Goal: Task Accomplishment & Management: Complete application form

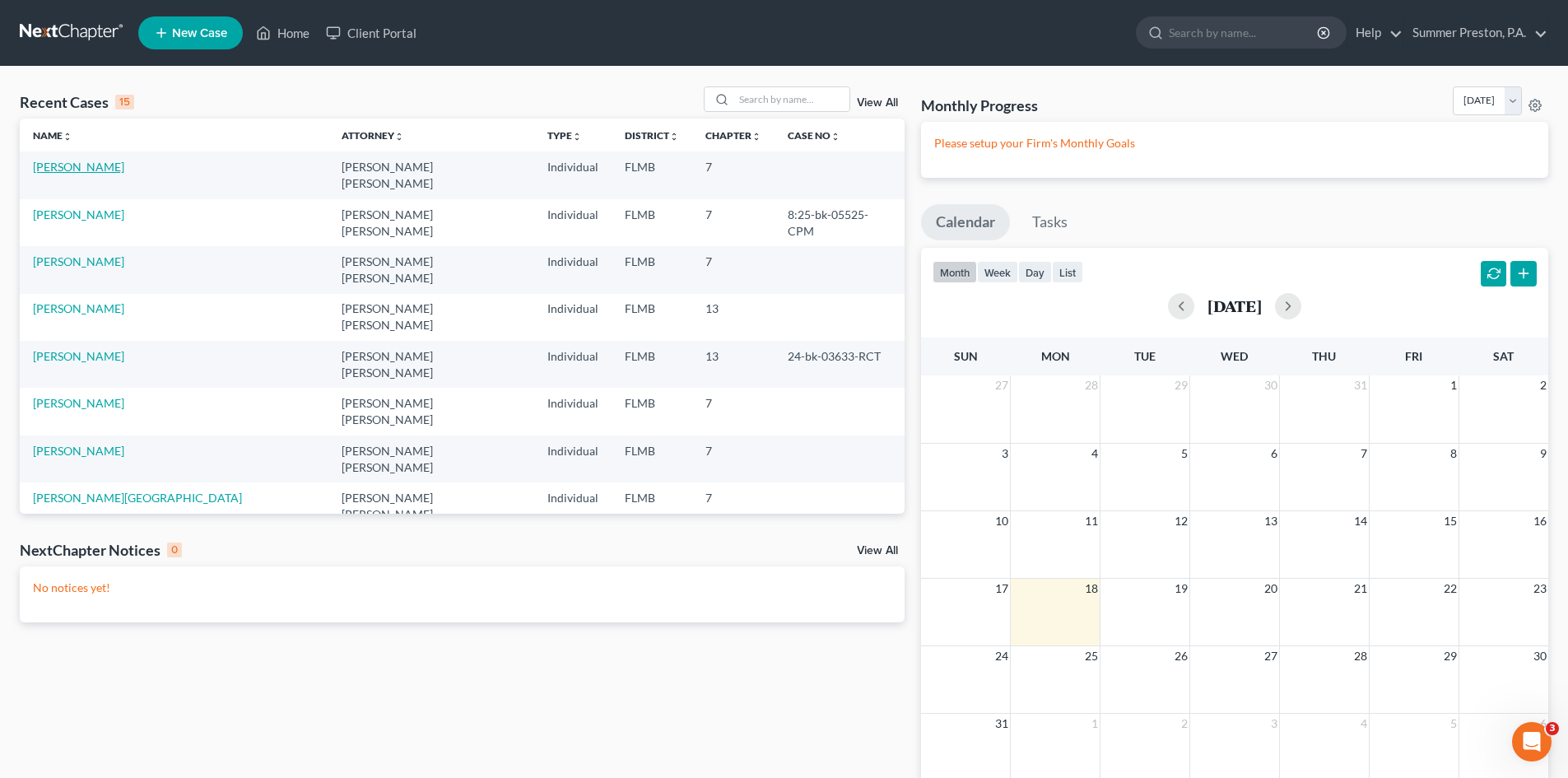
click at [96, 165] on link "[PERSON_NAME]" at bounding box center [78, 167] width 91 height 14
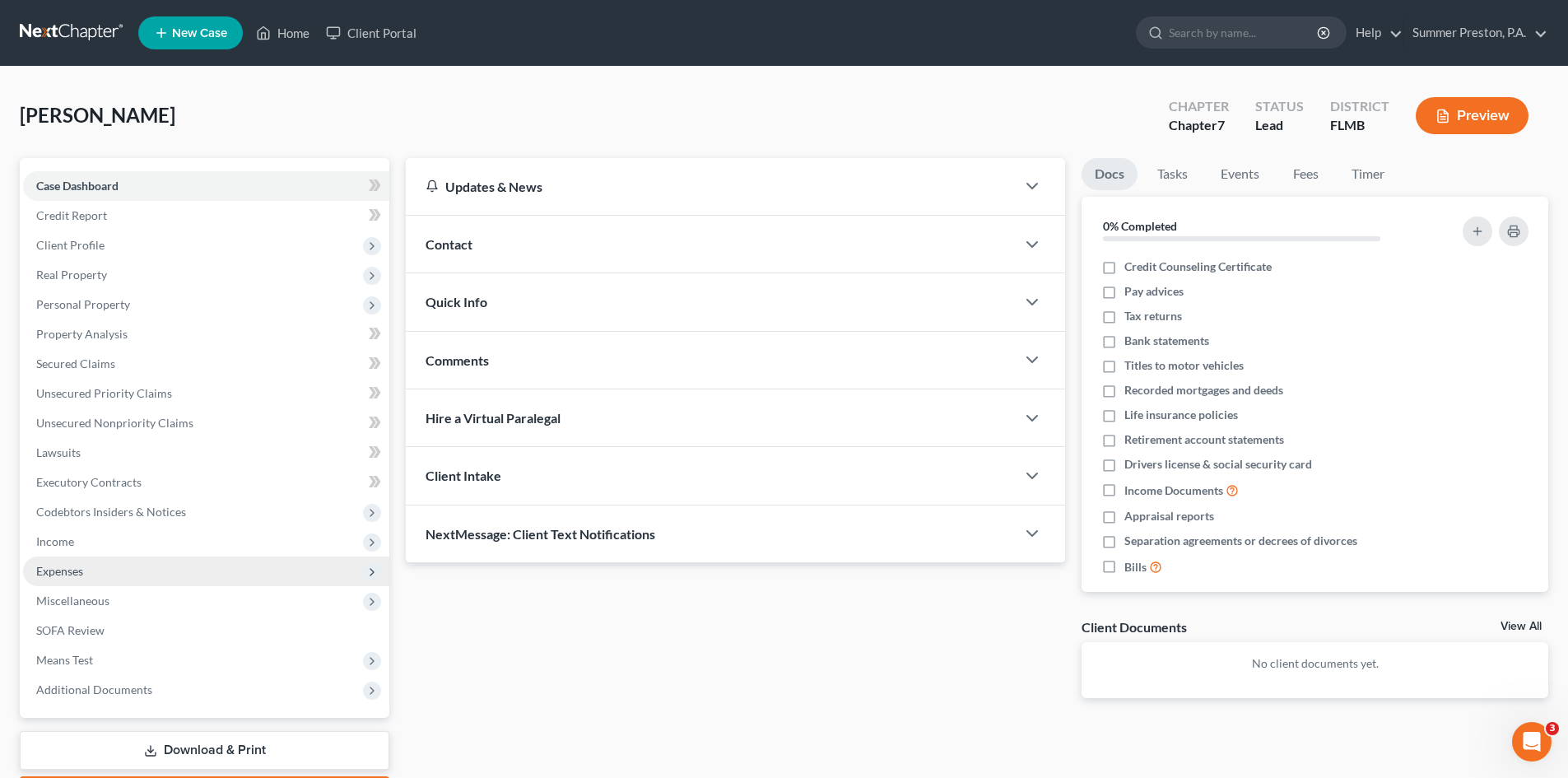
click at [83, 570] on span "Expenses" at bounding box center [59, 571] width 47 height 14
click at [90, 571] on span "Expenses" at bounding box center [206, 571] width 367 height 30
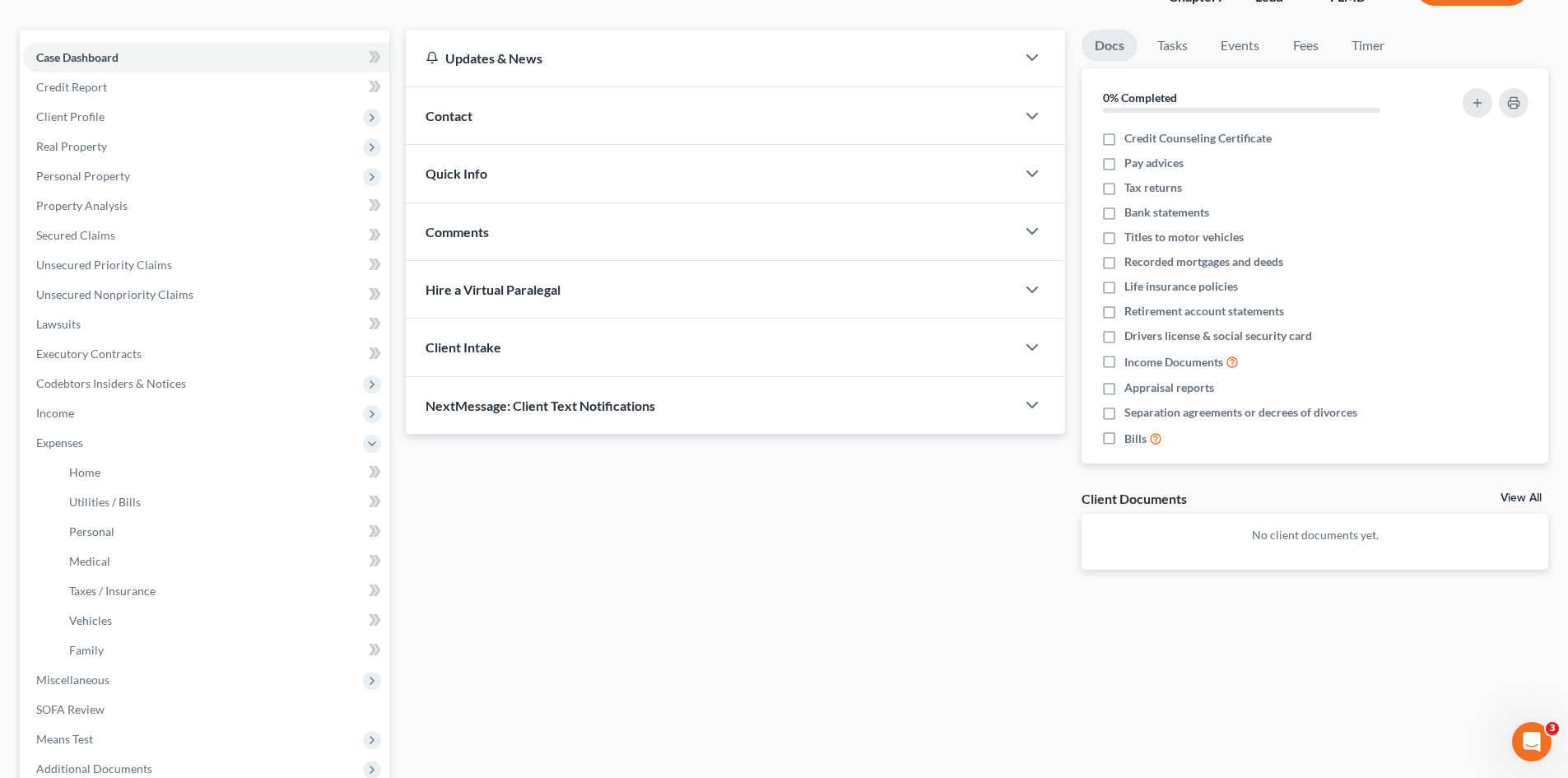
scroll to position [142, 0]
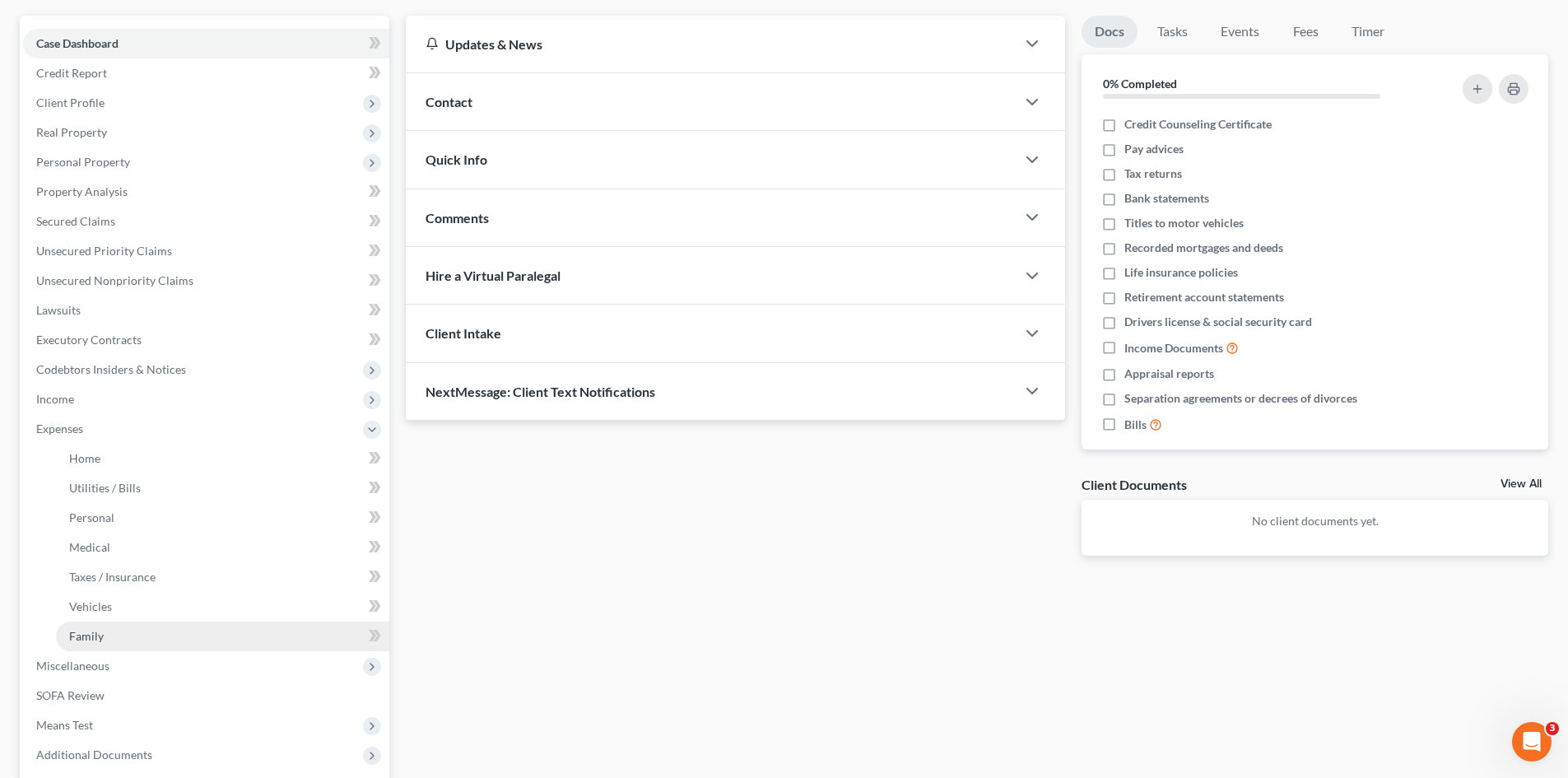
click at [74, 630] on span "Family" at bounding box center [86, 636] width 34 height 14
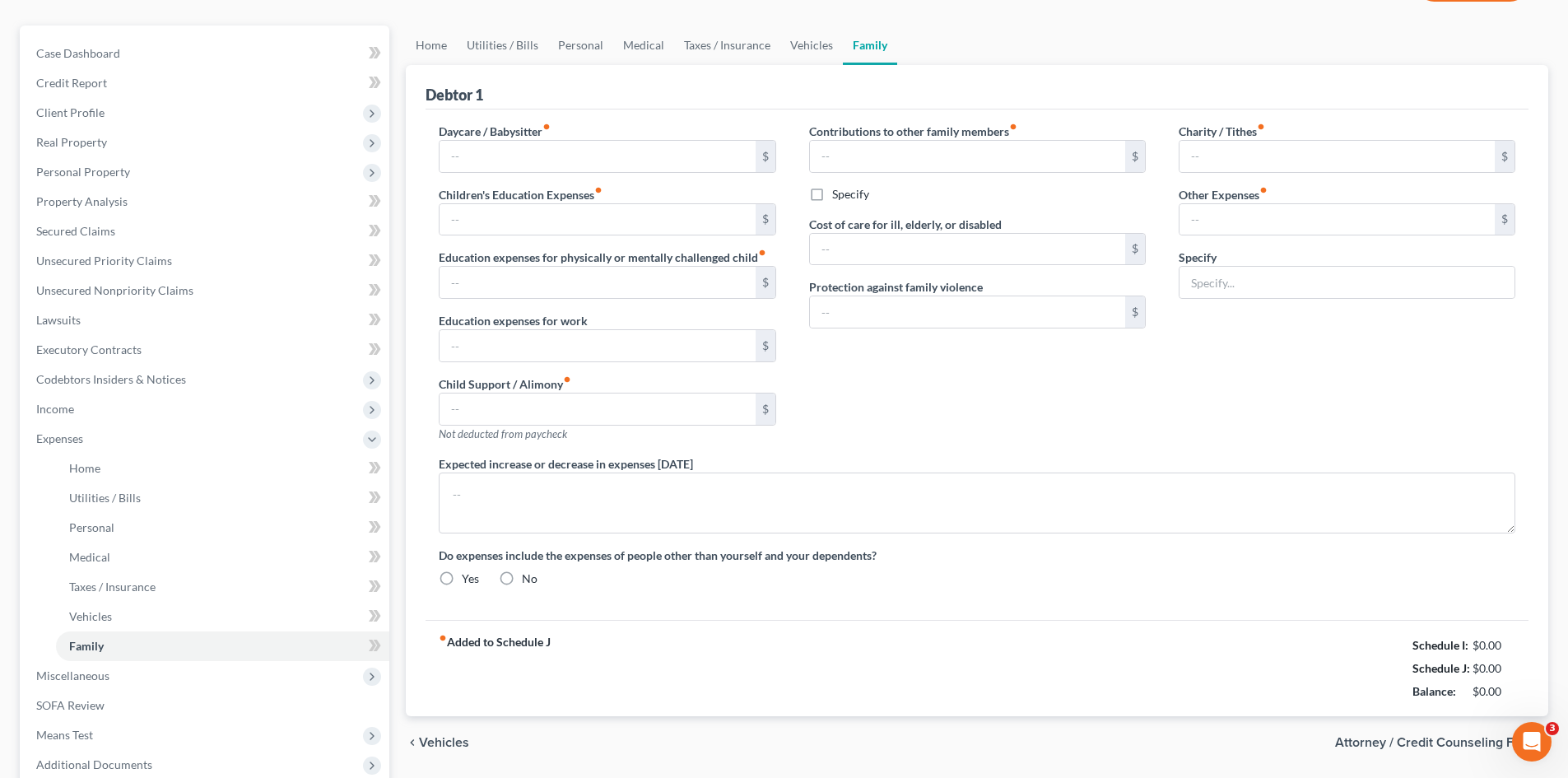
type input "0.00"
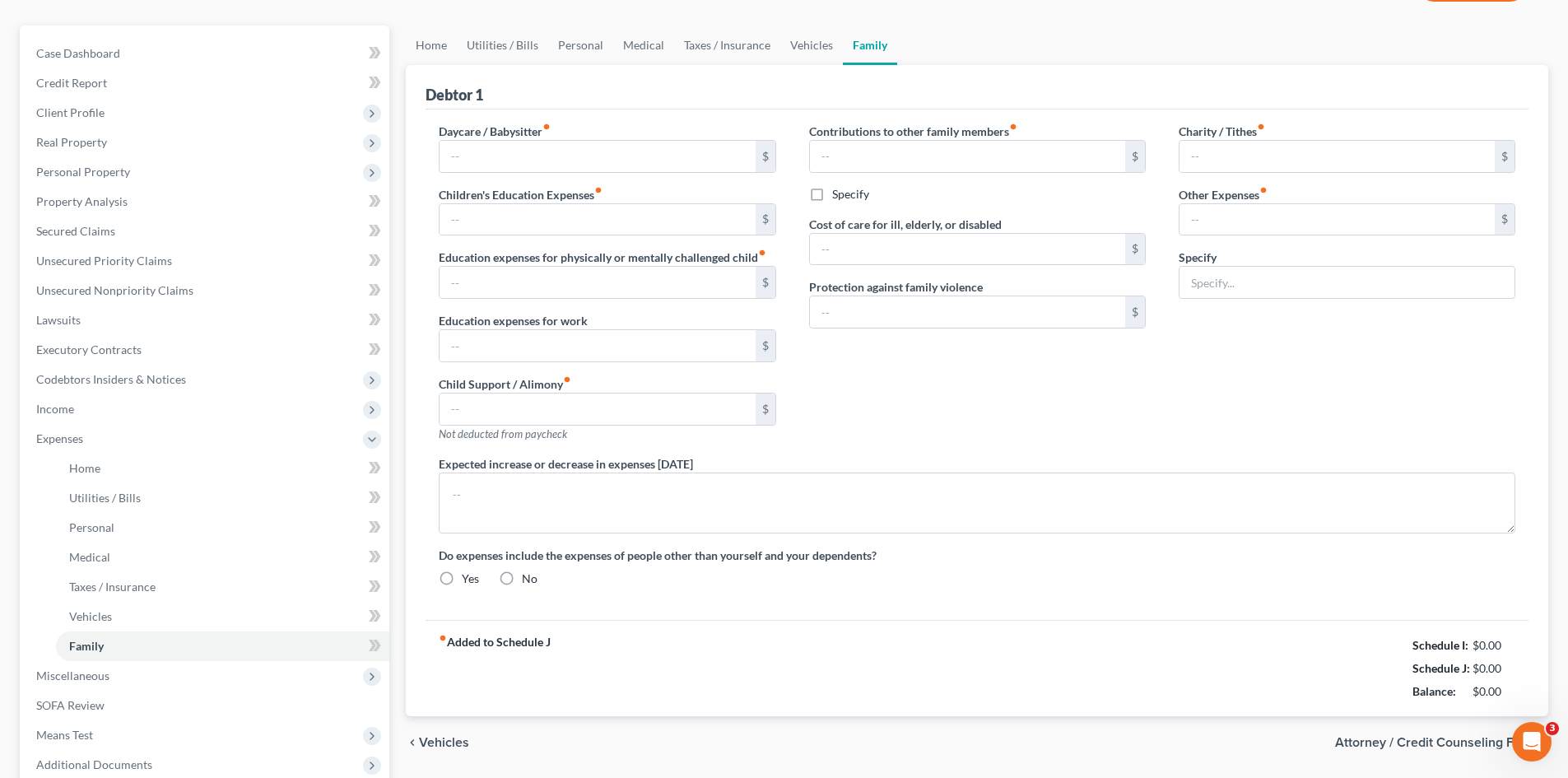
type input "0.00"
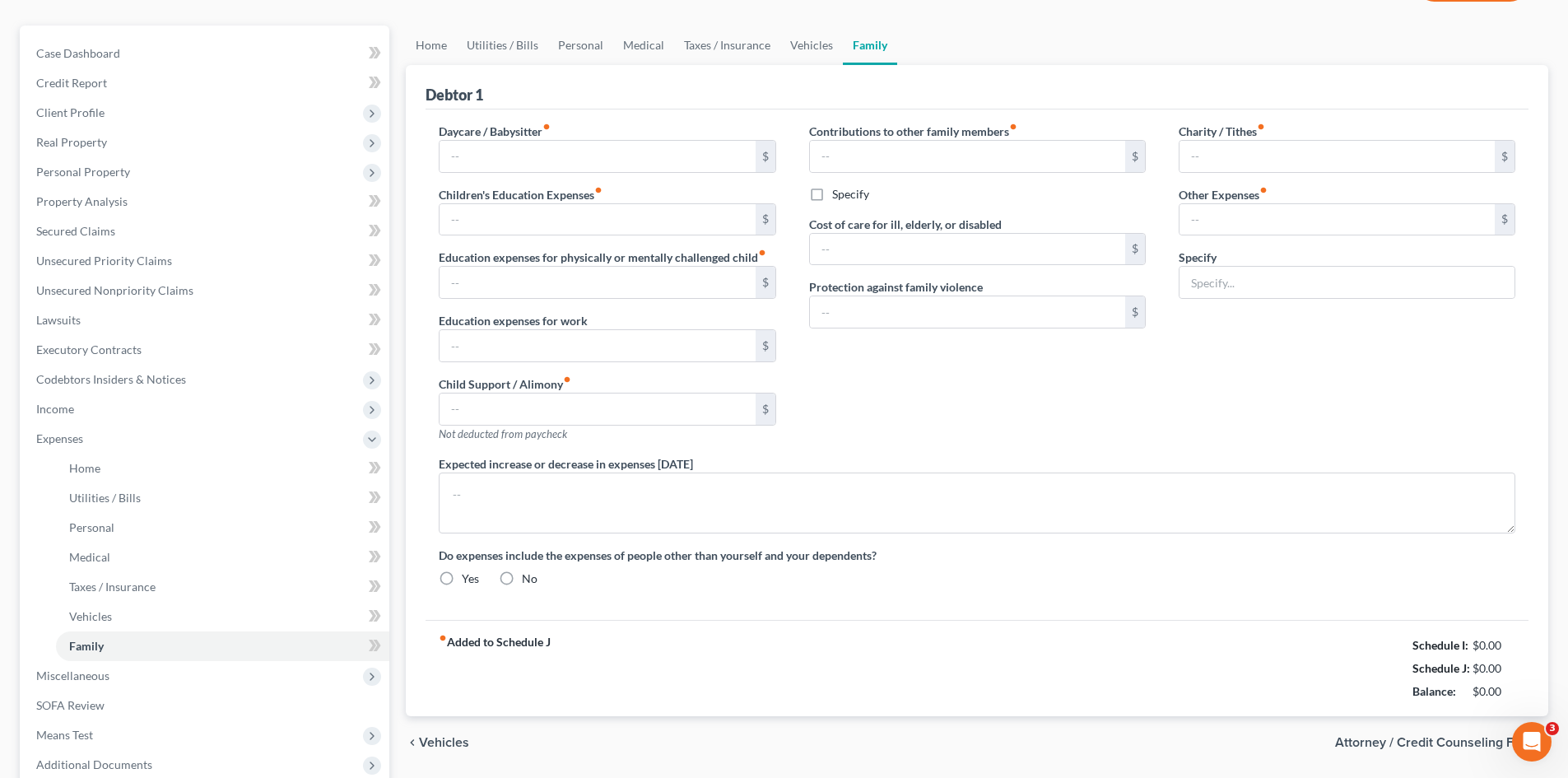
radio input "true"
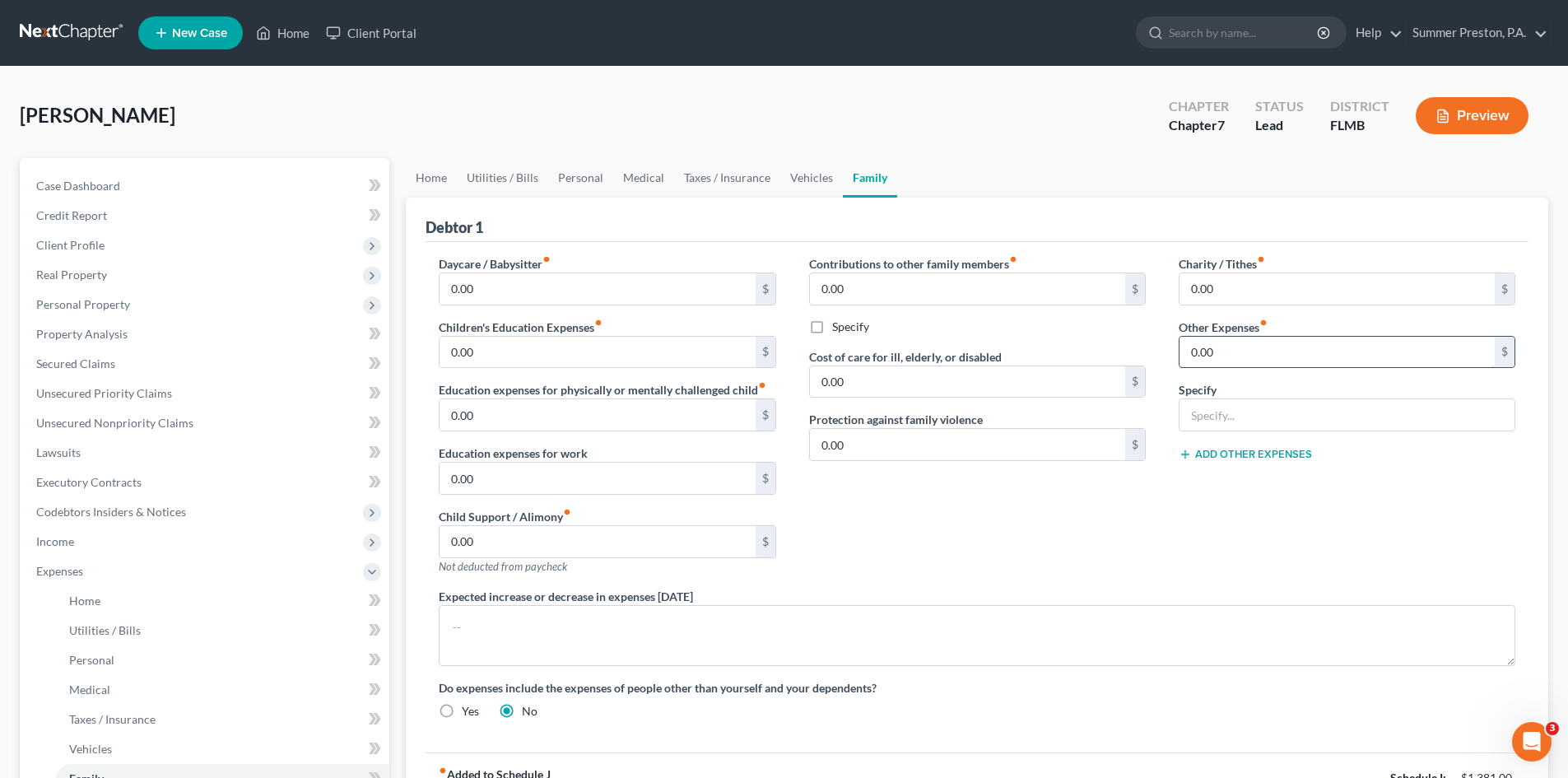
click at [1305, 347] on input "0.00" at bounding box center [1337, 353] width 316 height 32
type input "183.34"
click at [1265, 415] on input "text" at bounding box center [1347, 415] width 335 height 32
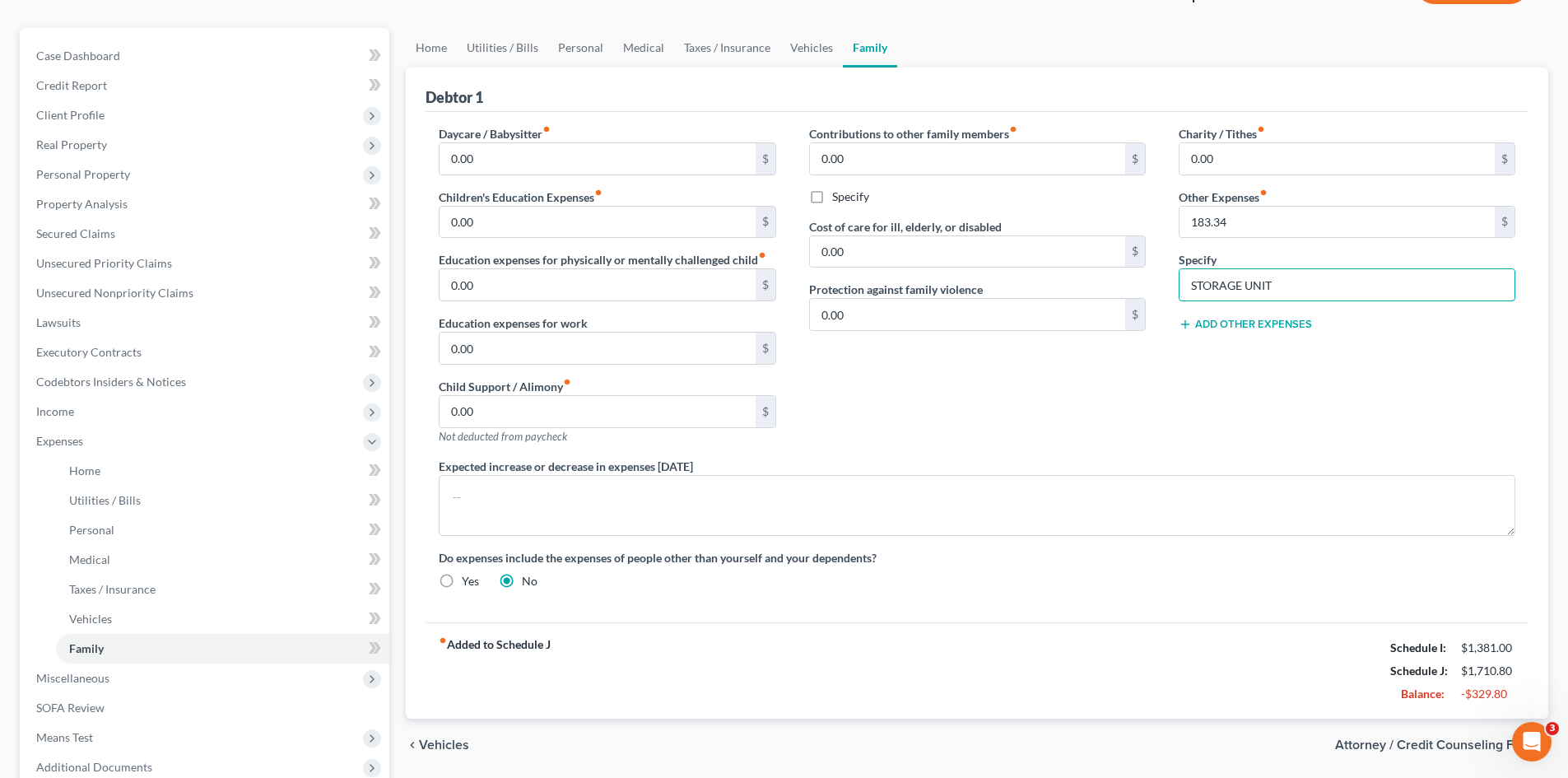
scroll to position [142, 0]
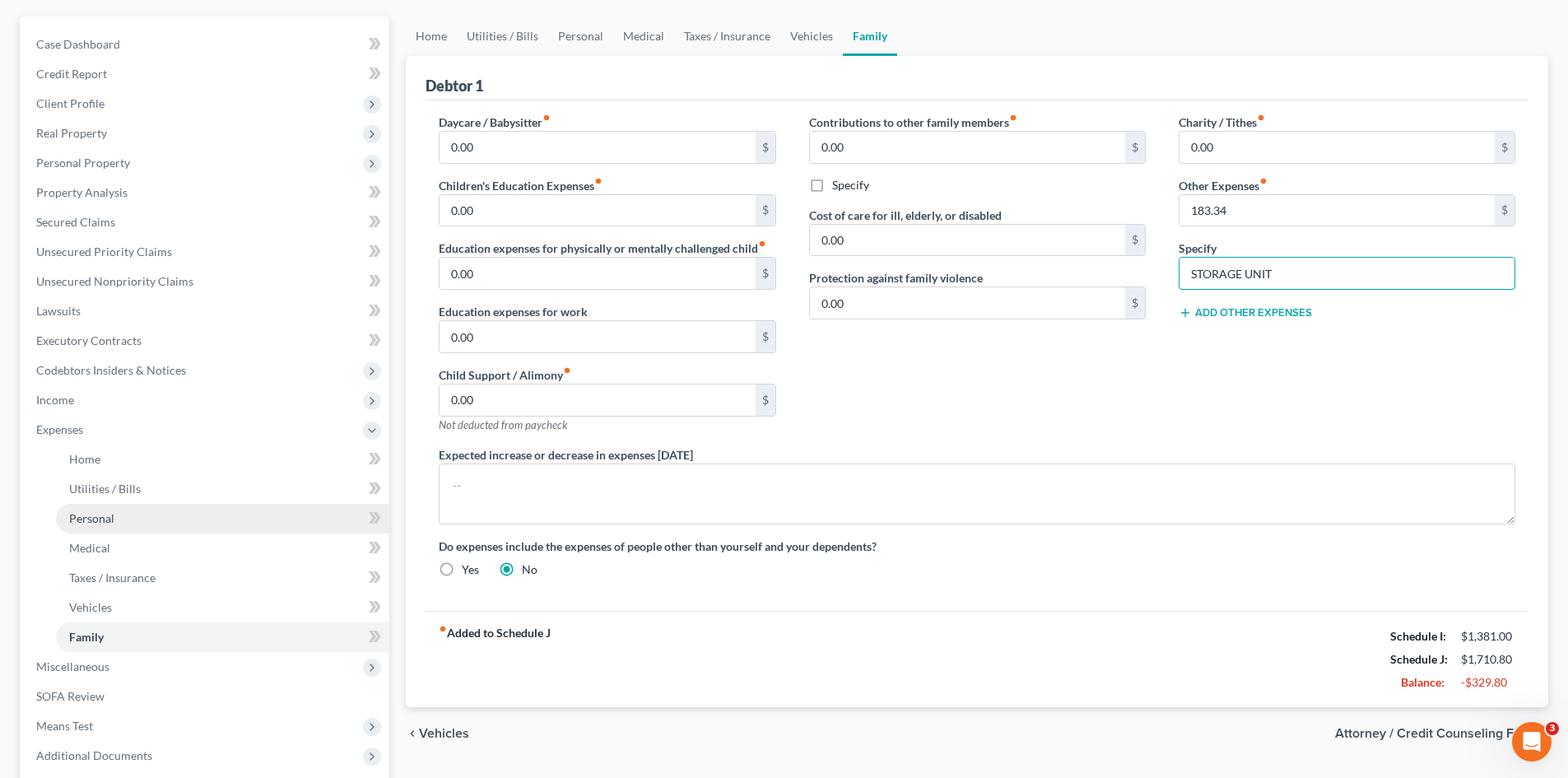
type input "STORAGE UNIT"
click at [89, 509] on link "Personal" at bounding box center [222, 519] width 333 height 30
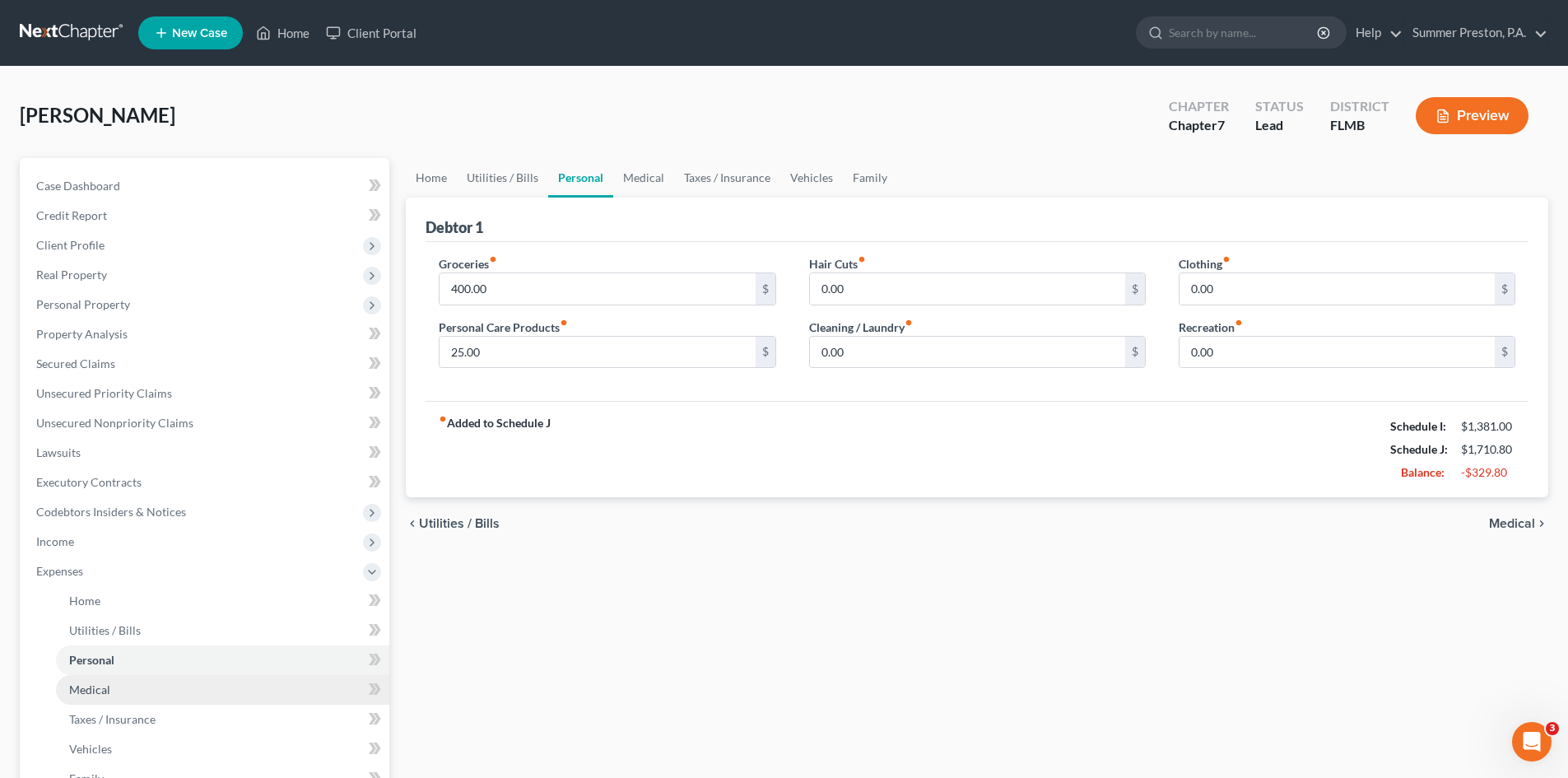
click at [84, 689] on span "Medical" at bounding box center [90, 689] width 41 height 14
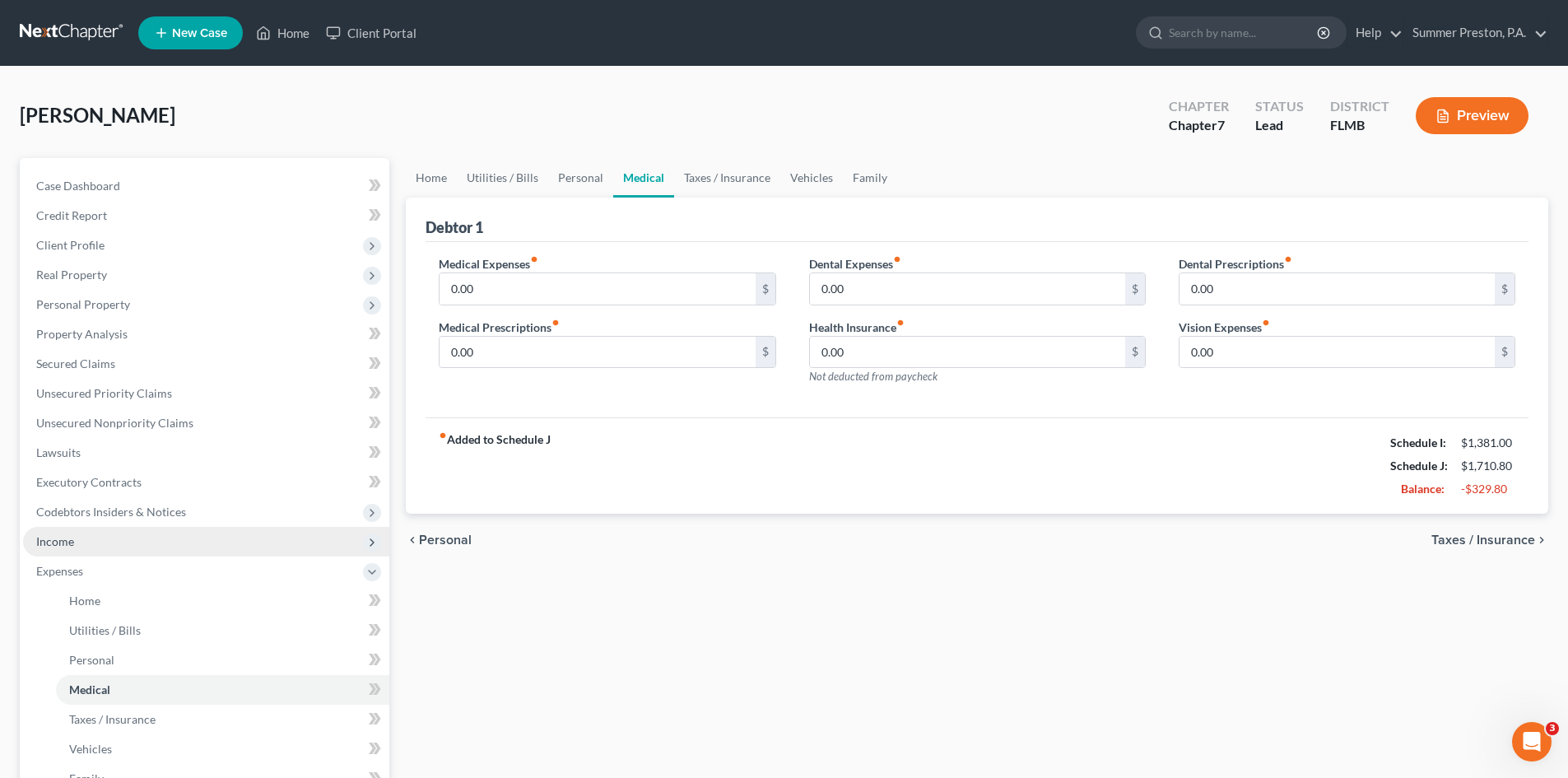
click at [78, 539] on span "Income" at bounding box center [206, 542] width 367 height 30
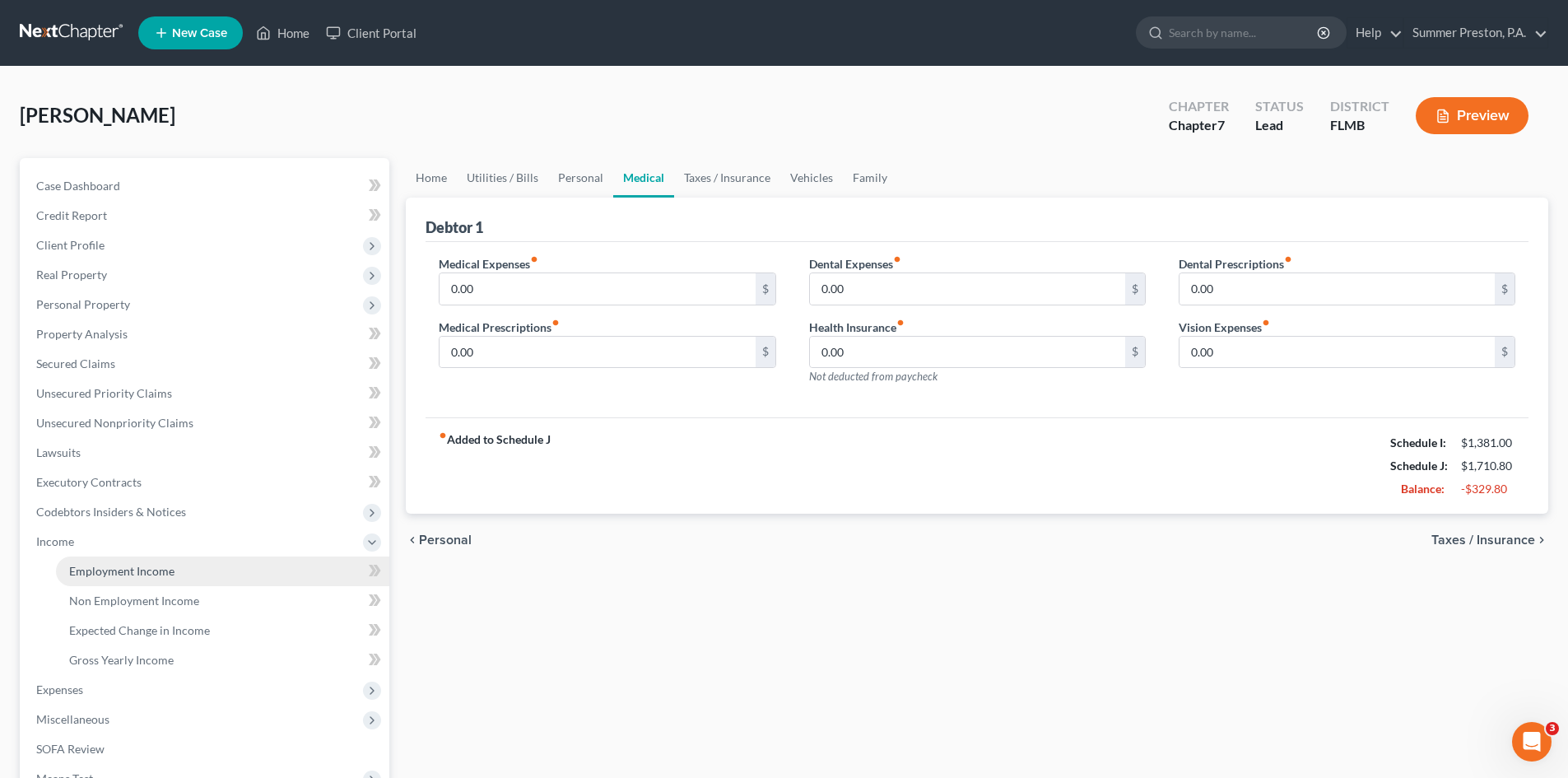
click at [174, 568] on link "Employment Income" at bounding box center [222, 571] width 333 height 30
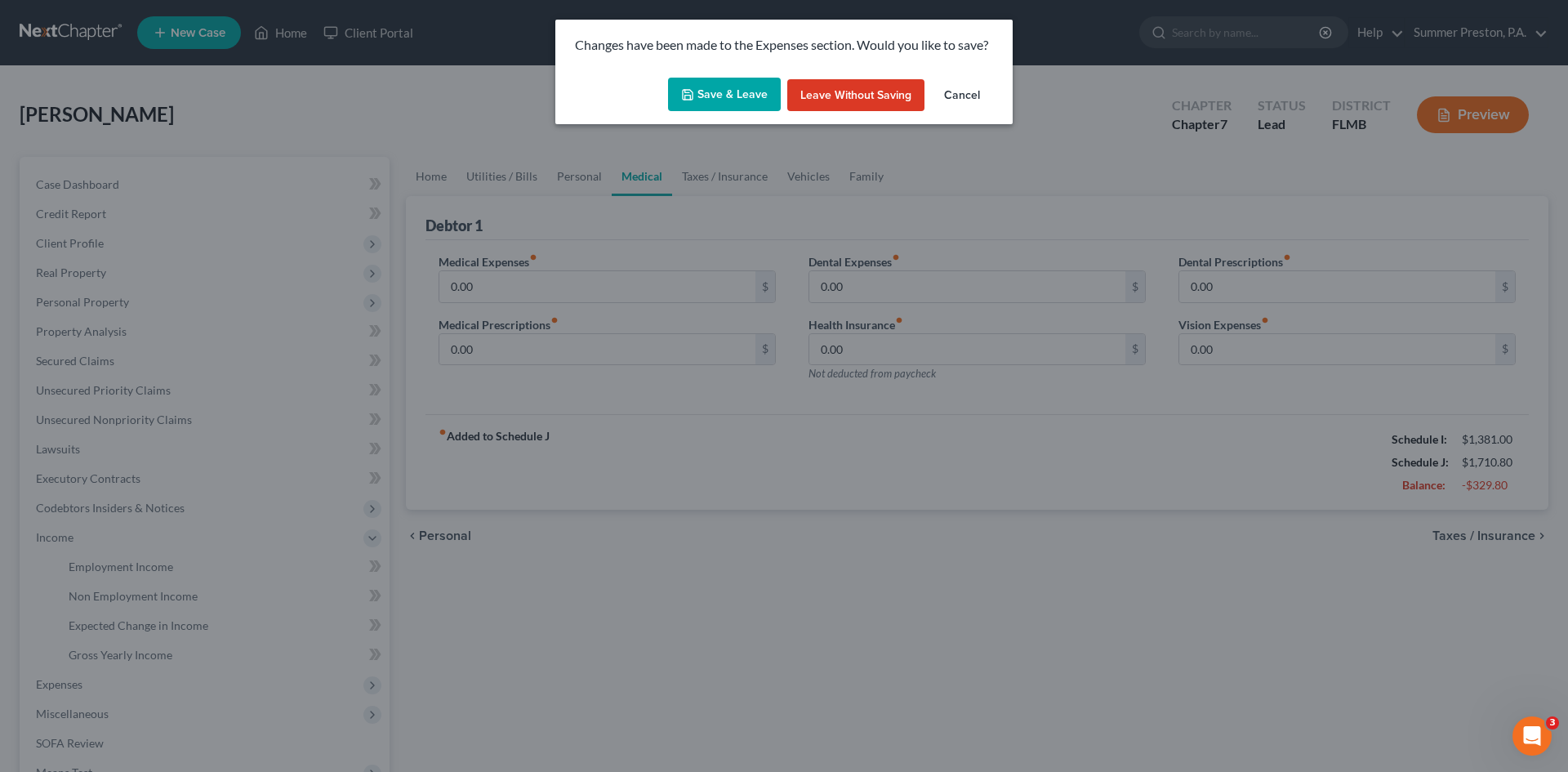
click at [741, 86] on button "Save & Leave" at bounding box center [724, 94] width 112 height 34
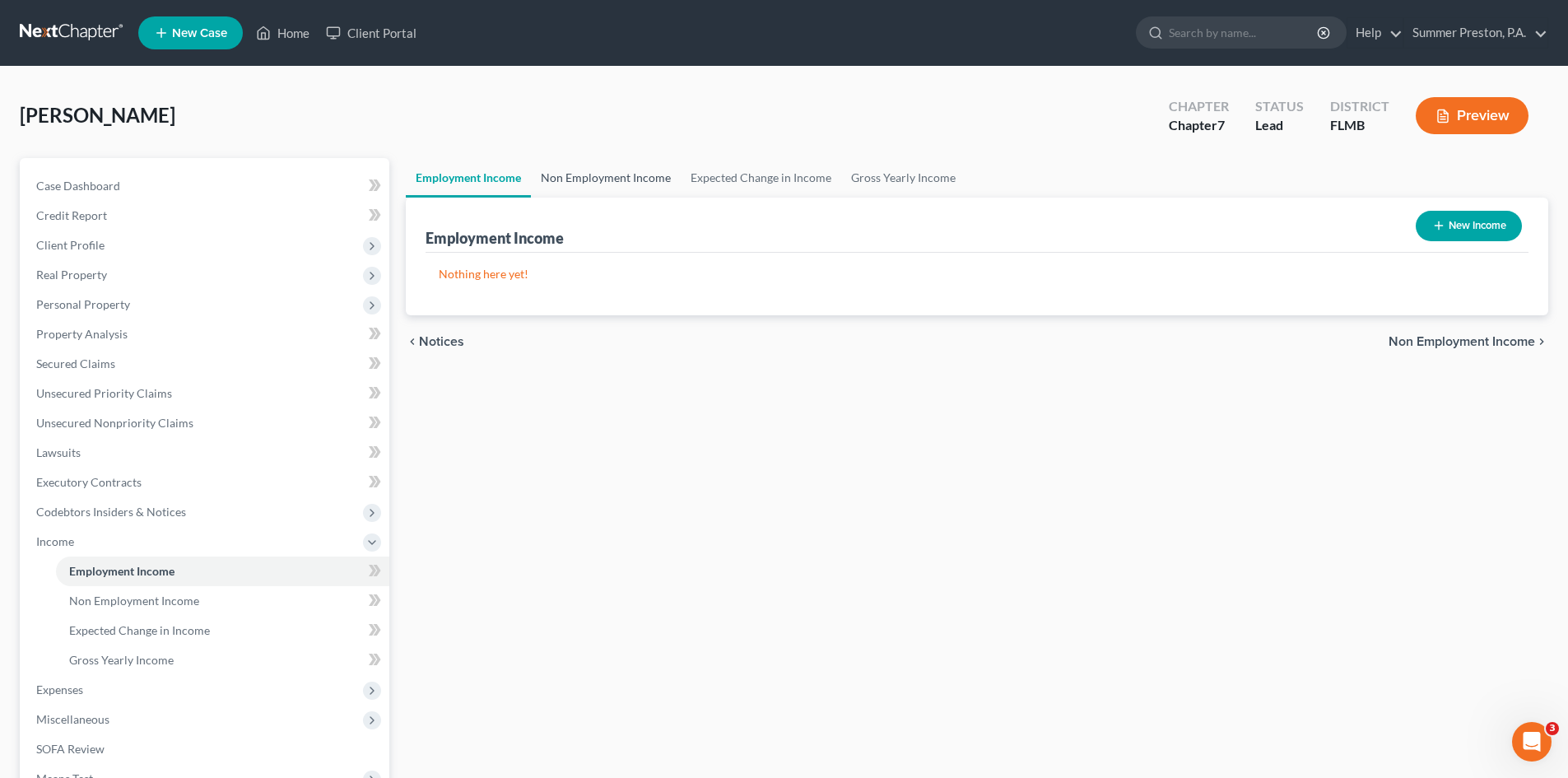
click at [640, 178] on link "Non Employment Income" at bounding box center [606, 178] width 149 height 40
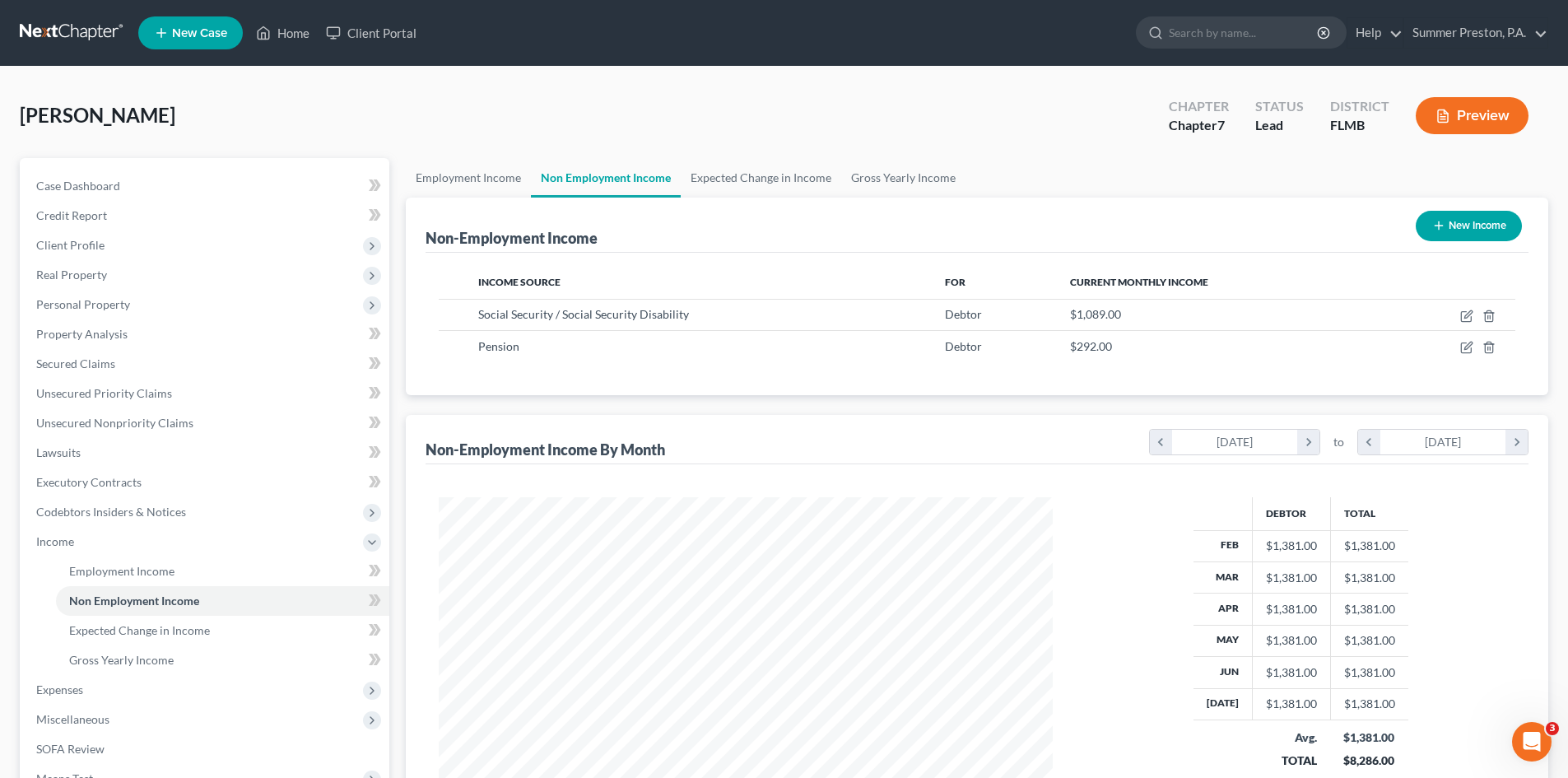
scroll to position [307, 647]
click at [768, 171] on link "Expected Change in Income" at bounding box center [761, 178] width 161 height 40
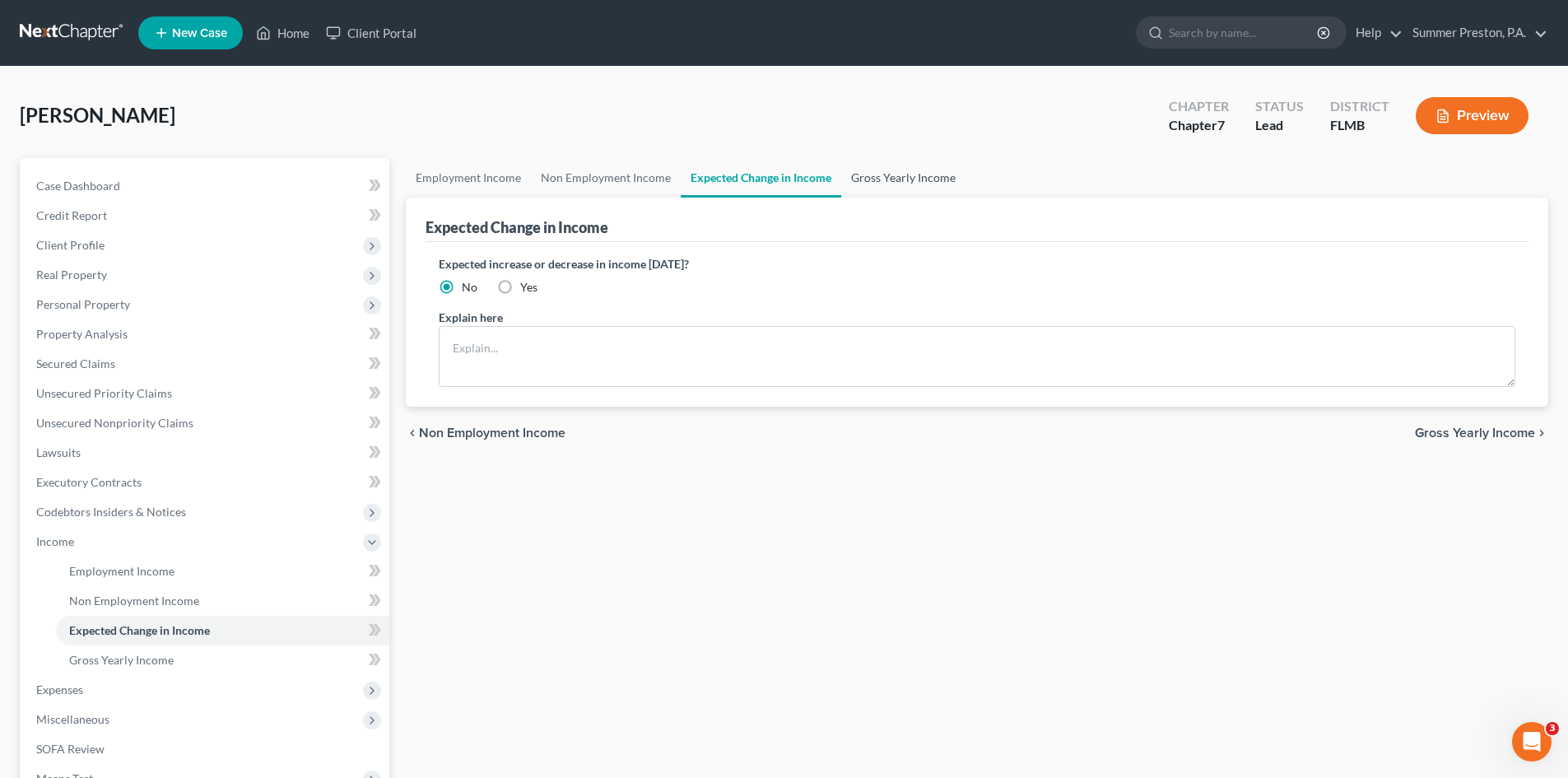
click at [914, 173] on link "Gross Yearly Income" at bounding box center [903, 178] width 124 height 40
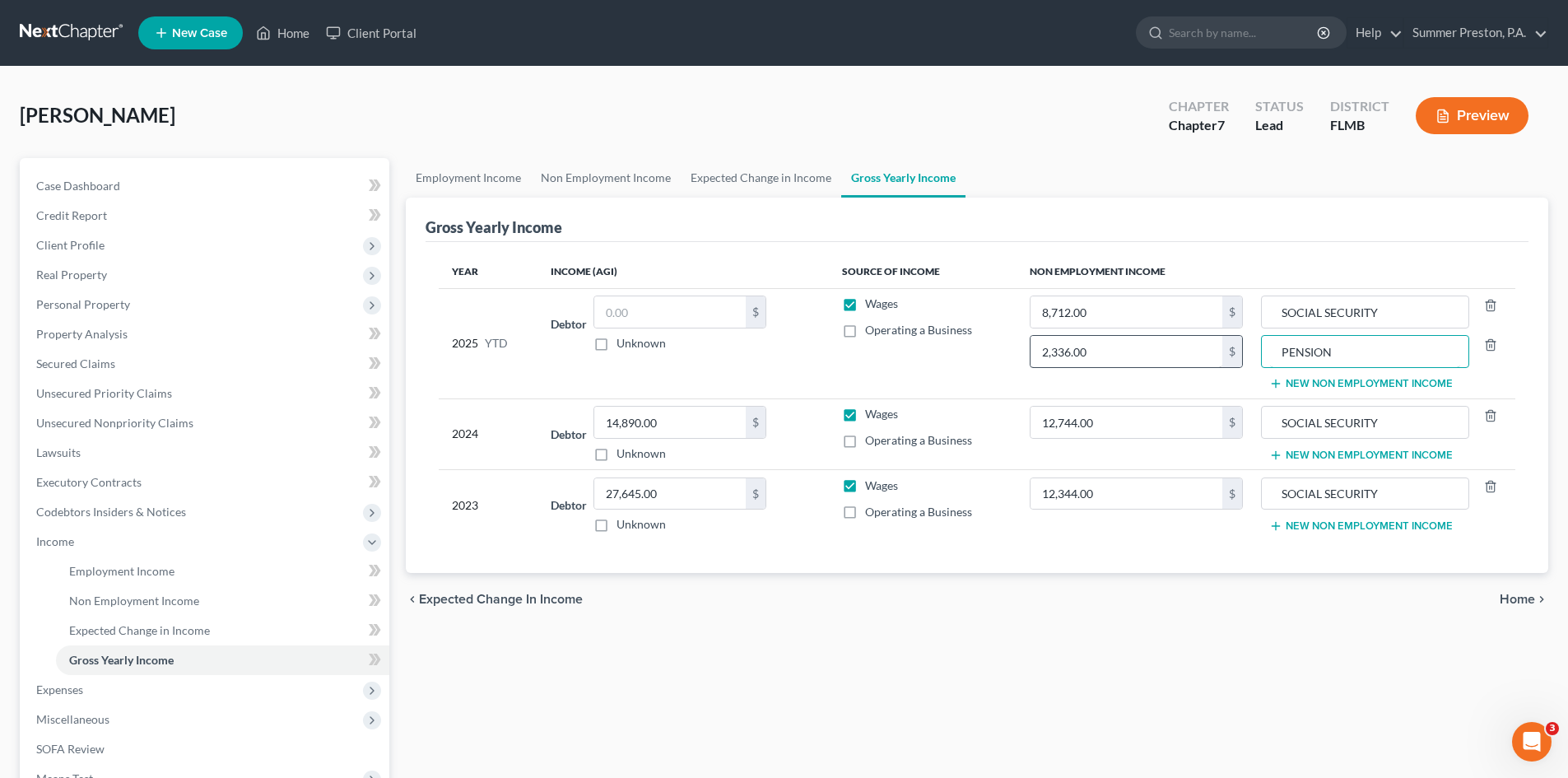
drag, startPoint x: 1357, startPoint y: 350, endPoint x: 1209, endPoint y: 349, distance: 148.0
click at [1209, 349] on tr "2025 YTD Debtor $ Unknown Balance Undetermined $ Unknown Wages Operating a Busi…" at bounding box center [976, 343] width 1077 height 110
type input "FOOD STAMPS"
click at [77, 686] on span "Expenses" at bounding box center [59, 689] width 47 height 14
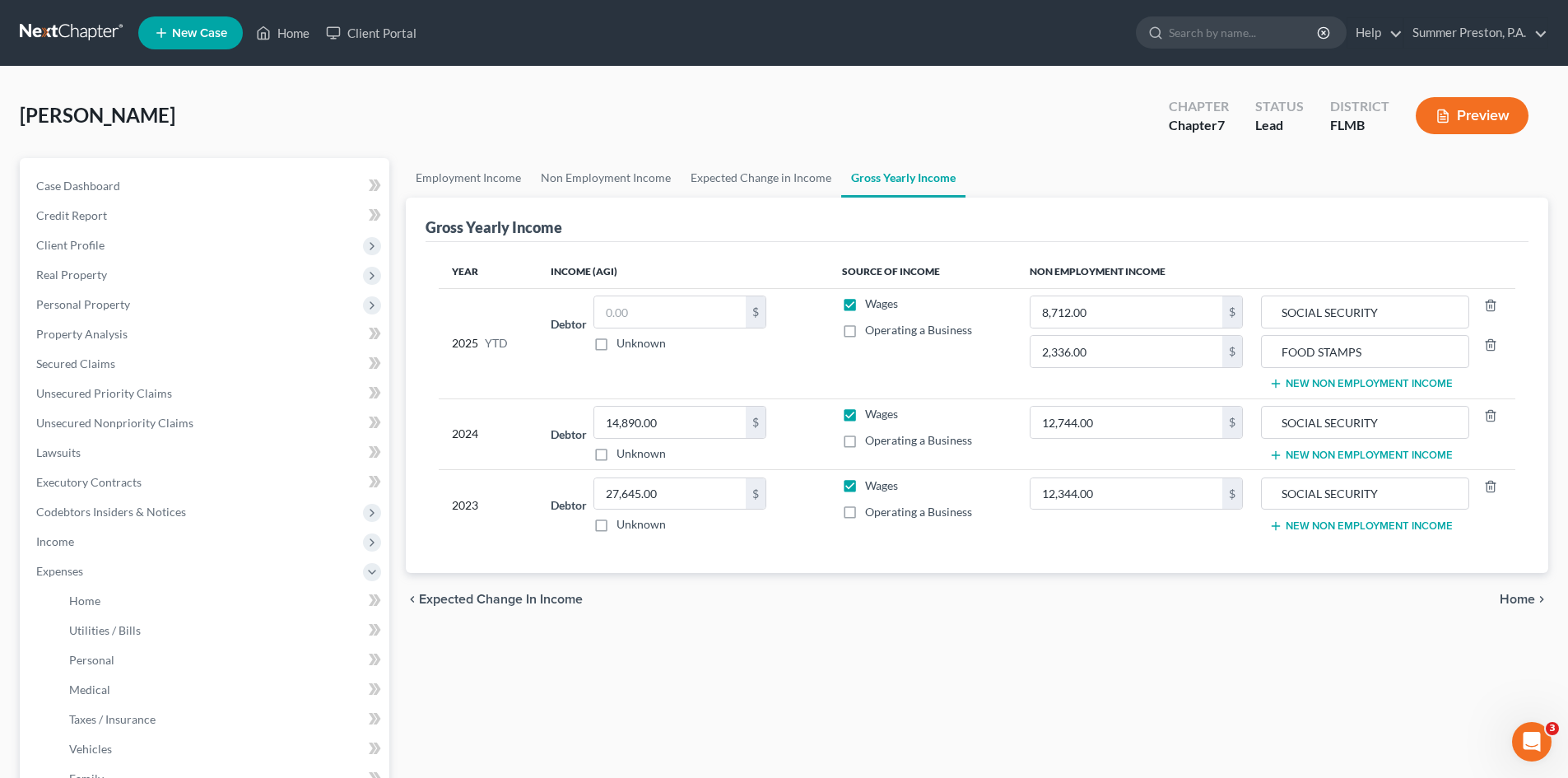
click at [1317, 454] on button "New Non Employment Income" at bounding box center [1361, 454] width 184 height 13
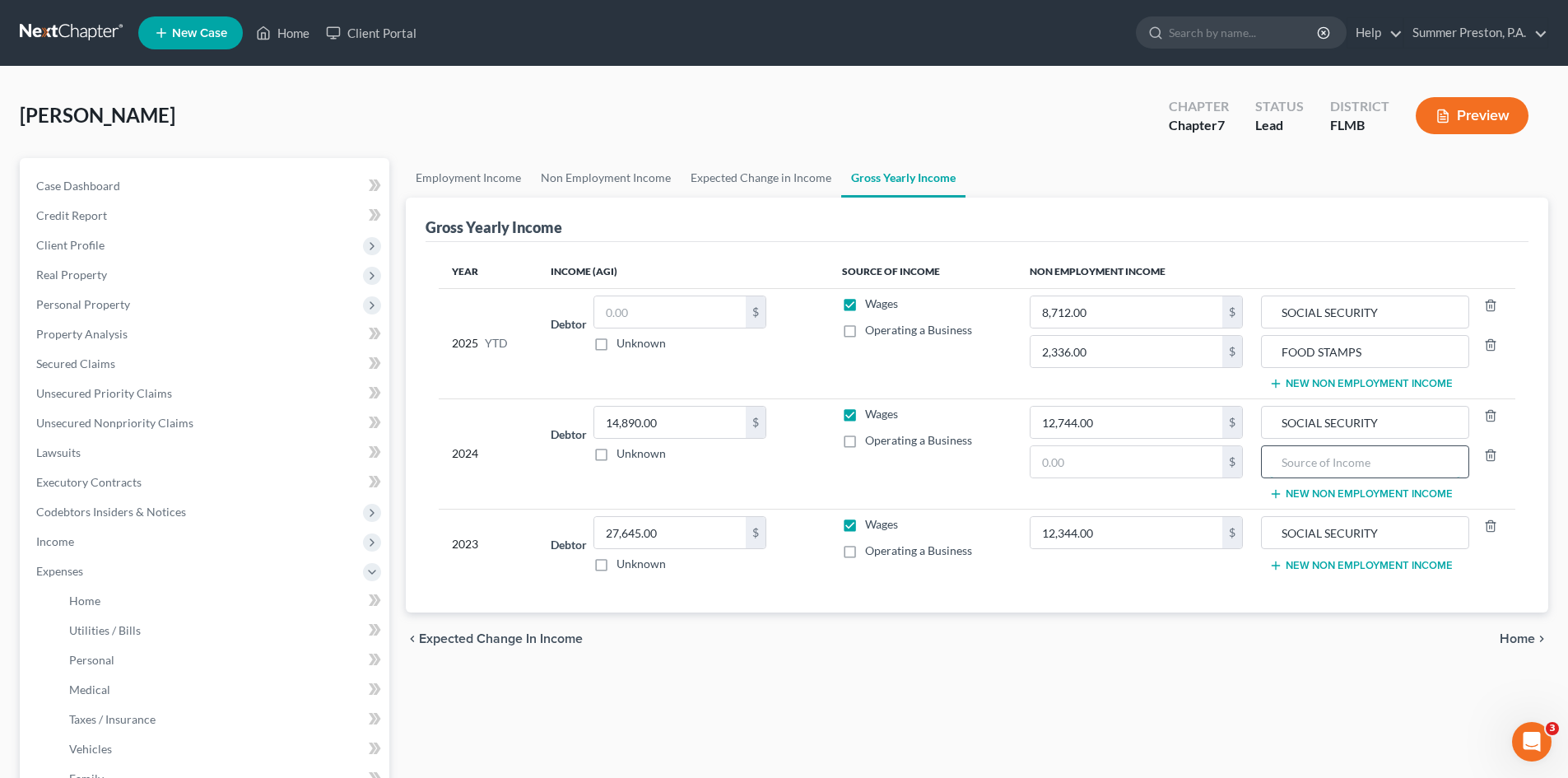
click at [1387, 463] on input "text" at bounding box center [1364, 462] width 189 height 32
type input "FOOD STAMPS"
click at [1172, 463] on input "text" at bounding box center [1127, 462] width 192 height 32
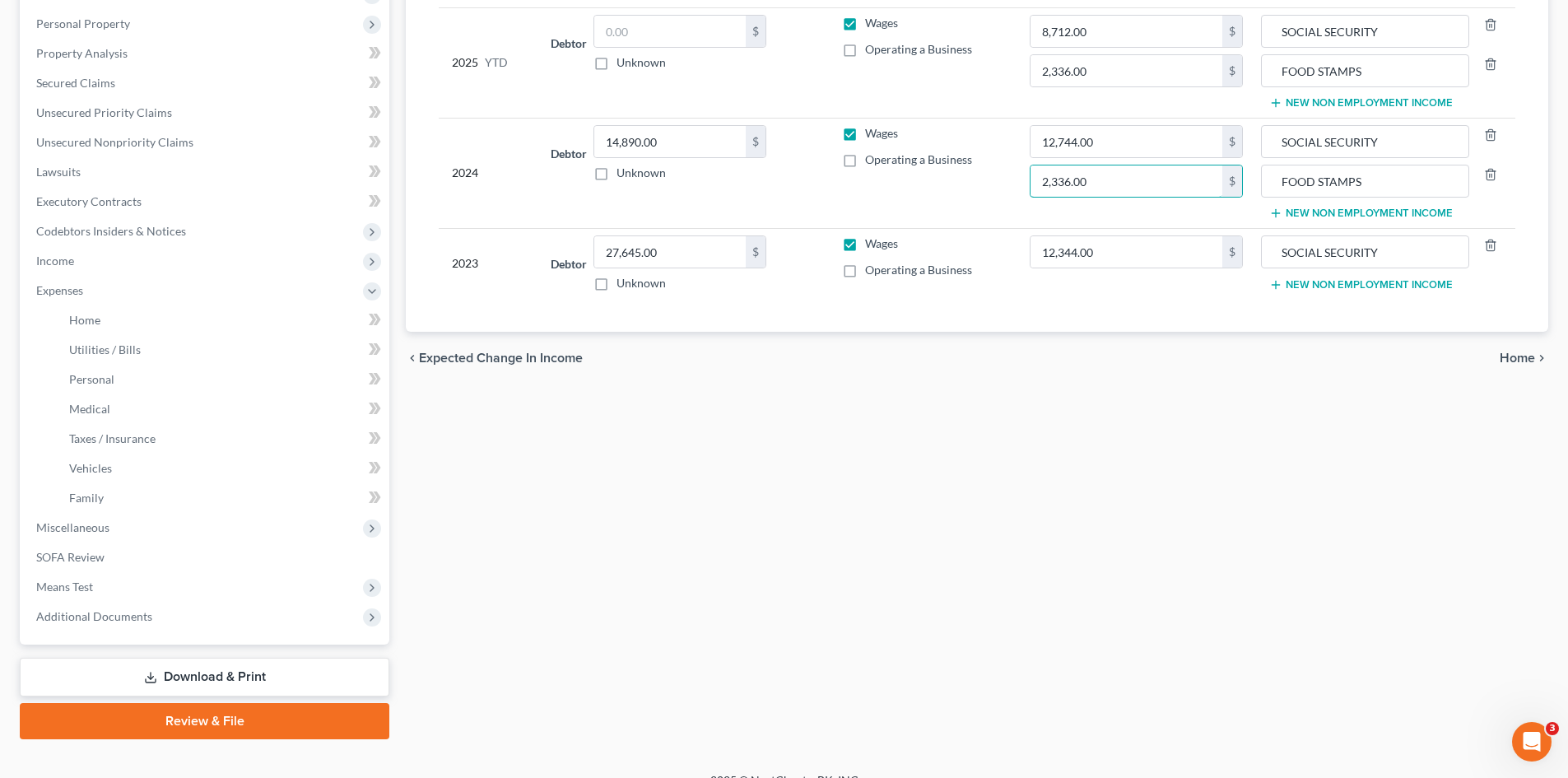
scroll to position [291, 0]
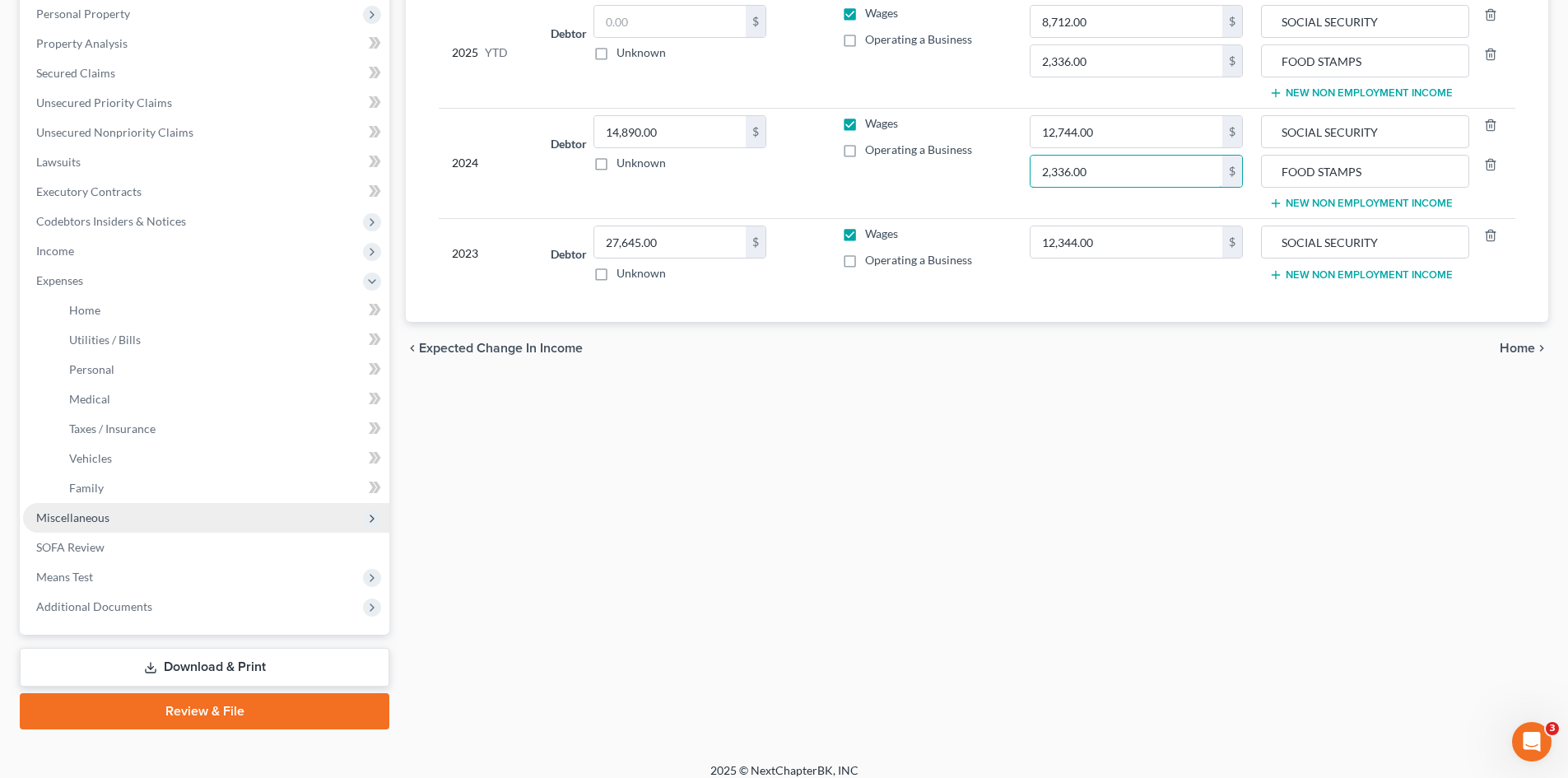
type input "2,336.00"
click at [59, 517] on span "Miscellaneous" at bounding box center [72, 518] width 73 height 14
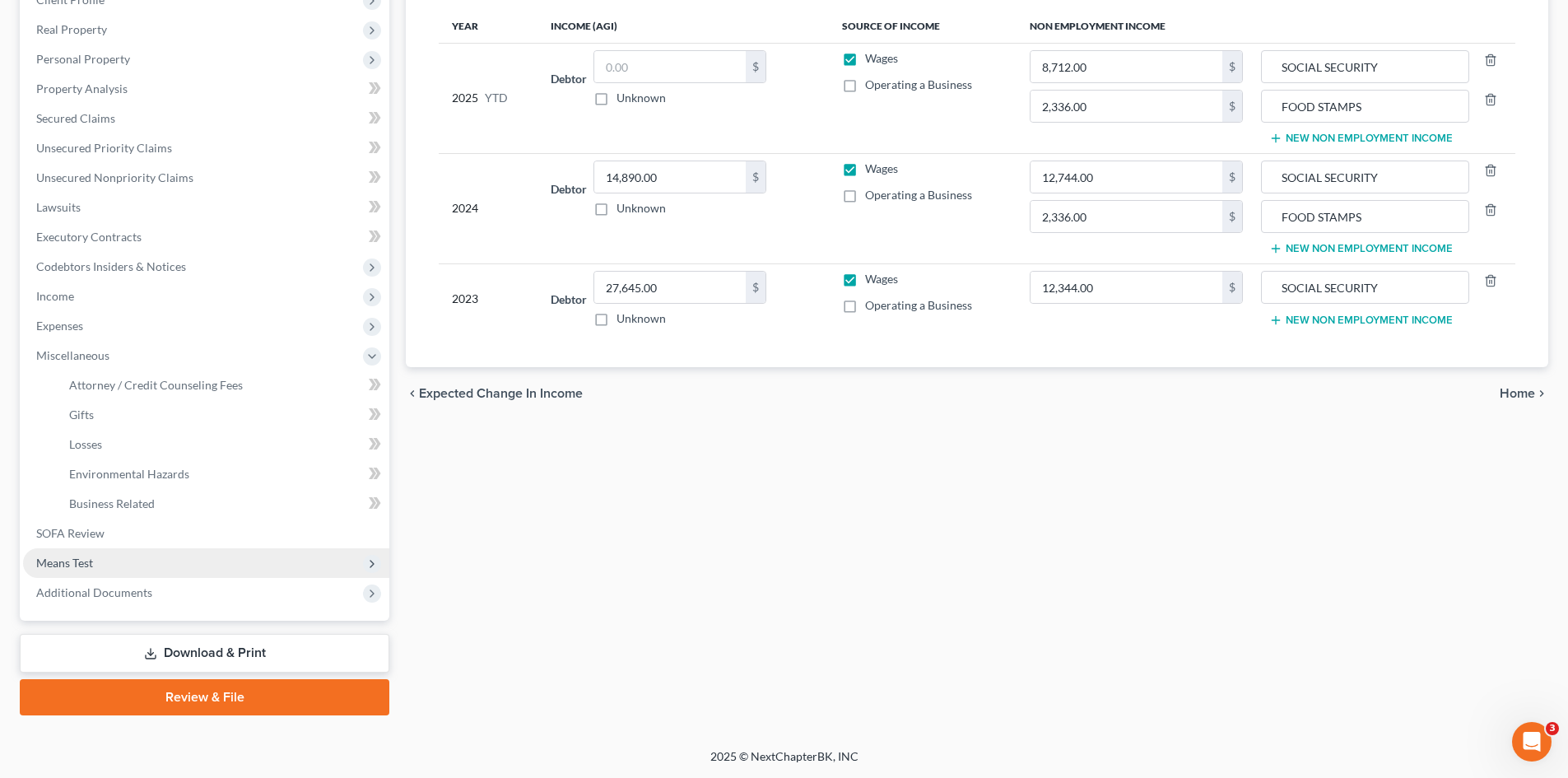
scroll to position [245, 0]
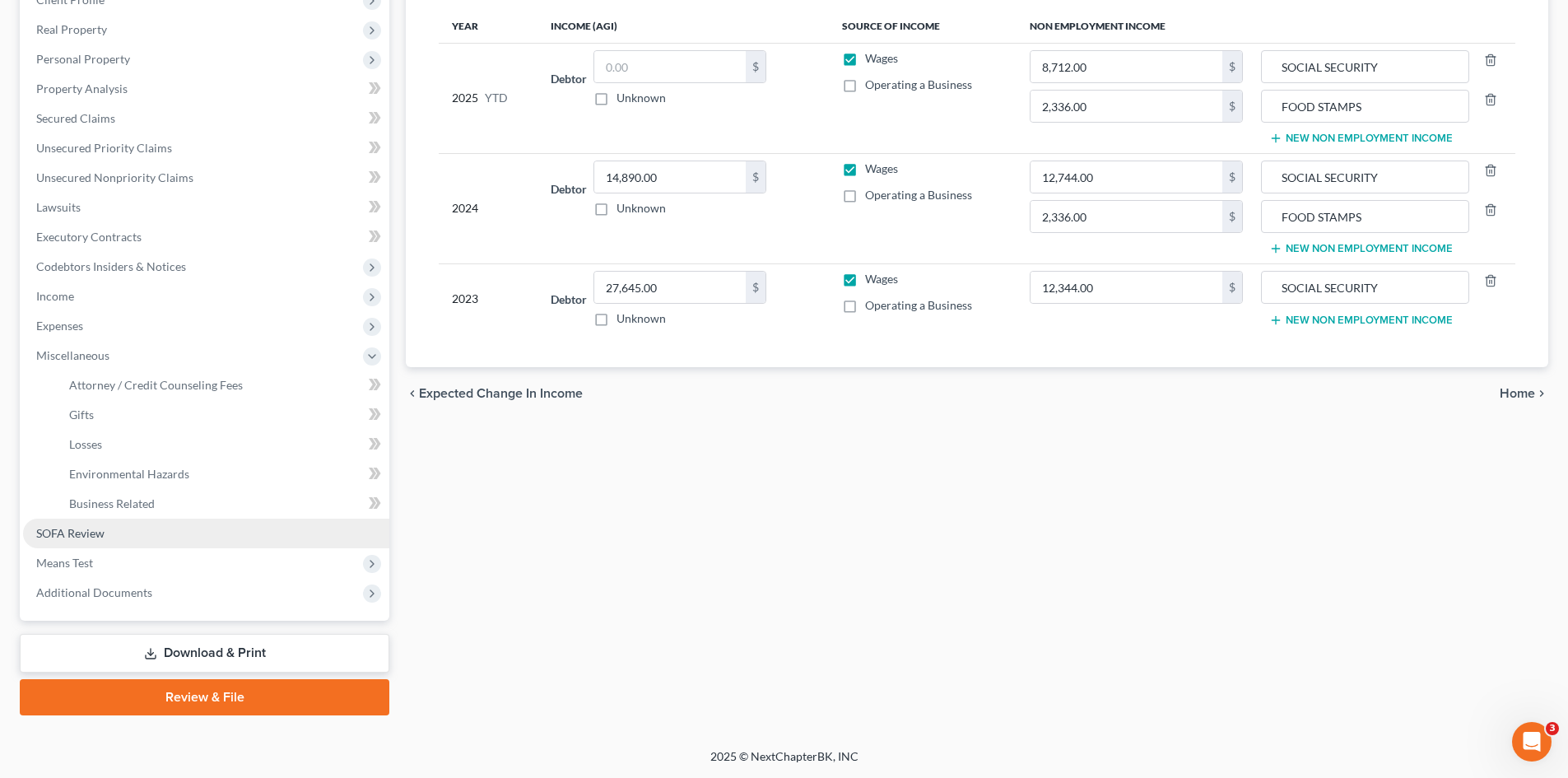
click at [86, 532] on span "SOFA Review" at bounding box center [70, 533] width 69 height 14
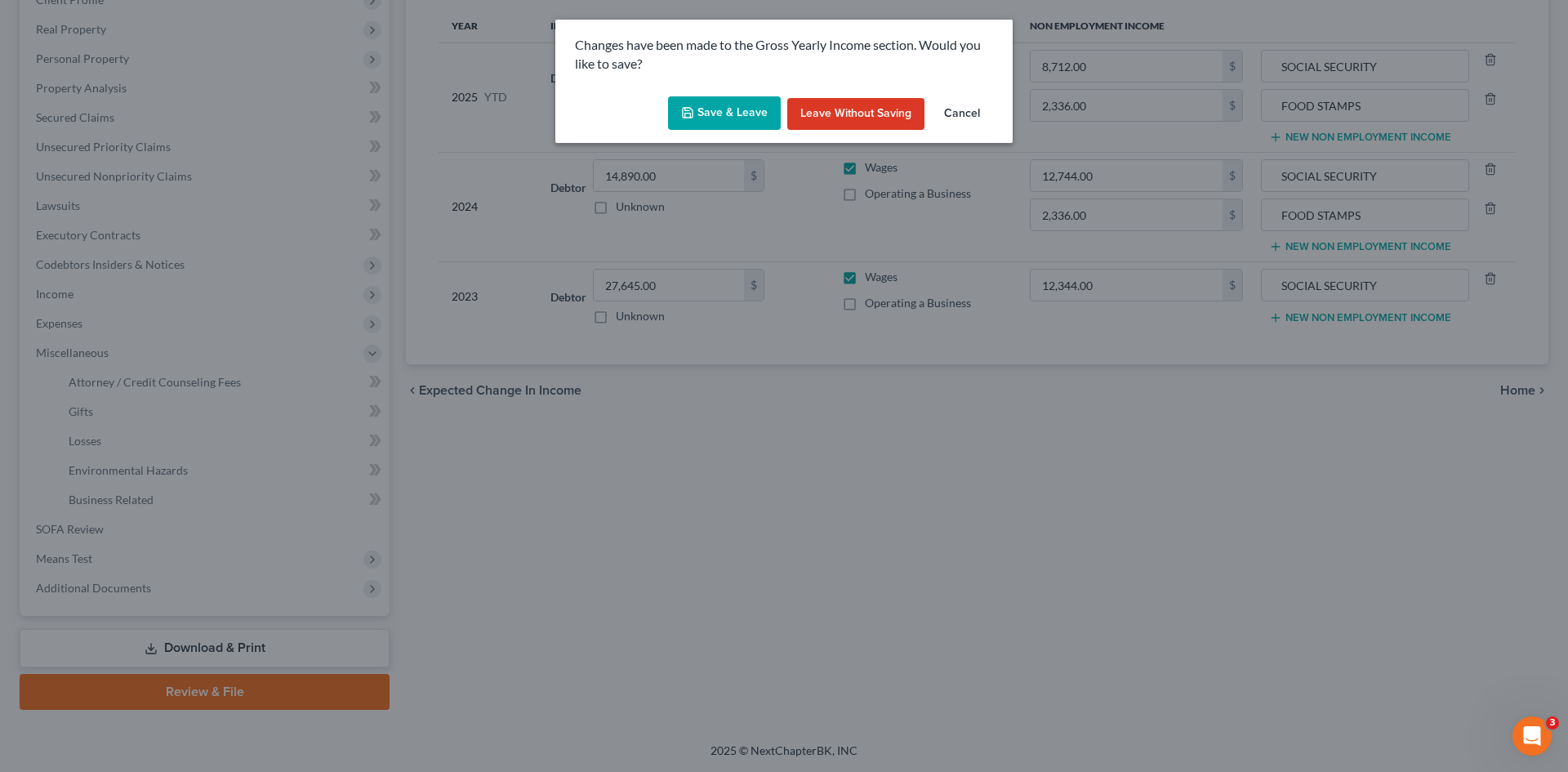
click at [701, 108] on button "Save & Leave" at bounding box center [724, 113] width 112 height 34
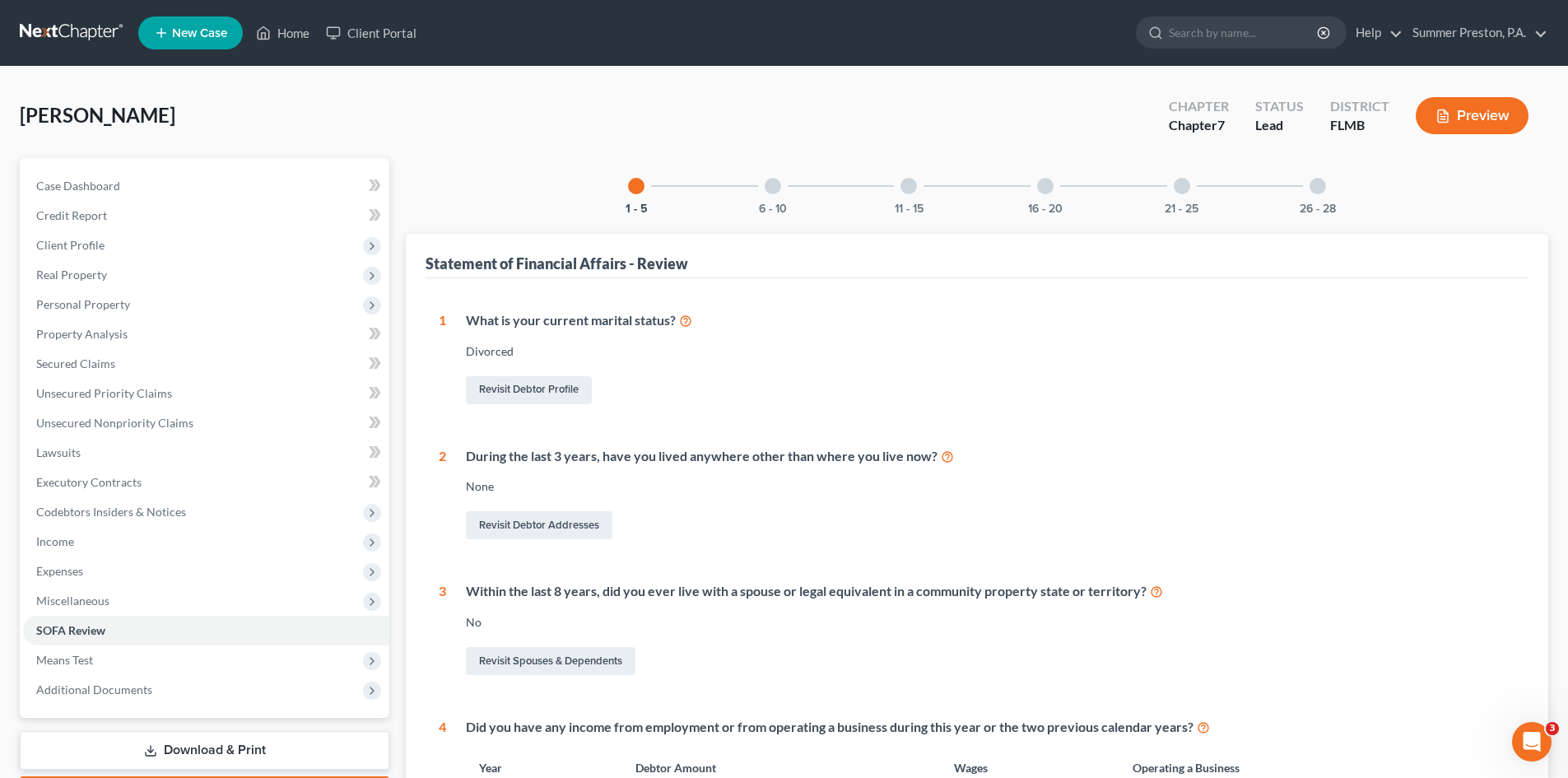
click at [773, 190] on div at bounding box center [773, 185] width 17 height 17
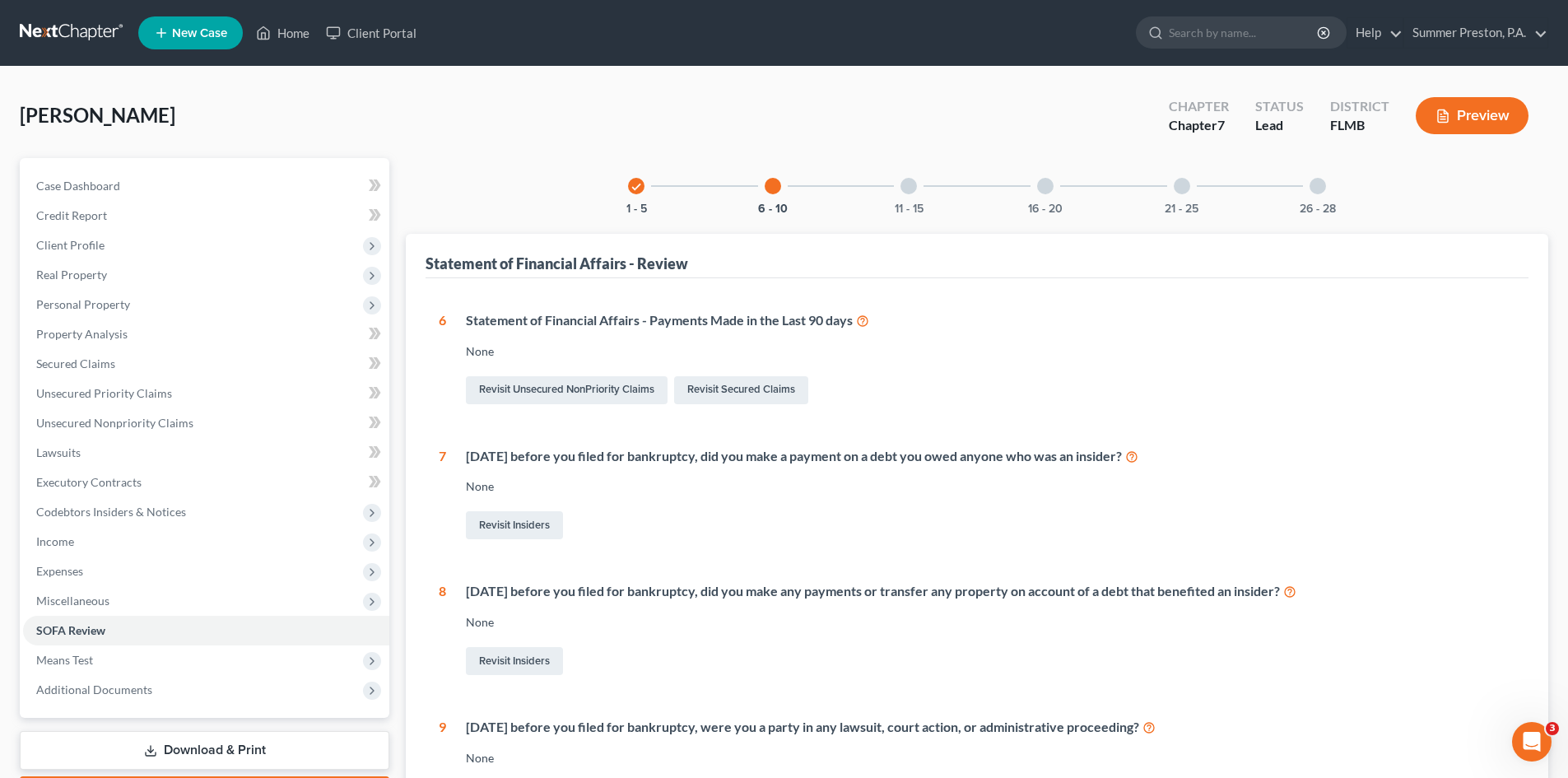
click at [911, 177] on div "11 - 15" at bounding box center [909, 186] width 56 height 56
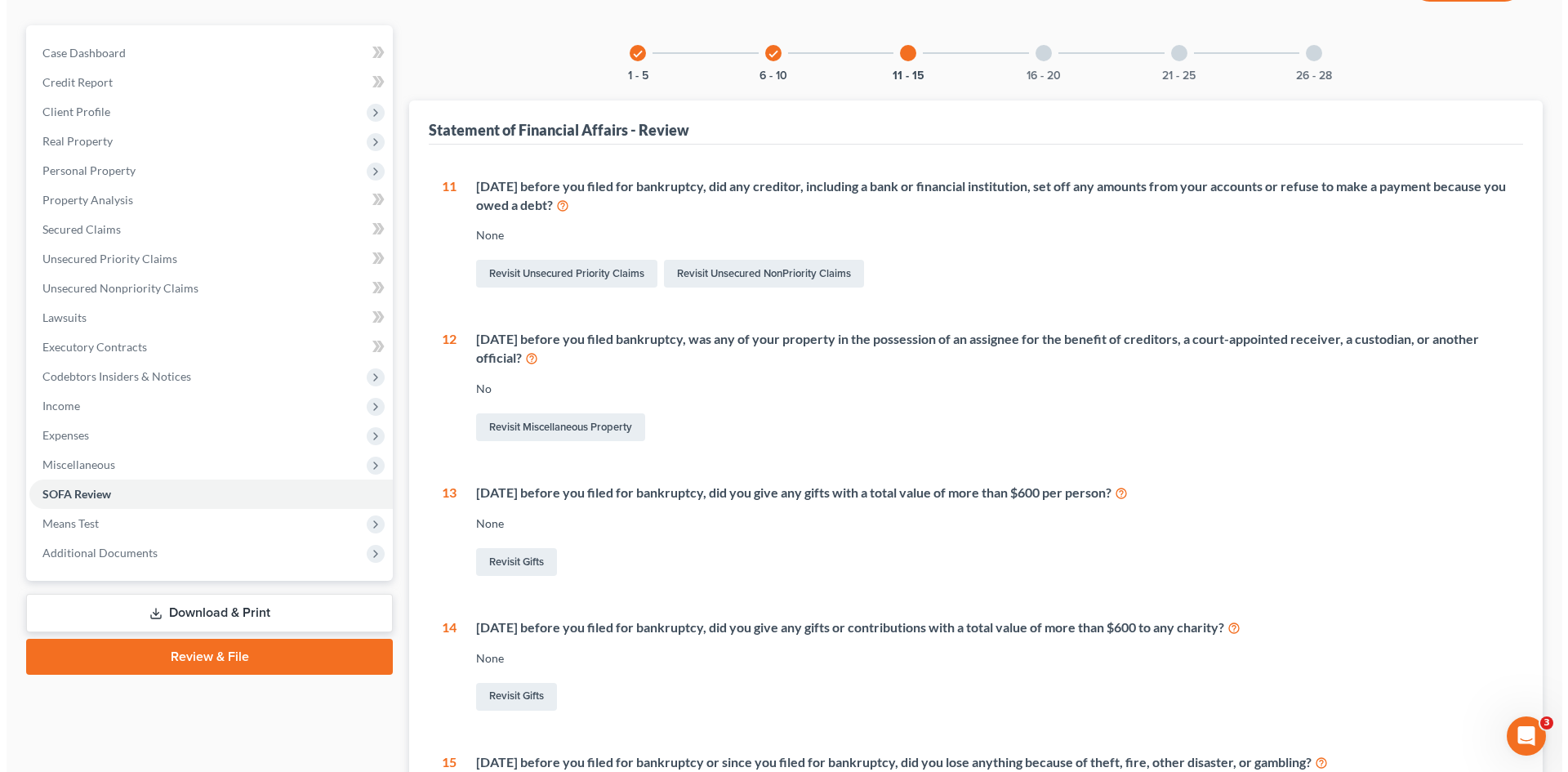
scroll to position [79, 0]
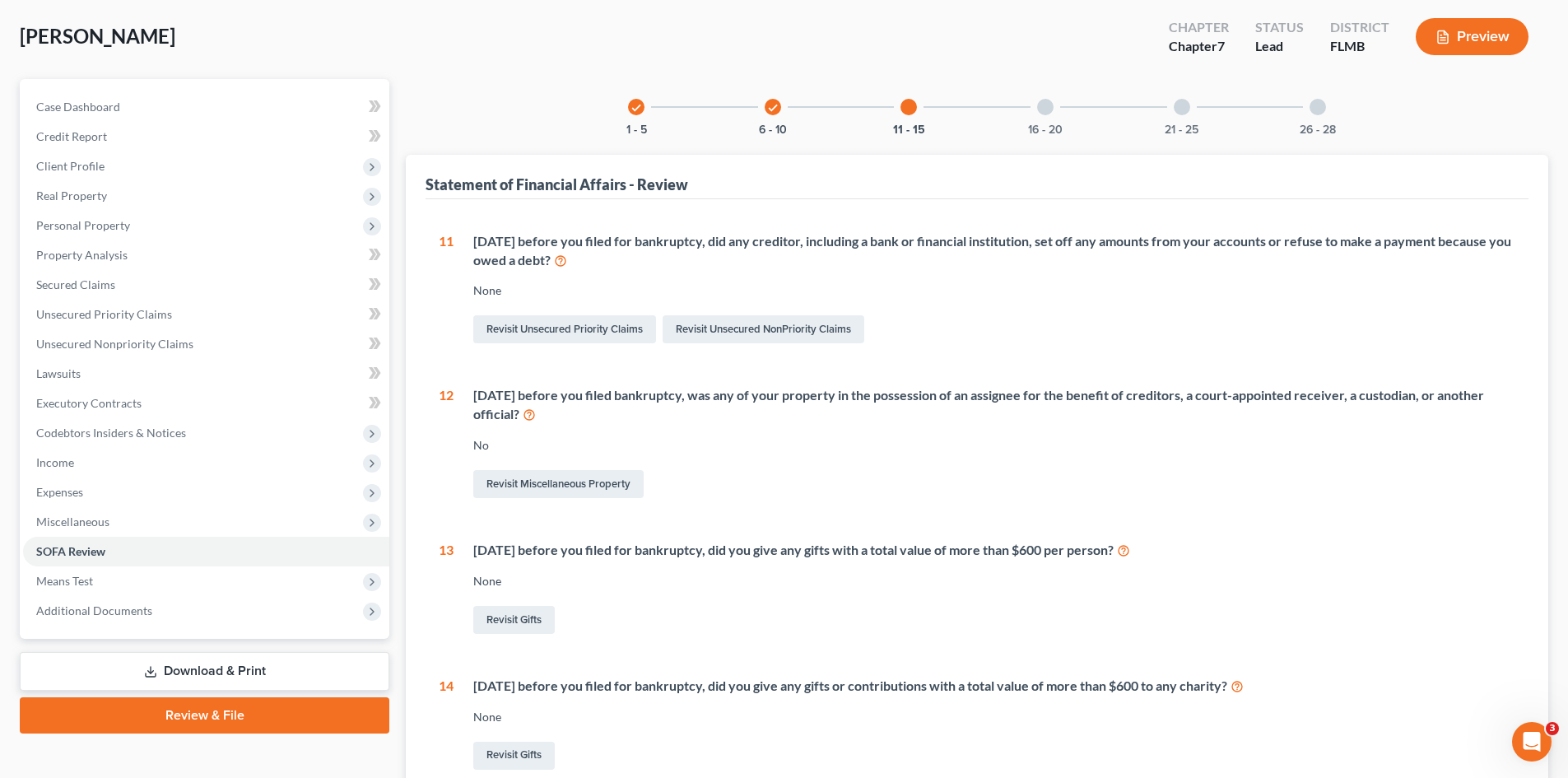
click at [1044, 105] on div at bounding box center [1045, 106] width 17 height 17
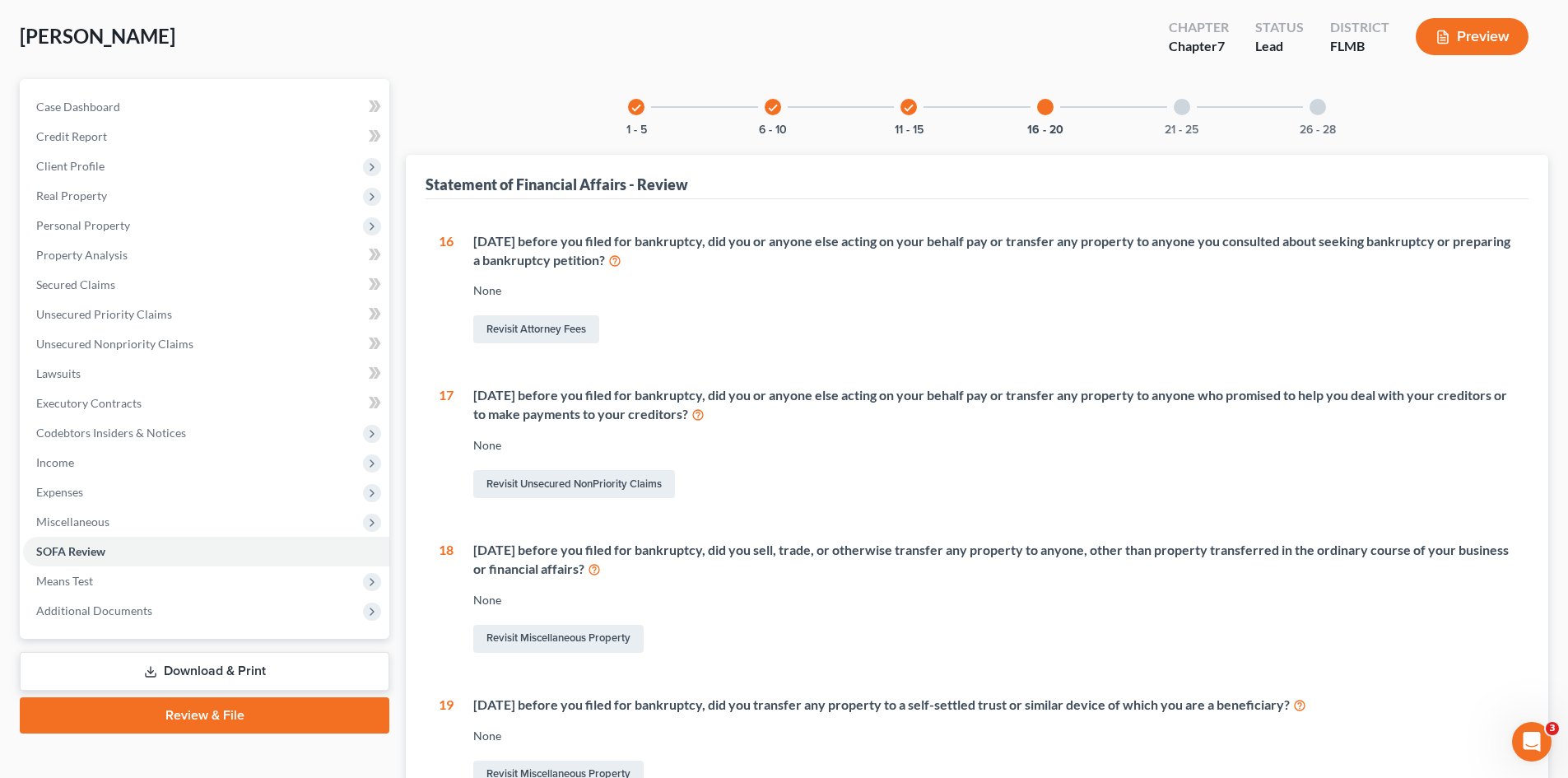
click at [1182, 108] on div at bounding box center [1182, 106] width 17 height 17
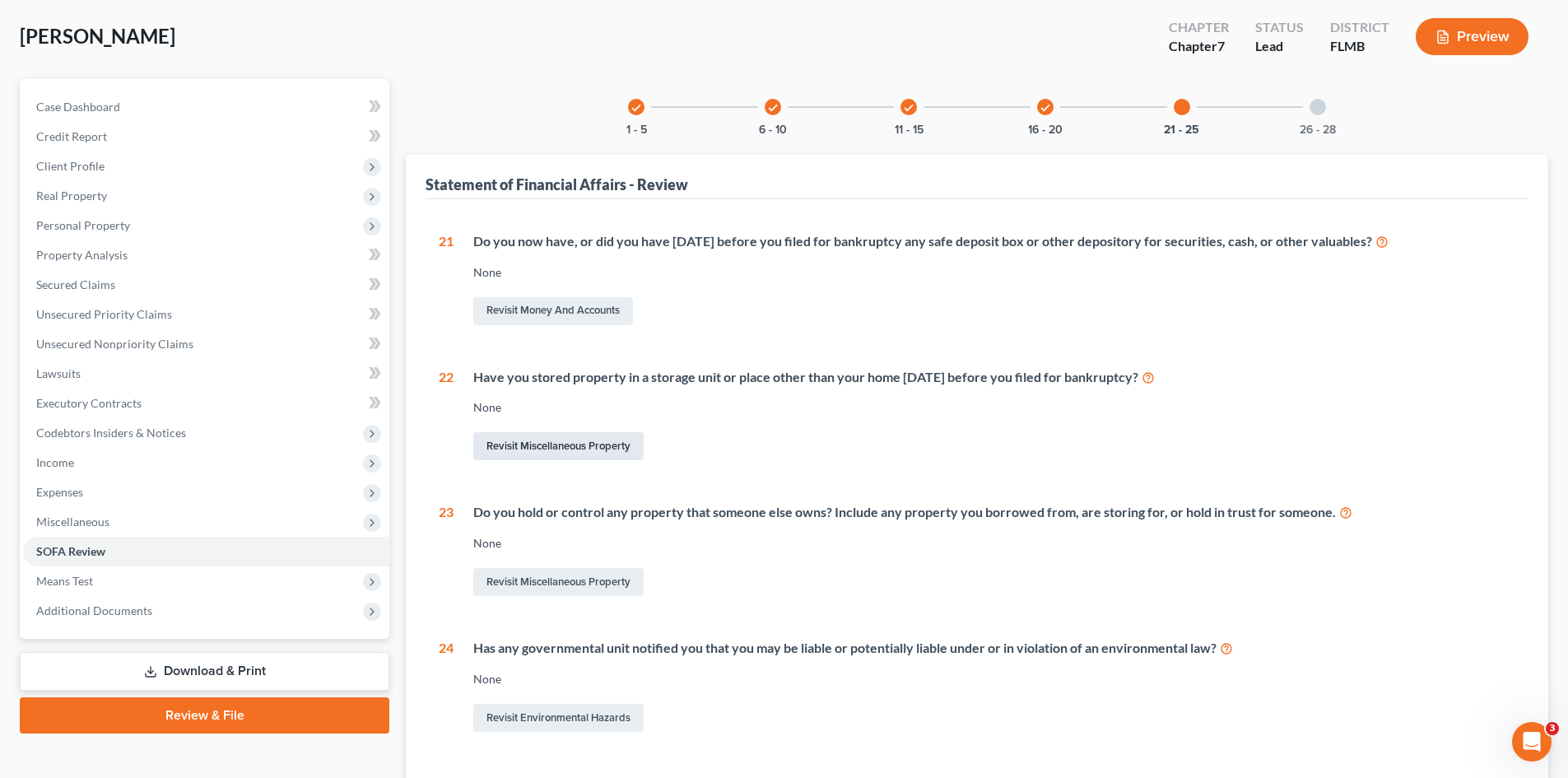
click at [512, 440] on link "Revisit Miscellaneous Property" at bounding box center [559, 447] width 171 height 28
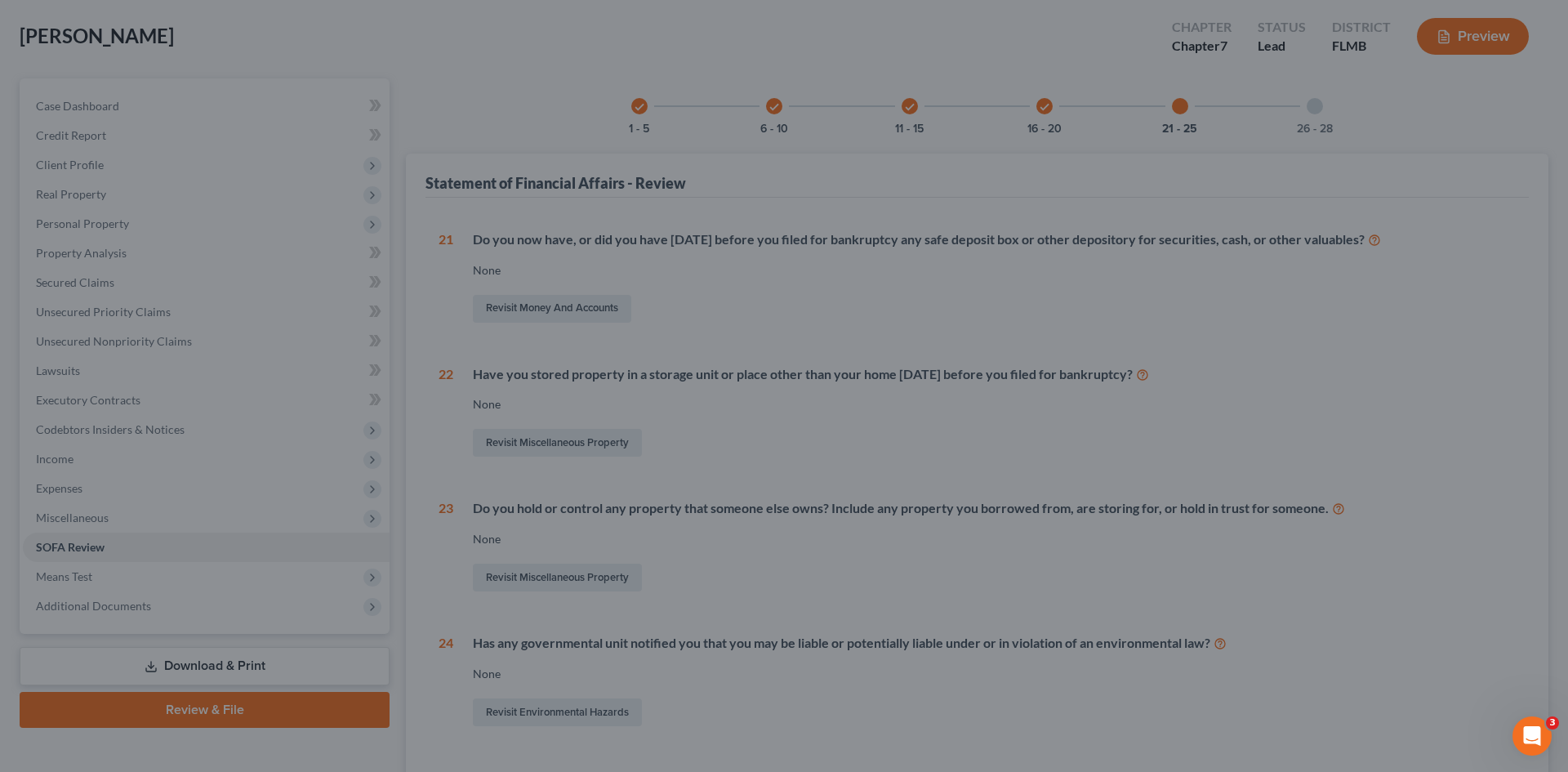
click at [585, 435] on div at bounding box center [784, 386] width 1568 height 772
click at [537, 446] on div at bounding box center [784, 386] width 1568 height 772
click at [490, 440] on div at bounding box center [784, 386] width 1568 height 772
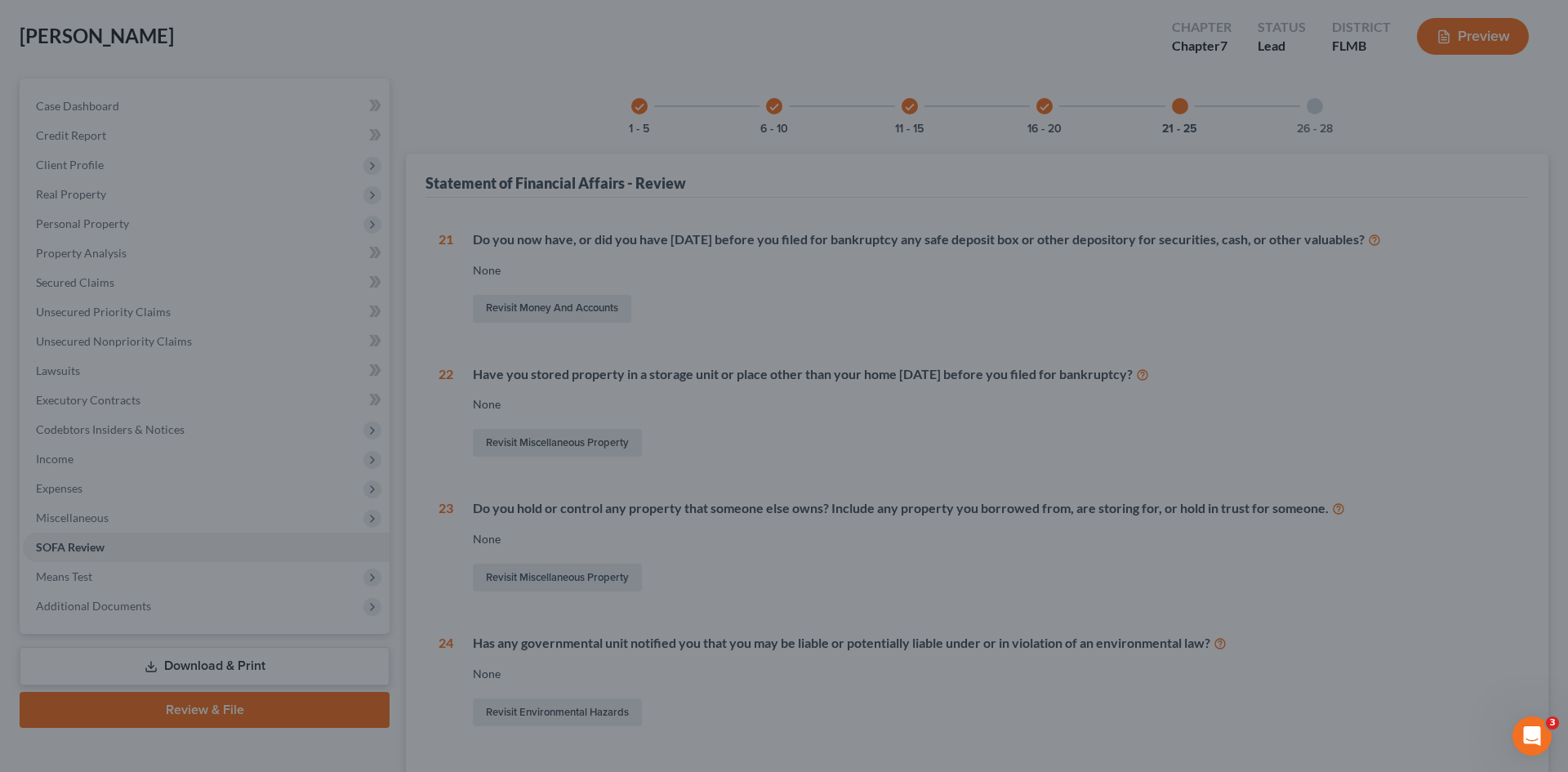
click at [490, 440] on div at bounding box center [784, 386] width 1568 height 772
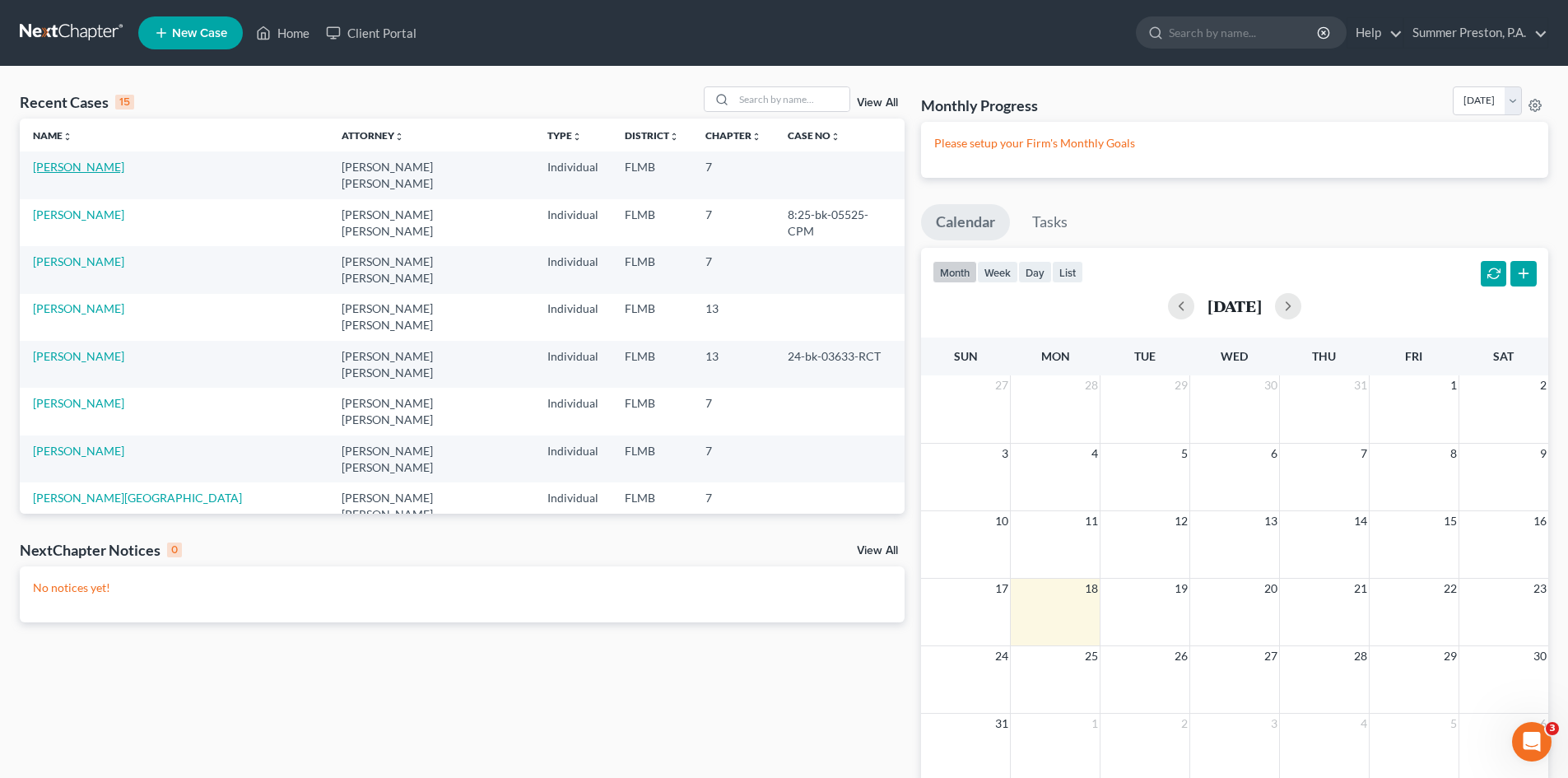
click at [97, 162] on link "[PERSON_NAME]" at bounding box center [78, 167] width 91 height 14
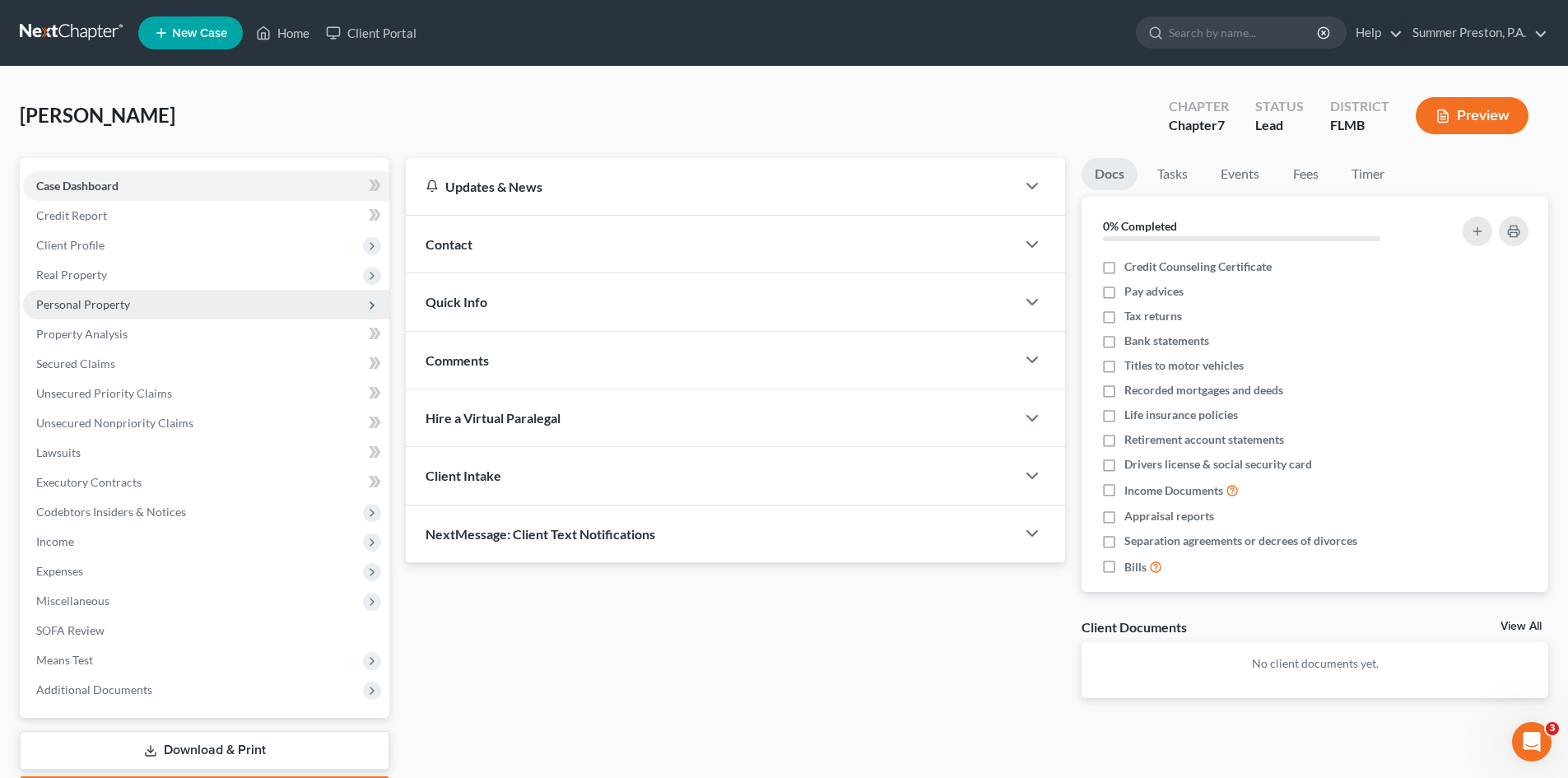
click at [120, 306] on span "Personal Property" at bounding box center [83, 304] width 94 height 14
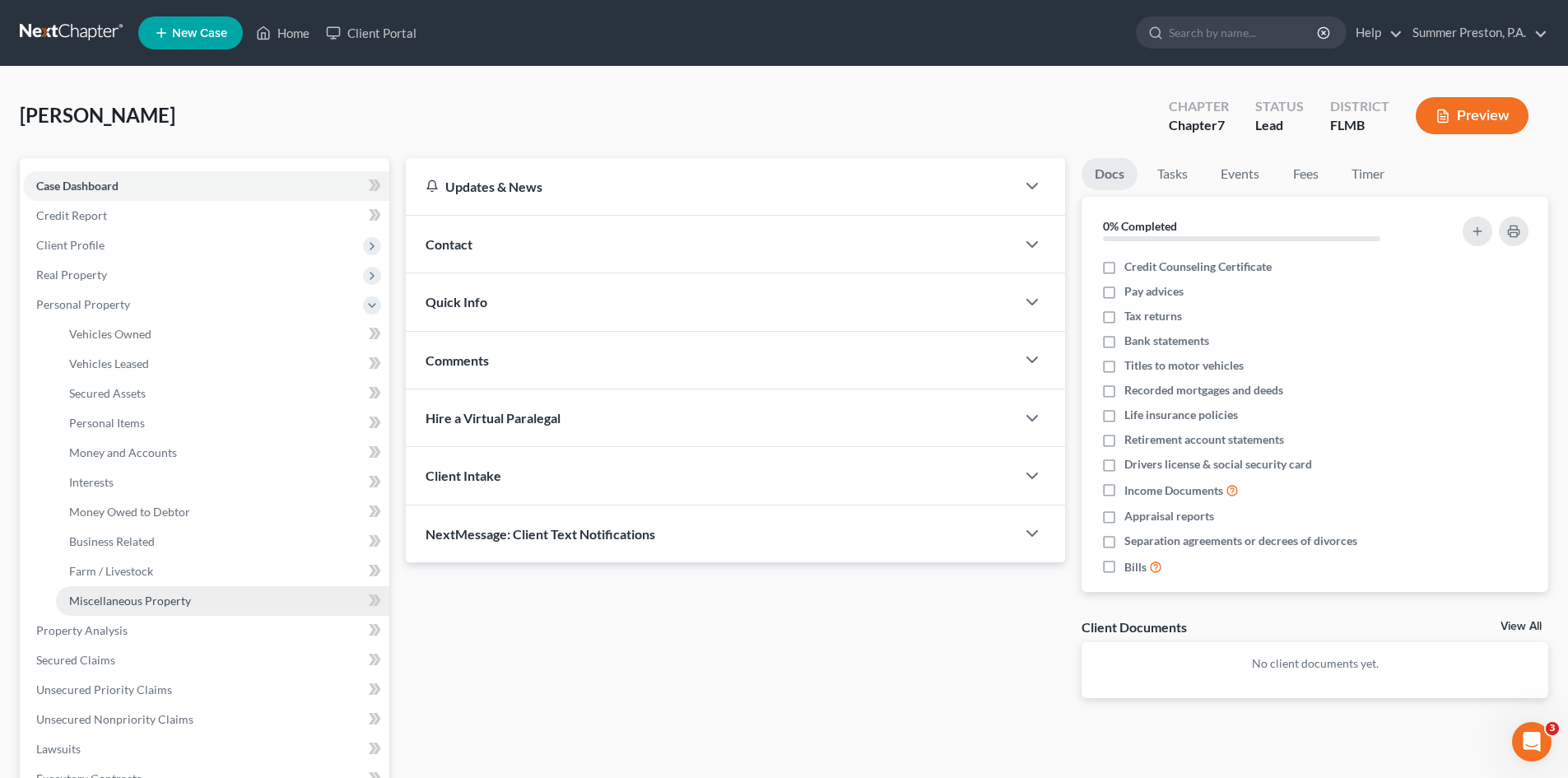
click at [185, 599] on span "Miscellaneous Property" at bounding box center [130, 600] width 122 height 14
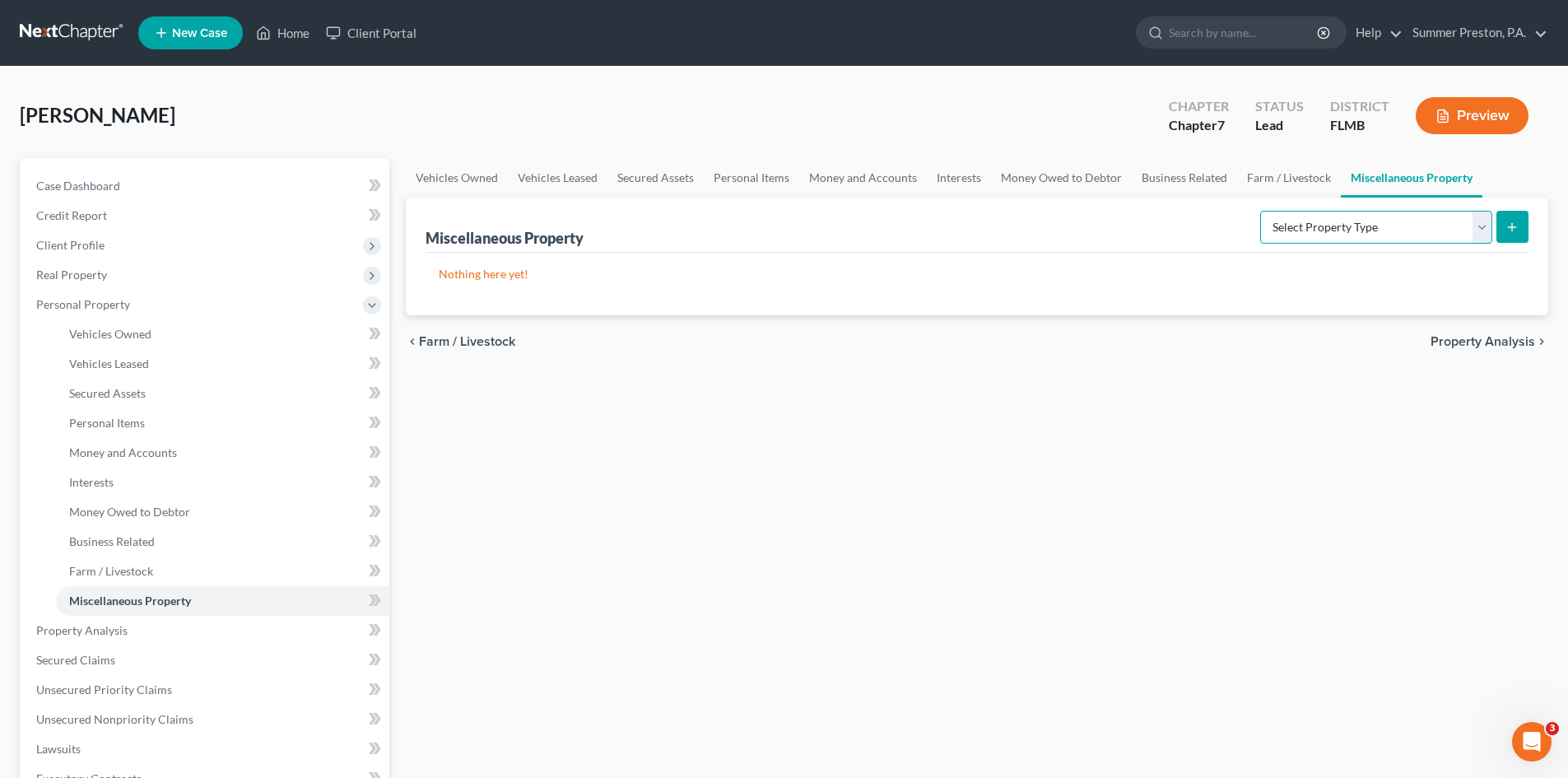
click at [1483, 227] on select "Select Property Type Assigned for Creditor Benefit Within 1 Year Holding for An…" at bounding box center [1376, 227] width 232 height 33
select select "stored_within_1_year"
click at [1260, 211] on select "Select Property Type Assigned for Creditor Benefit Within 1 Year Holding for An…" at bounding box center [1376, 227] width 232 height 33
click at [1524, 229] on button "submit" at bounding box center [1513, 227] width 33 height 33
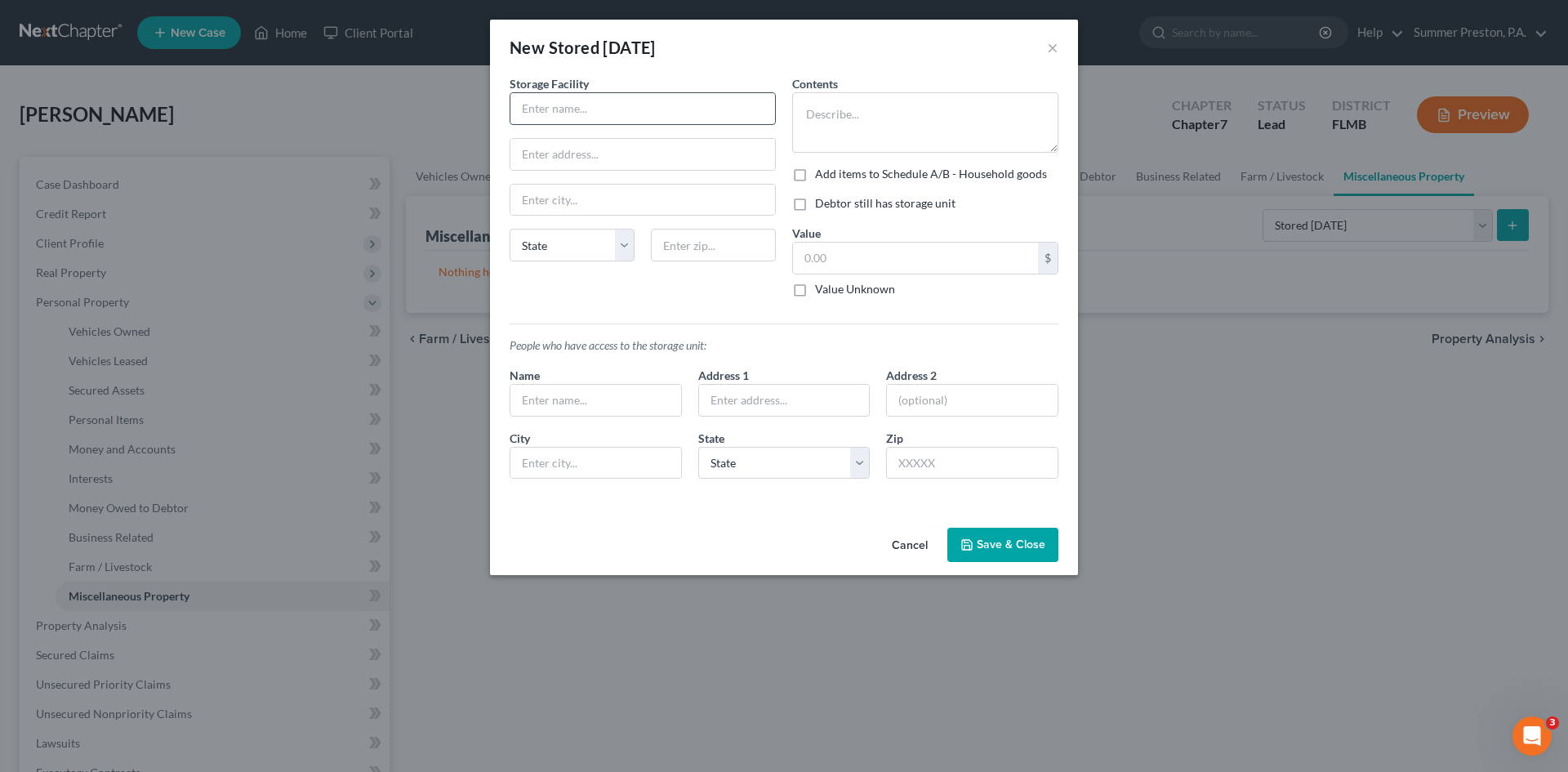
click at [637, 109] on input "text" at bounding box center [642, 109] width 264 height 31
type input "EXTRA SPACE STORAGE"
type input "10111 GANDY BLVD N."
type input "ST. PETERSBURG"
select select "9"
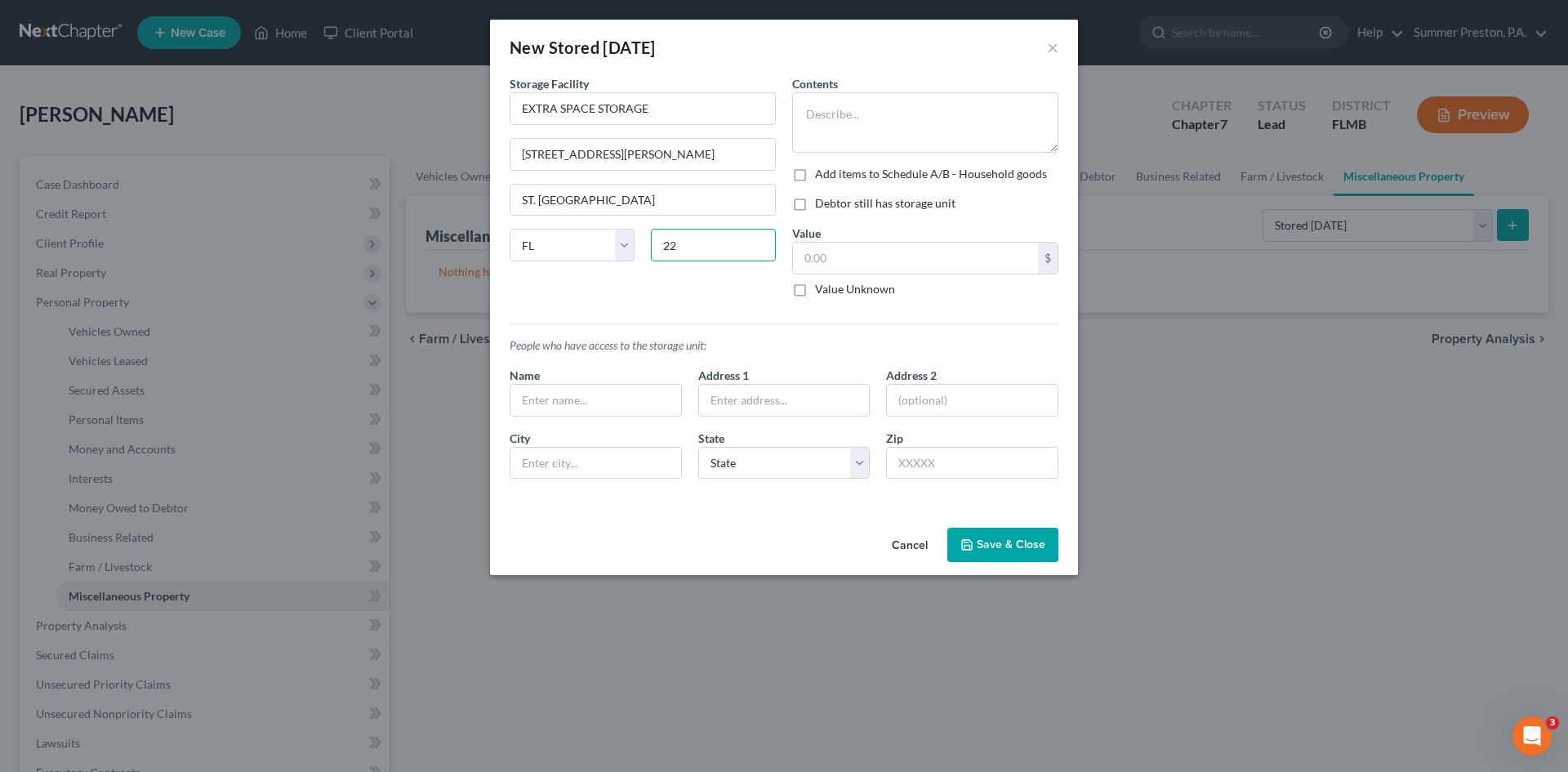
type input "2"
type input "33702"
click at [880, 109] on textarea at bounding box center [924, 122] width 266 height 60
type input "Saint Petersburg"
type textarea "SMALL KITCHEN APPLIANCES, MISC. HOUSEHOLD GOODS"
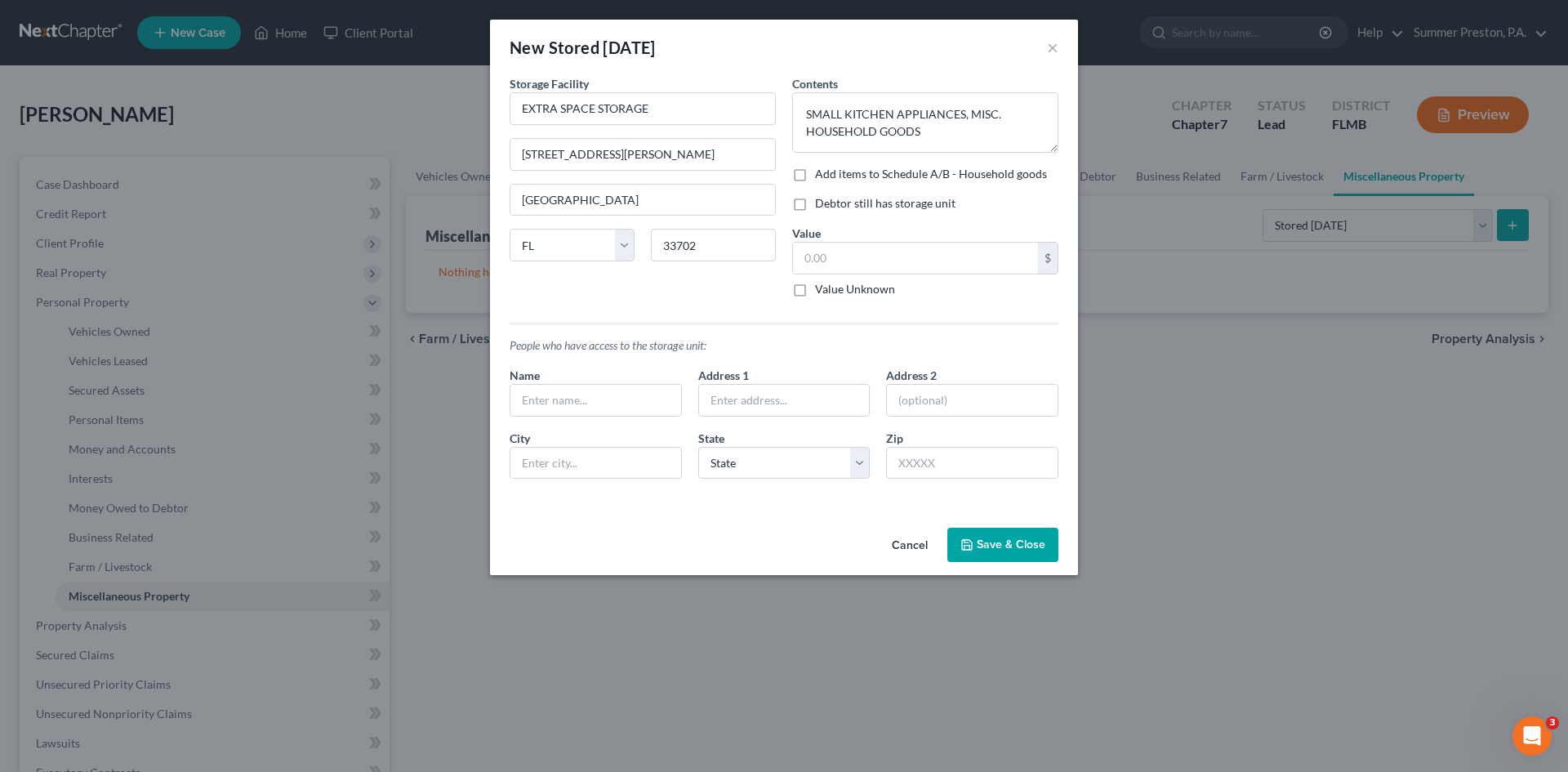
click at [815, 172] on label "Add items to Schedule A/B - Household goods" at bounding box center [931, 174] width 232 height 17
click at [821, 172] on input "Add items to Schedule A/B - Household goods" at bounding box center [827, 171] width 10 height 10
checkbox input "true"
click at [815, 205] on label "Debtor still has storage unit" at bounding box center [885, 203] width 140 height 17
click at [821, 205] on input "Debtor still has storage unit" at bounding box center [827, 201] width 10 height 10
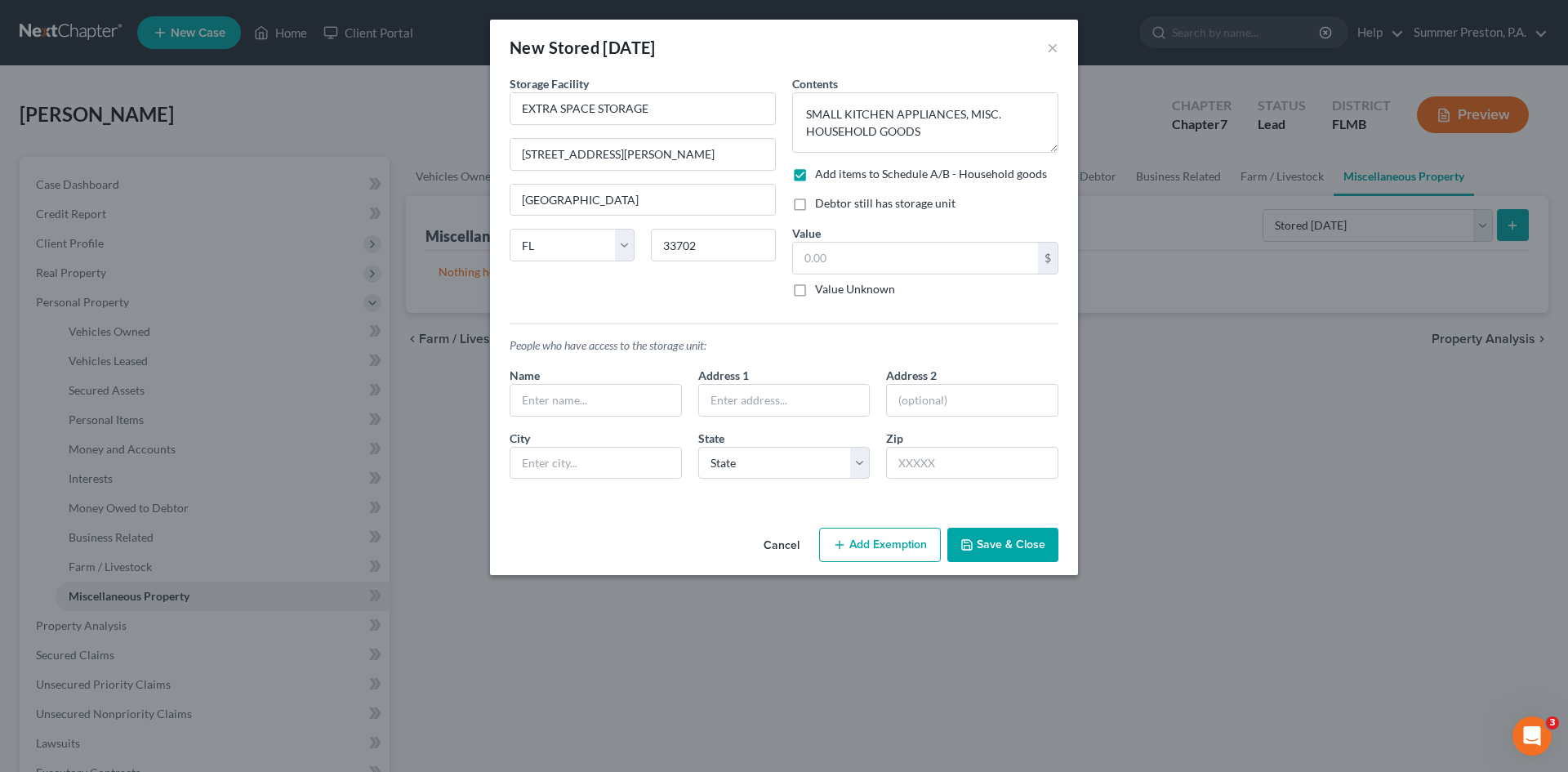
checkbox input "true"
click at [859, 269] on input "text" at bounding box center [915, 258] width 245 height 31
type input "200.00"
click at [630, 404] on input "text" at bounding box center [596, 400] width 171 height 31
type input "ALLIE MAE LEE-BOYKIN"
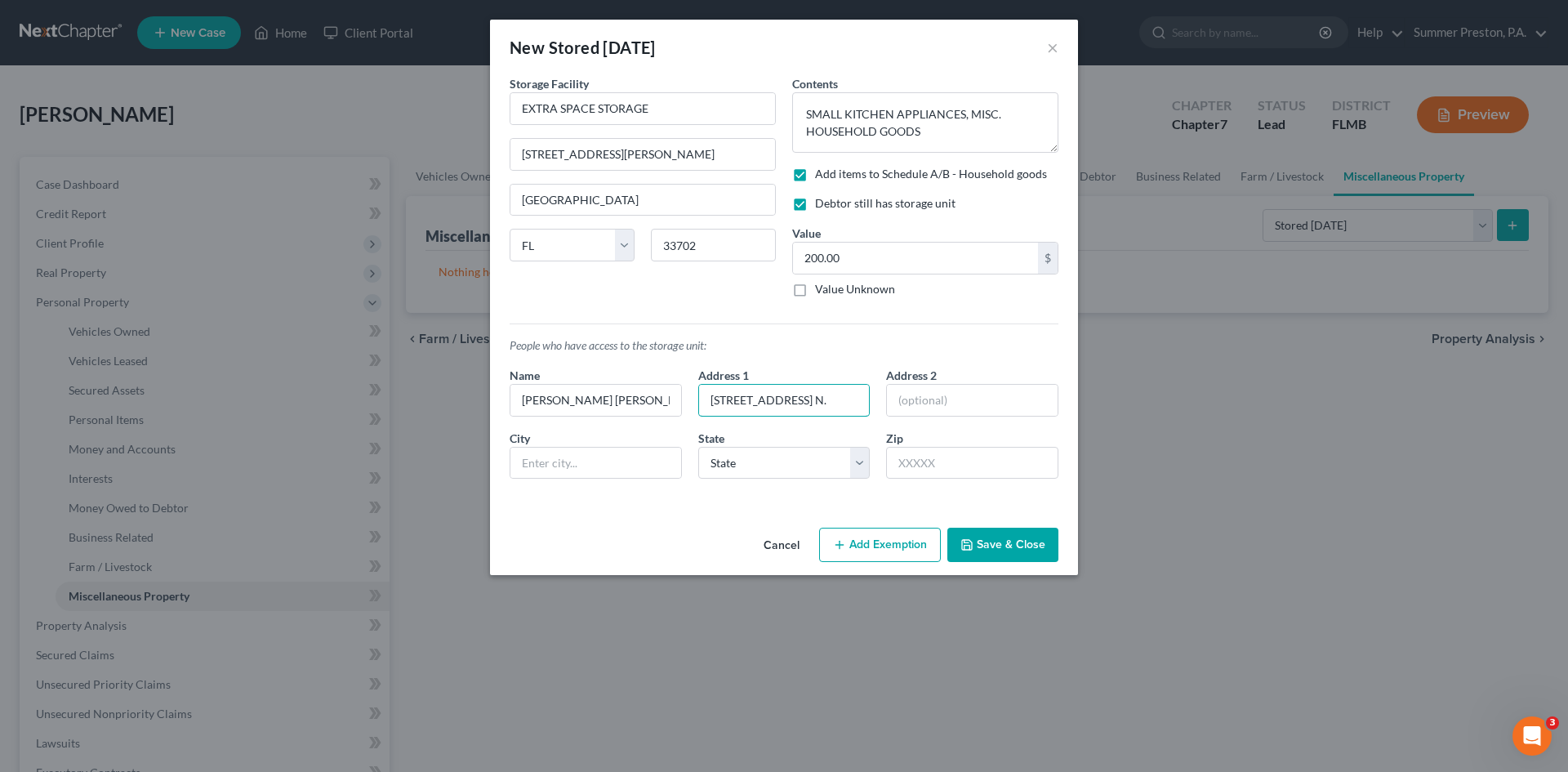
type input "10073 14TH ST. N."
type input "APT 201"
type input "ST. PETERSBURG"
select select "9"
type input "2"
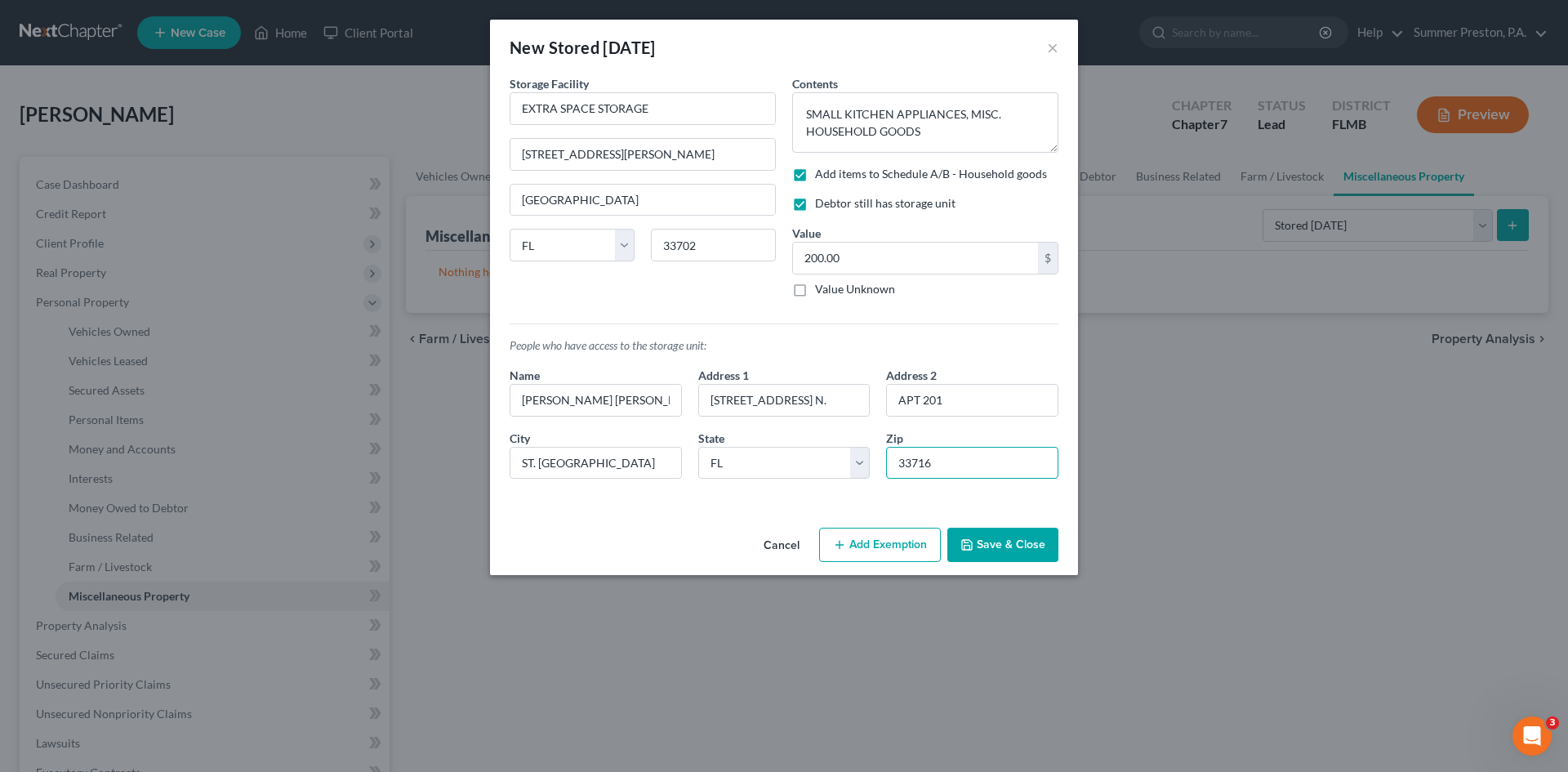
type input "33716"
type input "Saint Petersburg"
click at [857, 544] on button "Add Exemption" at bounding box center [880, 544] width 122 height 34
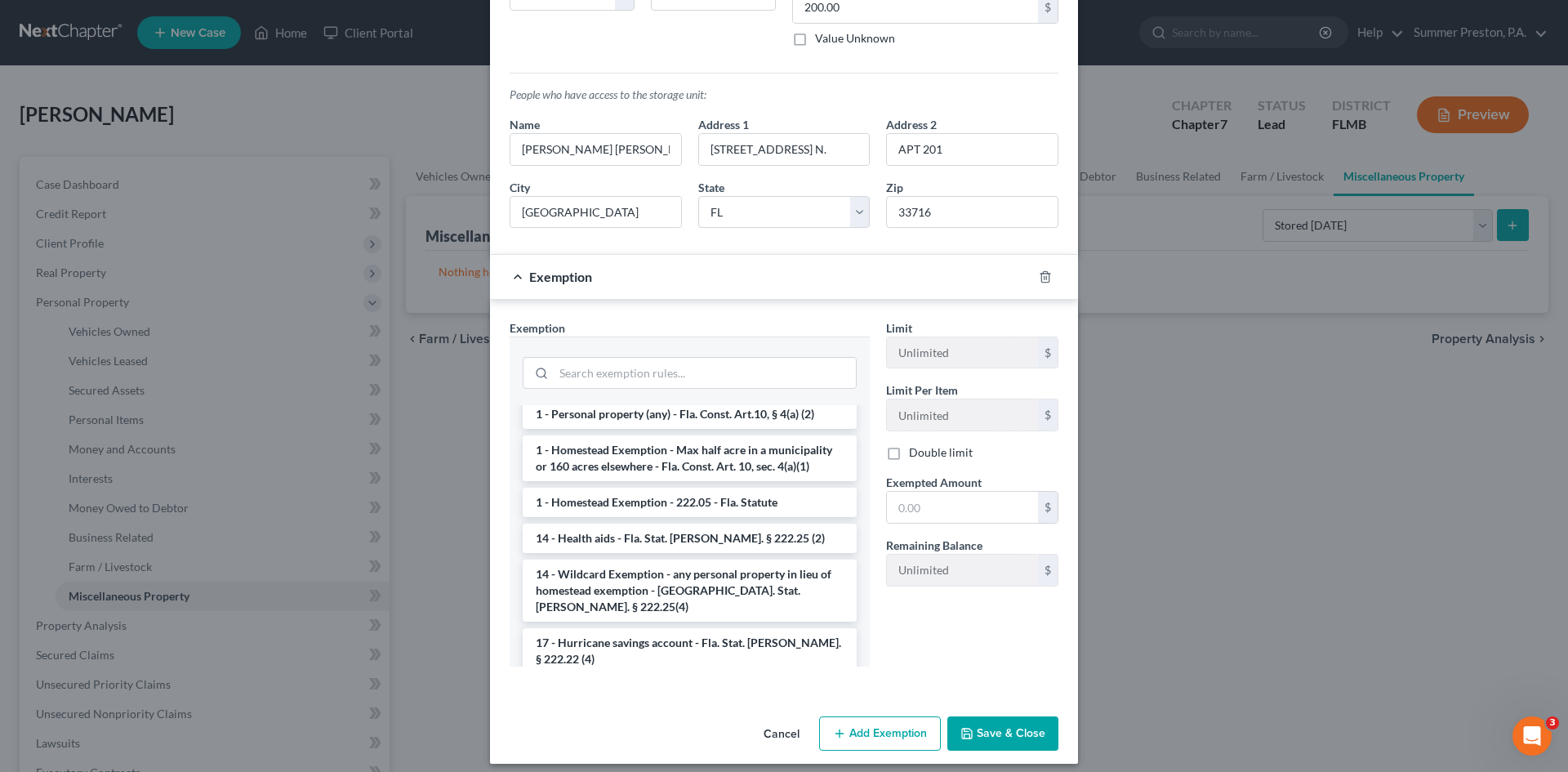
scroll to position [227, 0]
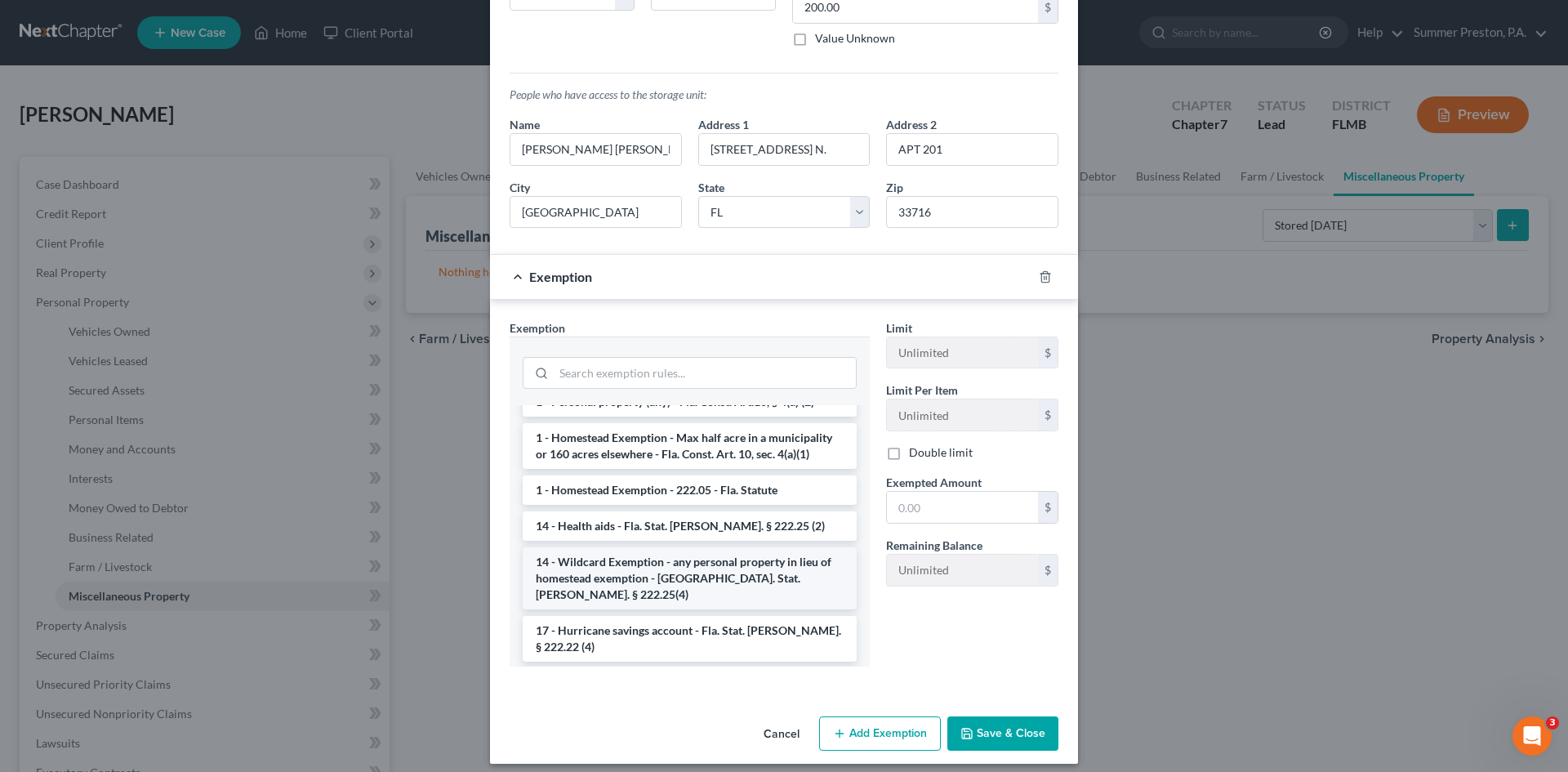
click at [678, 547] on li "14 - Wildcard Exemption - any personal property in lieu of homestead exemption …" at bounding box center [689, 577] width 334 height 62
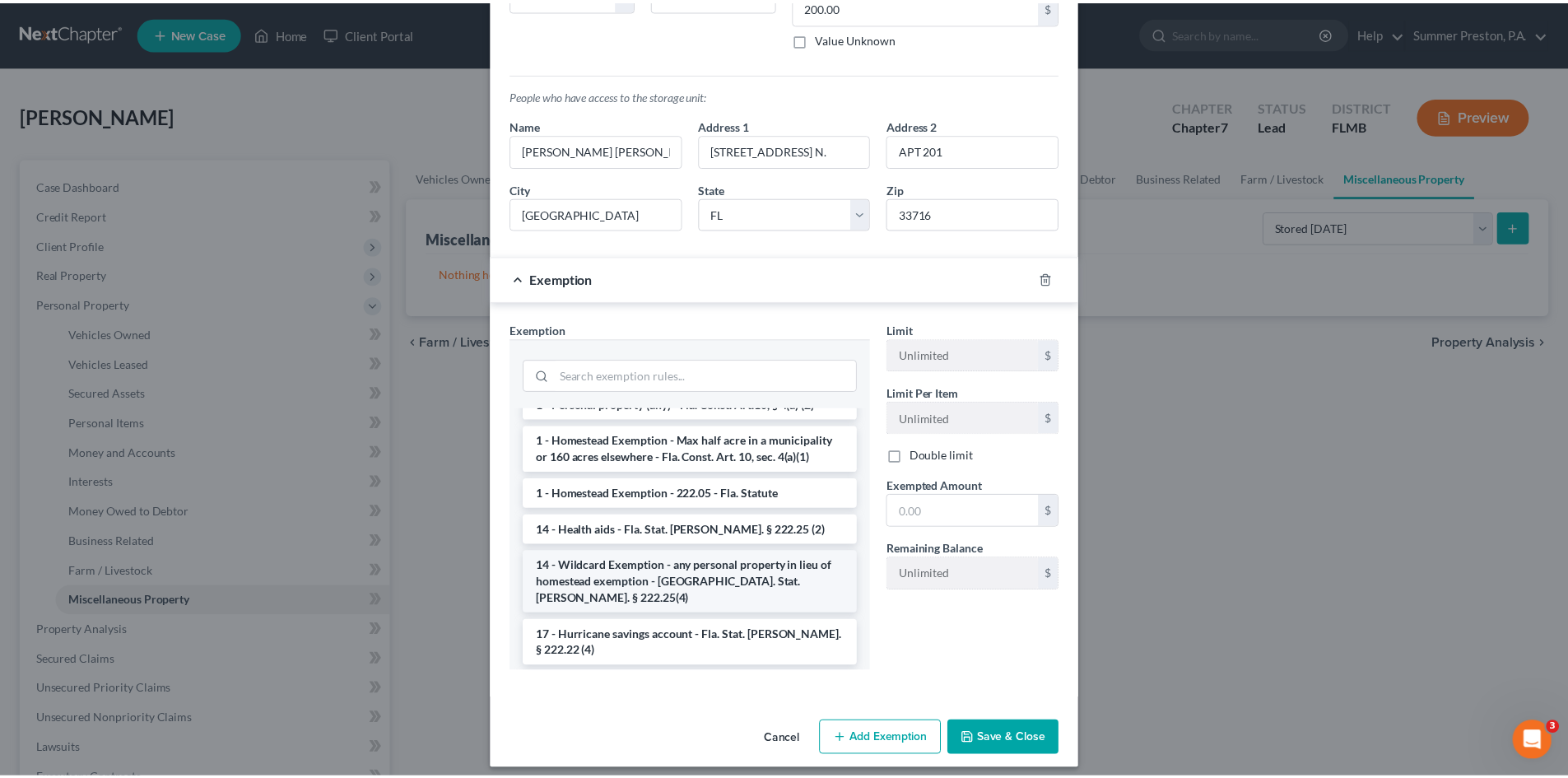
scroll to position [185, 0]
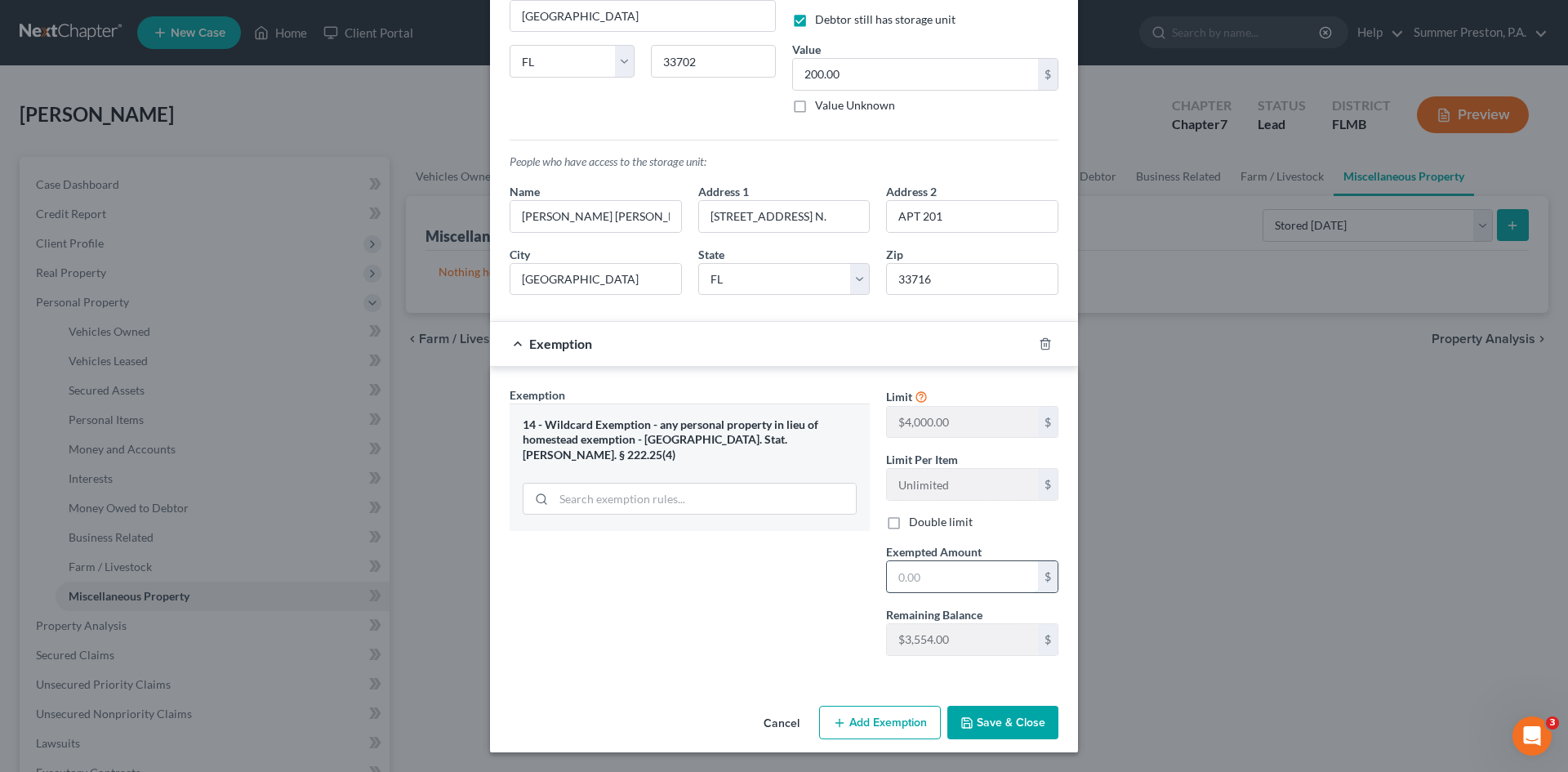
click at [955, 577] on input "text" at bounding box center [962, 577] width 151 height 31
type input "200.00"
click at [1001, 715] on button "Save & Close" at bounding box center [1002, 722] width 111 height 34
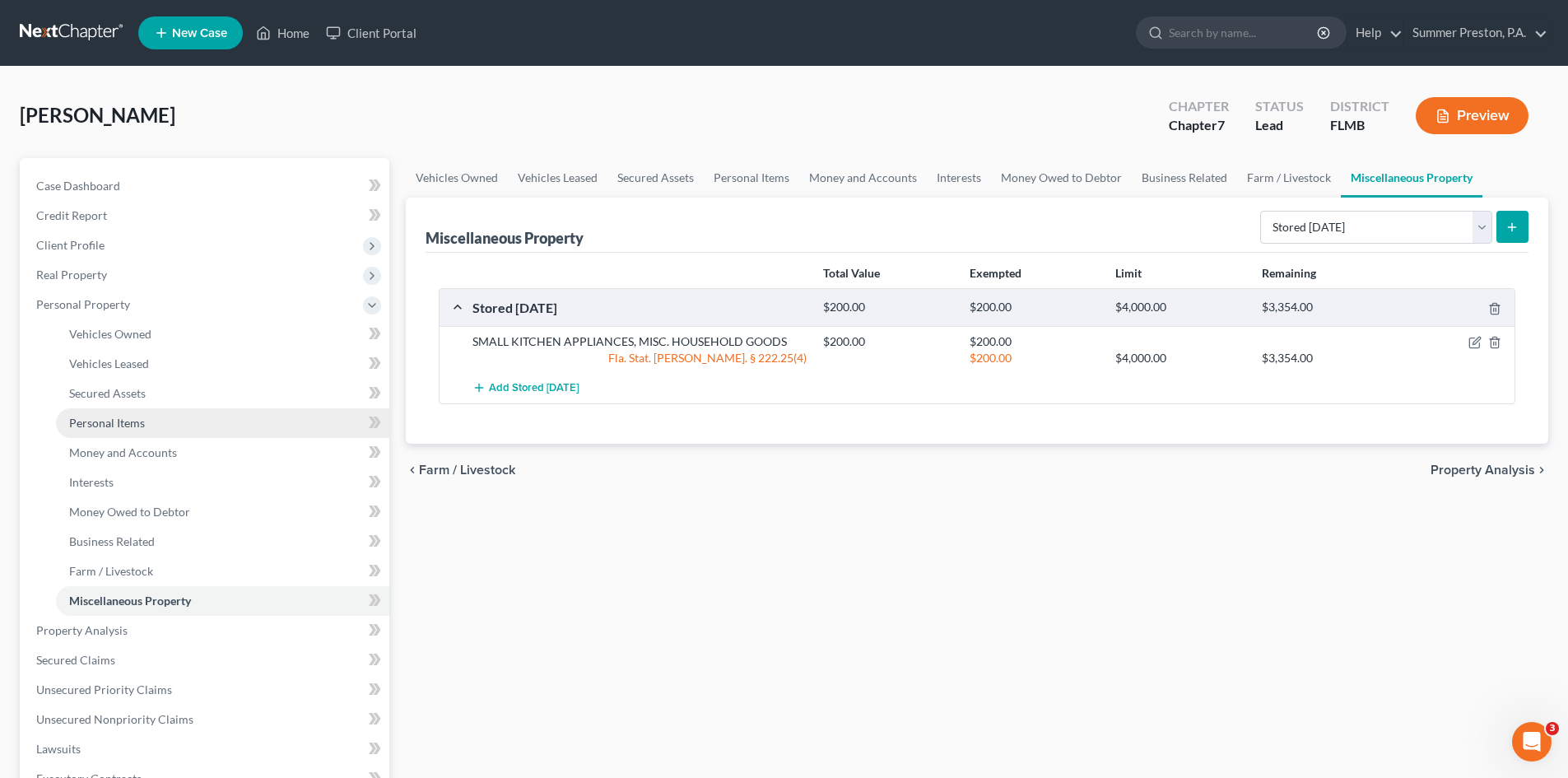
click at [149, 418] on link "Personal Items" at bounding box center [222, 424] width 333 height 30
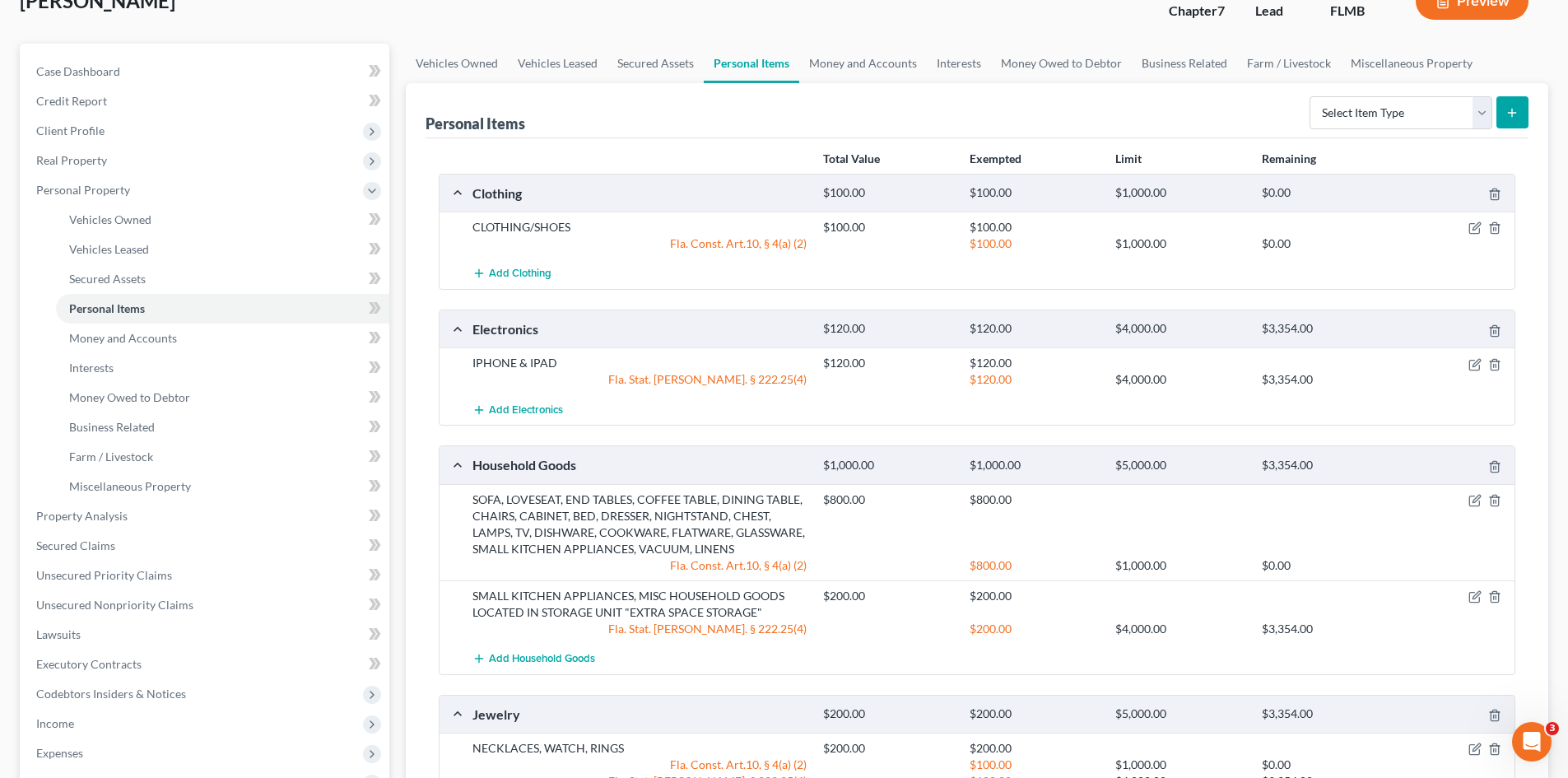
scroll to position [120, 0]
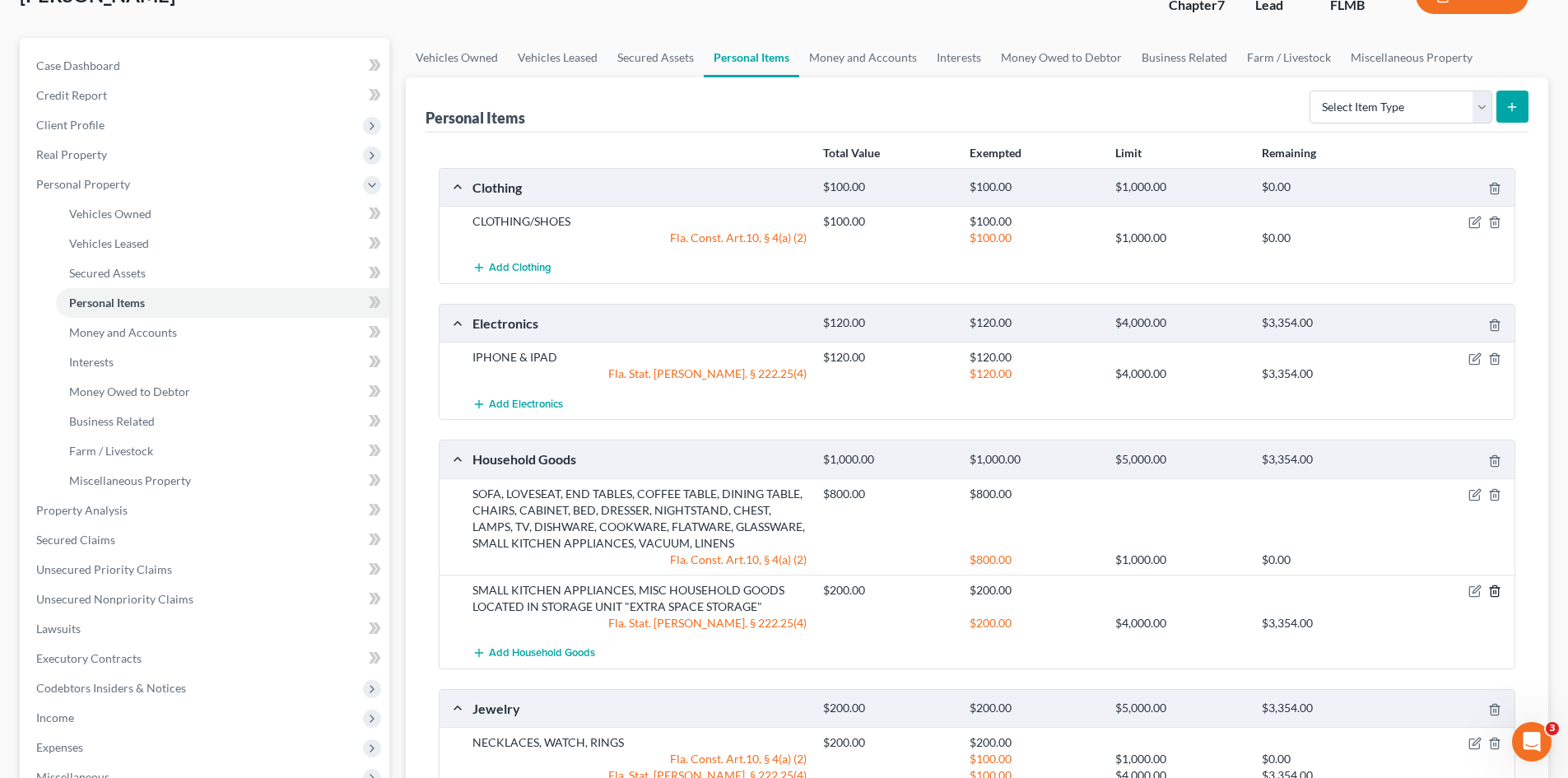
click at [1492, 588] on polyline "button" at bounding box center [1494, 588] width 10 height 0
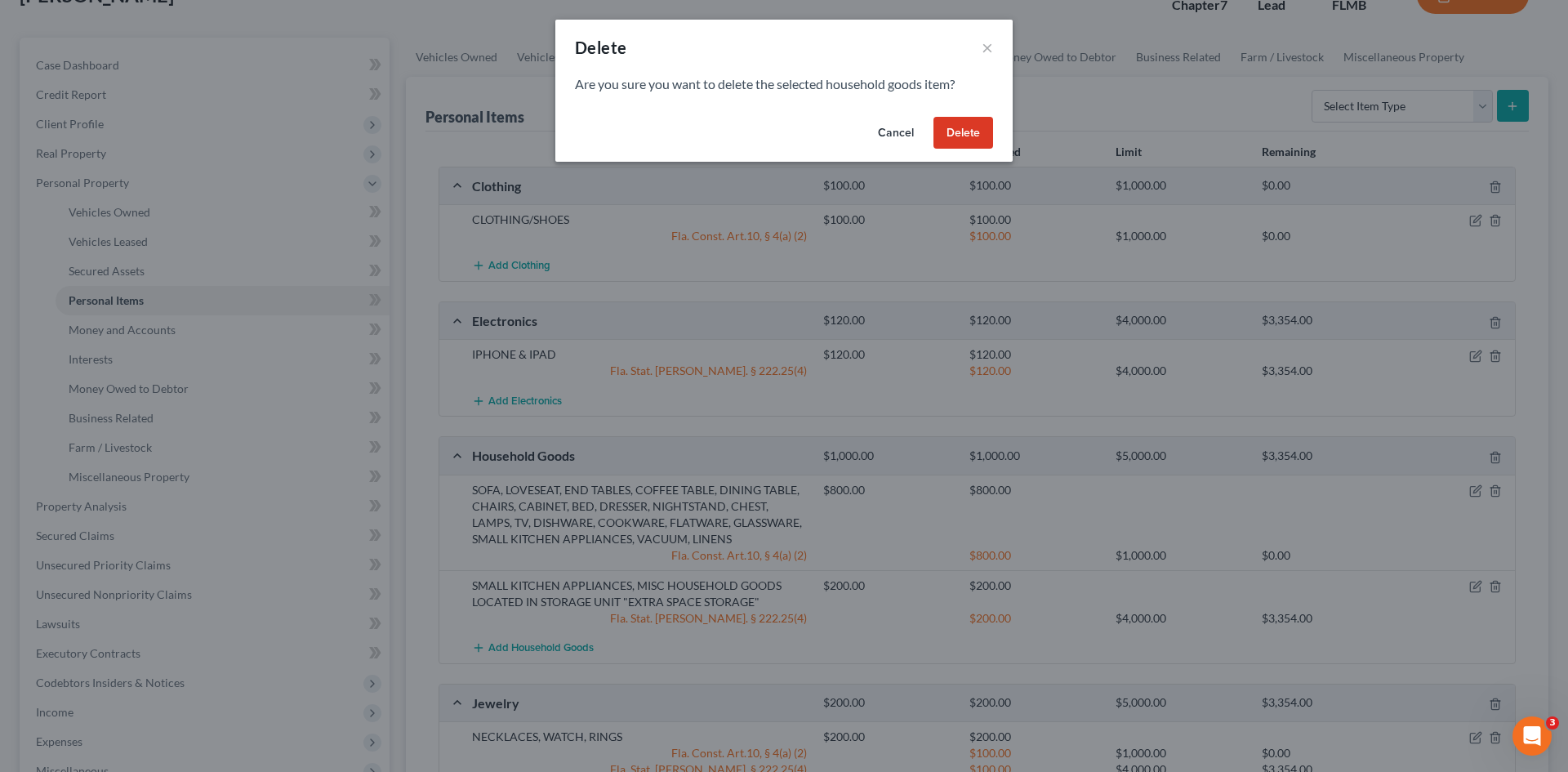
click at [960, 128] on button "Delete" at bounding box center [963, 133] width 59 height 32
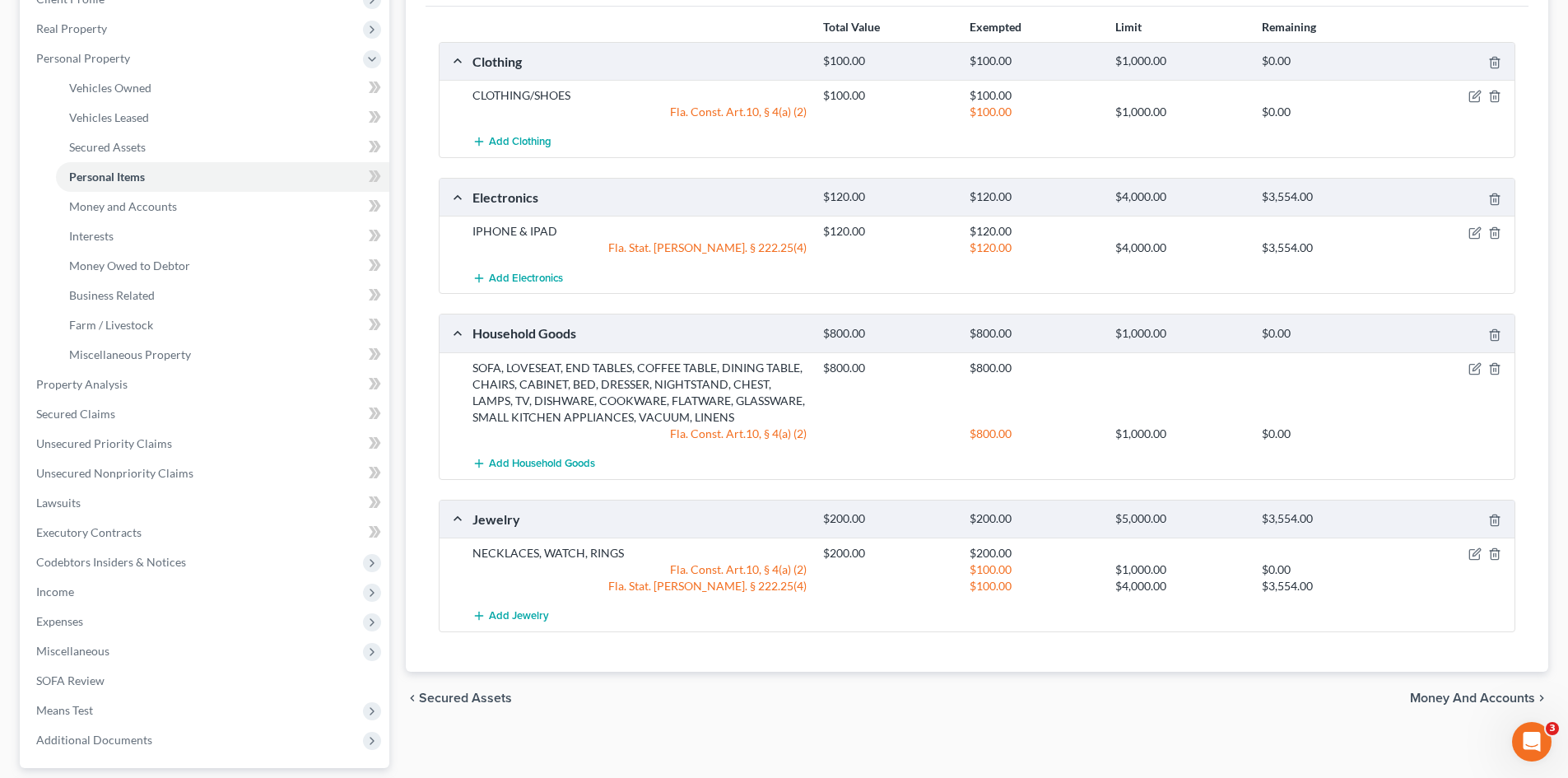
scroll to position [261, 0]
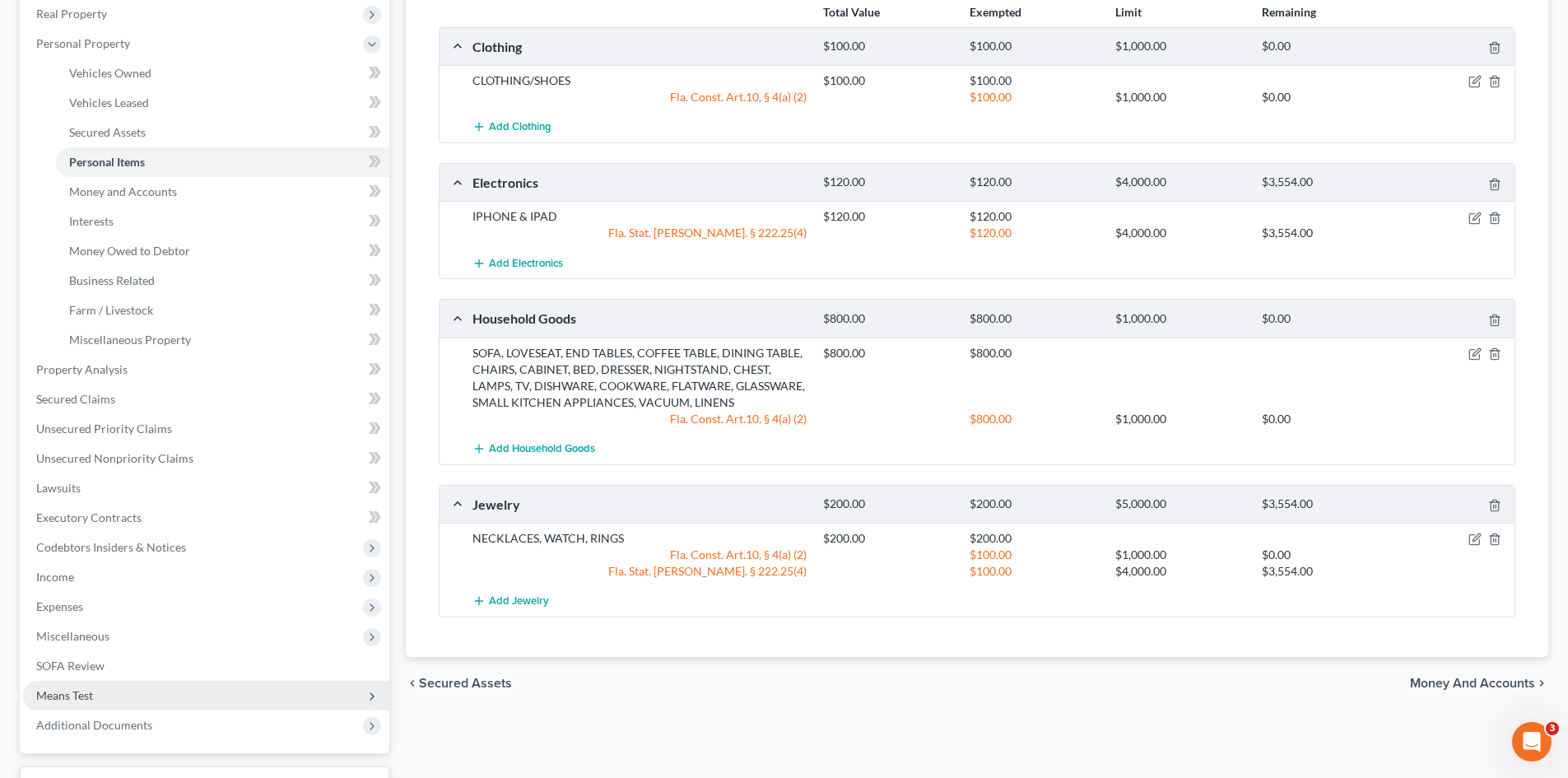
click at [74, 699] on span "Means Test" at bounding box center [64, 695] width 57 height 14
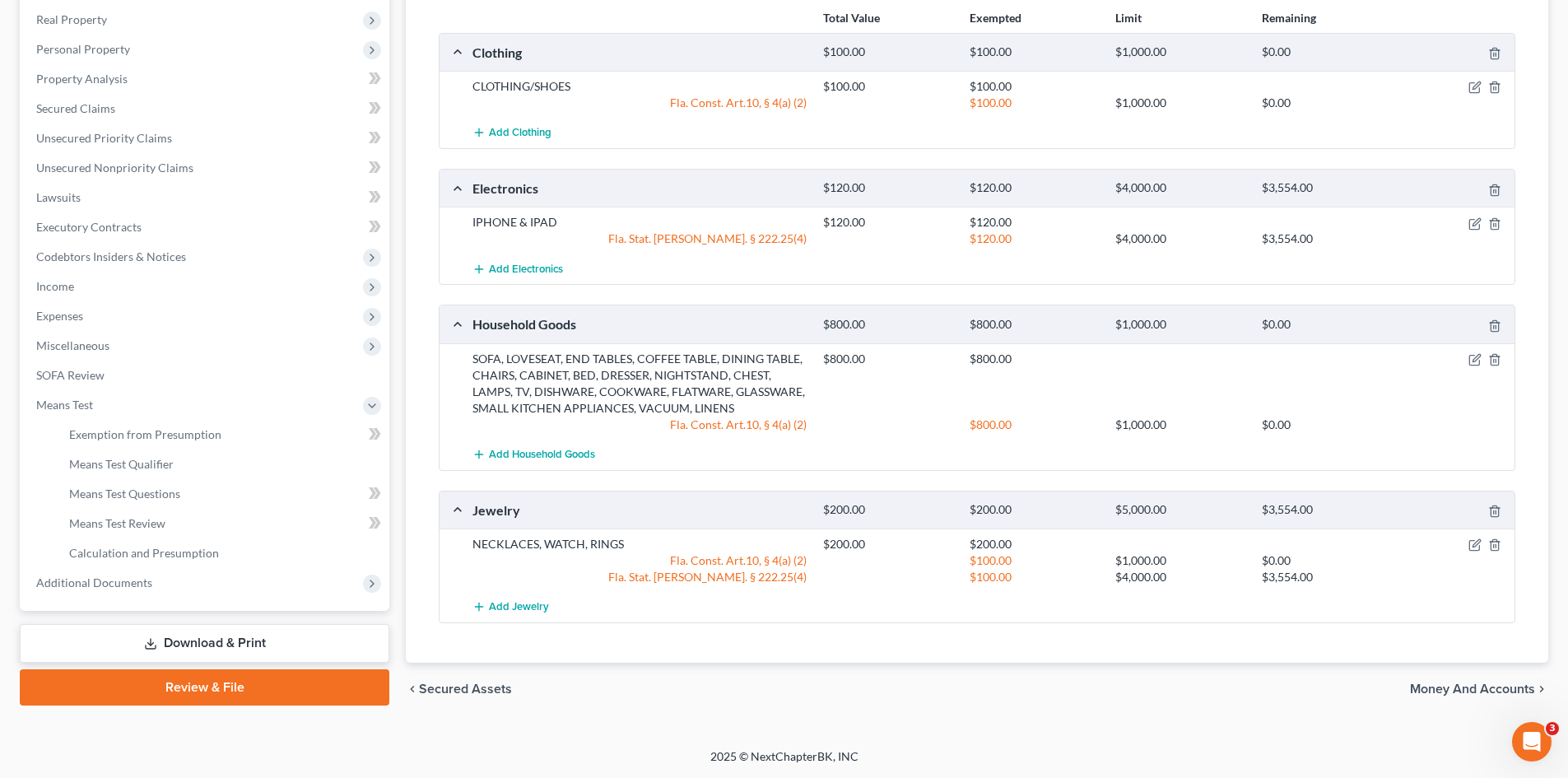
scroll to position [255, 0]
click at [185, 644] on link "Download & Print" at bounding box center [204, 643] width 370 height 39
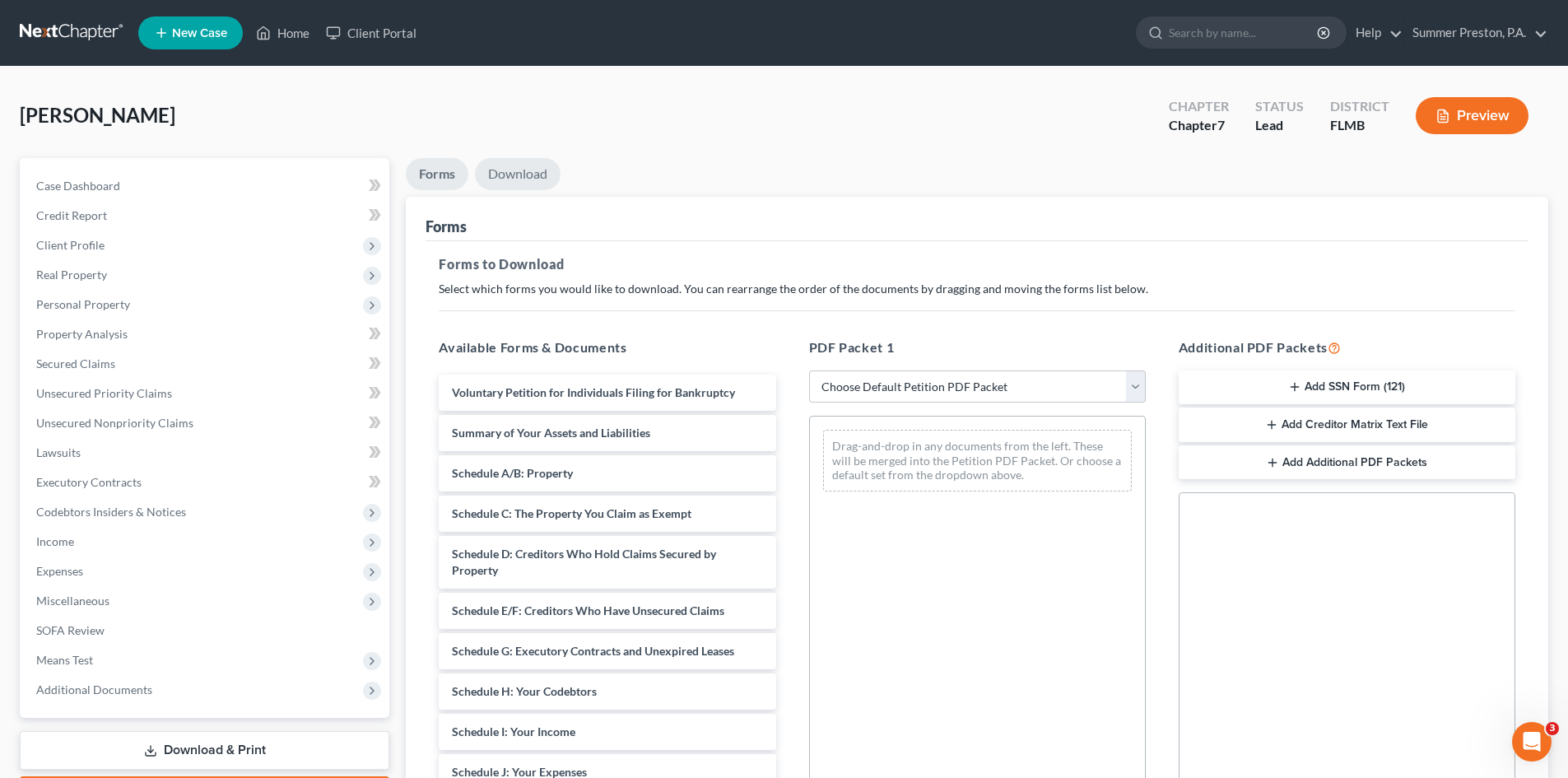
click at [534, 182] on link "Download" at bounding box center [517, 174] width 85 height 33
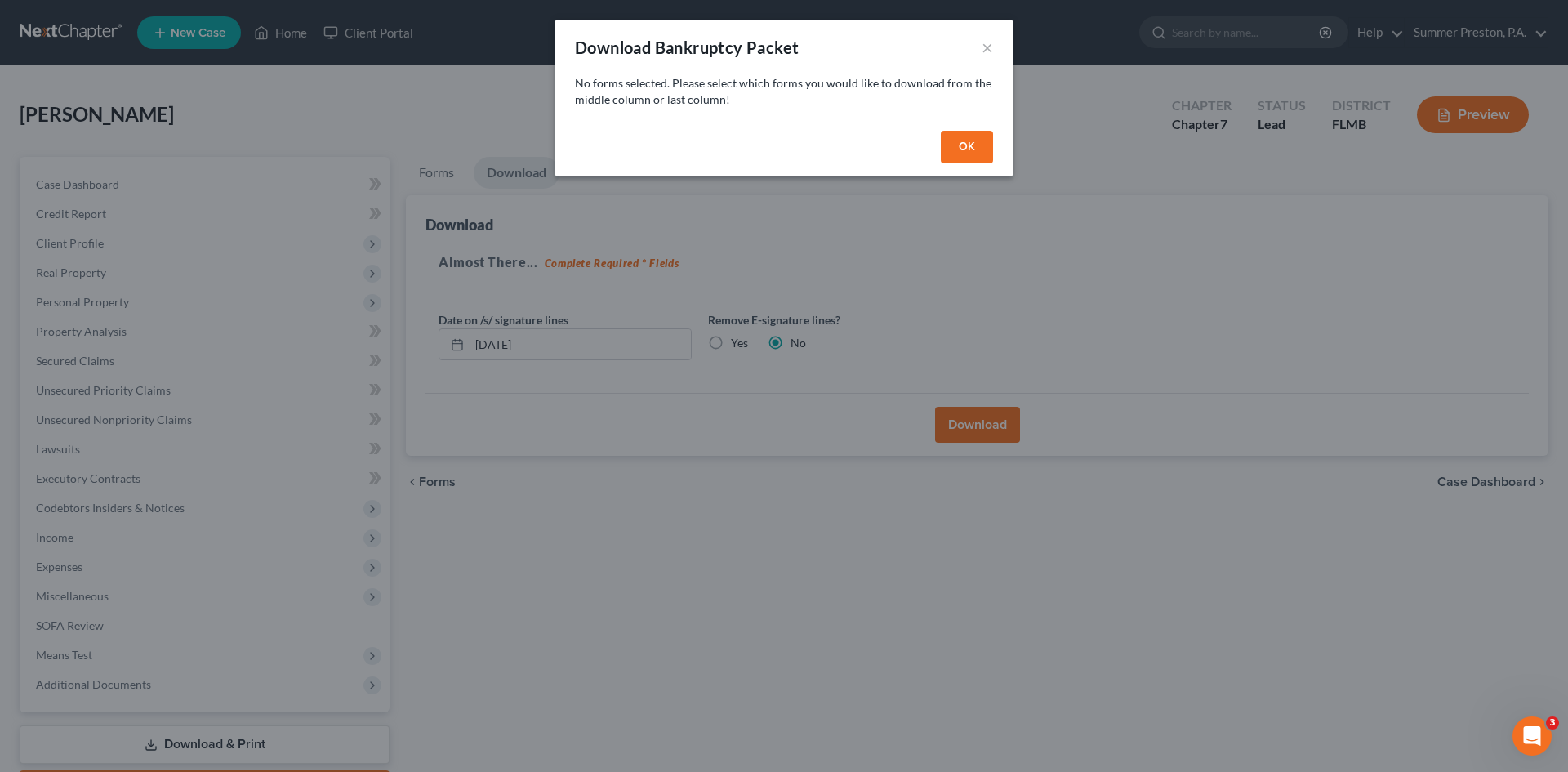
click at [956, 141] on button "OK" at bounding box center [967, 147] width 52 height 32
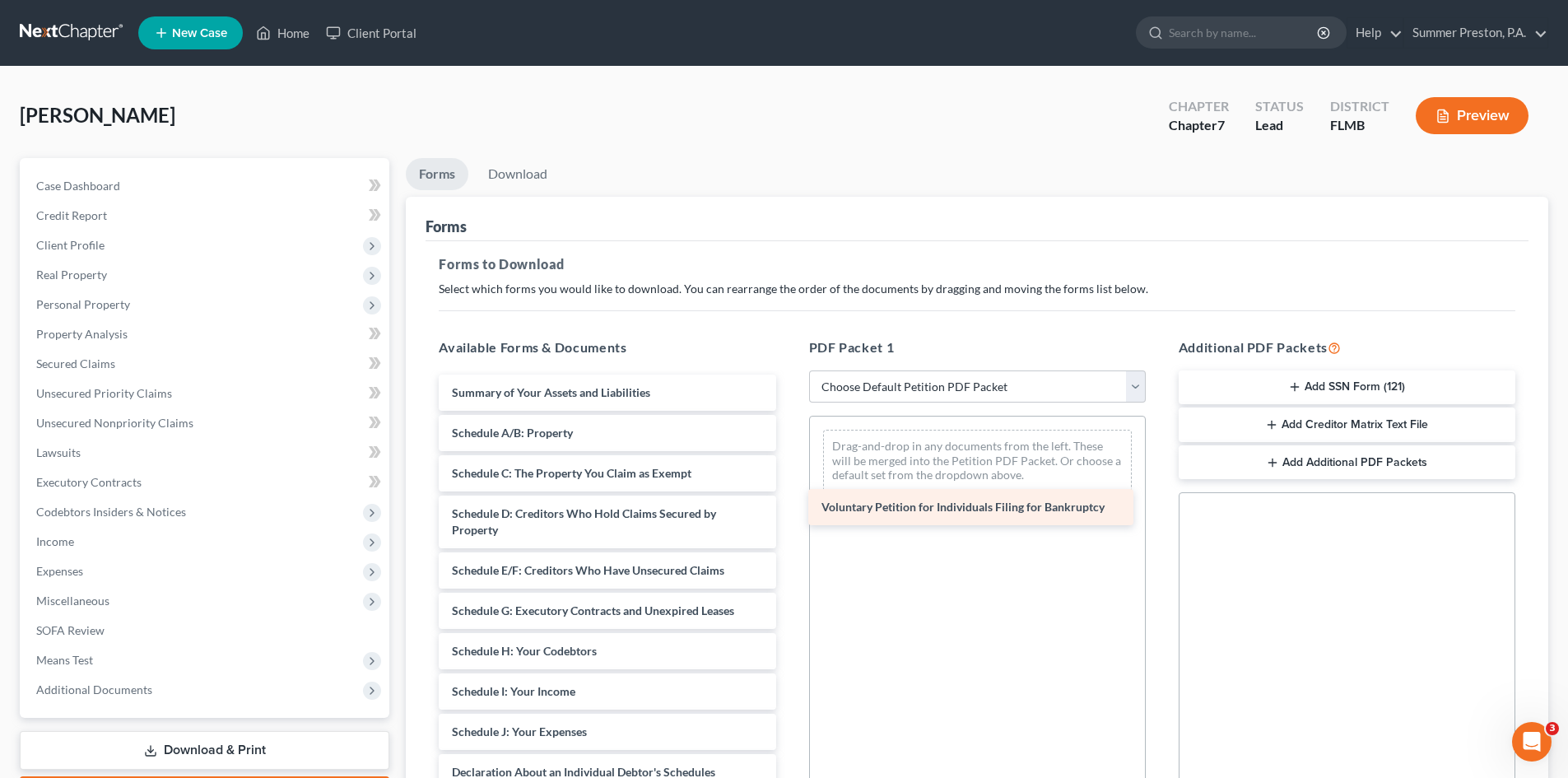
drag, startPoint x: 695, startPoint y: 390, endPoint x: 1071, endPoint y: 460, distance: 382.5
click at [788, 461] on div "Voluntary Petition for Individuals Filing for Bankruptcy Voluntary Petition for…" at bounding box center [606, 748] width 363 height 747
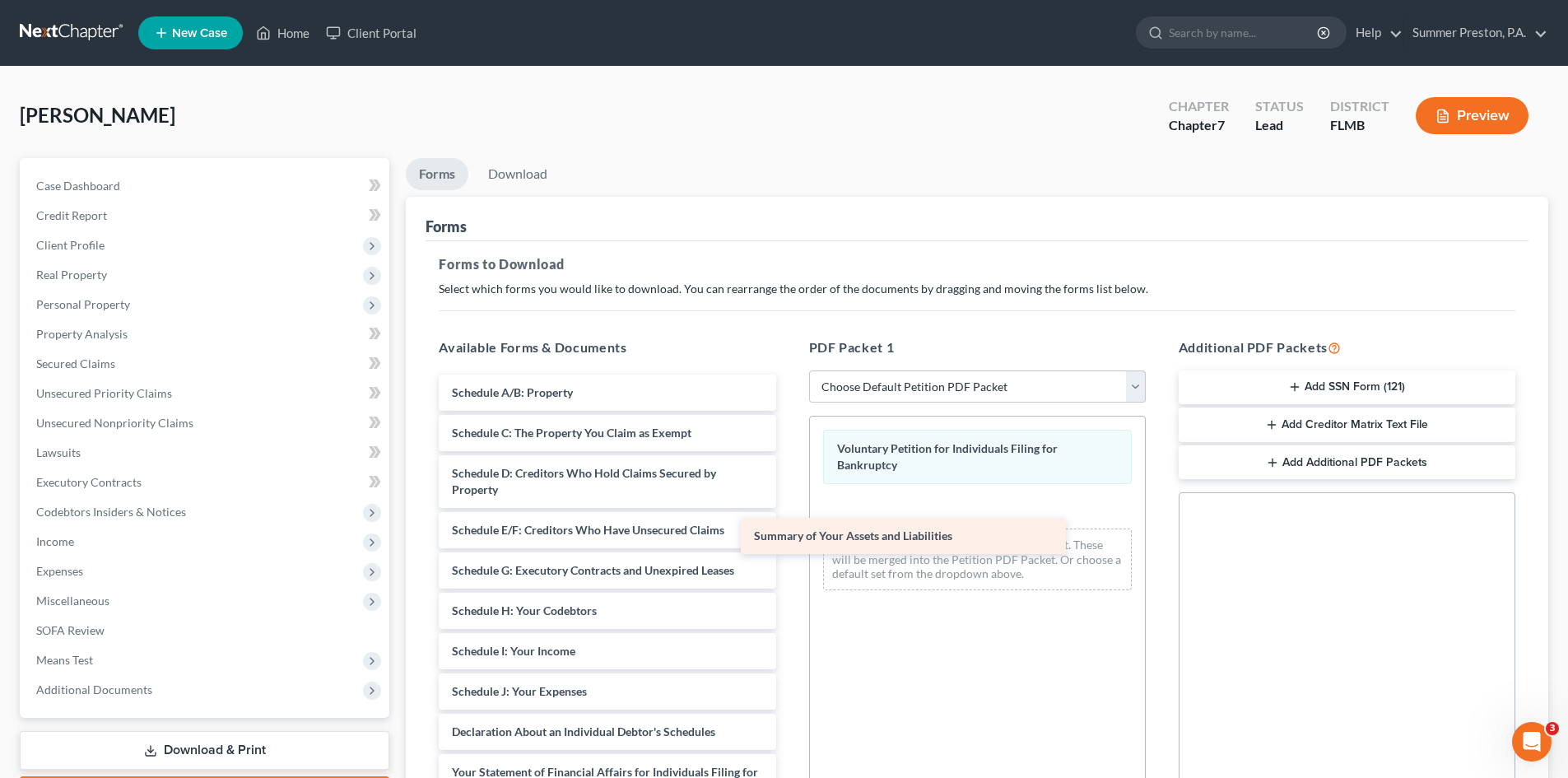
drag, startPoint x: 716, startPoint y: 394, endPoint x: 1053, endPoint y: 499, distance: 353.0
click at [788, 507] on div "Summary of Your Assets and Liabilities Summary of Your Assets and Liabilities S…" at bounding box center [606, 728] width 363 height 707
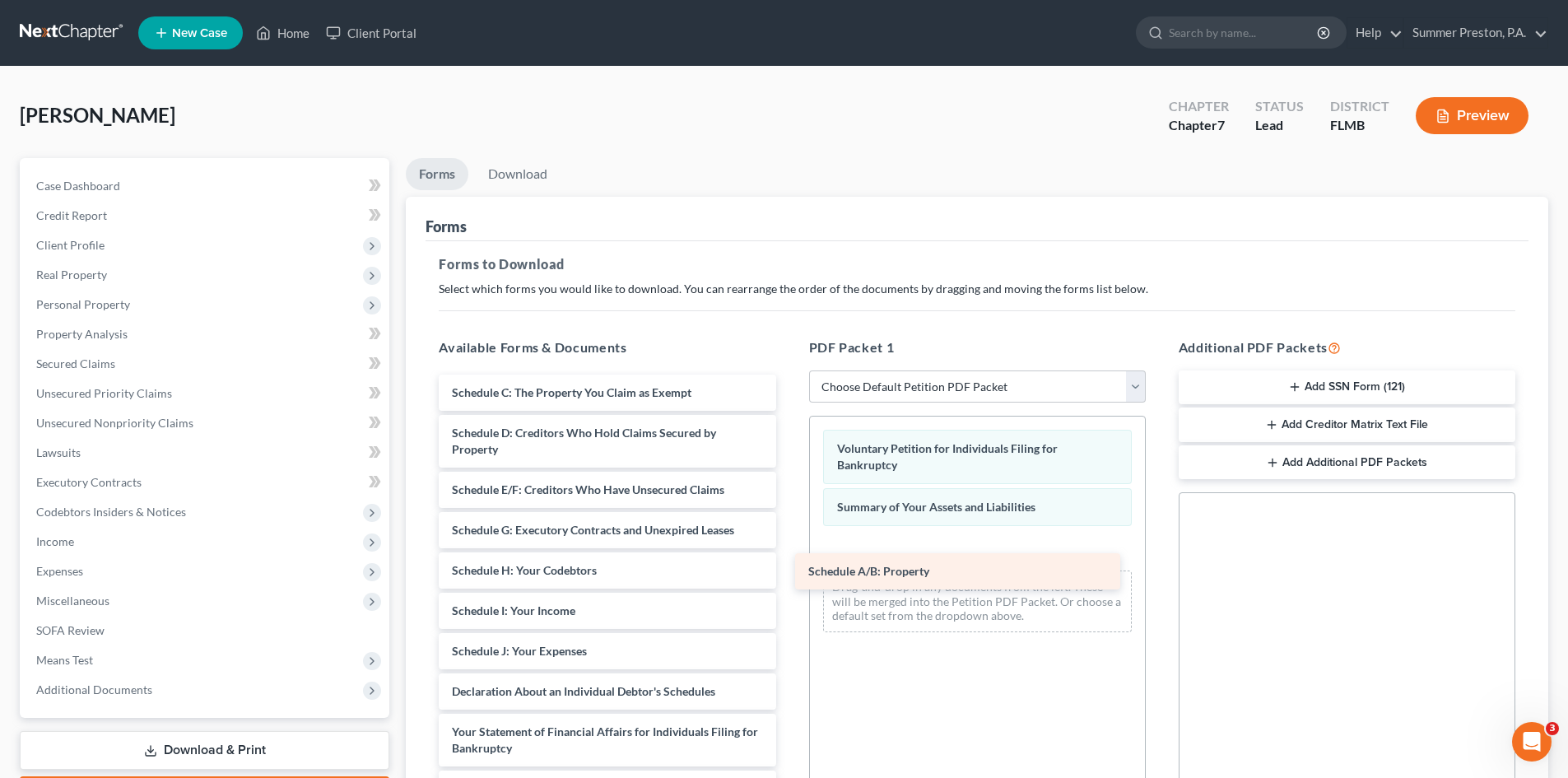
drag, startPoint x: 696, startPoint y: 384, endPoint x: 1053, endPoint y: 544, distance: 391.2
click at [788, 547] on div "Schedule A/B: Property Schedule A/B: Property Schedule C: The Property You Clai…" at bounding box center [606, 708] width 363 height 667
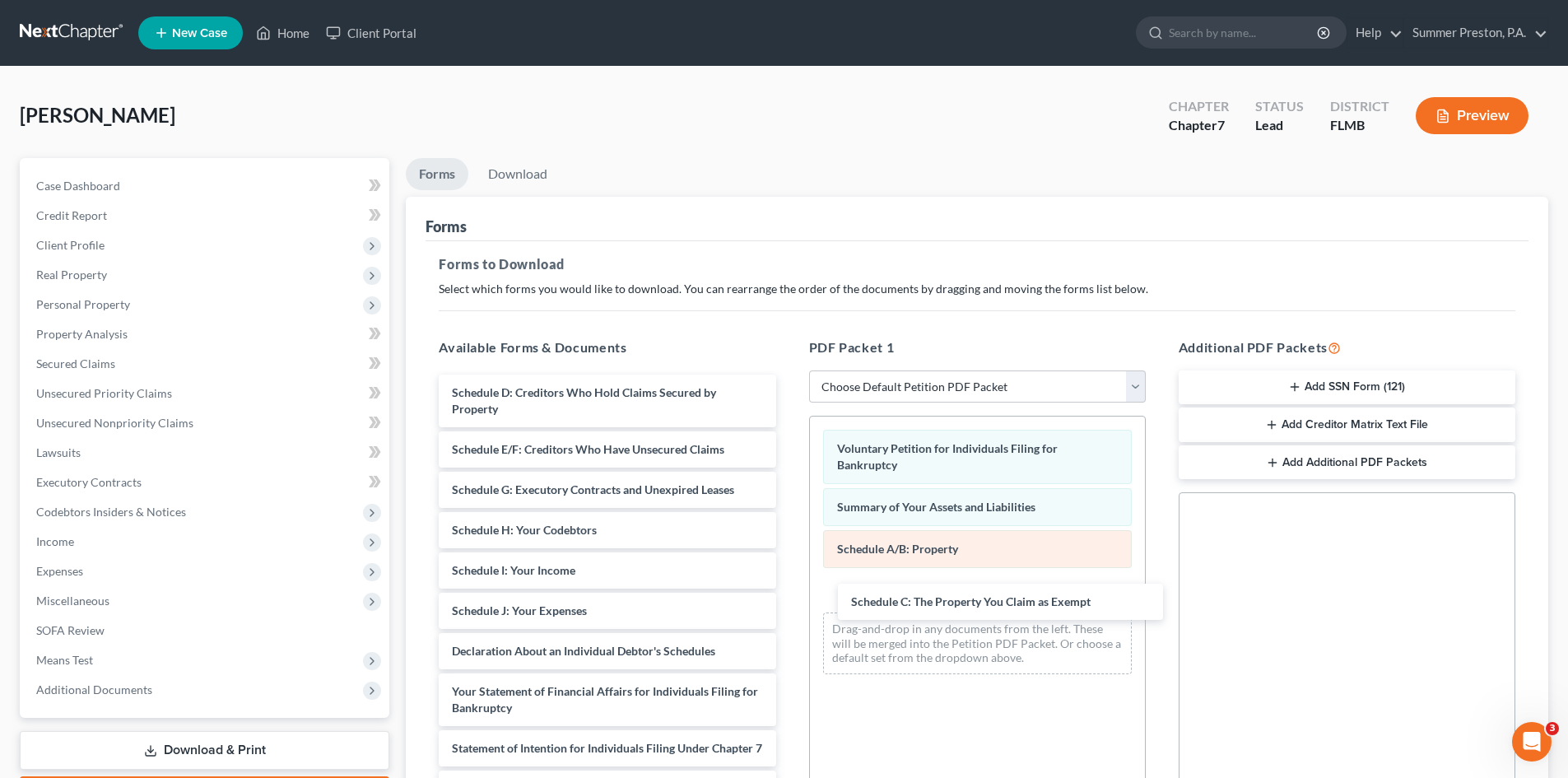
drag, startPoint x: 695, startPoint y: 382, endPoint x: 1010, endPoint y: 550, distance: 357.0
click at [788, 581] on div "Schedule C: The Property You Claim as Exempt Schedule C: The Property You Claim…" at bounding box center [606, 687] width 363 height 627
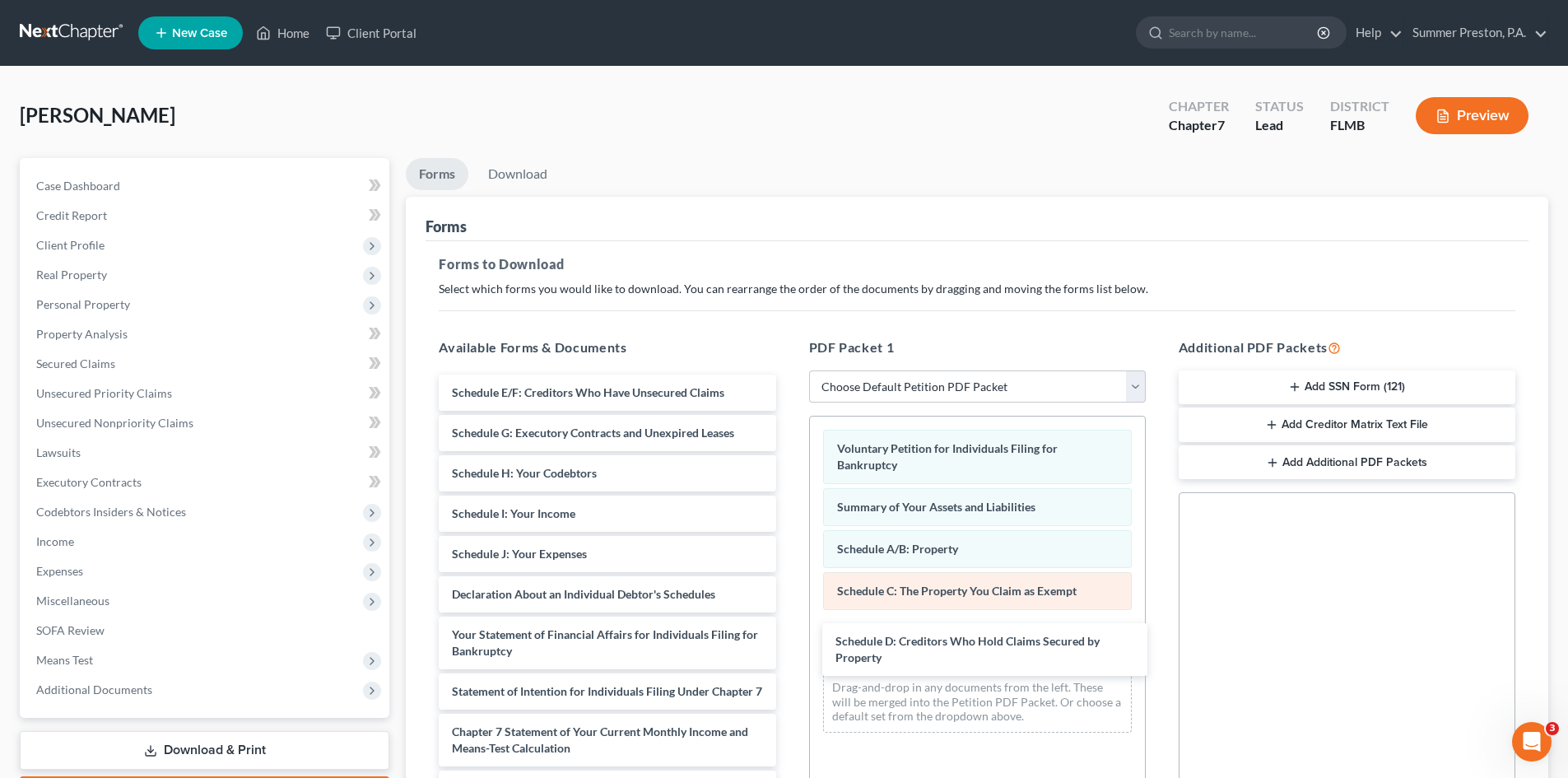
drag, startPoint x: 642, startPoint y: 387, endPoint x: 1020, endPoint y: 585, distance: 426.7
click at [788, 616] on div "Schedule D: Creditors Who Hold Claims Secured by Property Schedule D: Creditors…" at bounding box center [606, 659] width 363 height 570
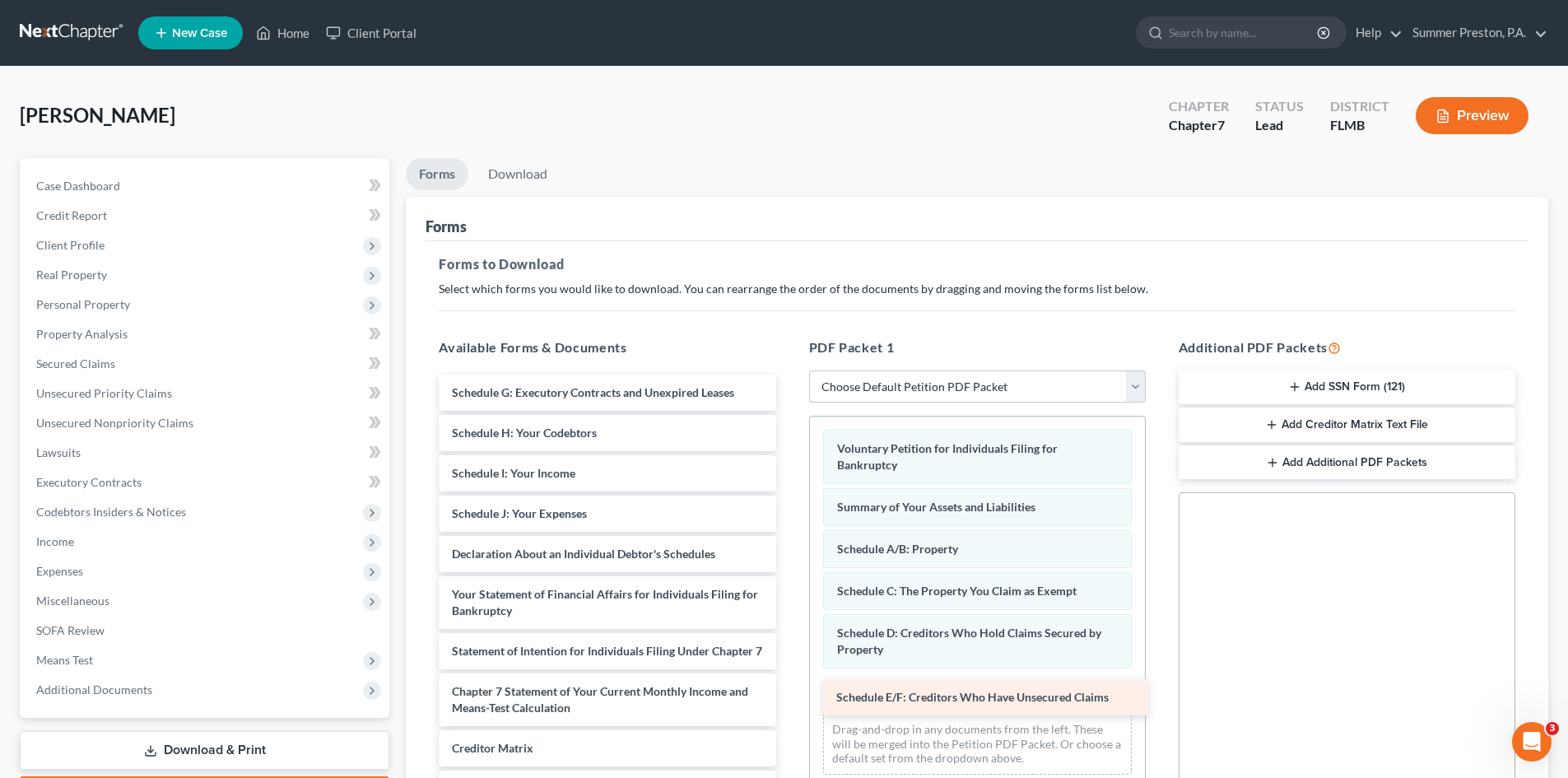
drag, startPoint x: 658, startPoint y: 393, endPoint x: 1042, endPoint y: 694, distance: 487.9
click at [788, 694] on div "Schedule E/F: Creditors Who Have Unsecured Claims Schedule E/F: Creditors Who H…" at bounding box center [606, 639] width 363 height 529
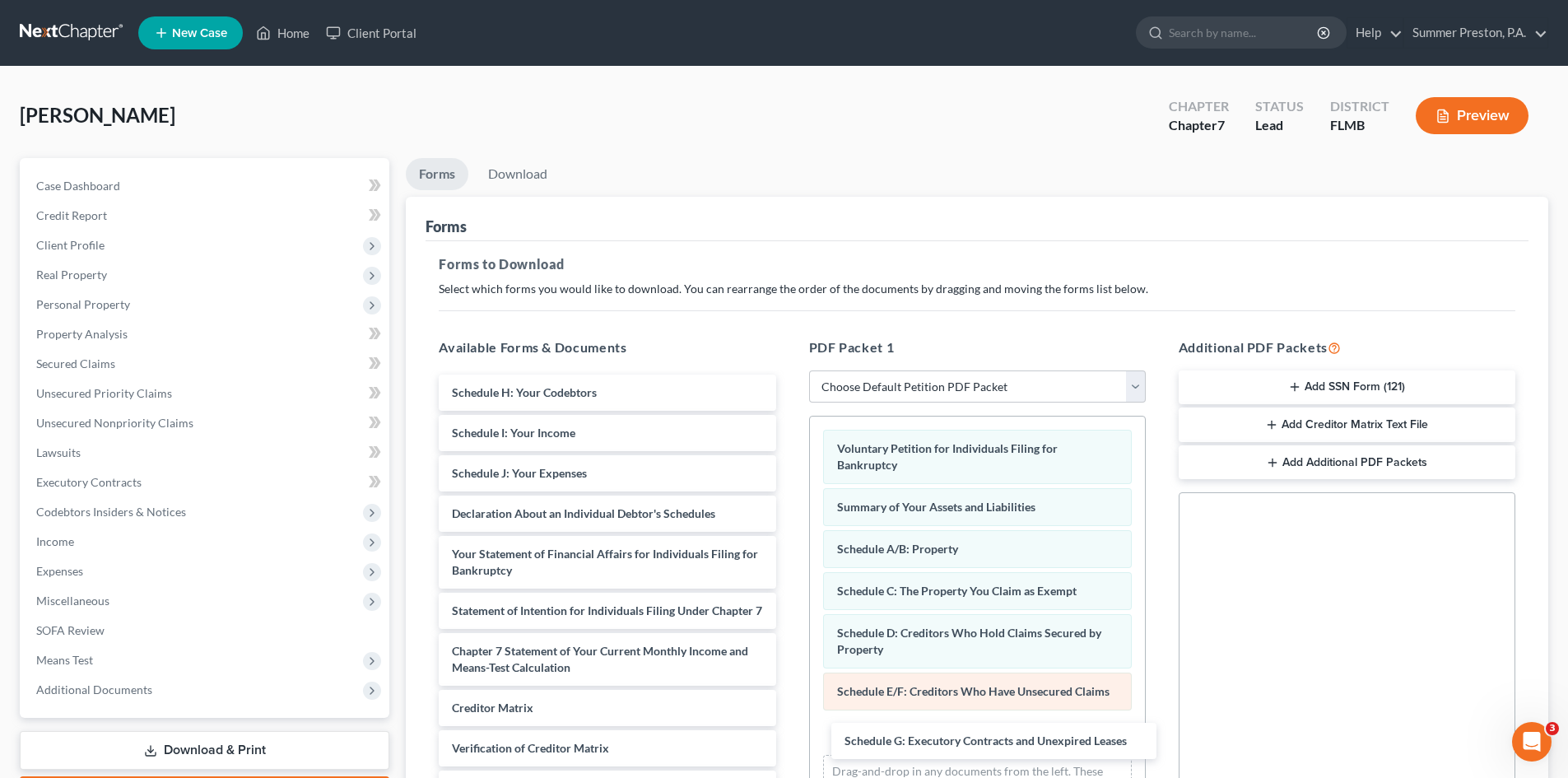
drag, startPoint x: 642, startPoint y: 388, endPoint x: 1016, endPoint y: 682, distance: 475.7
click at [788, 724] on div "Schedule G: Executory Contracts and Unexpired Leases Schedule G: Executory Cont…" at bounding box center [606, 619] width 363 height 489
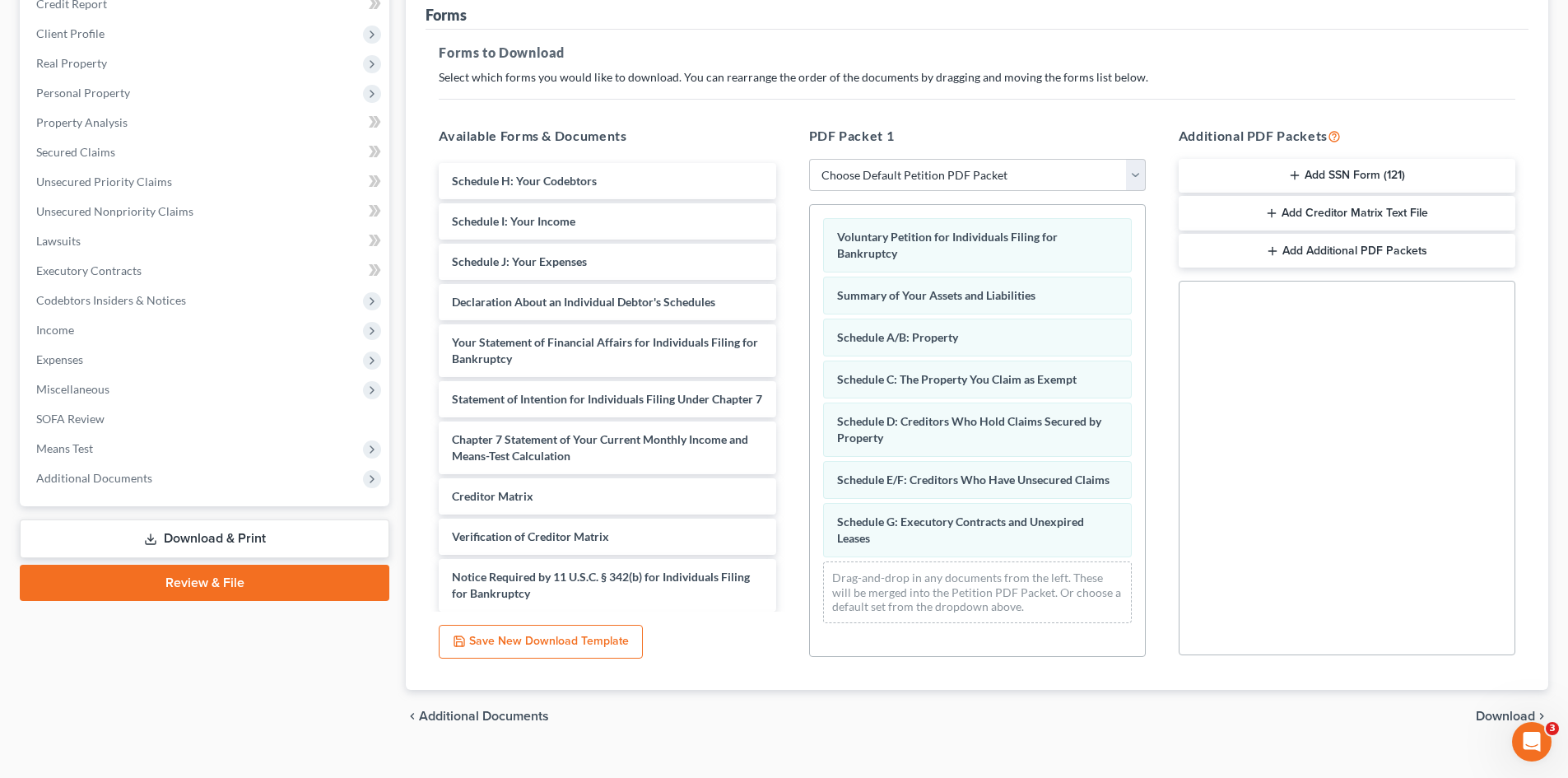
scroll to position [239, 0]
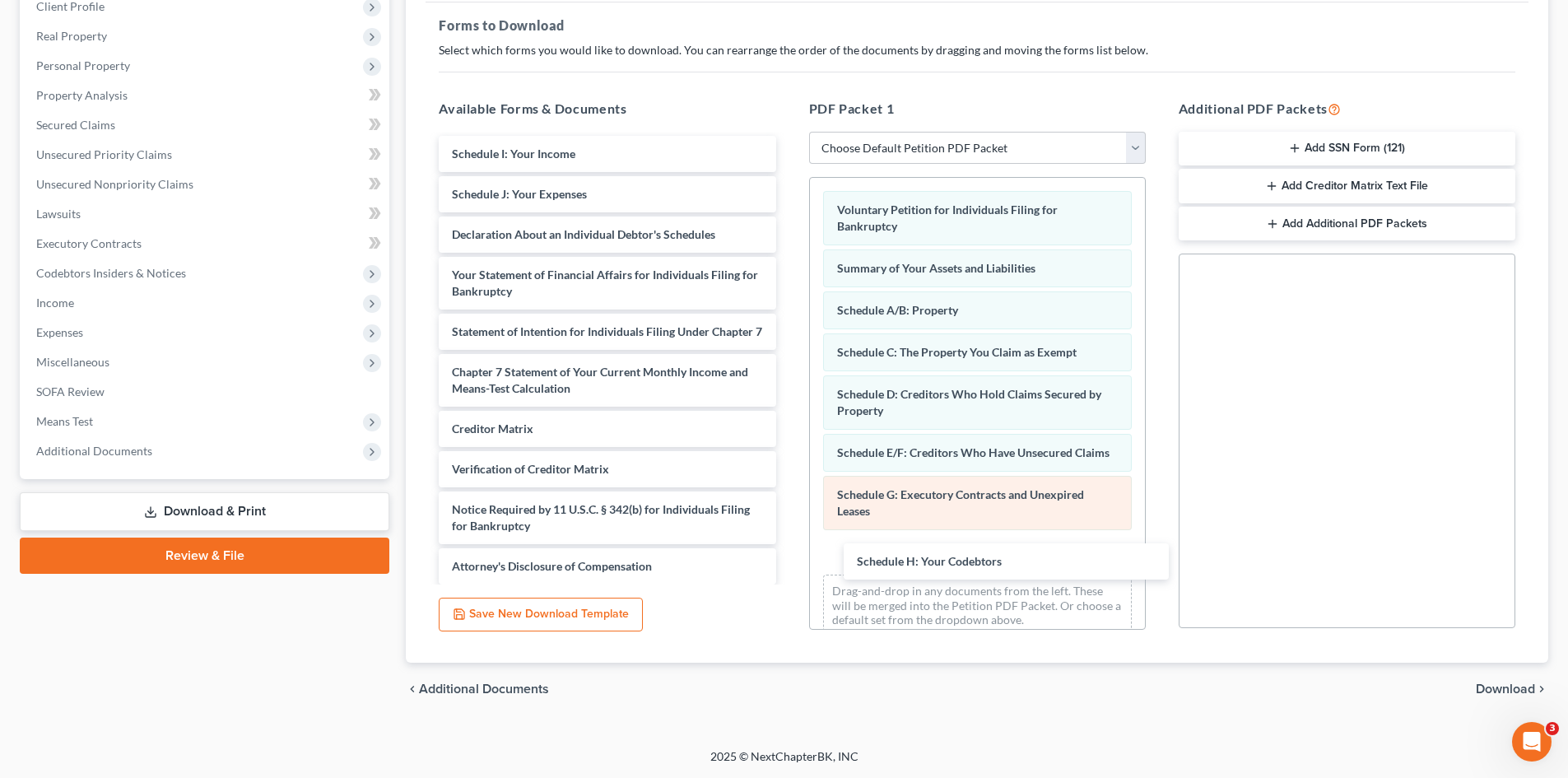
drag, startPoint x: 632, startPoint y: 156, endPoint x: 1004, endPoint y: 544, distance: 537.5
click at [788, 559] on div "Schedule H: Your Codebtors Schedule H: Your Codebtors Schedule I: Your Income S…" at bounding box center [606, 360] width 363 height 448
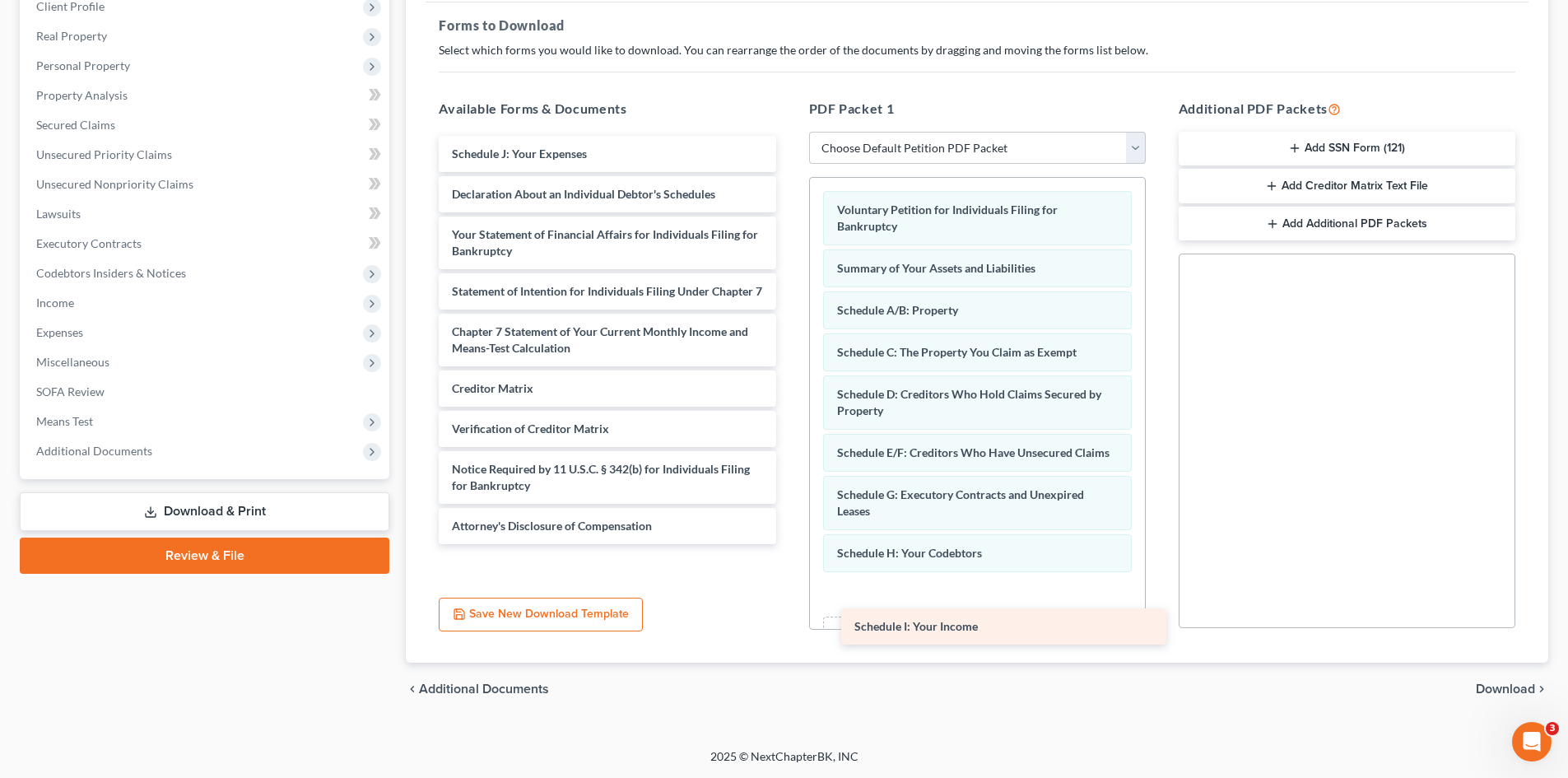
drag, startPoint x: 564, startPoint y: 155, endPoint x: 949, endPoint y: 607, distance: 593.7
click at [788, 544] on div "Schedule I: Your Income Schedule I: Your Income Schedule J: Your Expenses Decla…" at bounding box center [606, 340] width 363 height 409
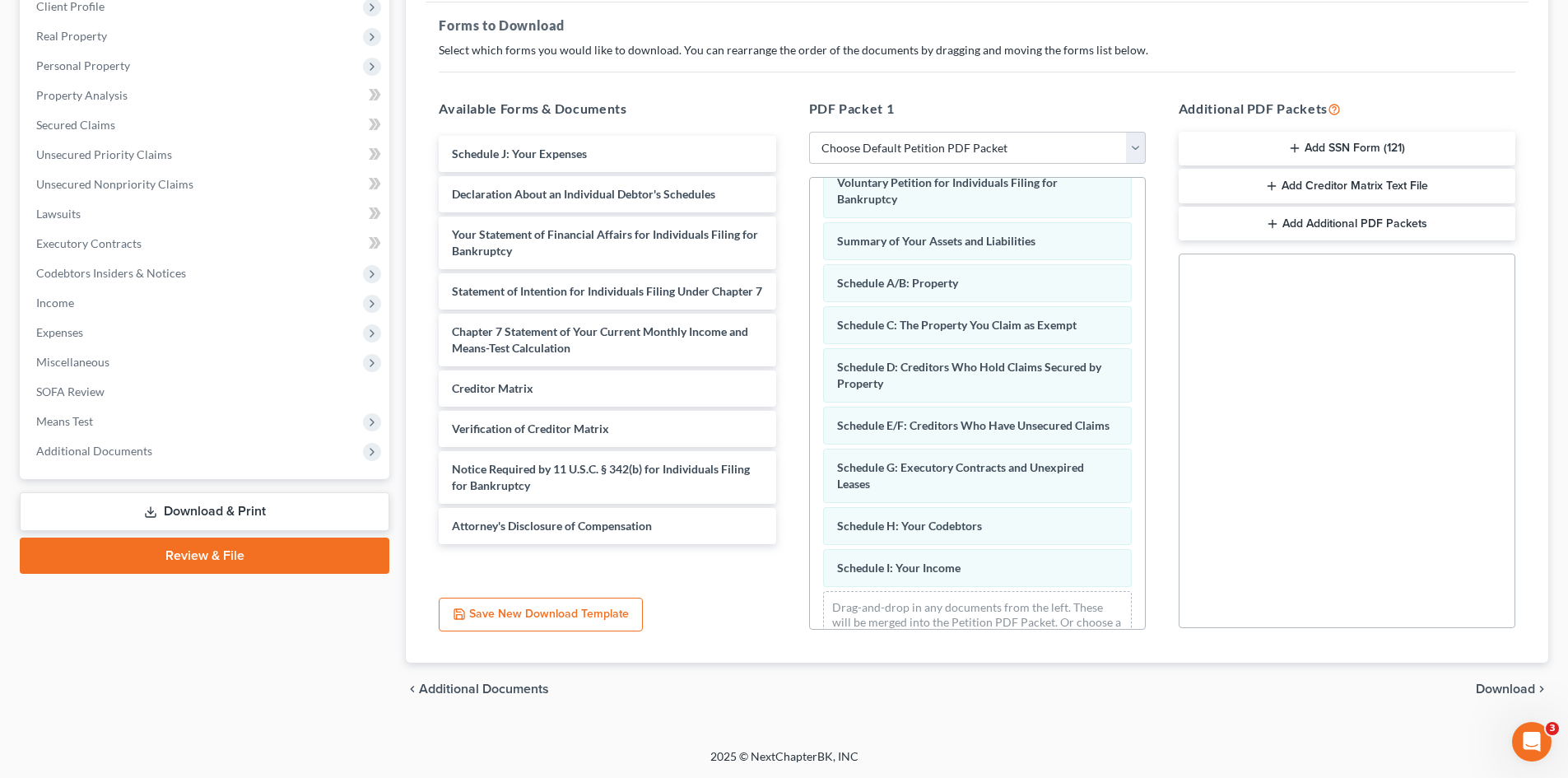
scroll to position [81, 0]
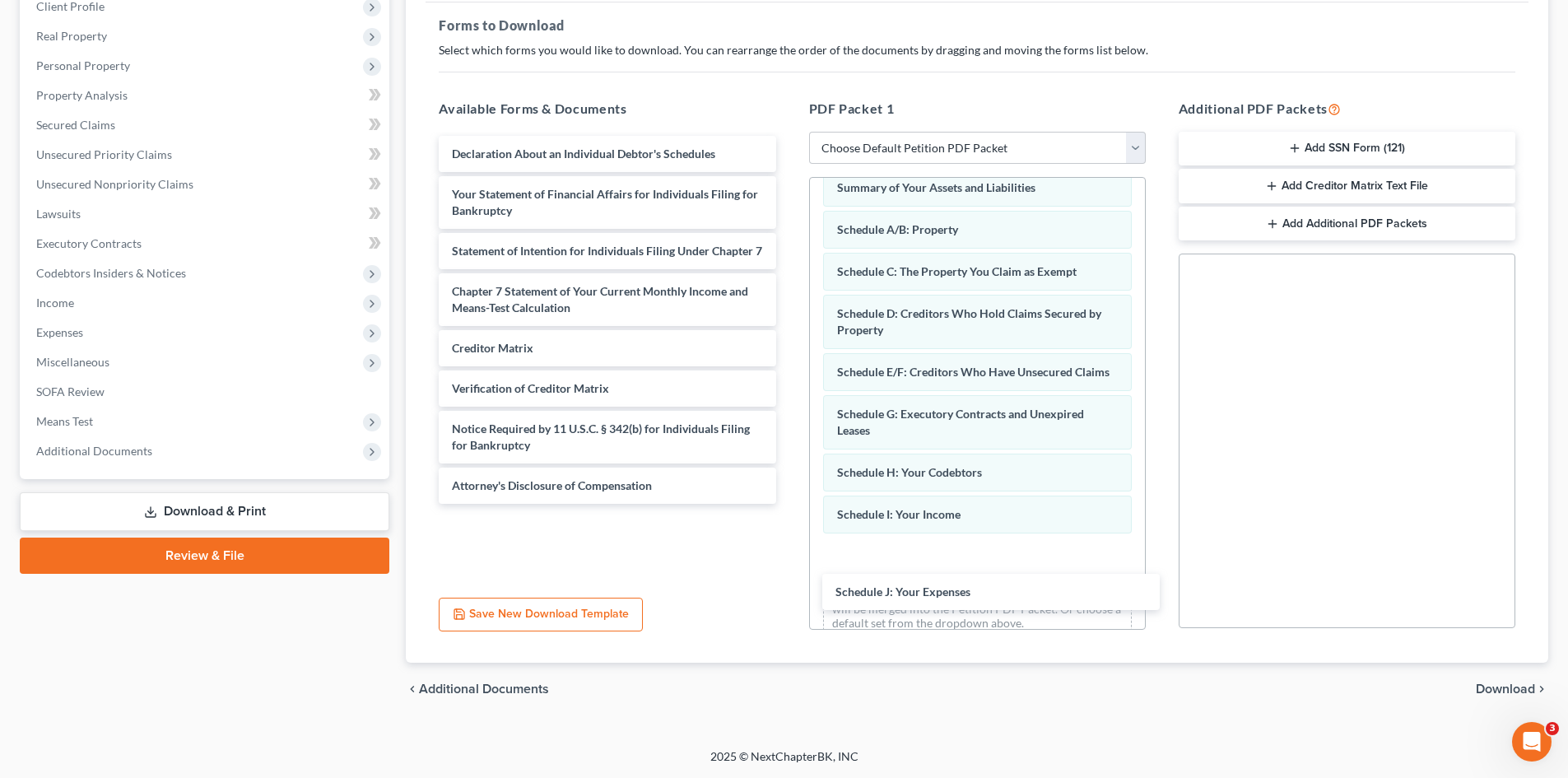
drag, startPoint x: 448, startPoint y: 152, endPoint x: 813, endPoint y: 540, distance: 532.7
click at [788, 504] on div "Schedule J: Your Expenses Schedule J: Your Expenses Declaration About an Indivi…" at bounding box center [606, 320] width 363 height 368
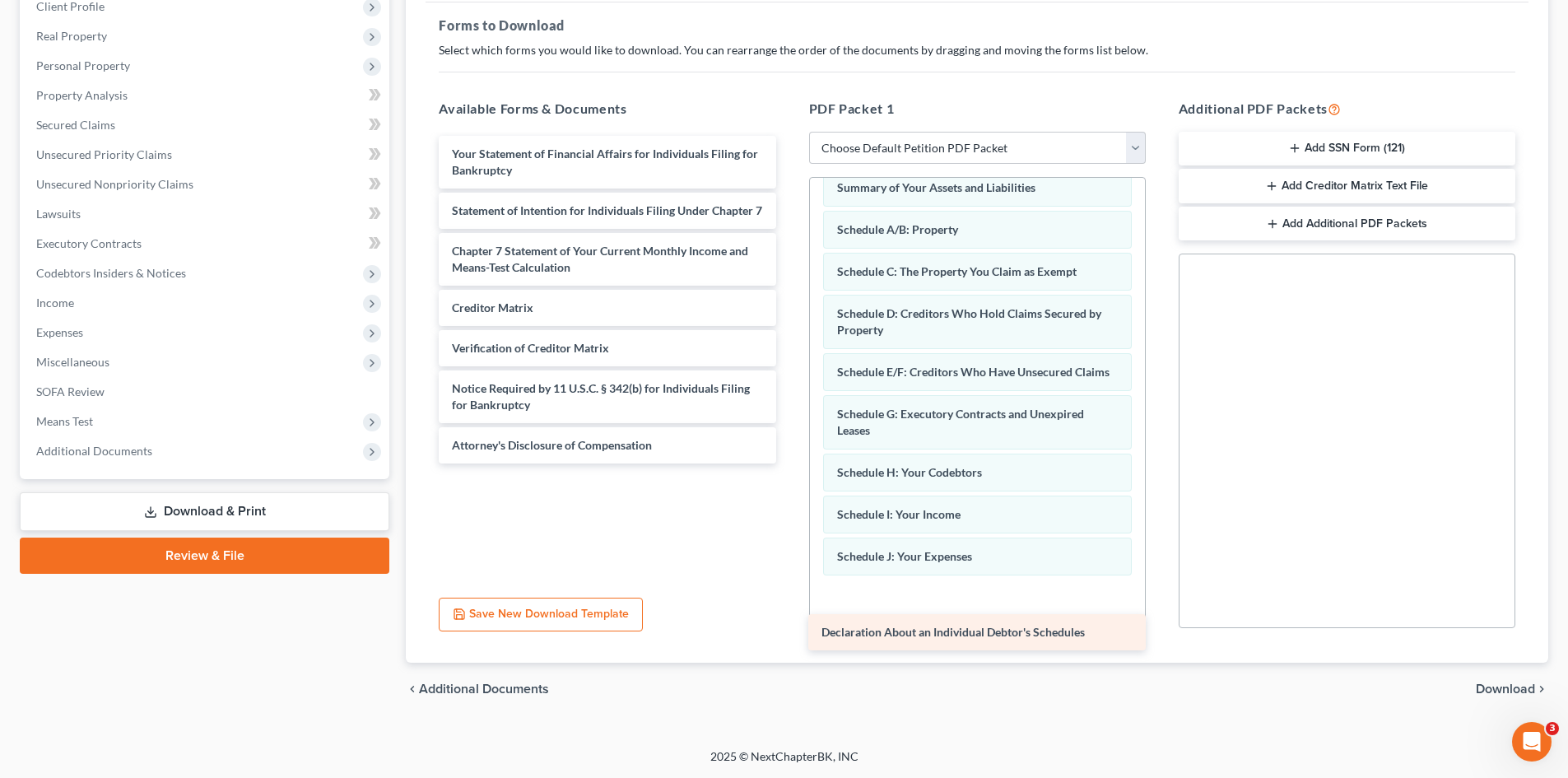
drag, startPoint x: 450, startPoint y: 156, endPoint x: 825, endPoint y: 621, distance: 597.4
click at [788, 463] on div "Declaration About an Individual Debtor's Schedules Declaration About an Individ…" at bounding box center [606, 300] width 363 height 328
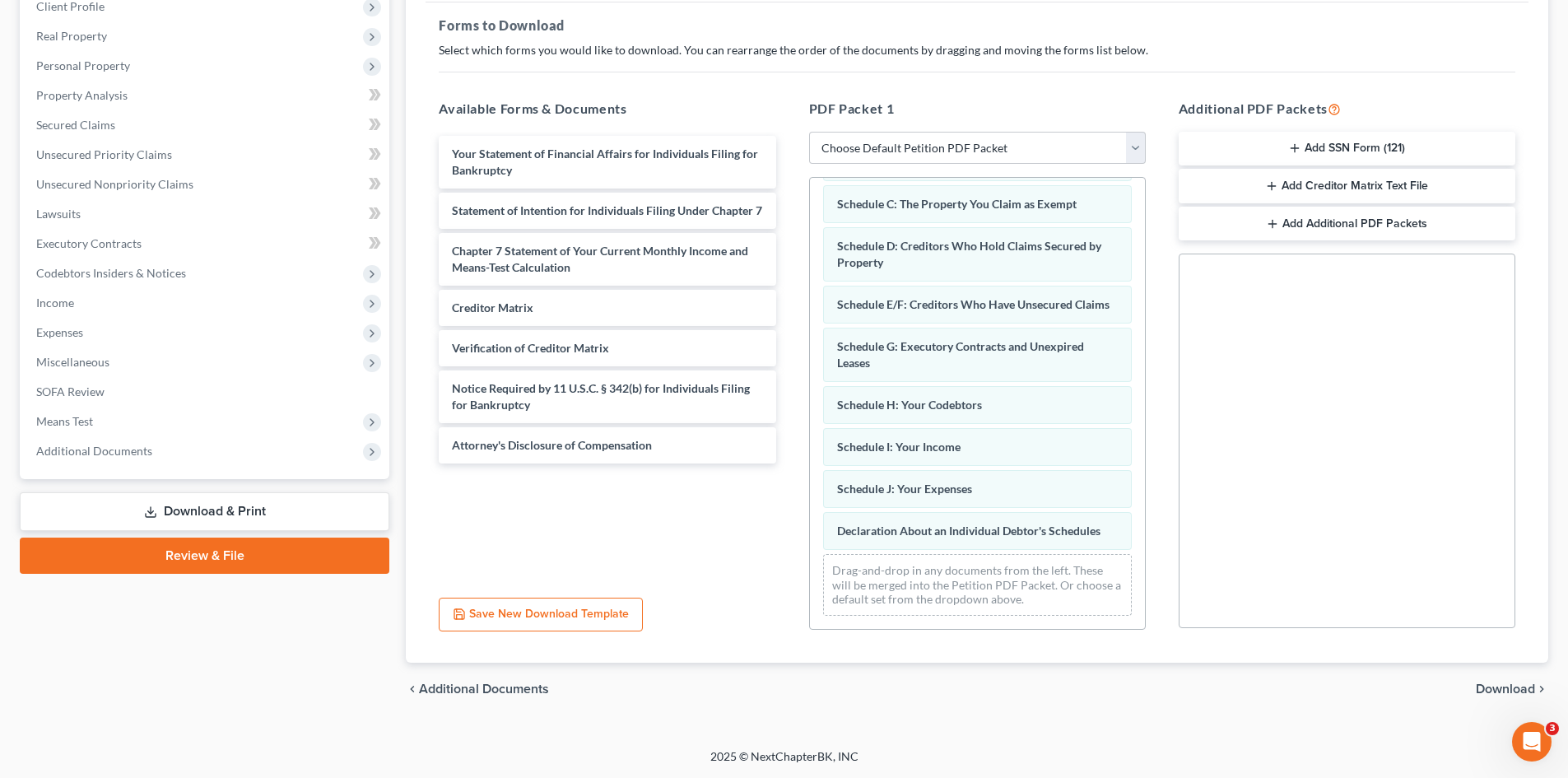
scroll to position [164, 0]
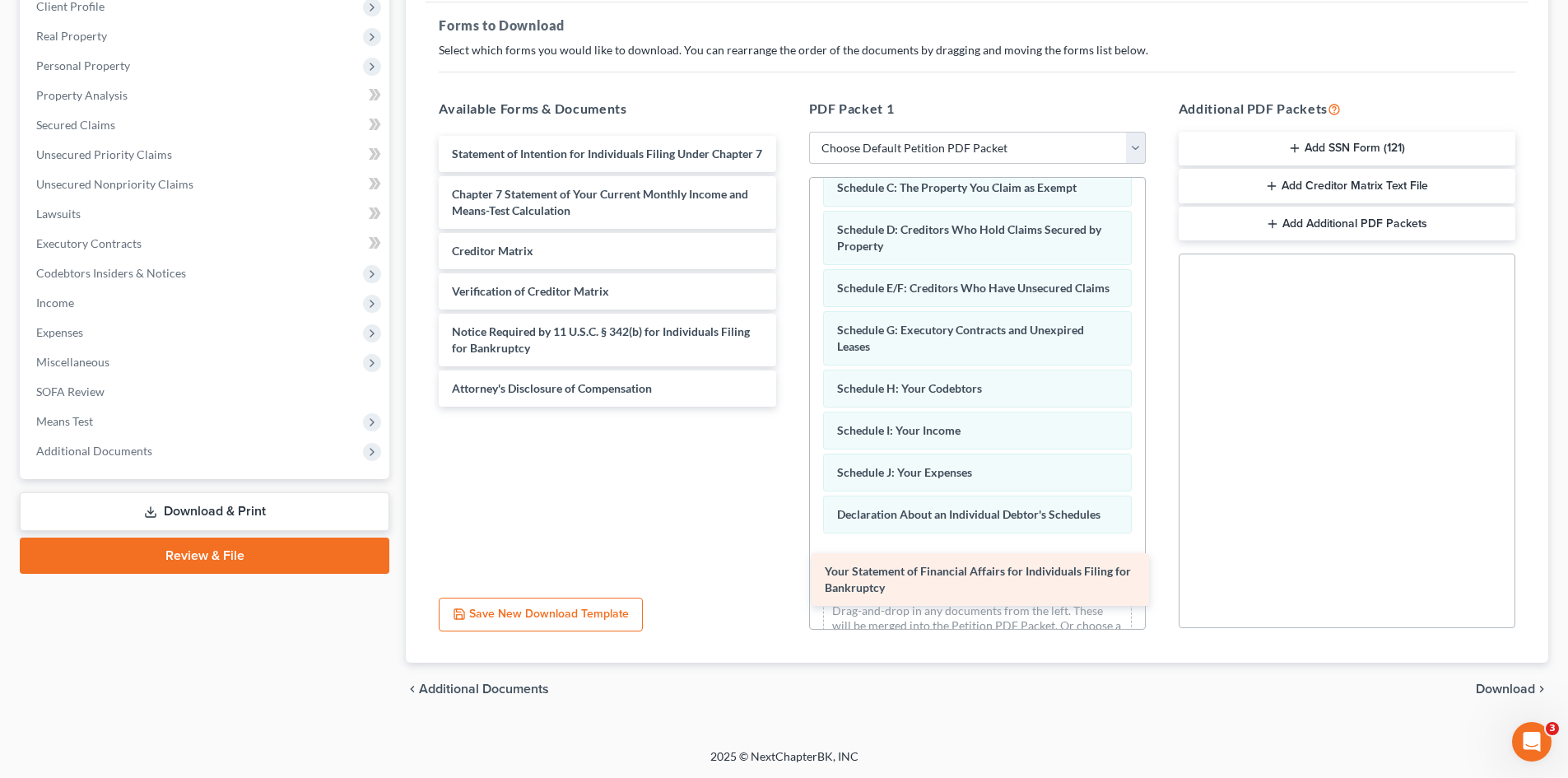
drag, startPoint x: 583, startPoint y: 152, endPoint x: 957, endPoint y: 564, distance: 556.4
click at [788, 407] on div "Your Statement of Financial Affairs for Individuals Filing for Bankruptcy Your …" at bounding box center [606, 272] width 363 height 271
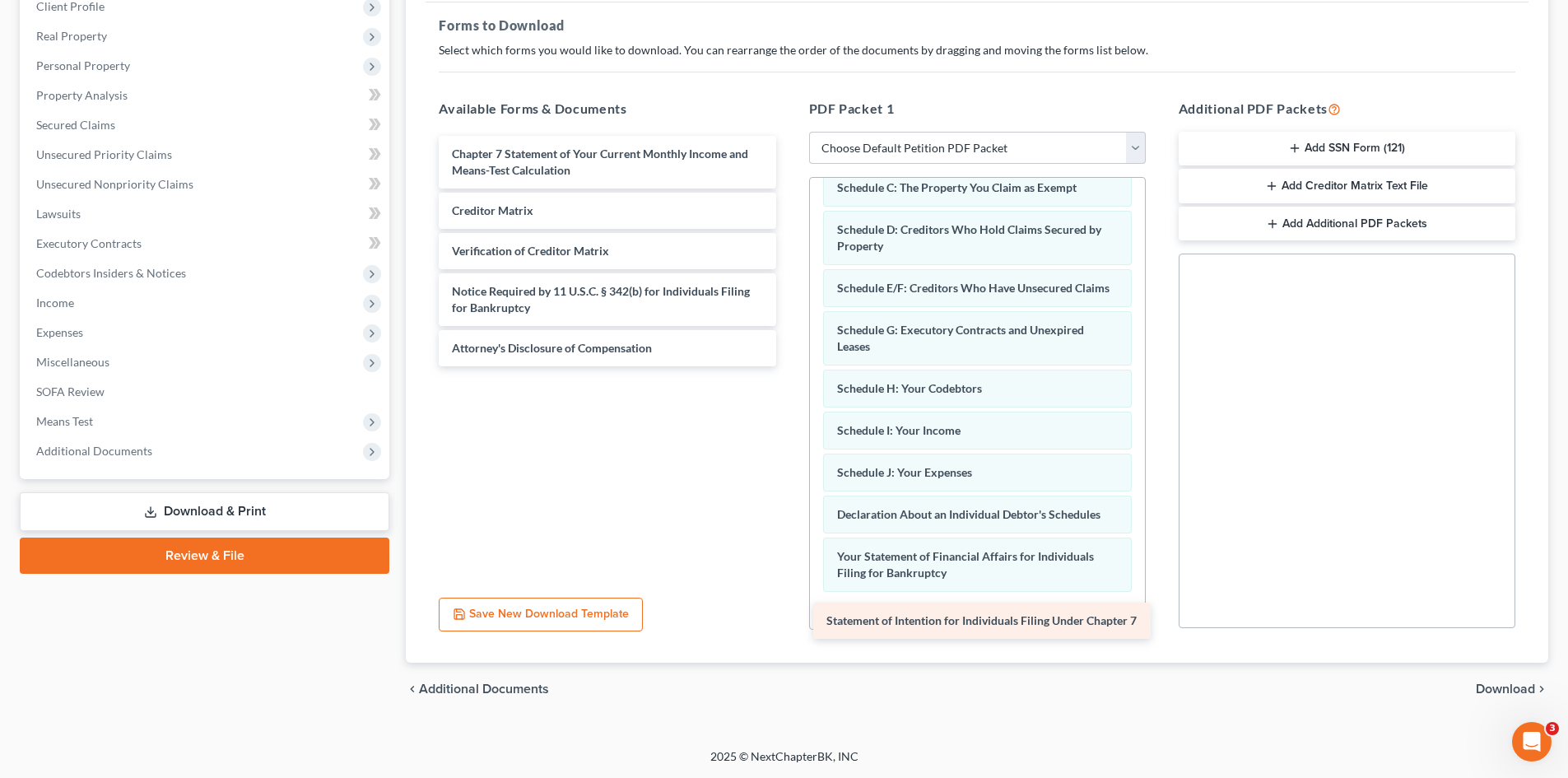
drag, startPoint x: 609, startPoint y: 163, endPoint x: 984, endPoint y: 629, distance: 598.1
click at [788, 367] on div "Statement of Intention for Individuals Filing Under Chapter 7 Statement of Inte…" at bounding box center [606, 251] width 363 height 230
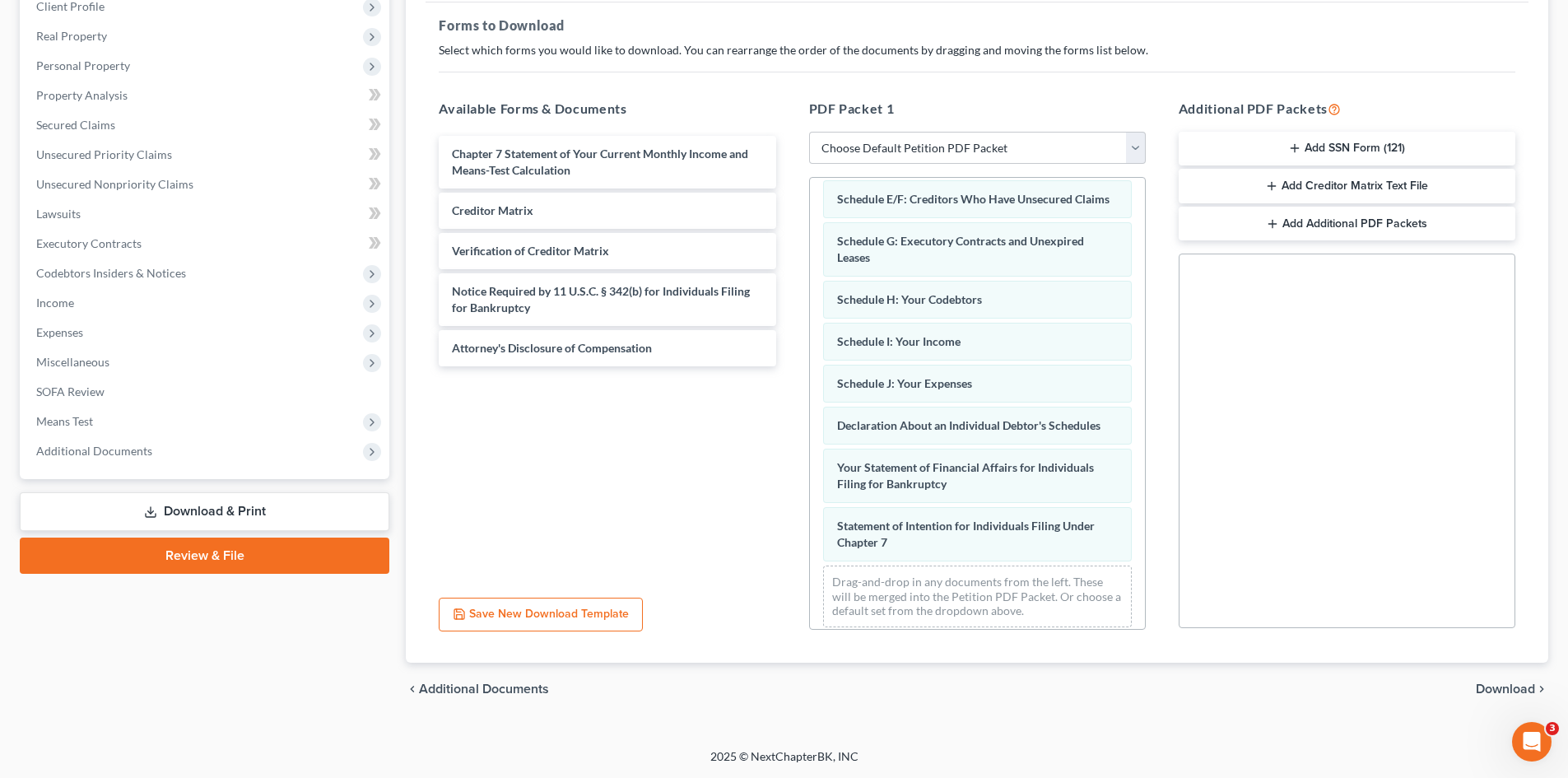
scroll to position [281, 0]
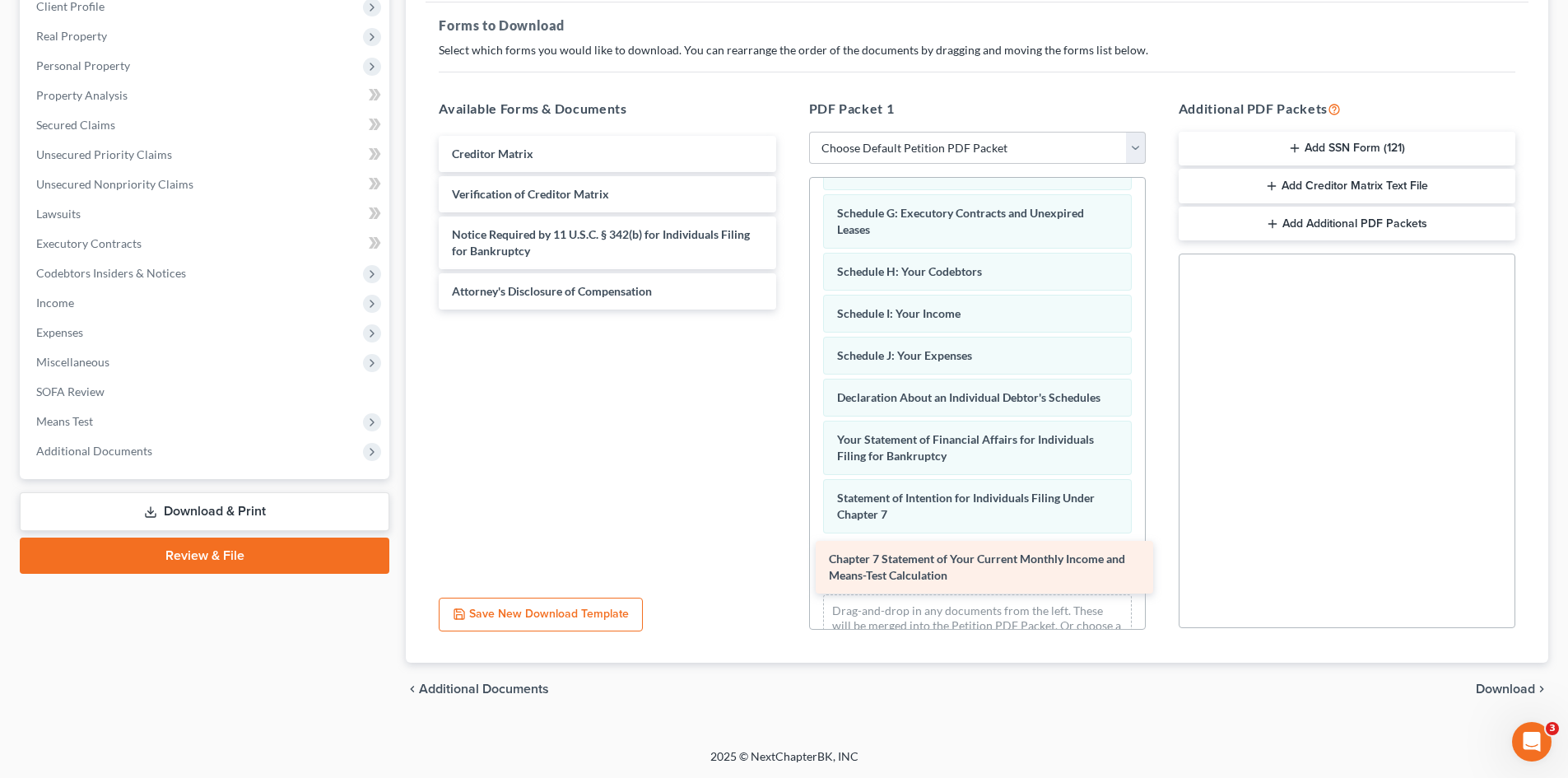
drag, startPoint x: 536, startPoint y: 155, endPoint x: 914, endPoint y: 551, distance: 547.4
click at [788, 309] on div "Chapter 7 Statement of Your Current Monthly Income and Means-Test Calculation C…" at bounding box center [606, 223] width 363 height 174
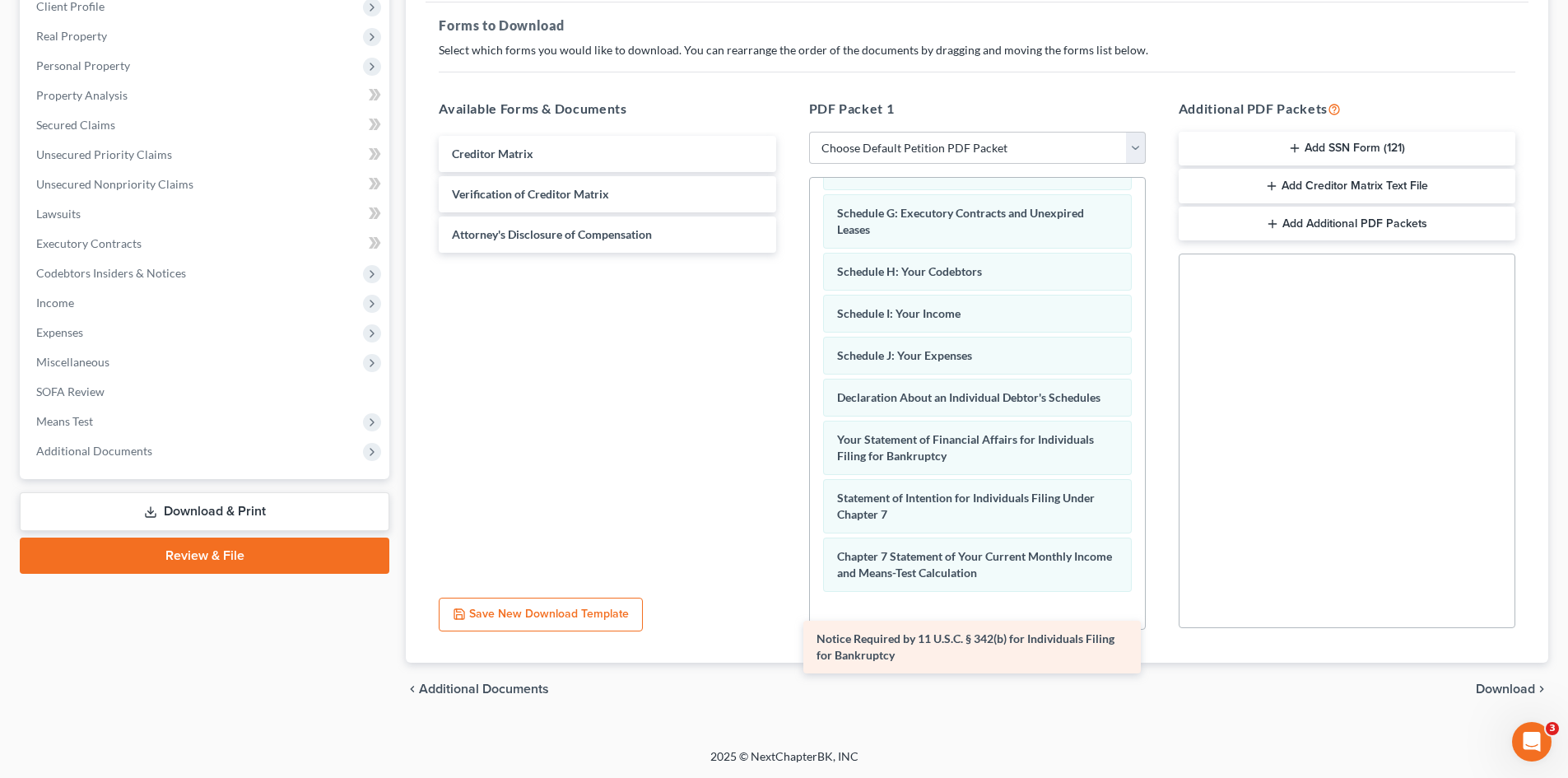
drag, startPoint x: 600, startPoint y: 245, endPoint x: 969, endPoint y: 633, distance: 535.4
click at [788, 253] on div "Notice Required by 11 U.S.C. § 342(b) for Individuals Filing for Bankruptcy Cre…" at bounding box center [606, 194] width 363 height 117
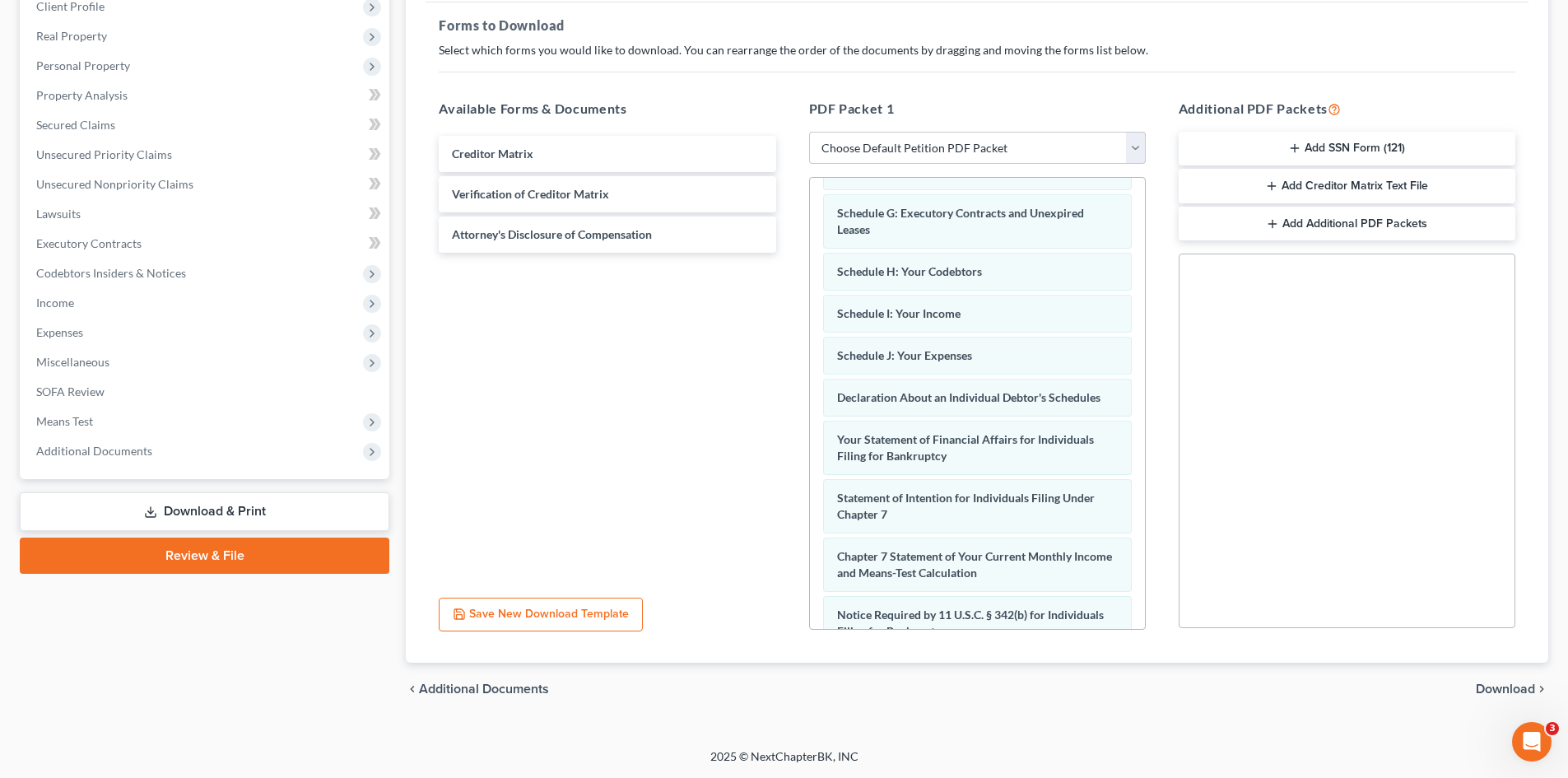
scroll to position [398, 0]
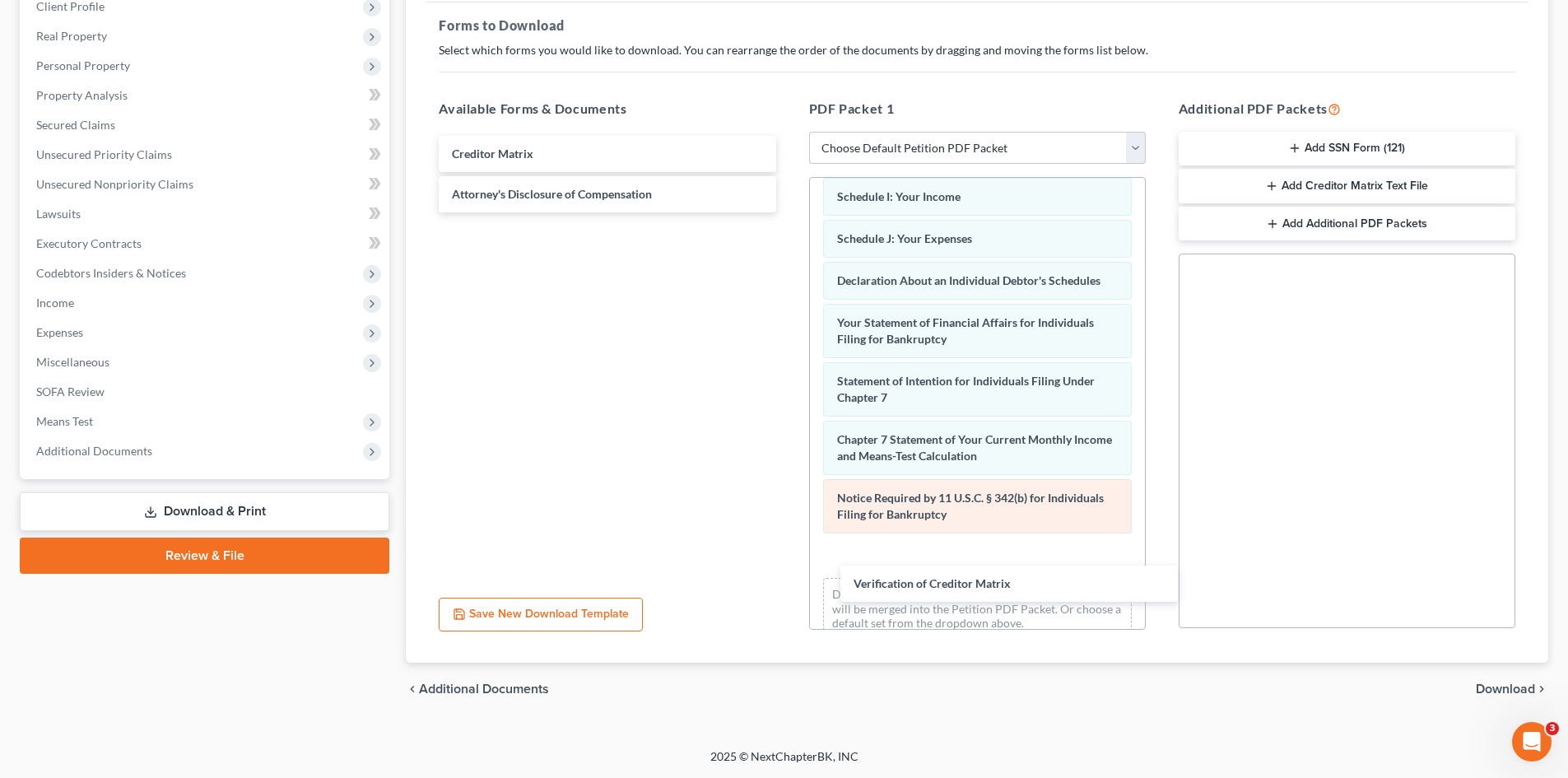
drag, startPoint x: 575, startPoint y: 189, endPoint x: 929, endPoint y: 529, distance: 490.8
click at [788, 213] on div "Verification of Creditor Matrix Creditor Matrix Verification of Creditor Matrix…" at bounding box center [606, 174] width 363 height 76
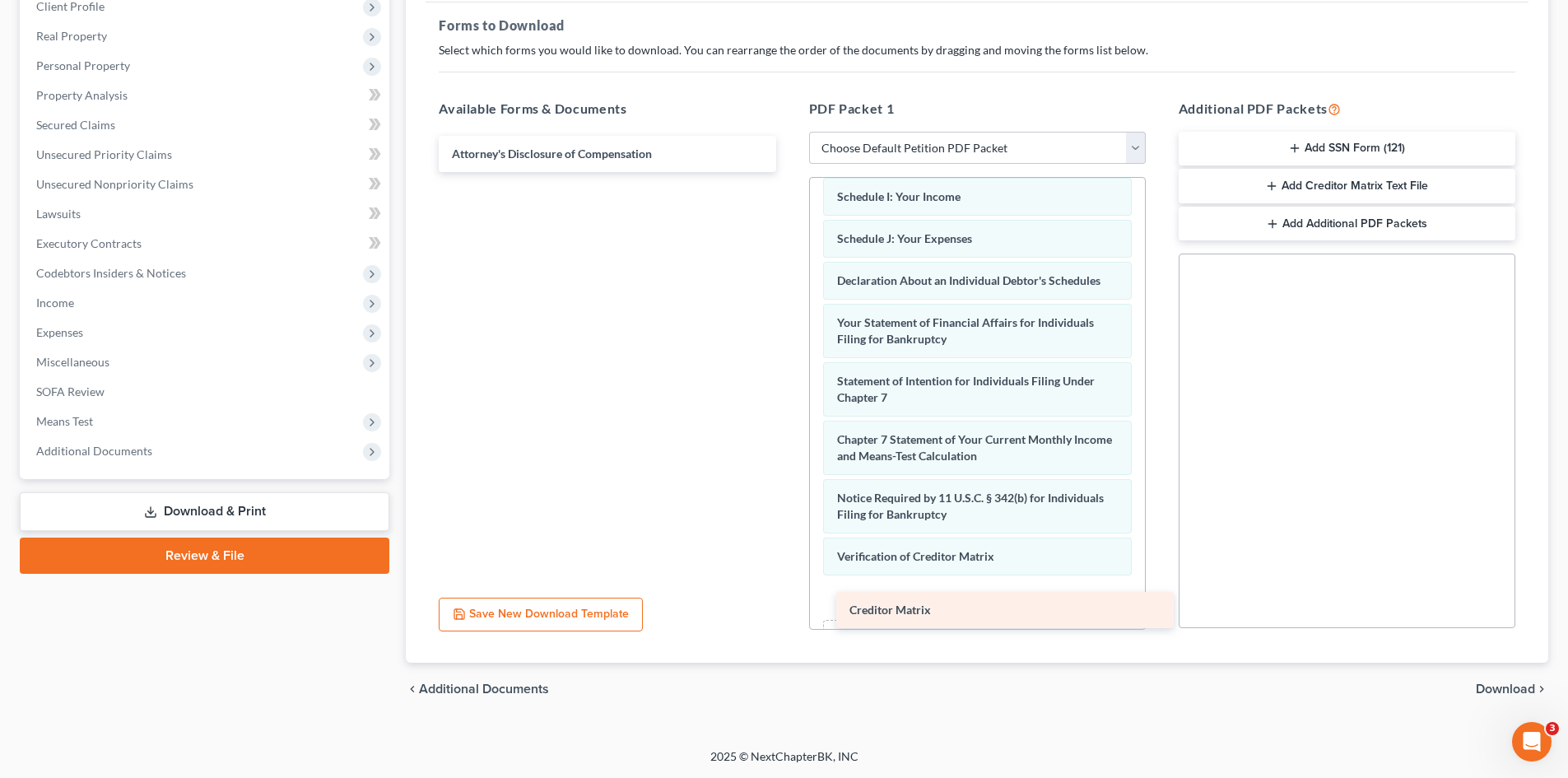
drag, startPoint x: 554, startPoint y: 159, endPoint x: 951, endPoint y: 614, distance: 603.8
click at [788, 172] on div "Creditor Matrix Creditor Matrix Attorney's Disclosure of Compensation" at bounding box center [606, 154] width 363 height 36
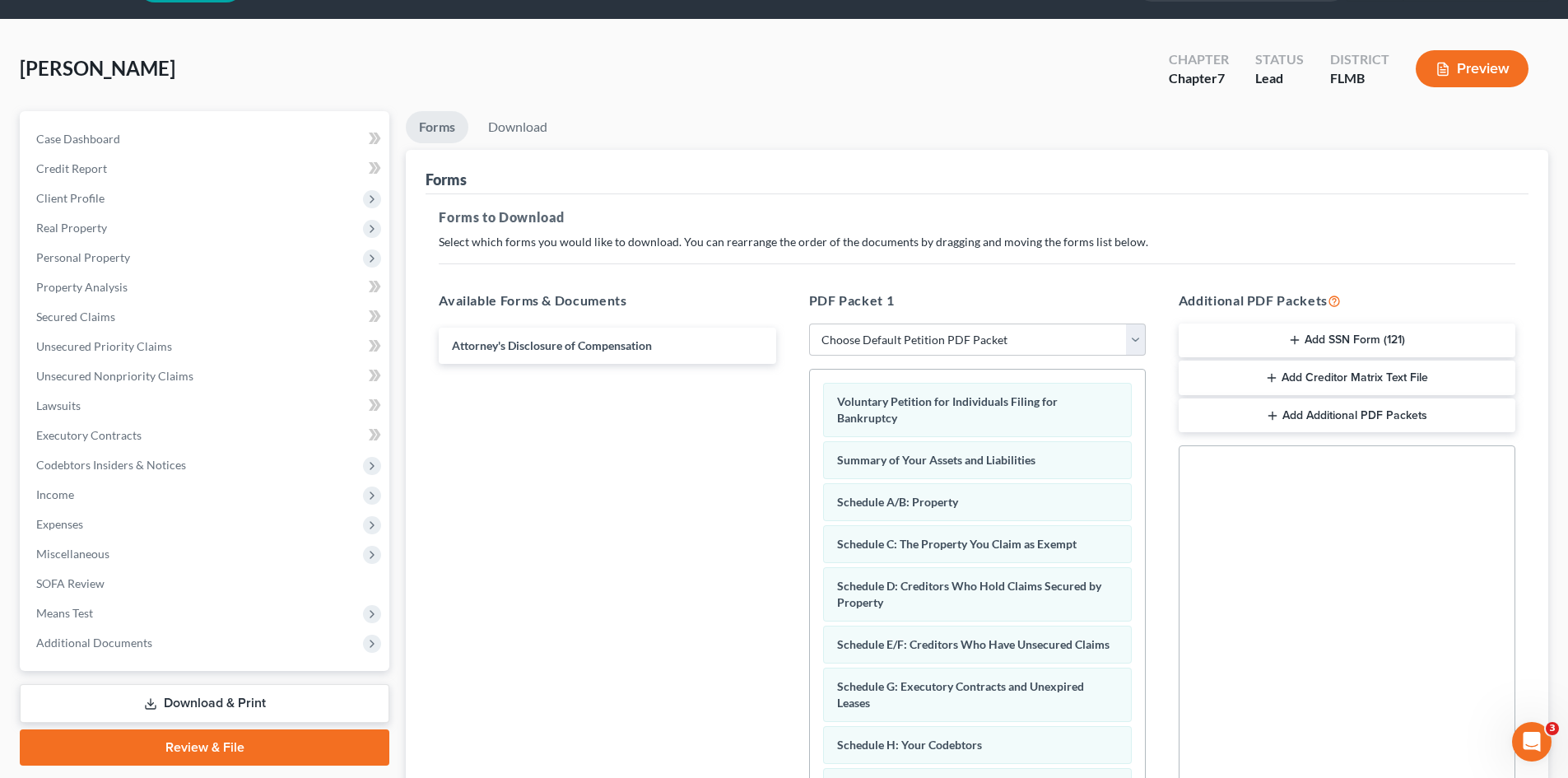
scroll to position [0, 0]
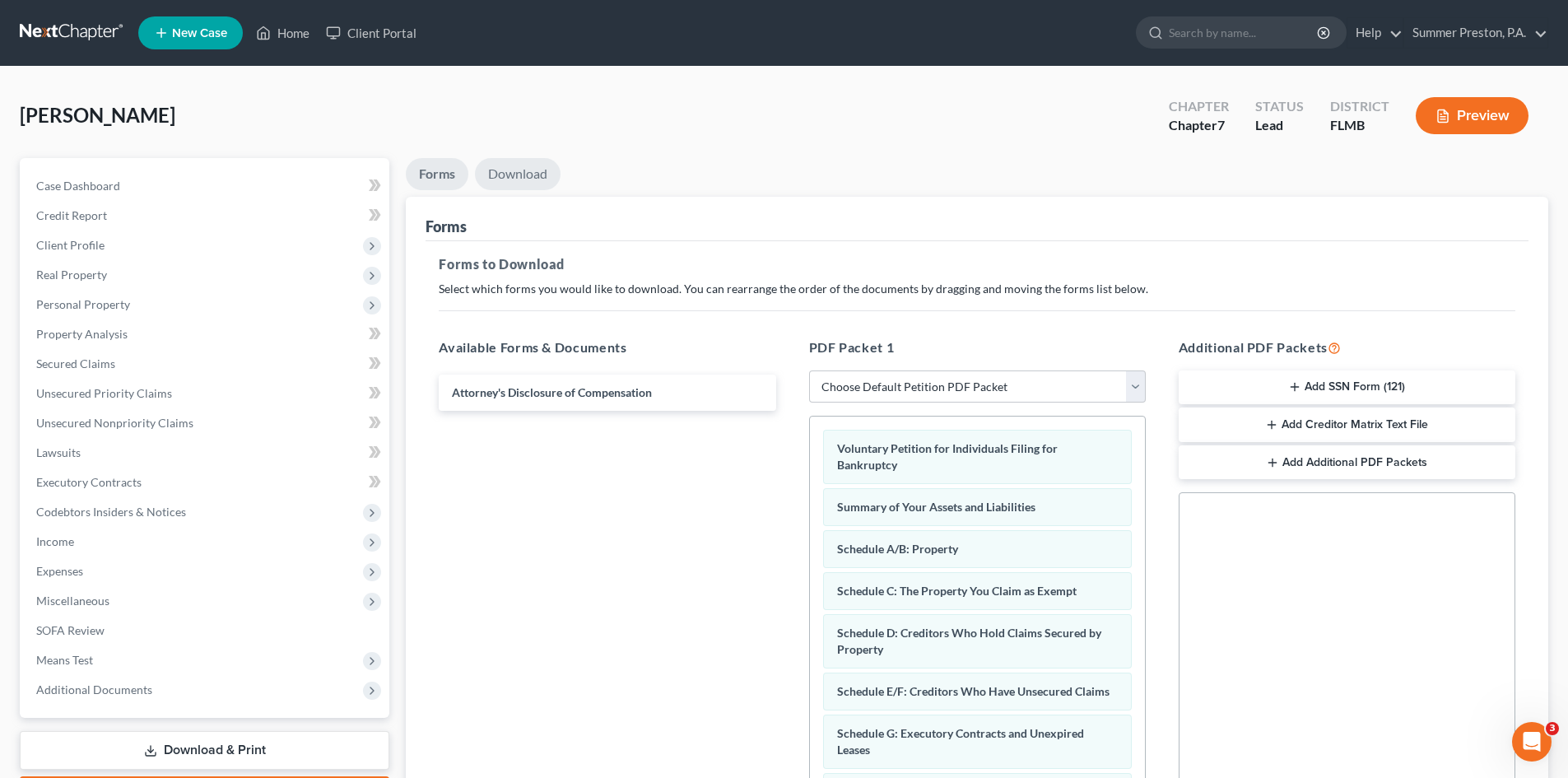
click at [517, 170] on link "Download" at bounding box center [517, 174] width 85 height 33
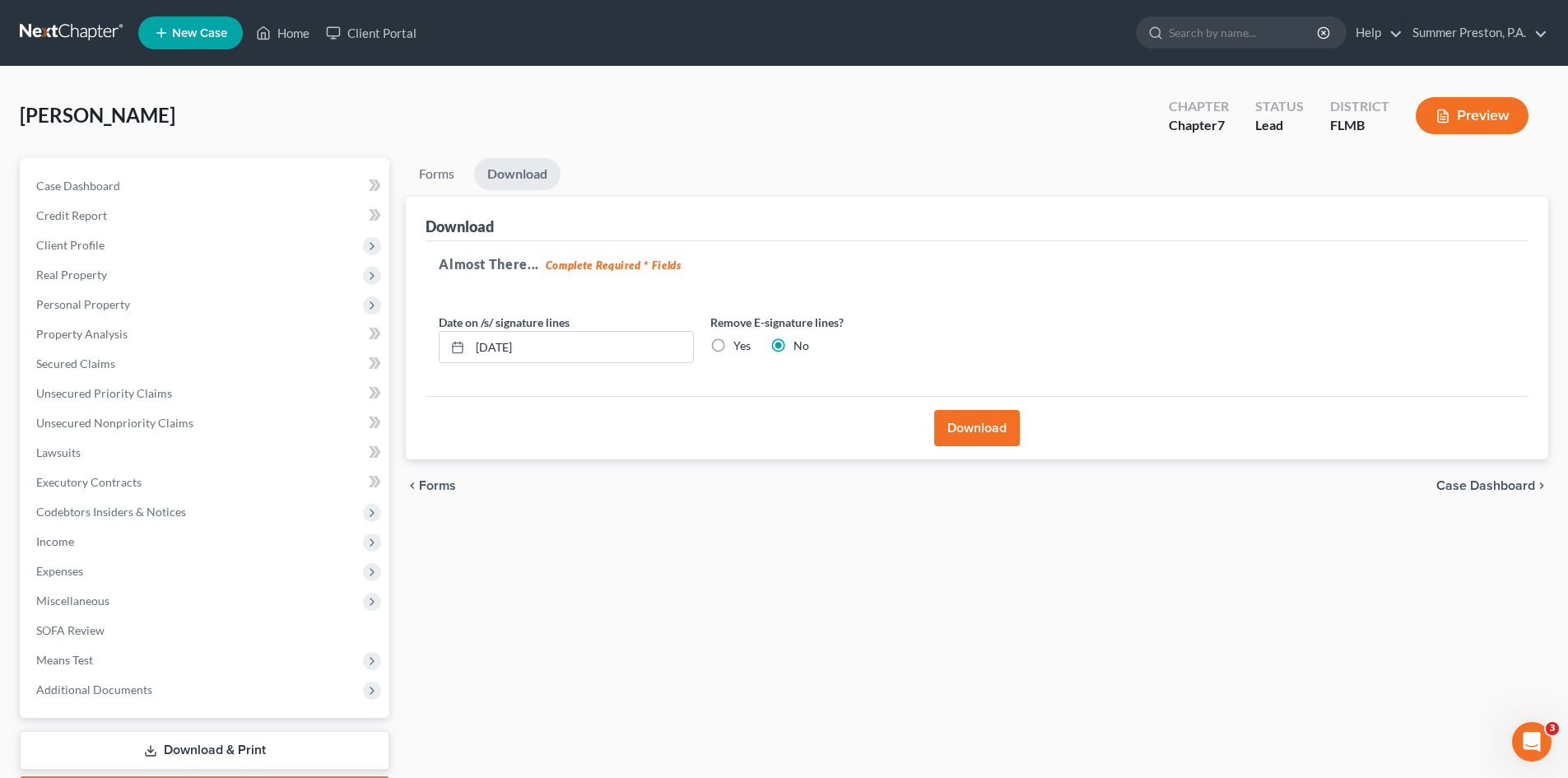
click at [969, 425] on button "Download" at bounding box center [976, 427] width 85 height 36
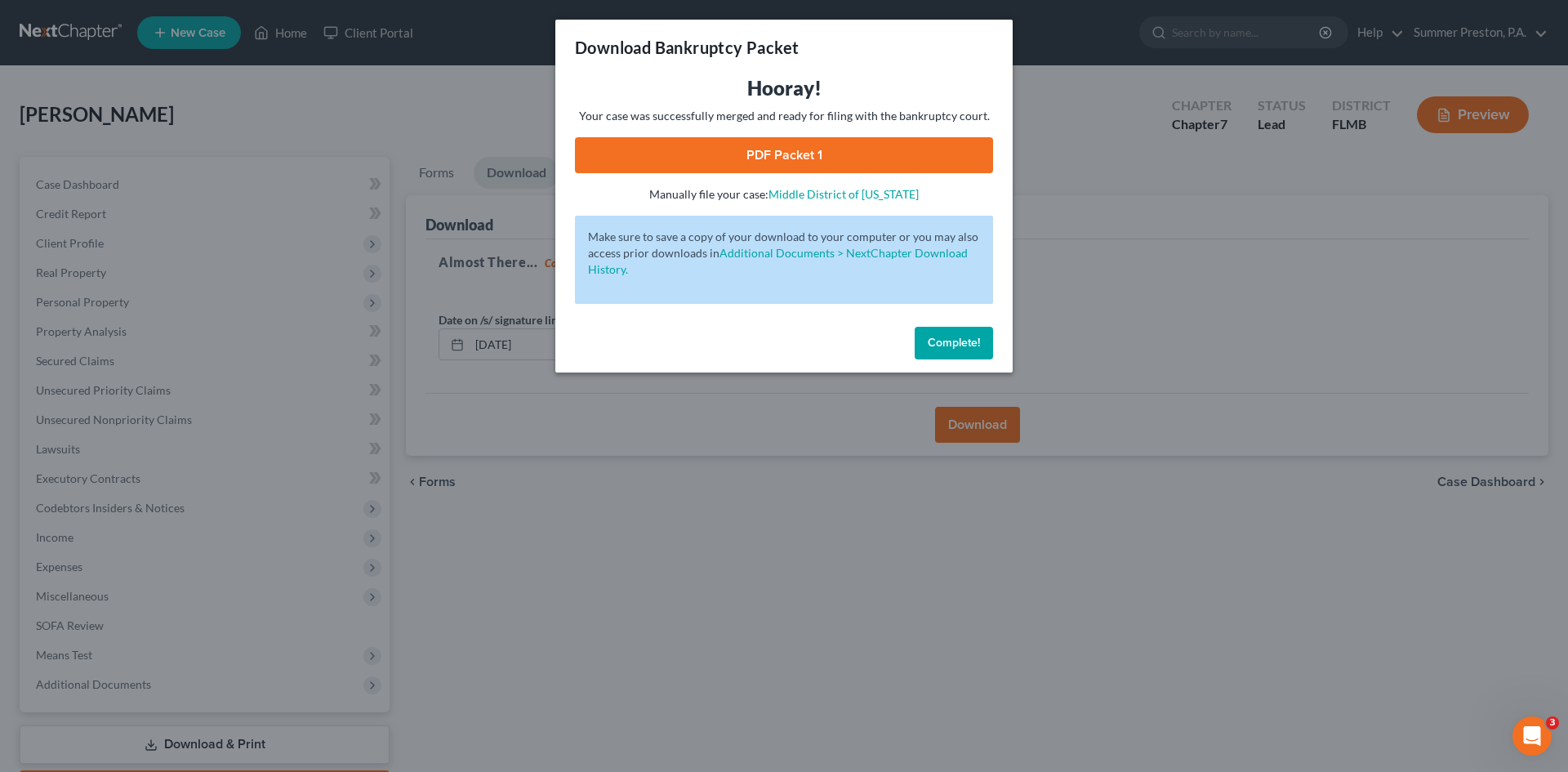
click at [787, 160] on link "PDF Packet 1" at bounding box center [784, 154] width 419 height 36
drag, startPoint x: 974, startPoint y: 338, endPoint x: 975, endPoint y: 277, distance: 61.0
click at [974, 336] on span "Complete!" at bounding box center [954, 343] width 52 height 14
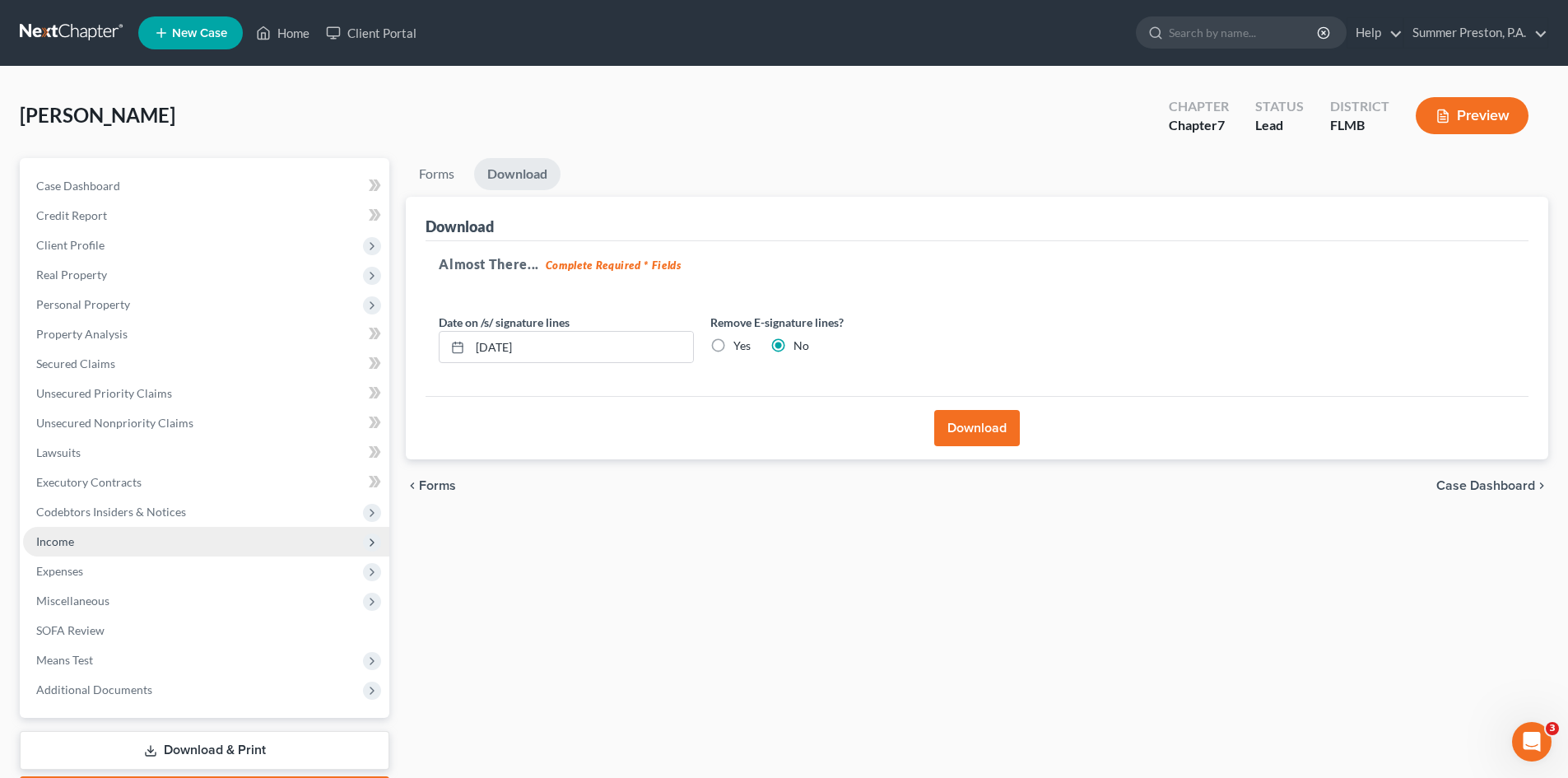
click at [67, 540] on span "Income" at bounding box center [54, 542] width 38 height 14
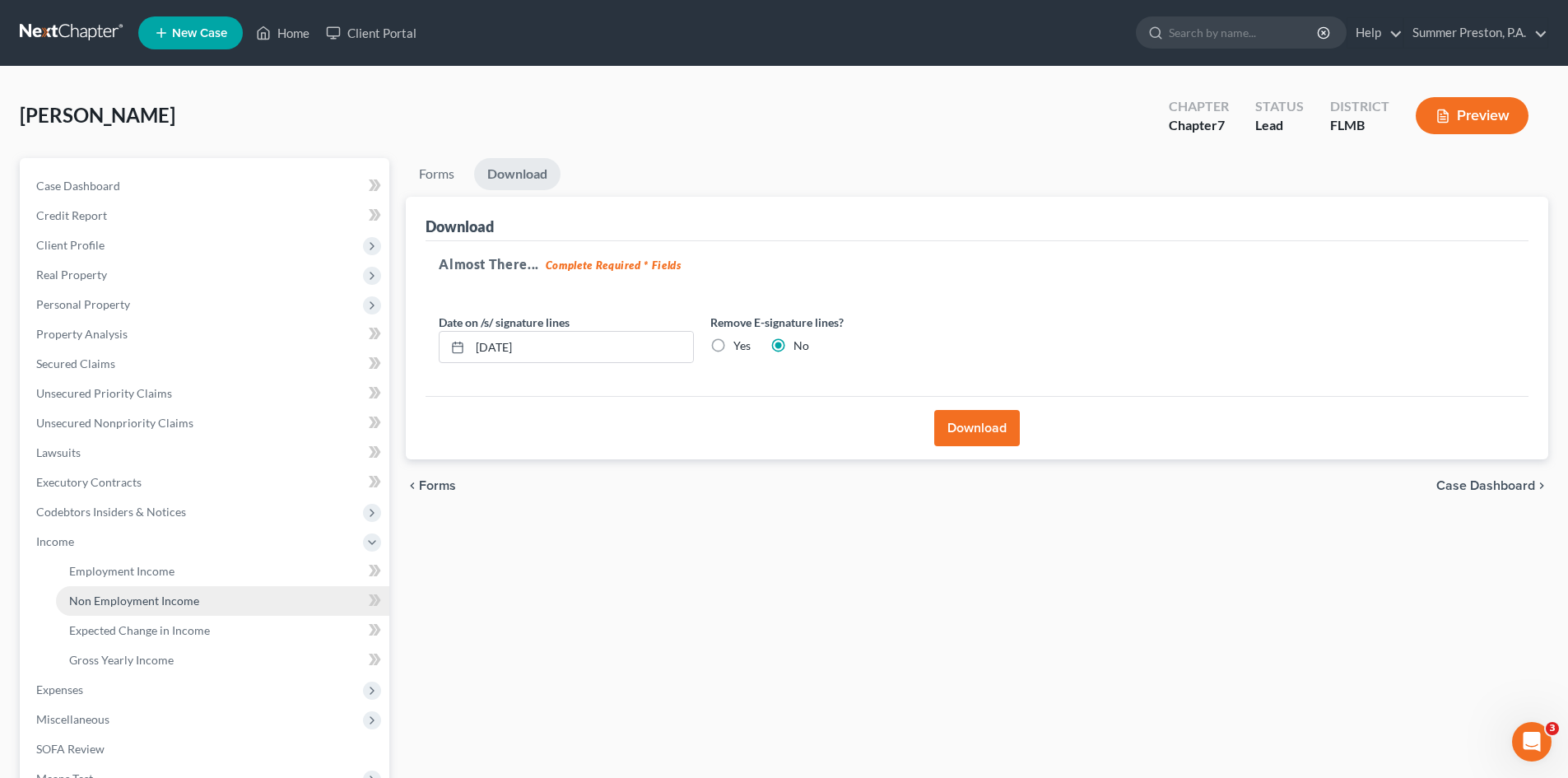
click at [178, 603] on span "Non Employment Income" at bounding box center [134, 600] width 130 height 14
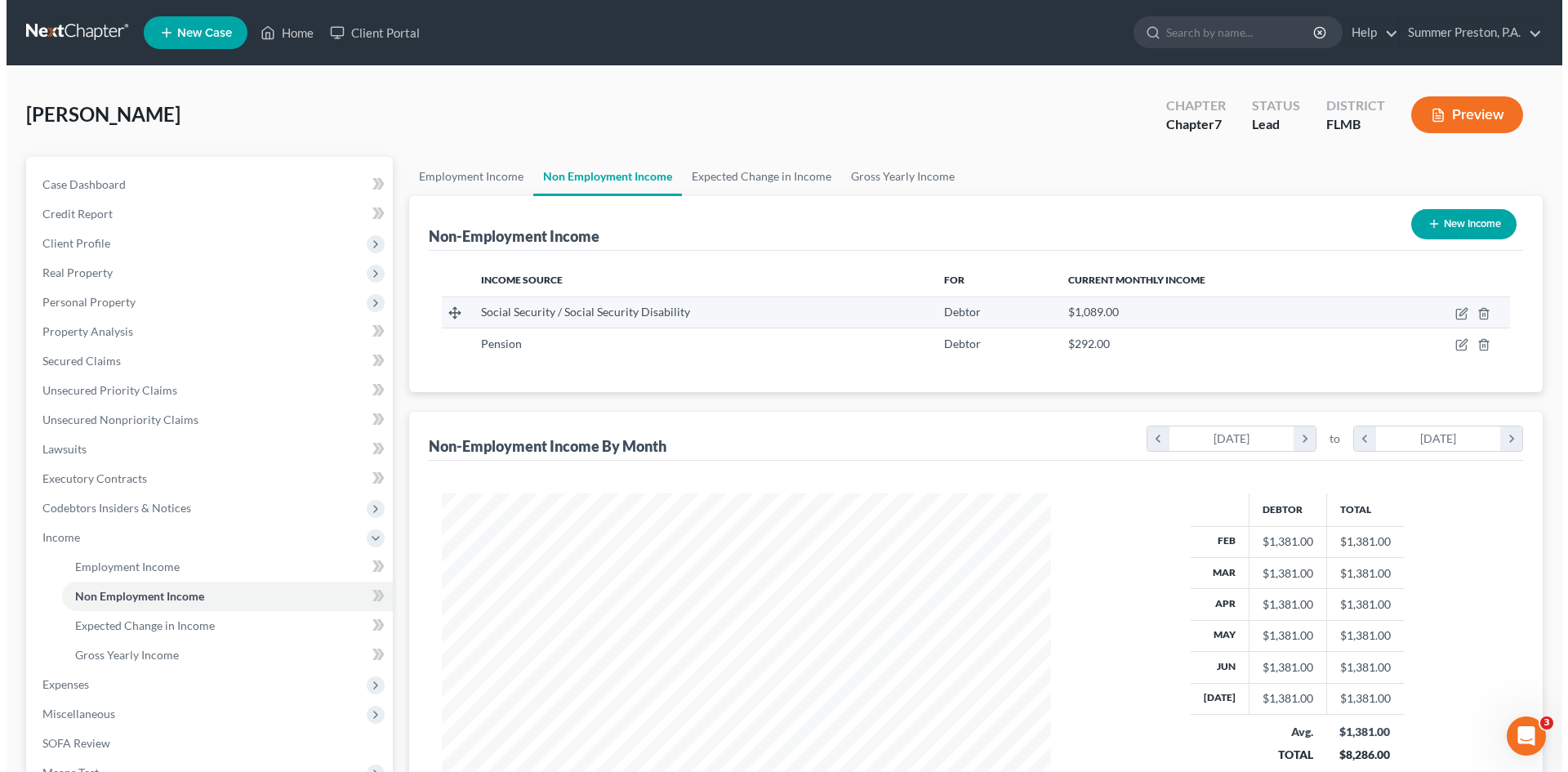
scroll to position [304, 642]
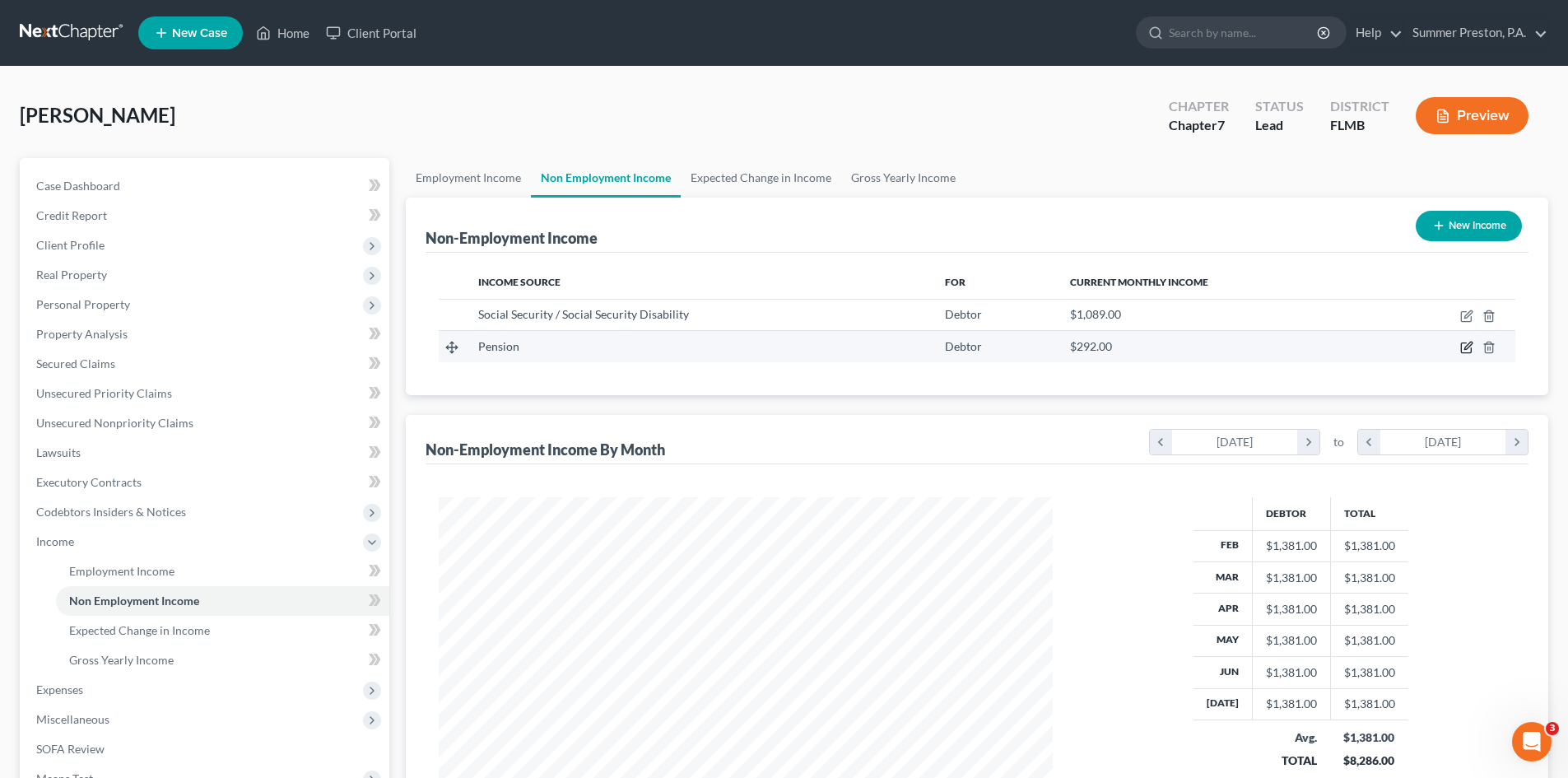
click at [1470, 349] on icon "button" at bounding box center [1466, 347] width 13 height 13
select select "2"
select select "0"
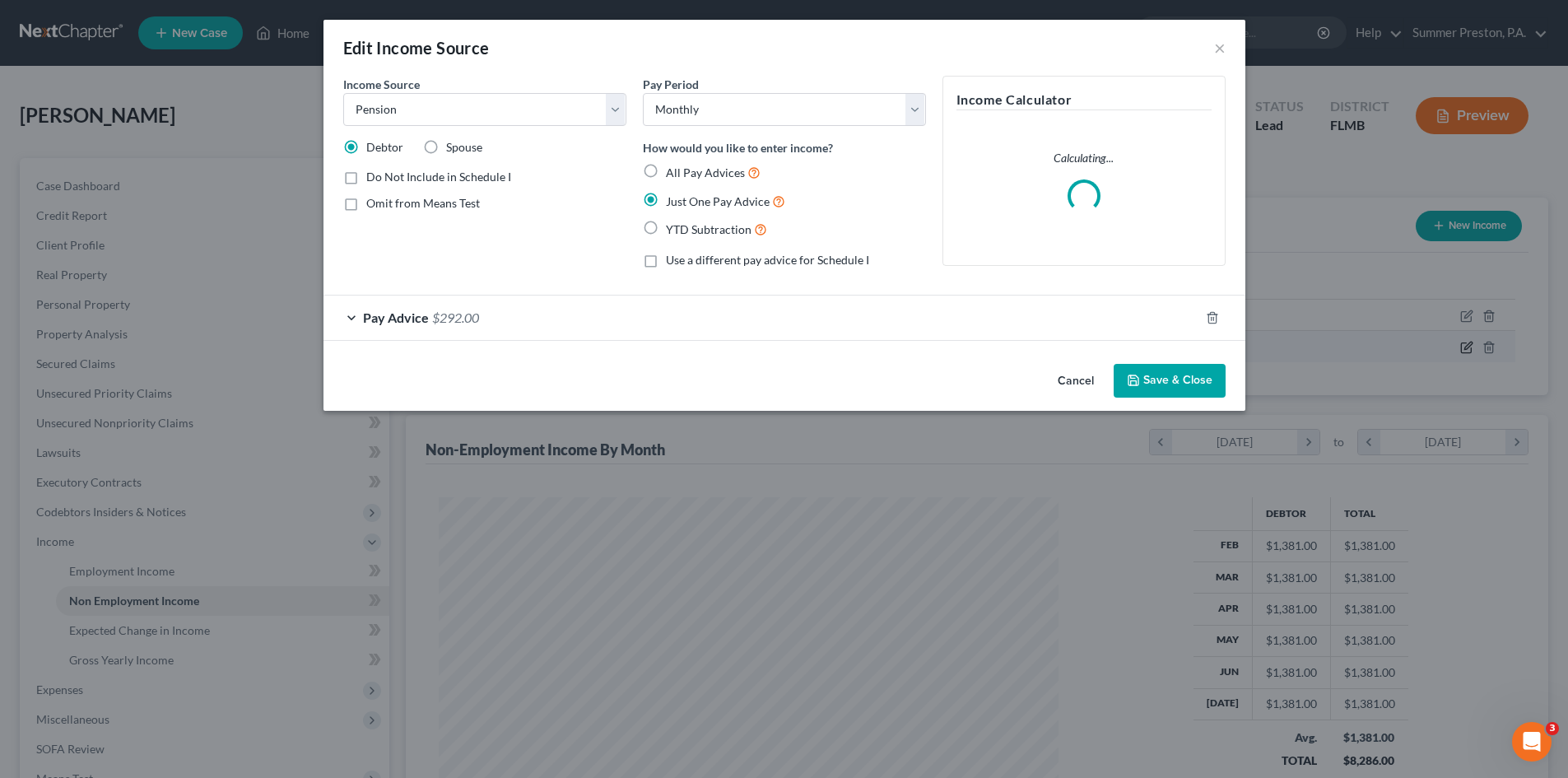
scroll to position [309, 653]
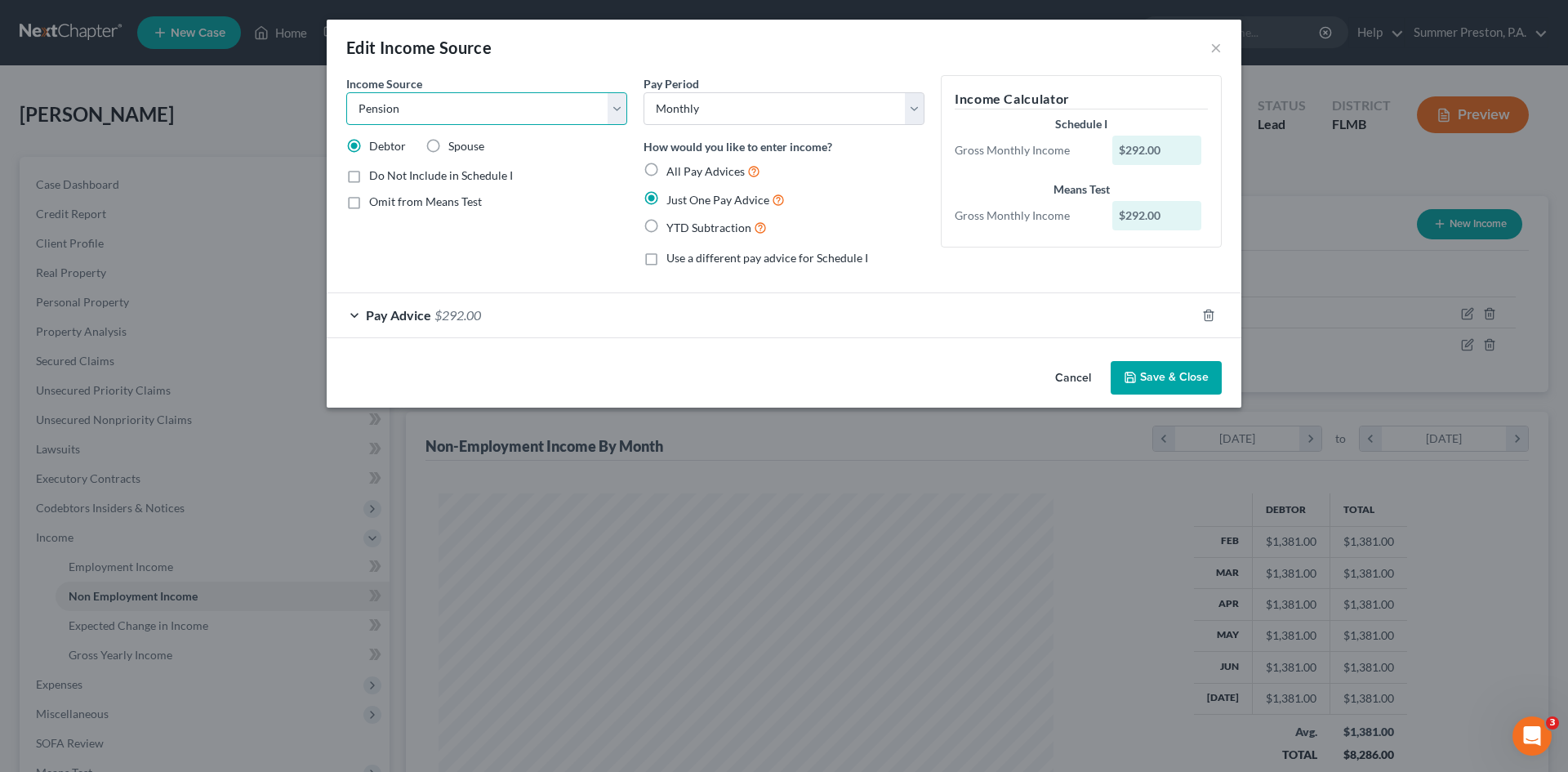
click at [434, 109] on select "Select Unemployment Disability (from employer) Pension Retirement Social Securi…" at bounding box center [487, 108] width 281 height 32
select select "13"
click at [346, 92] on select "Select Unemployment Disability (from employer) Pension Retirement Social Securi…" at bounding box center [487, 108] width 281 height 32
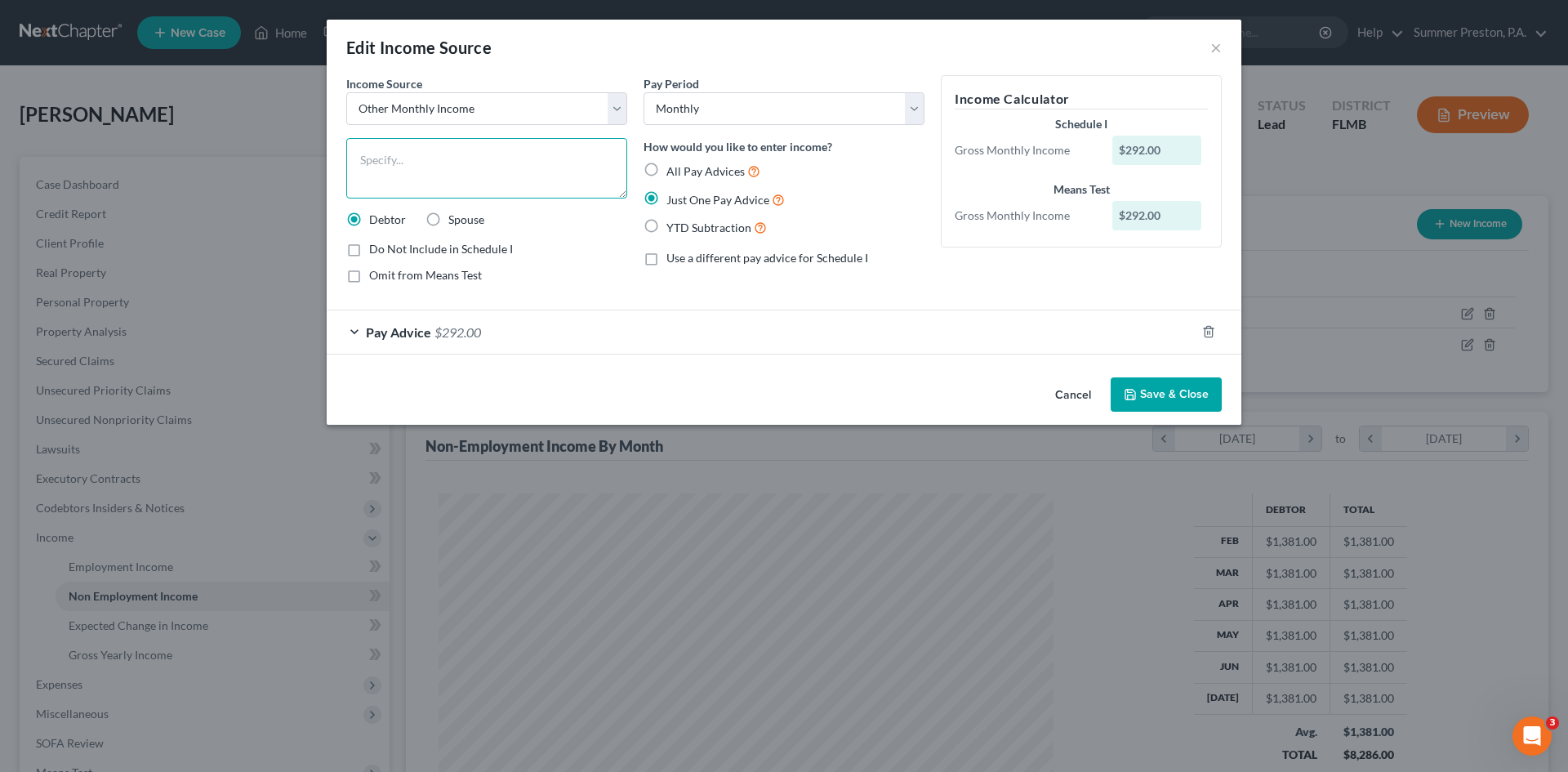
click at [474, 158] on textarea at bounding box center [487, 167] width 281 height 60
type textarea "f"
type textarea "FOOD STAMPS"
click at [1149, 386] on button "Save & Close" at bounding box center [1166, 394] width 111 height 34
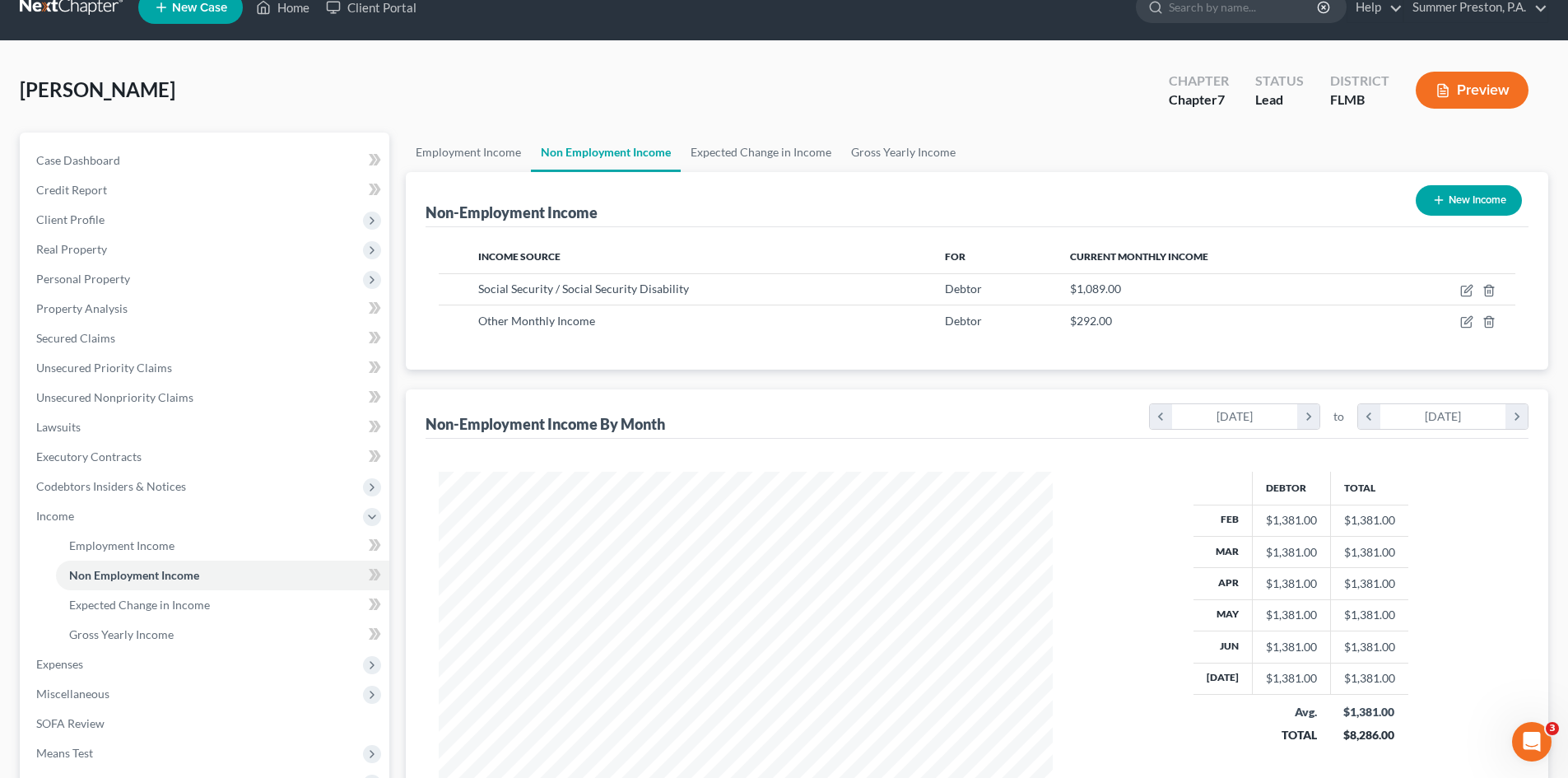
scroll to position [27, 0]
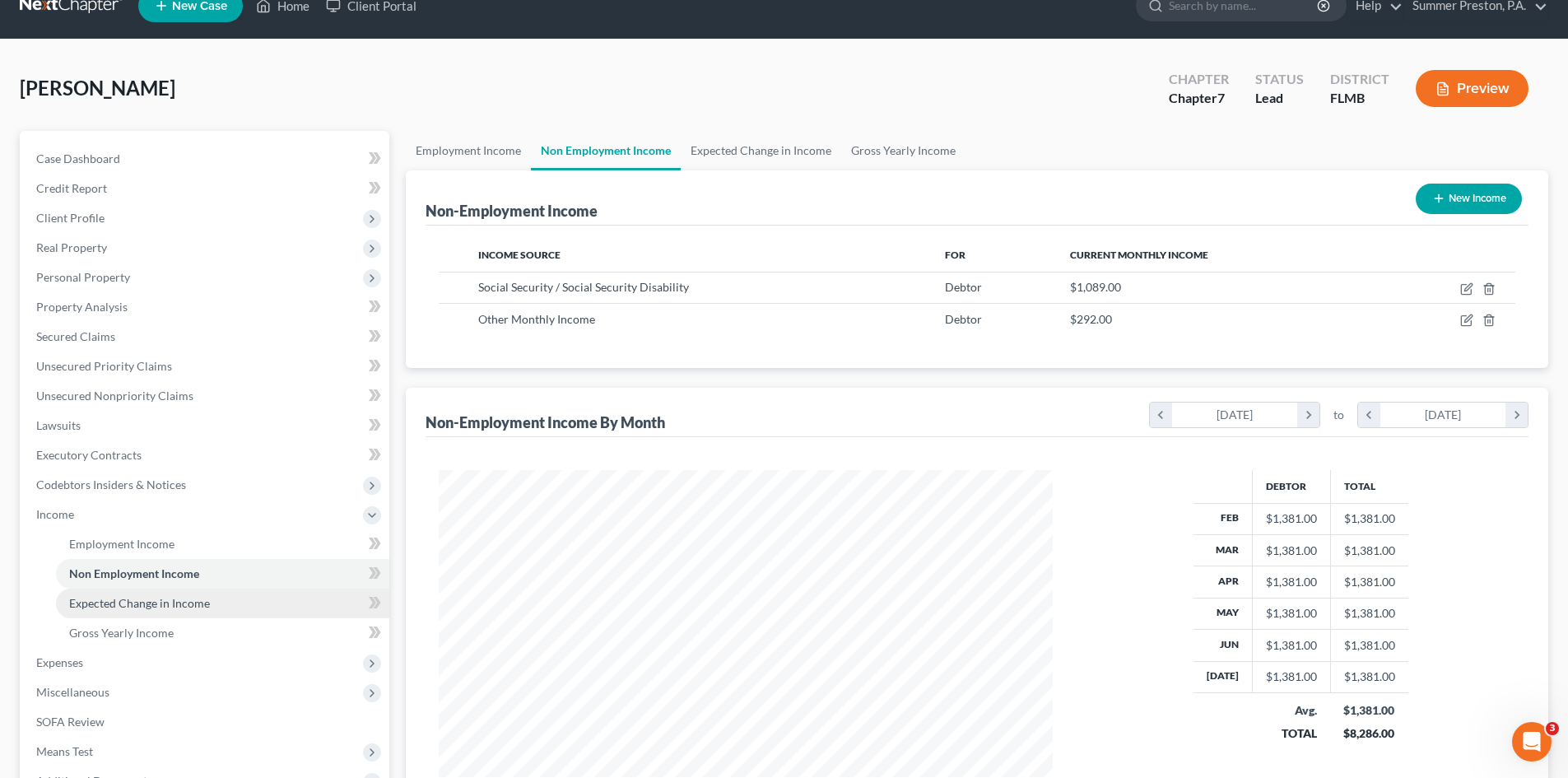
click at [139, 607] on span "Expected Change in Income" at bounding box center [140, 603] width 141 height 14
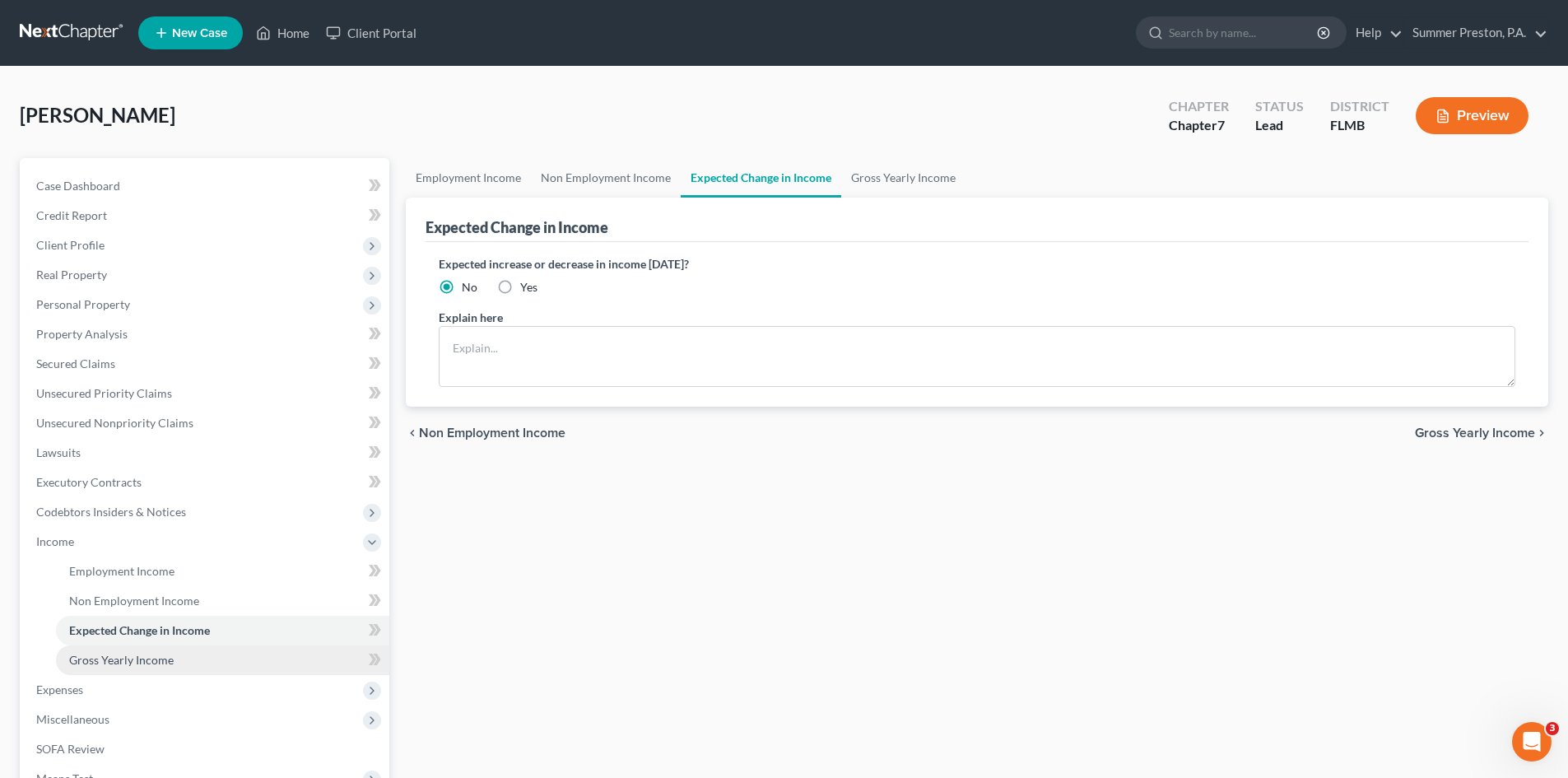
click at [140, 655] on span "Gross Yearly Income" at bounding box center [121, 660] width 105 height 14
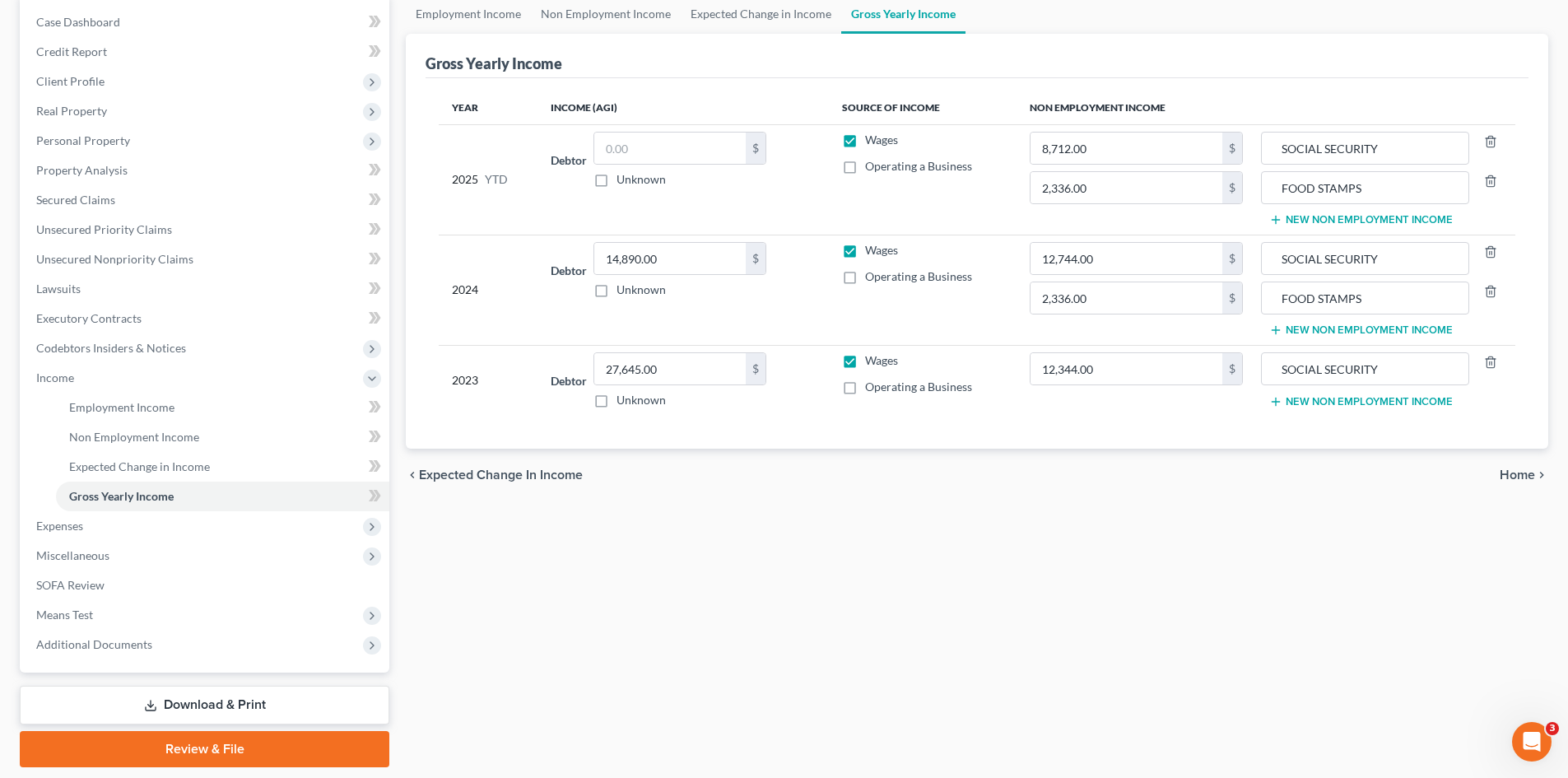
scroll to position [175, 0]
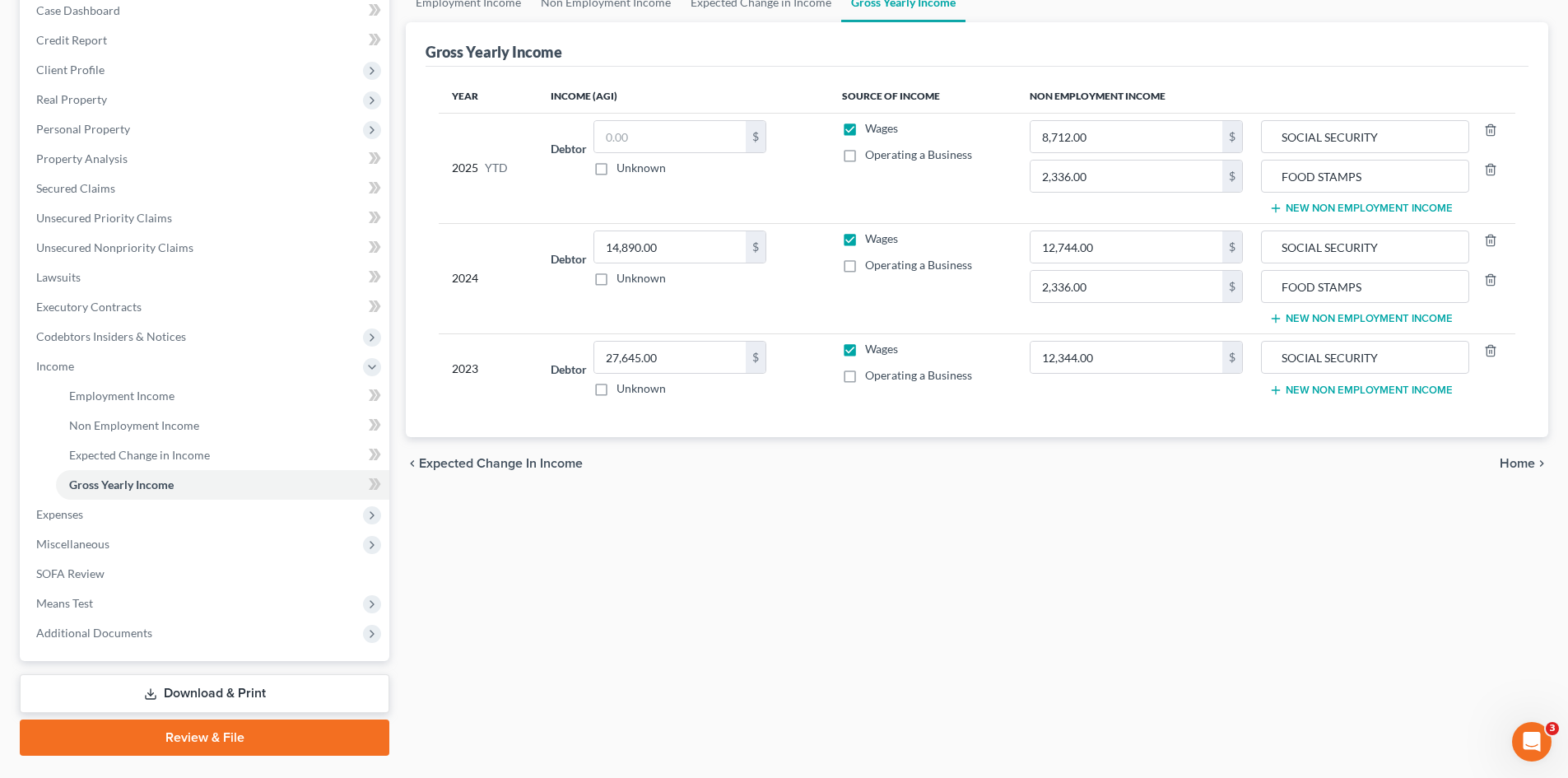
click at [228, 697] on link "Download & Print" at bounding box center [204, 694] width 370 height 39
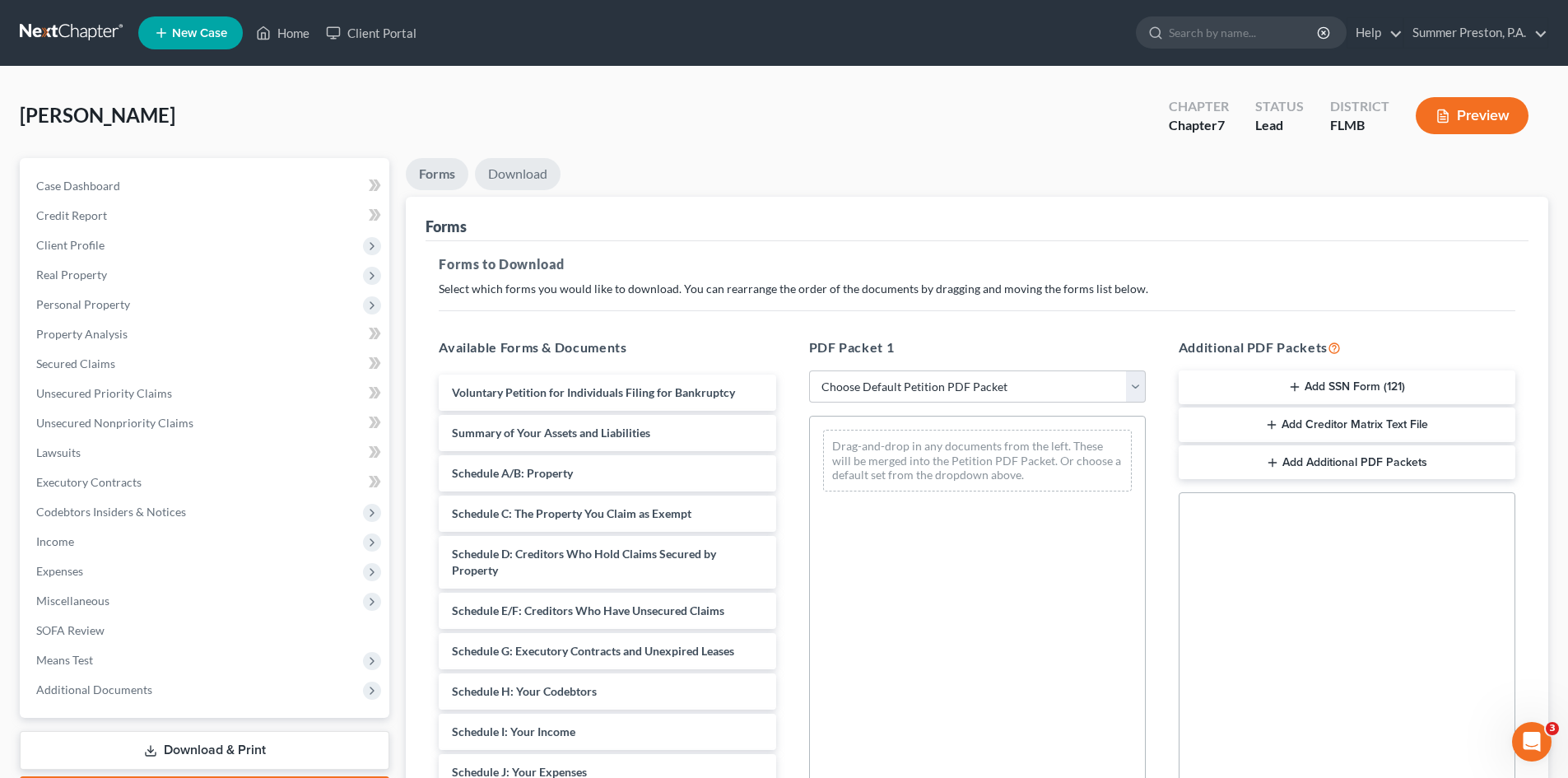
click at [532, 169] on link "Download" at bounding box center [517, 174] width 85 height 33
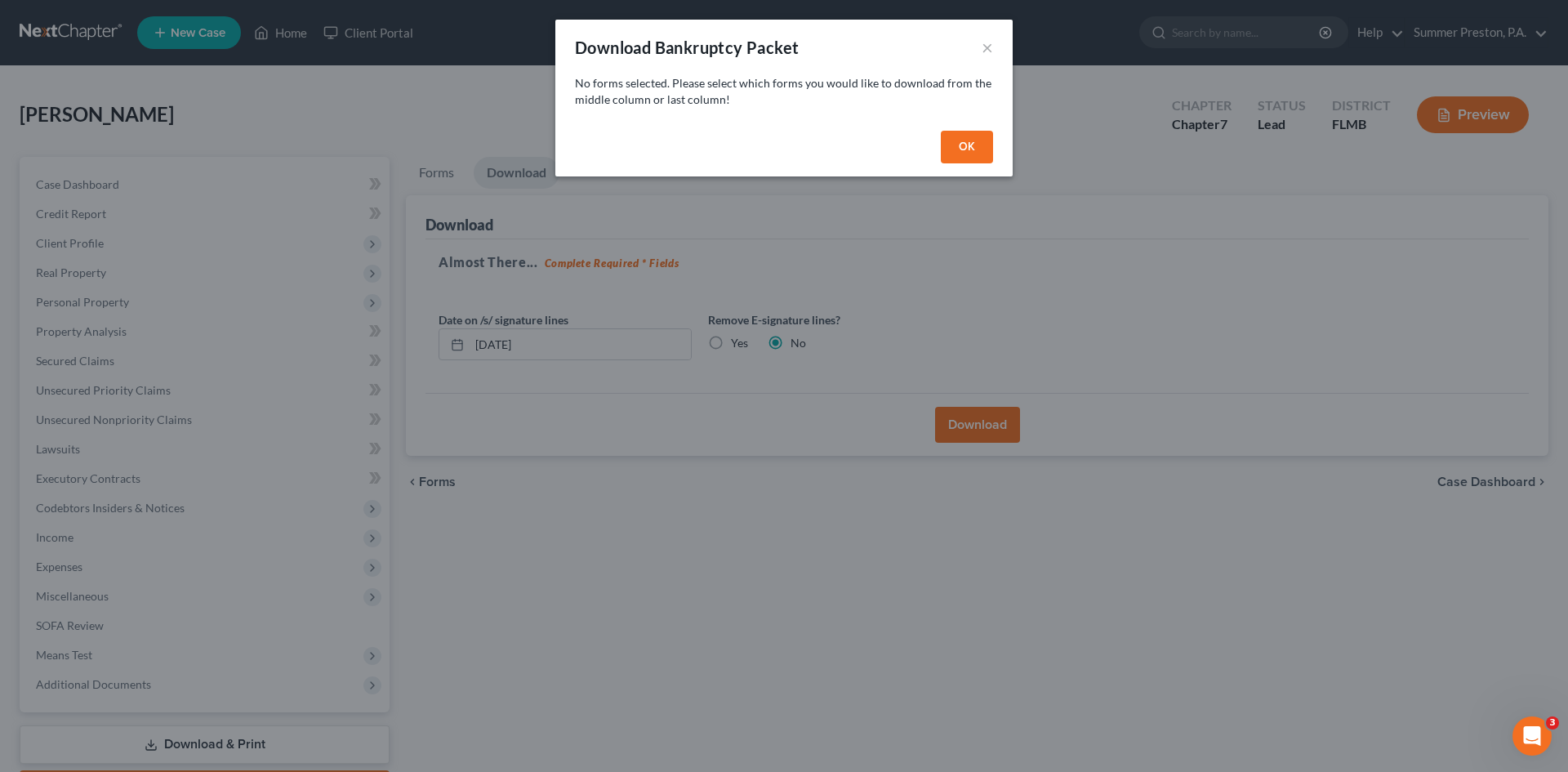
click at [967, 144] on button "OK" at bounding box center [967, 147] width 52 height 32
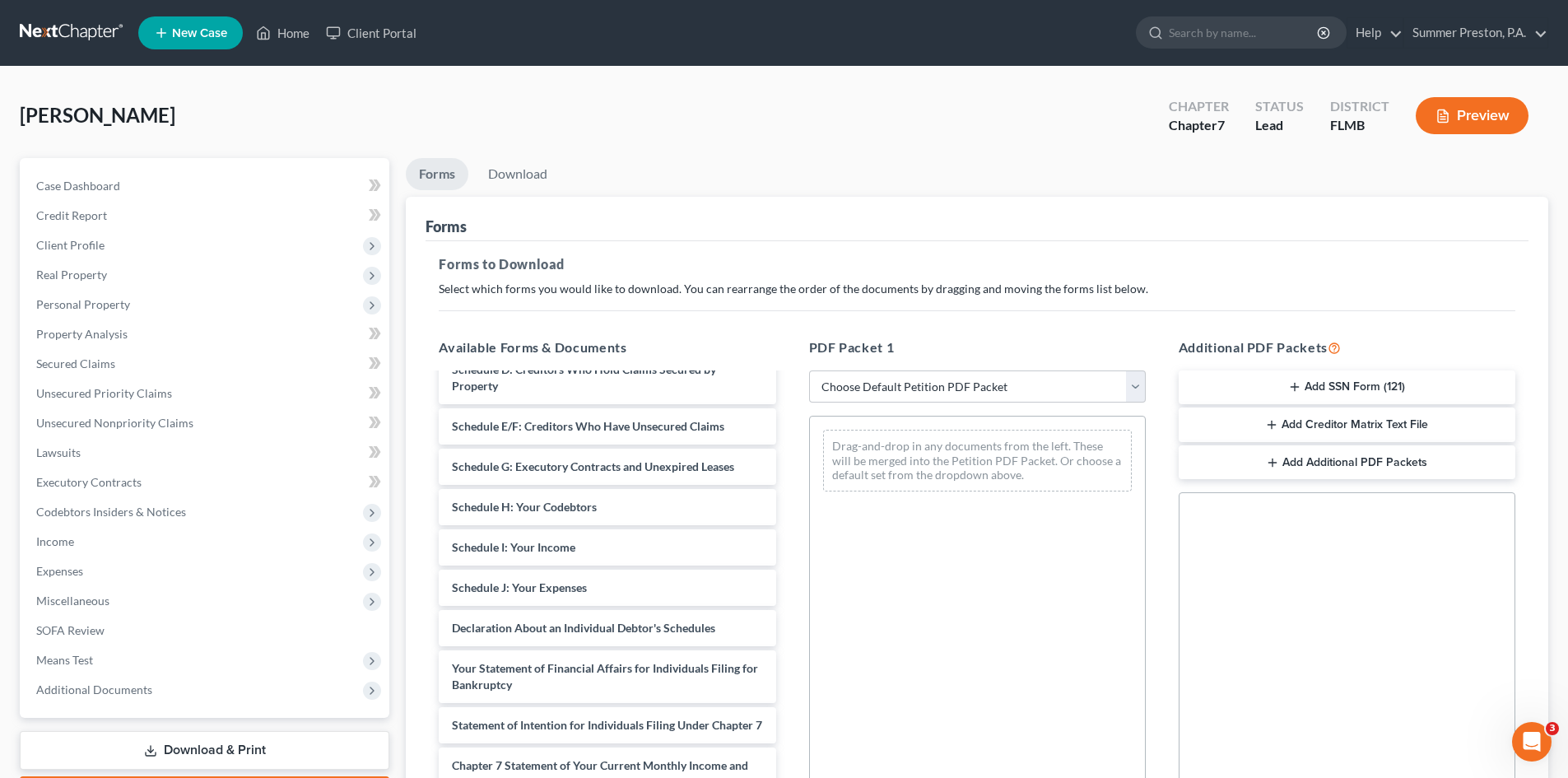
scroll to position [194, 0]
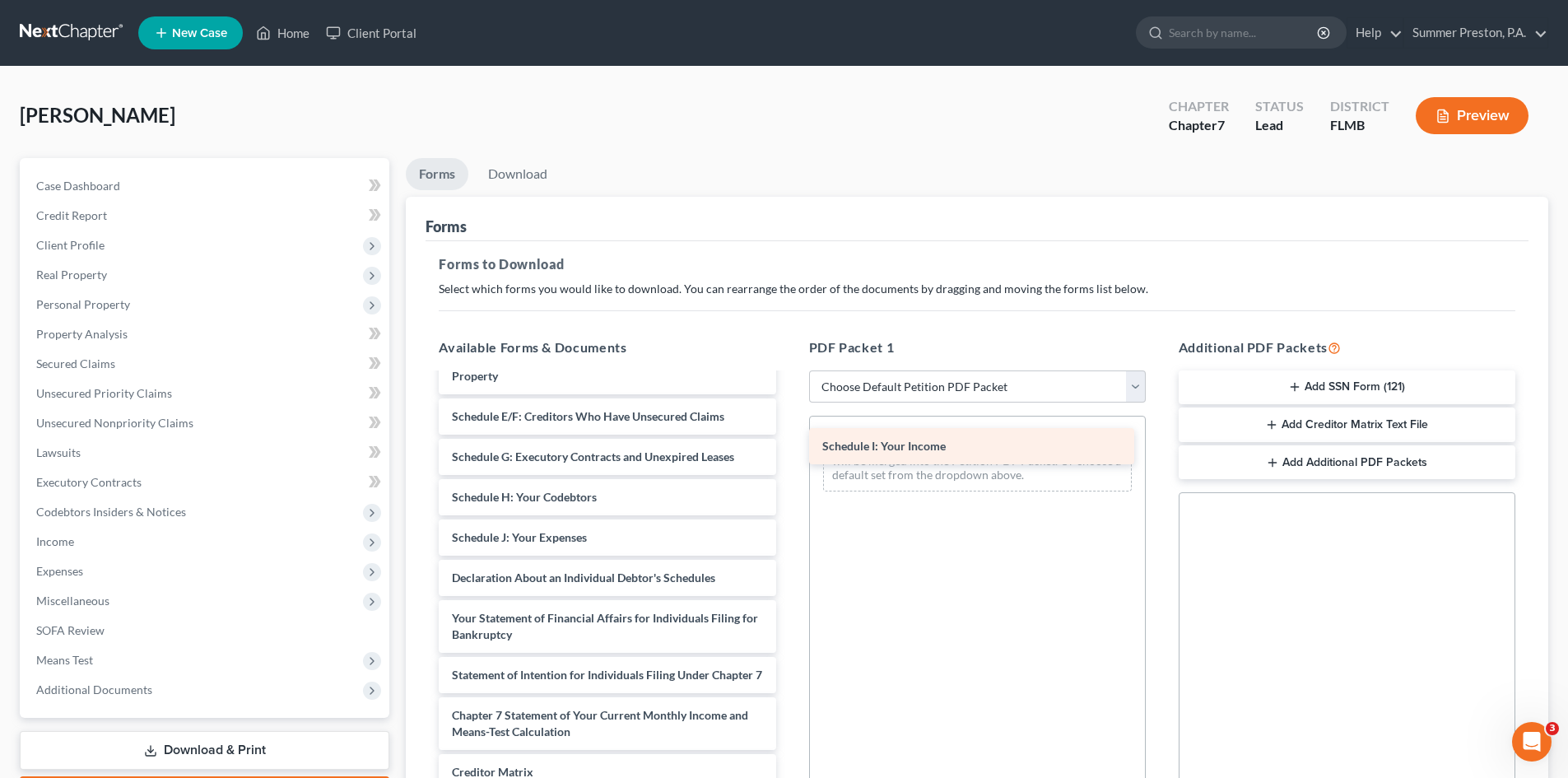
drag, startPoint x: 558, startPoint y: 532, endPoint x: 927, endPoint y: 439, distance: 380.5
click at [788, 439] on div "Schedule I: Your Income Voluntary Petition for Individuals Filing for Bankruptc…" at bounding box center [606, 554] width 363 height 747
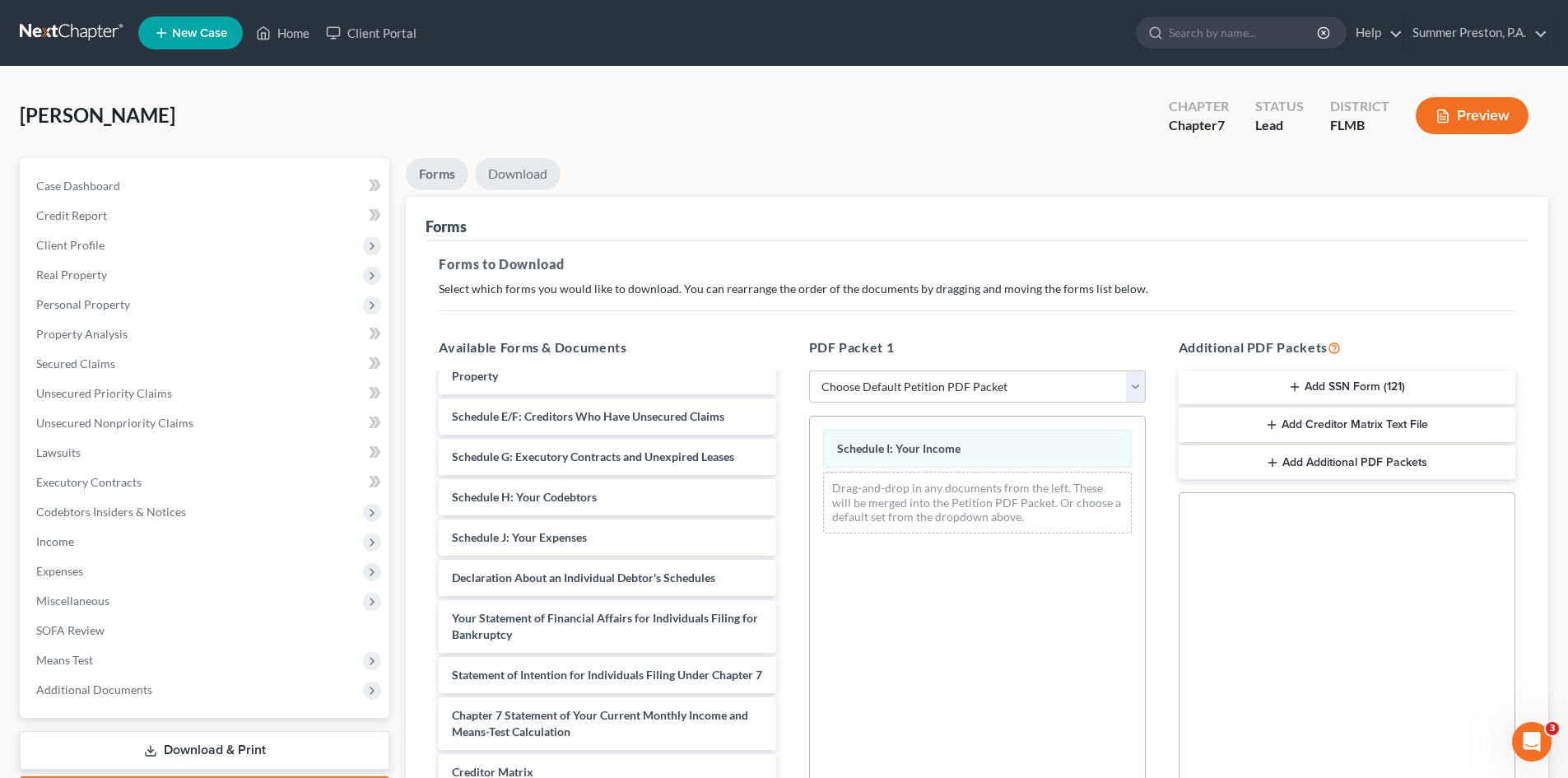
click at [526, 173] on link "Download" at bounding box center [517, 174] width 85 height 33
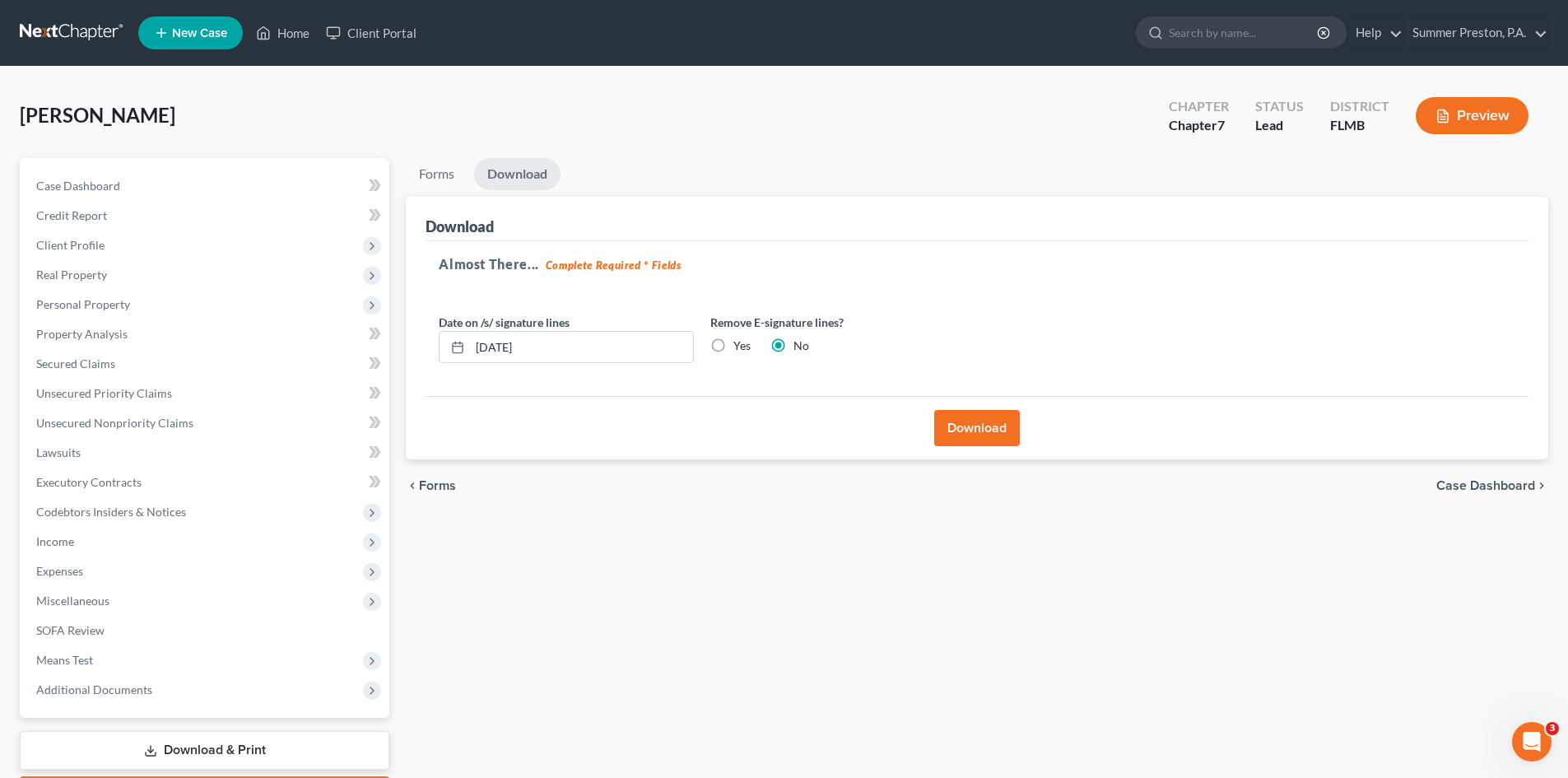
click at [987, 437] on button "Download" at bounding box center [976, 427] width 85 height 36
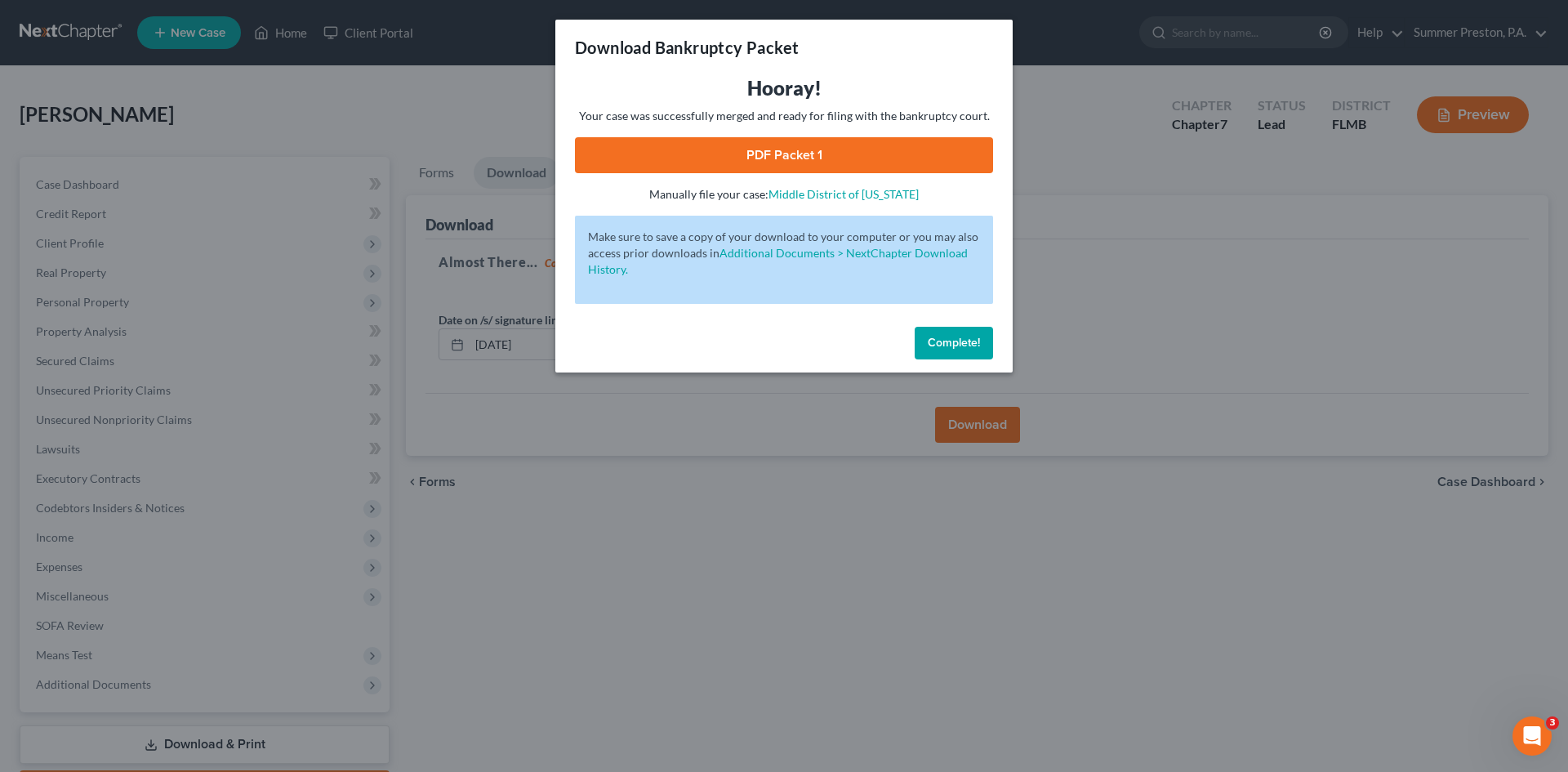
click at [834, 154] on link "PDF Packet 1" at bounding box center [784, 154] width 419 height 36
click at [938, 349] on span "Complete!" at bounding box center [954, 343] width 52 height 14
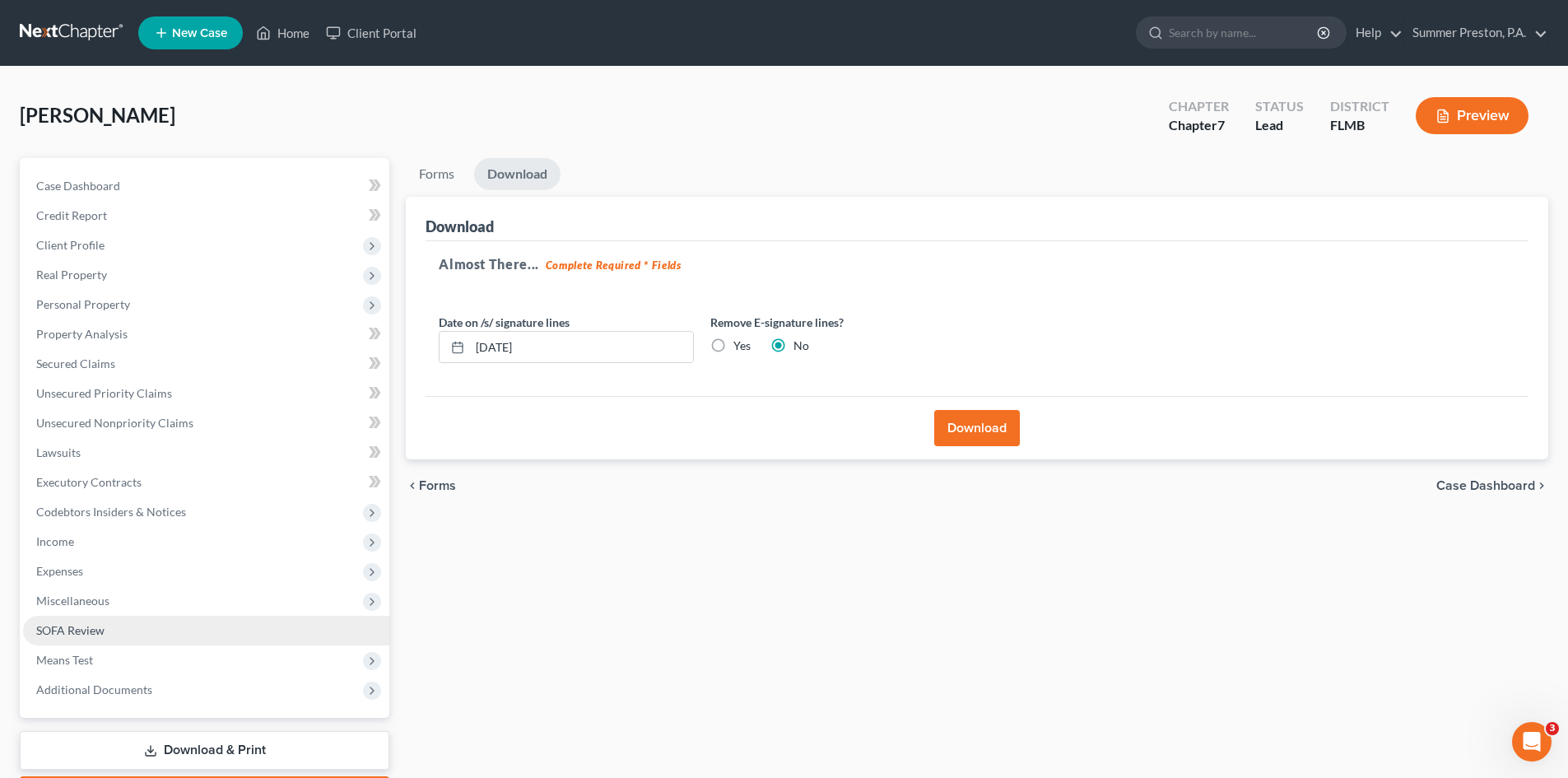
click at [91, 629] on span "SOFA Review" at bounding box center [70, 630] width 69 height 14
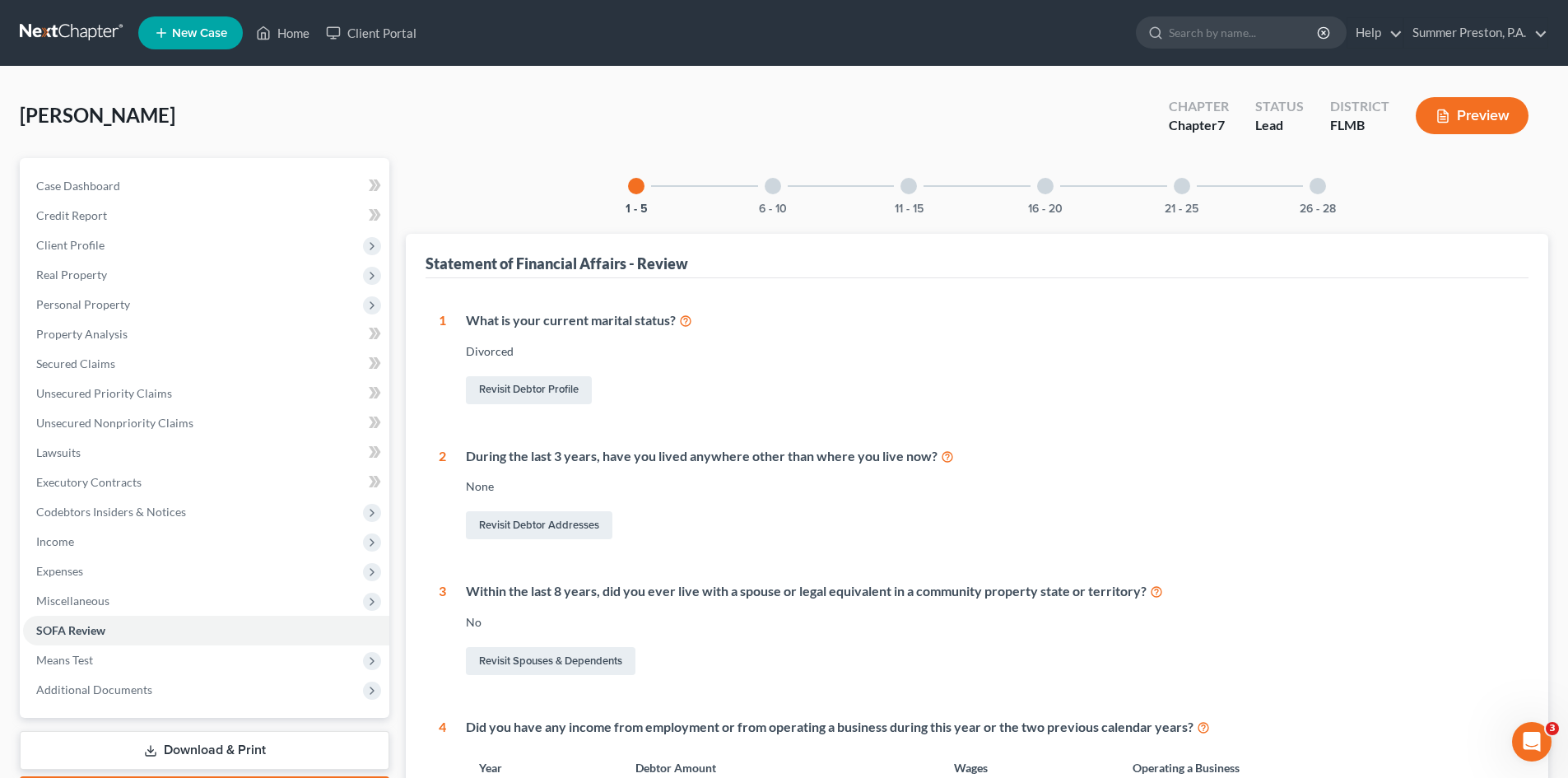
click at [773, 185] on div at bounding box center [773, 185] width 17 height 17
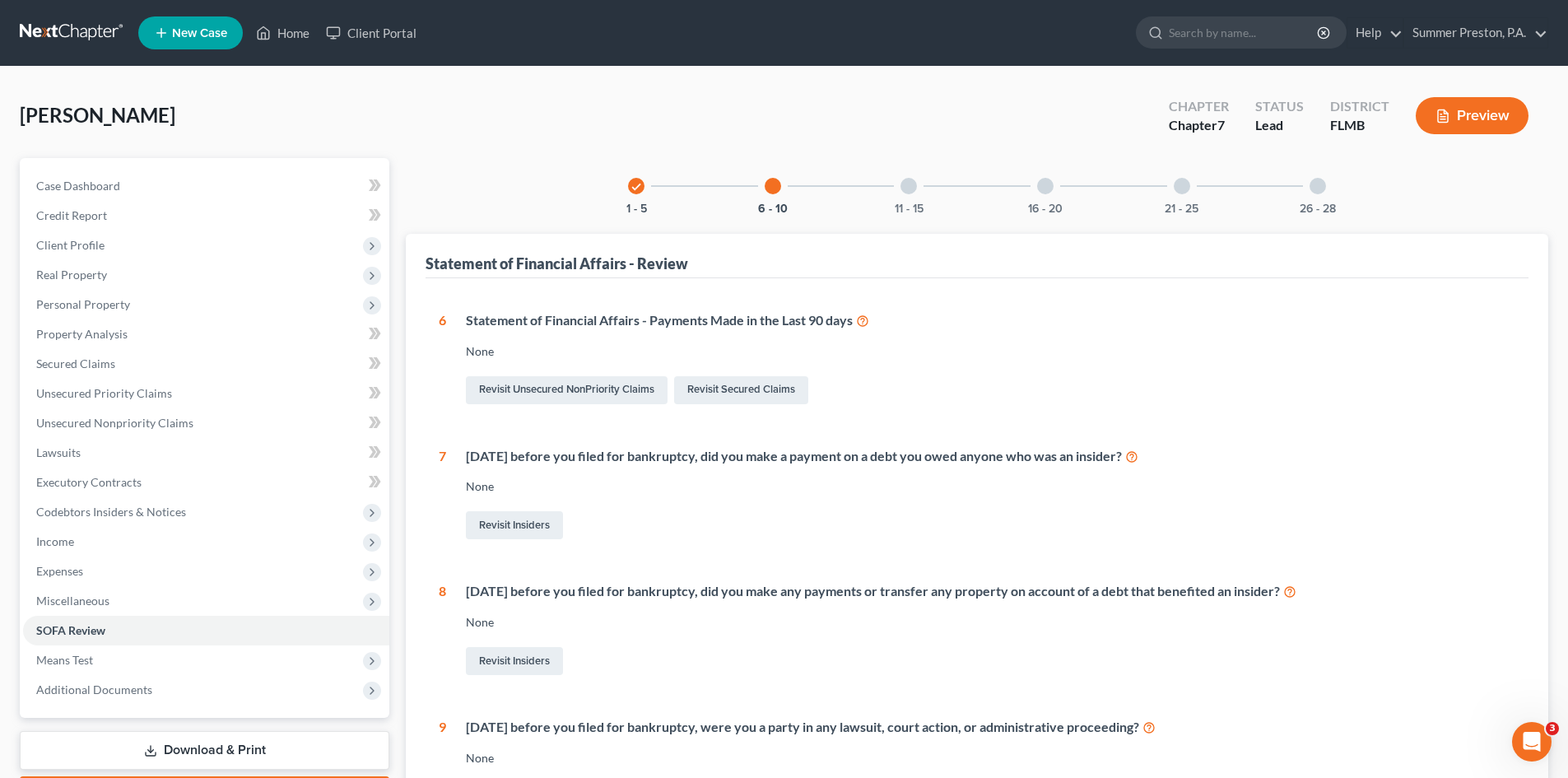
click at [918, 179] on div "11 - 15" at bounding box center [909, 186] width 56 height 56
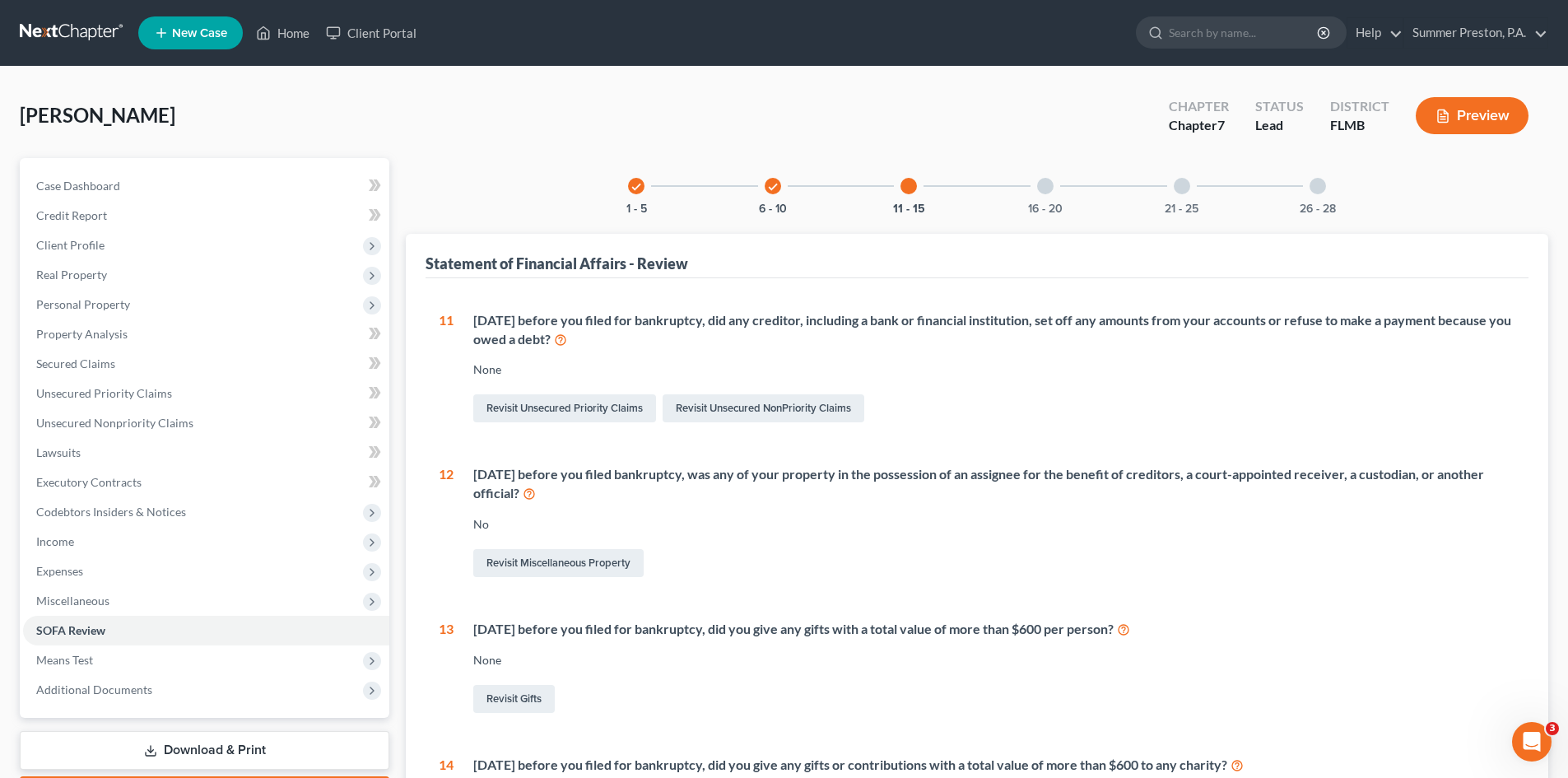
click at [1043, 185] on div at bounding box center [1045, 185] width 17 height 17
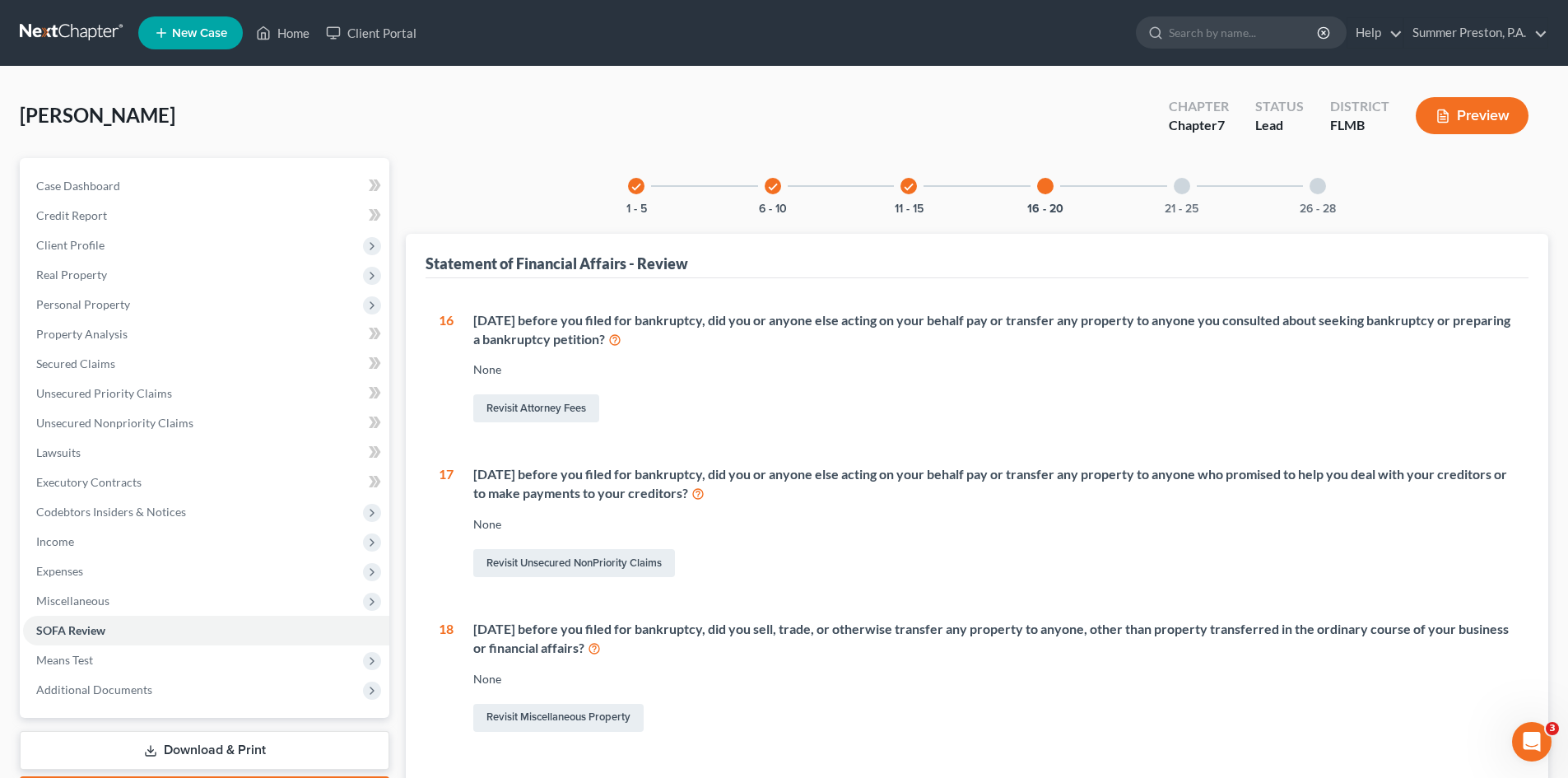
click at [1181, 184] on div at bounding box center [1182, 185] width 17 height 17
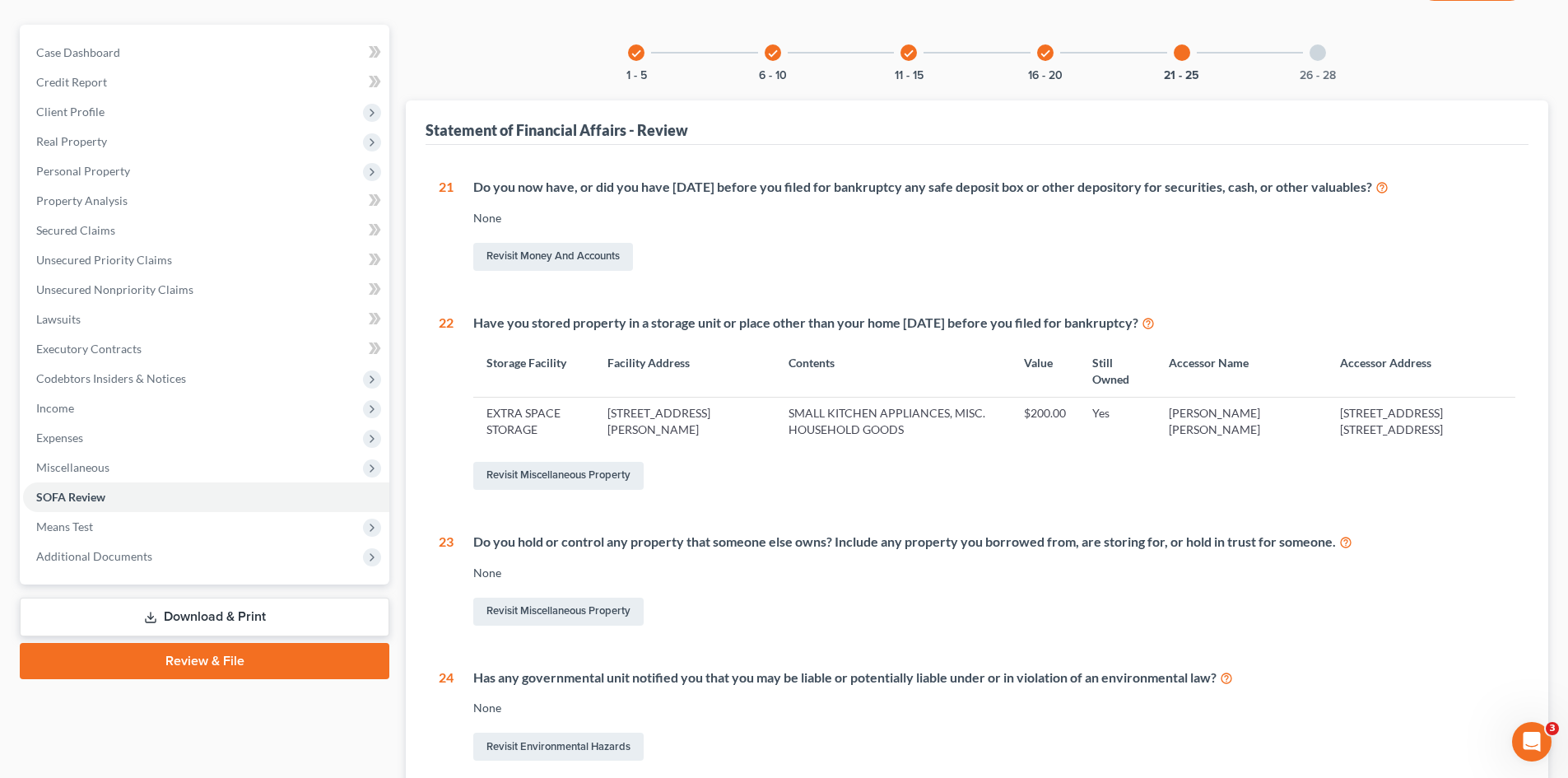
scroll to position [132, 0]
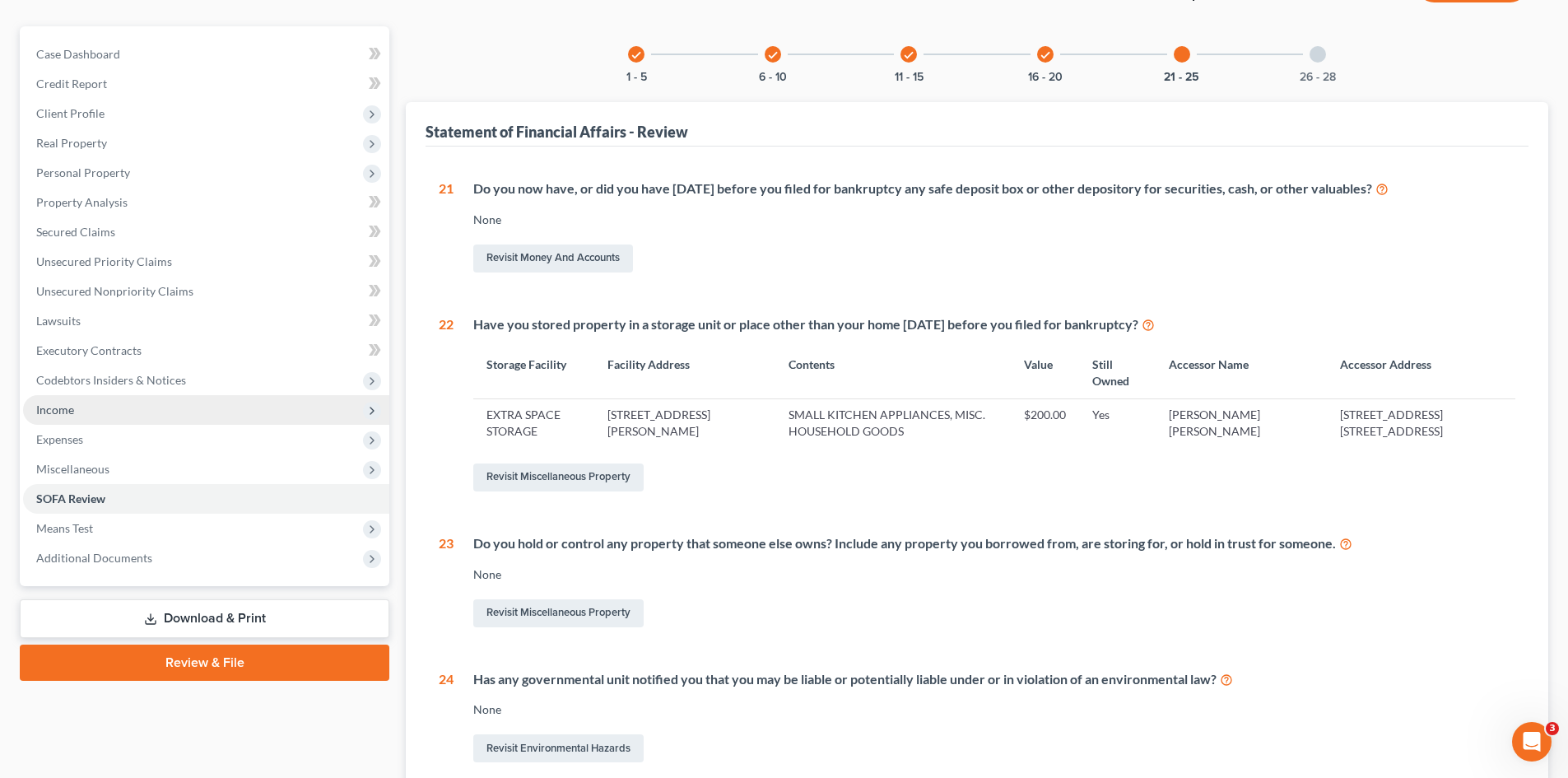
click at [71, 408] on span "Income" at bounding box center [54, 410] width 38 height 14
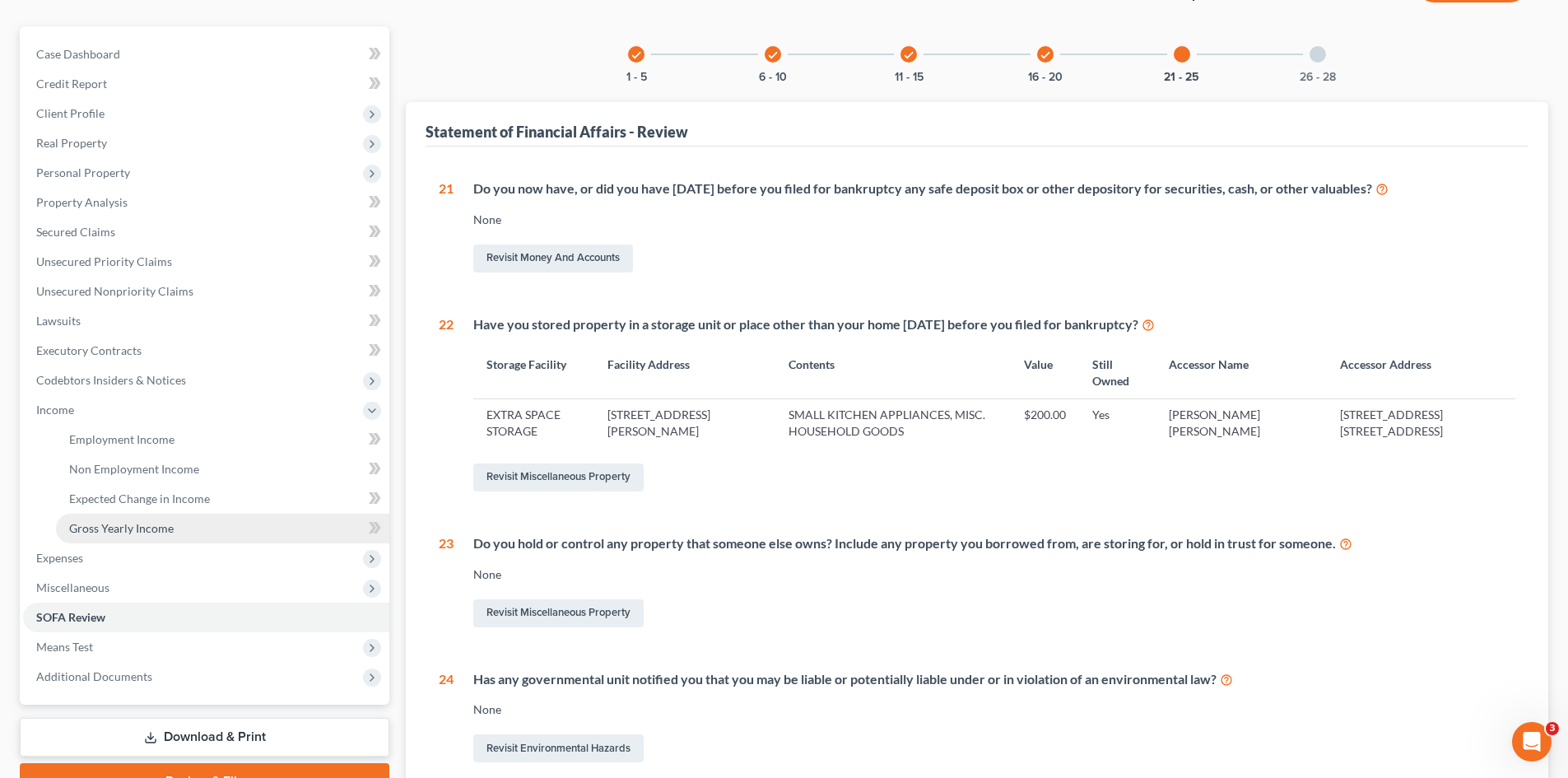
click at [156, 530] on span "Gross Yearly Income" at bounding box center [121, 528] width 105 height 14
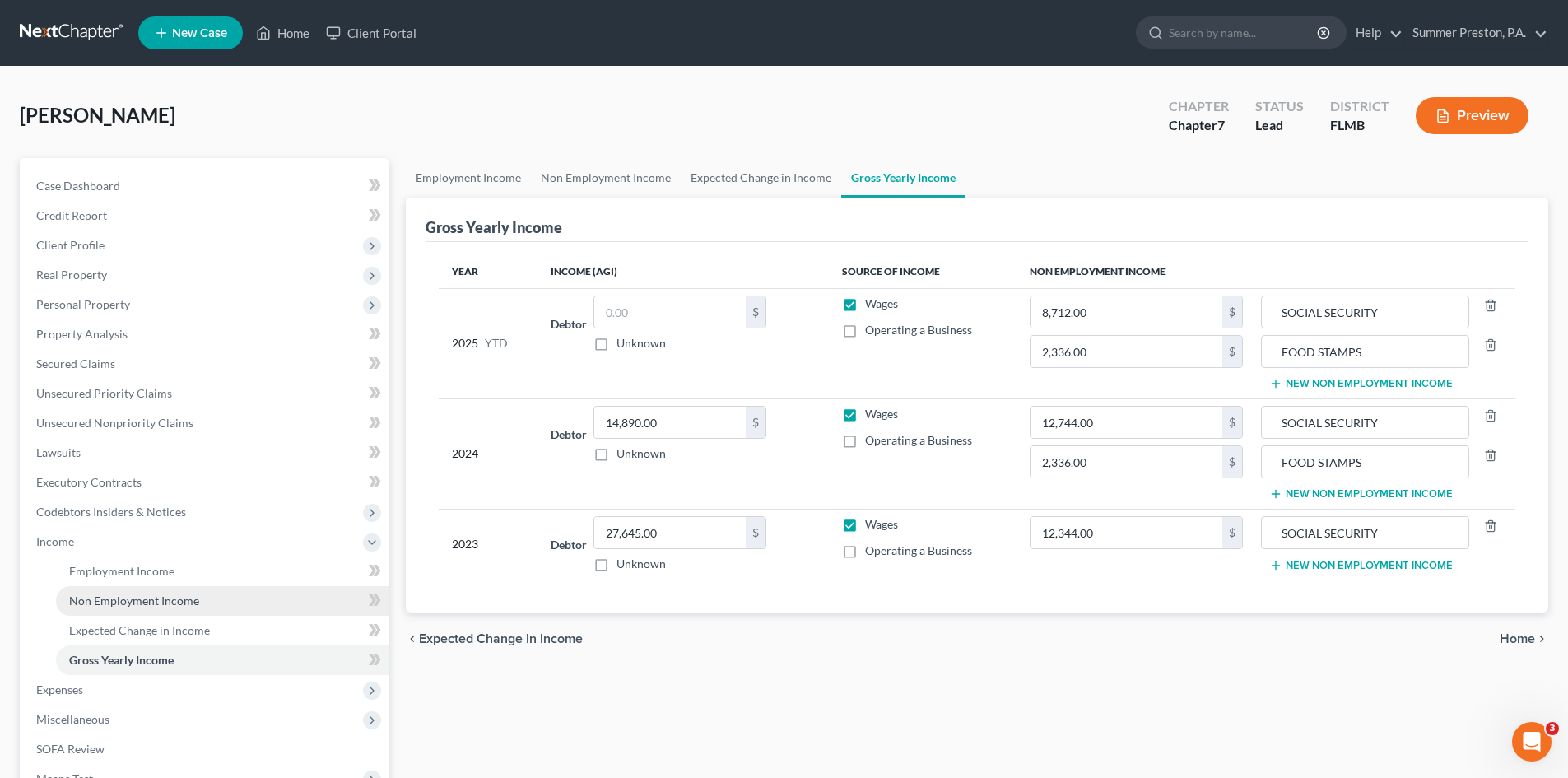
click at [167, 603] on span "Non Employment Income" at bounding box center [134, 600] width 130 height 14
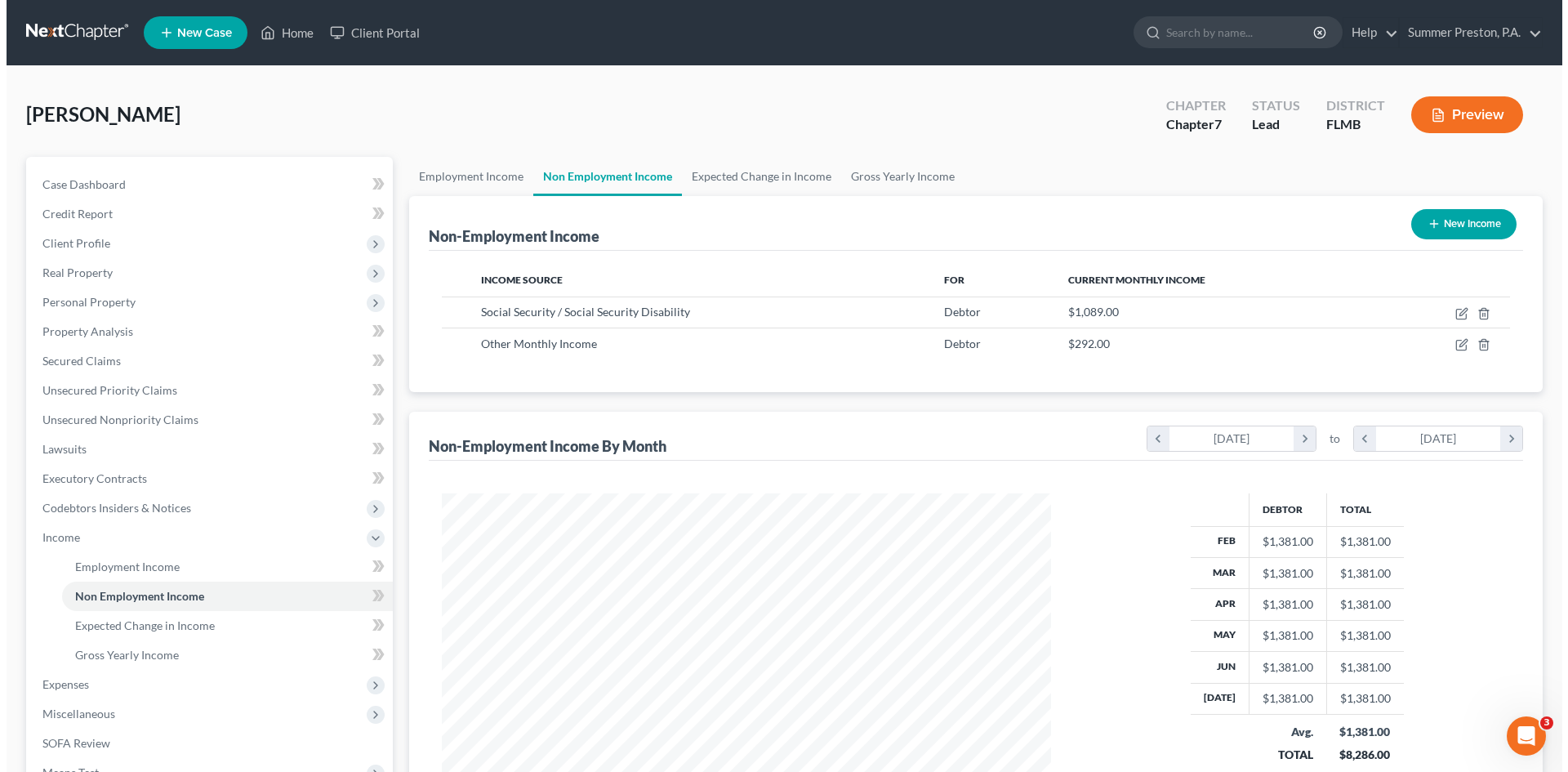
scroll to position [304, 642]
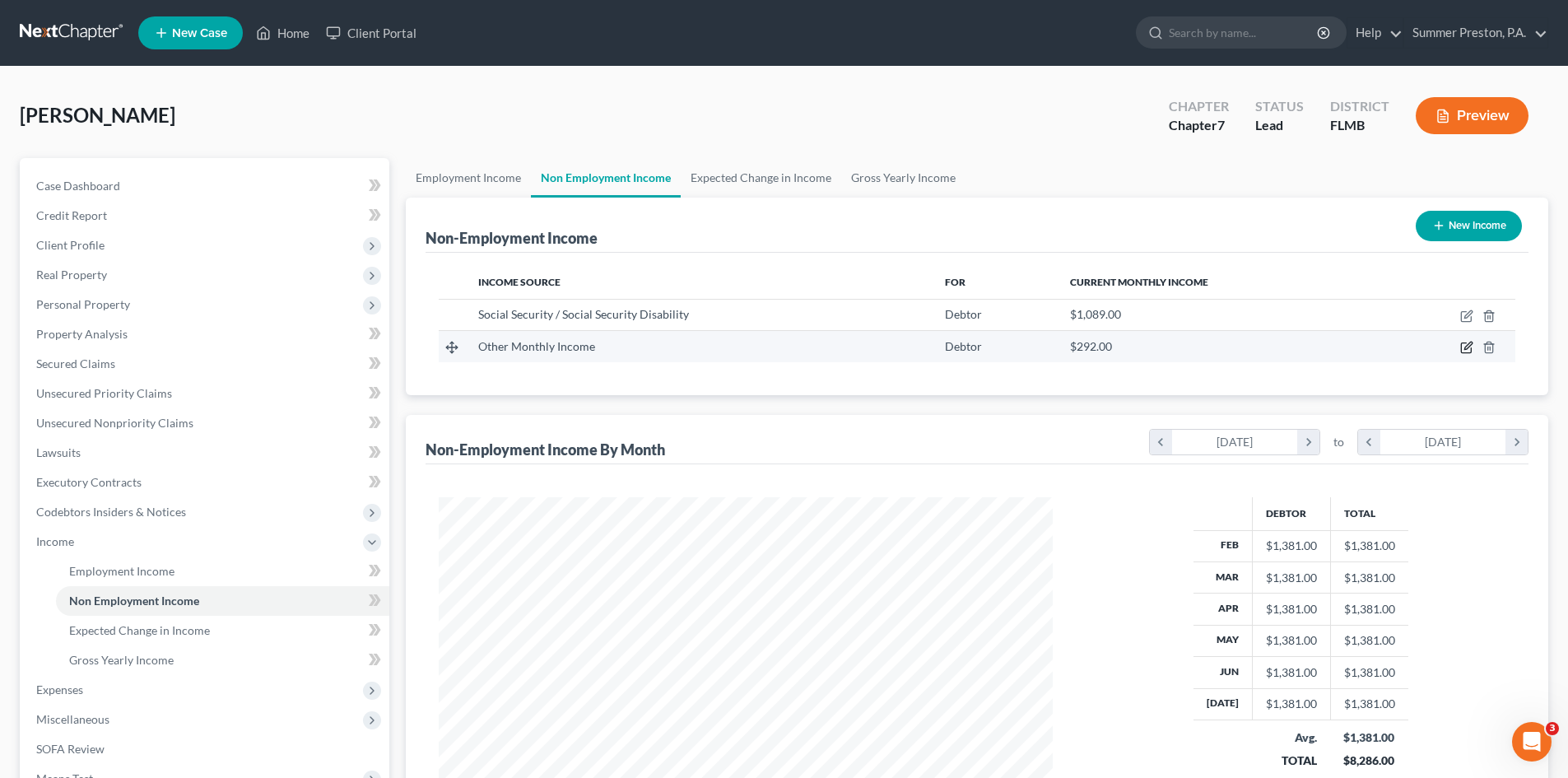
click at [1466, 343] on icon "button" at bounding box center [1466, 347] width 13 height 13
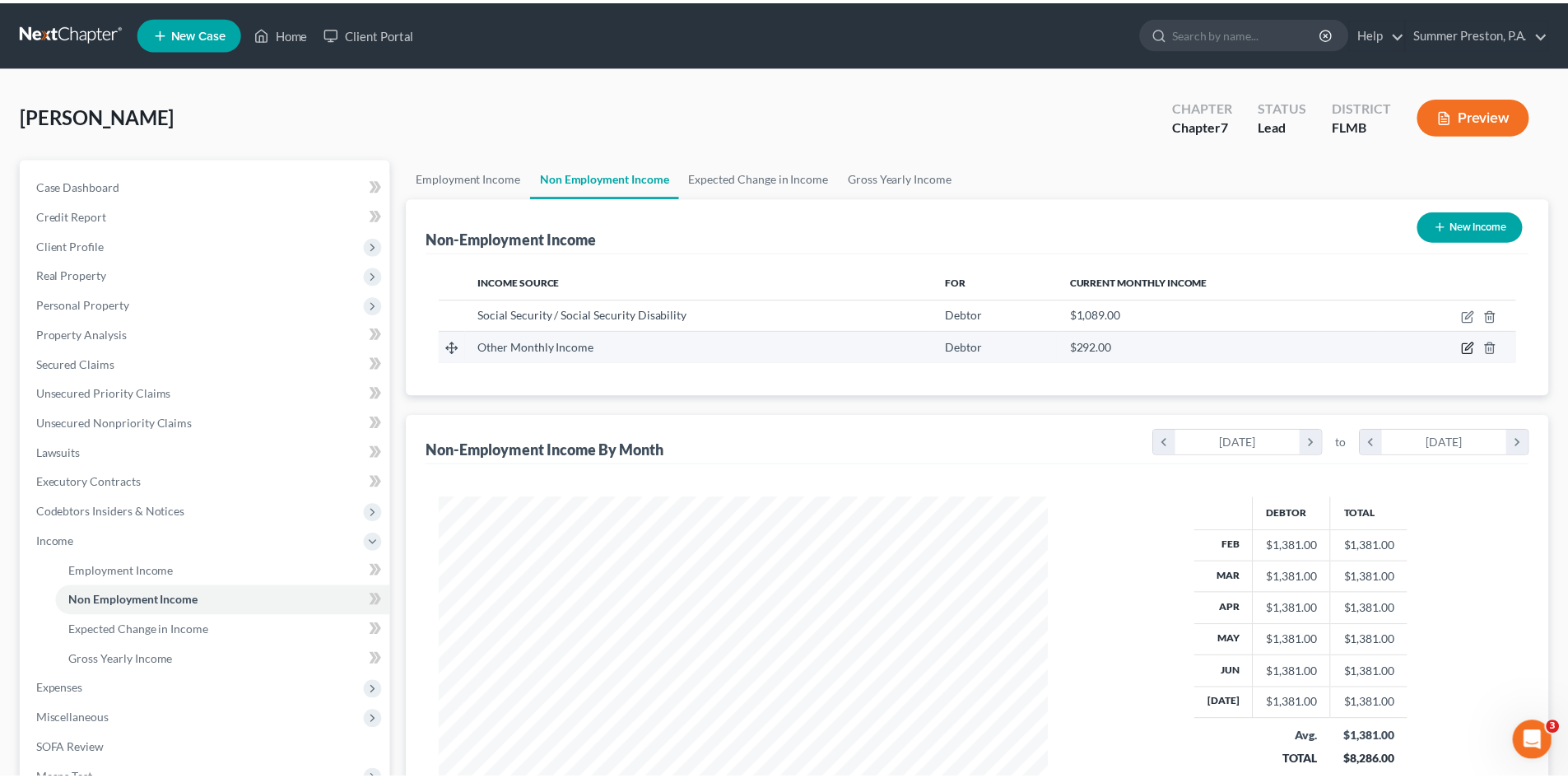
scroll to position [309, 653]
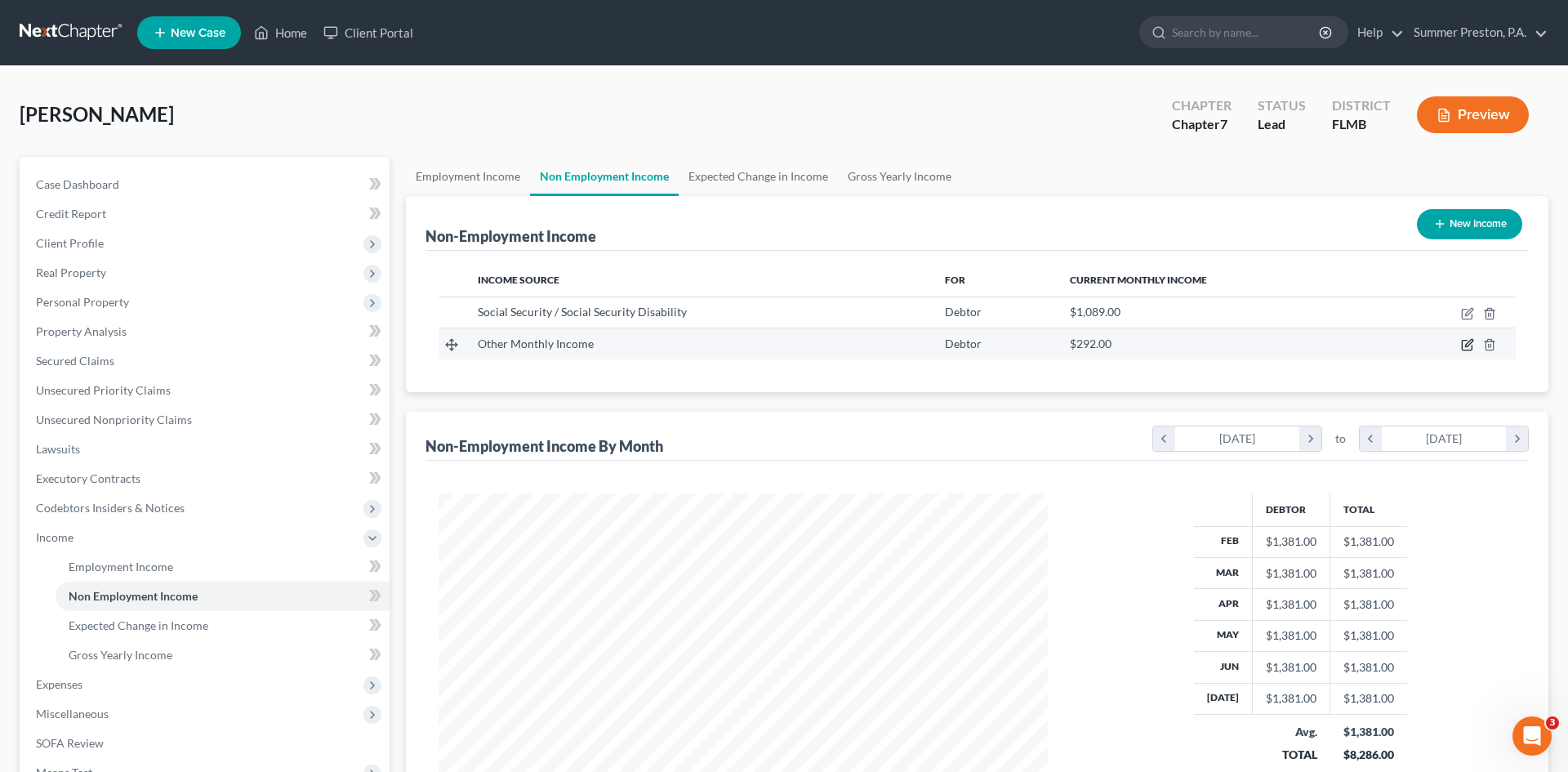
select select "13"
select select "0"
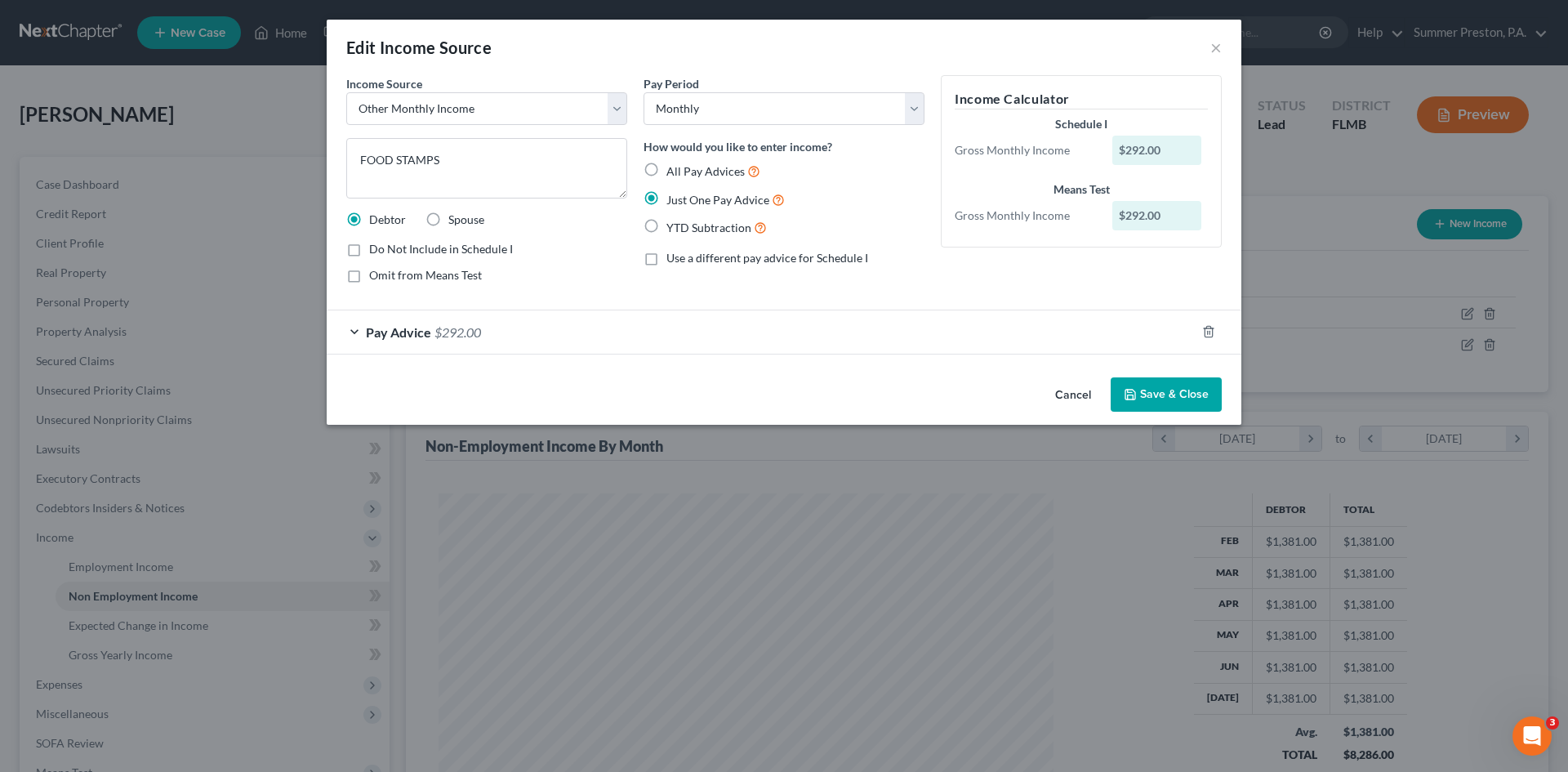
click at [369, 274] on label "Omit from Means Test" at bounding box center [425, 275] width 112 height 17
click at [376, 274] on input "Omit from Means Test" at bounding box center [381, 272] width 10 height 10
checkbox input "true"
click at [1172, 392] on button "Save & Close" at bounding box center [1166, 394] width 111 height 34
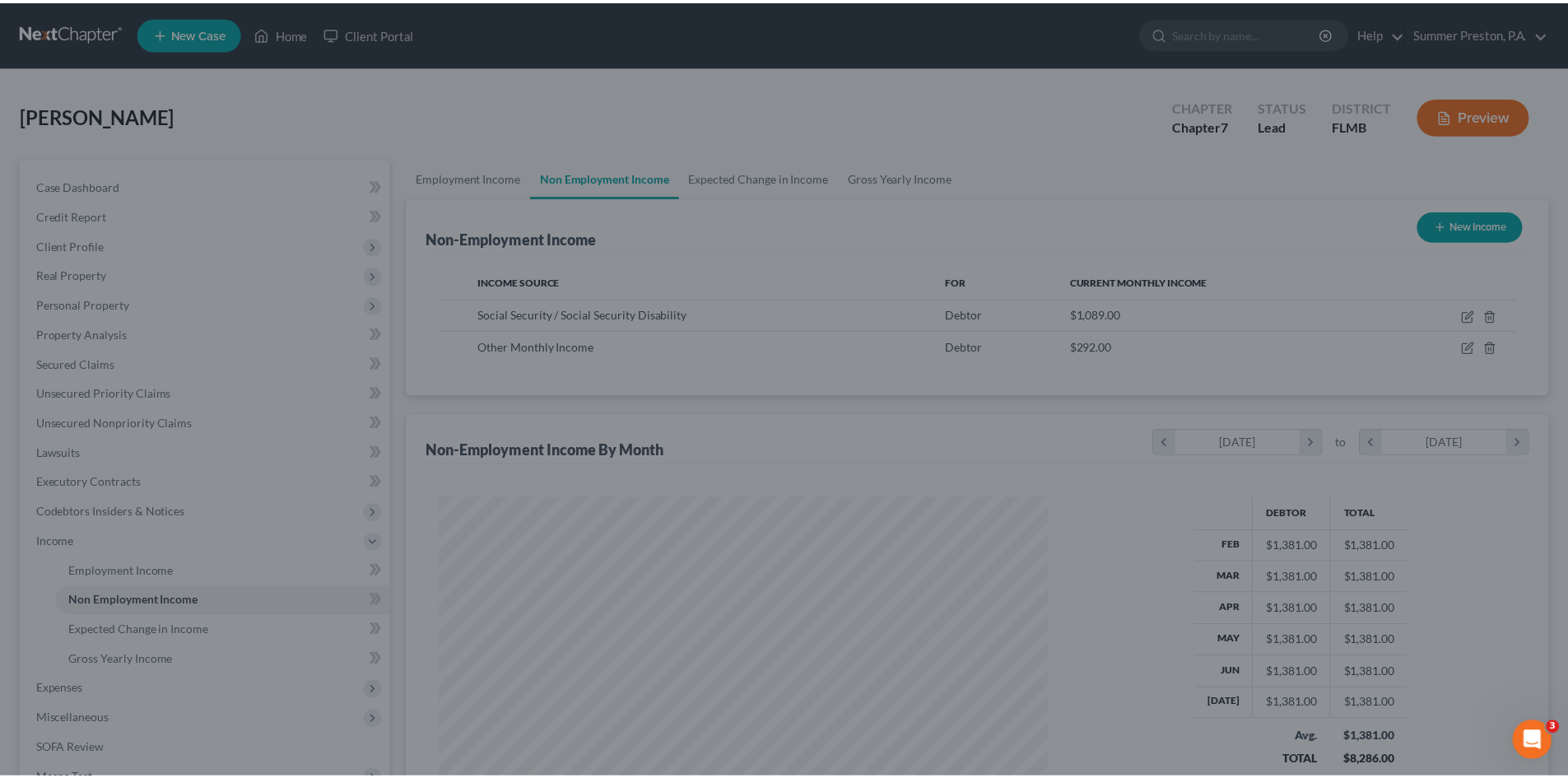
scroll to position [823013, 822512]
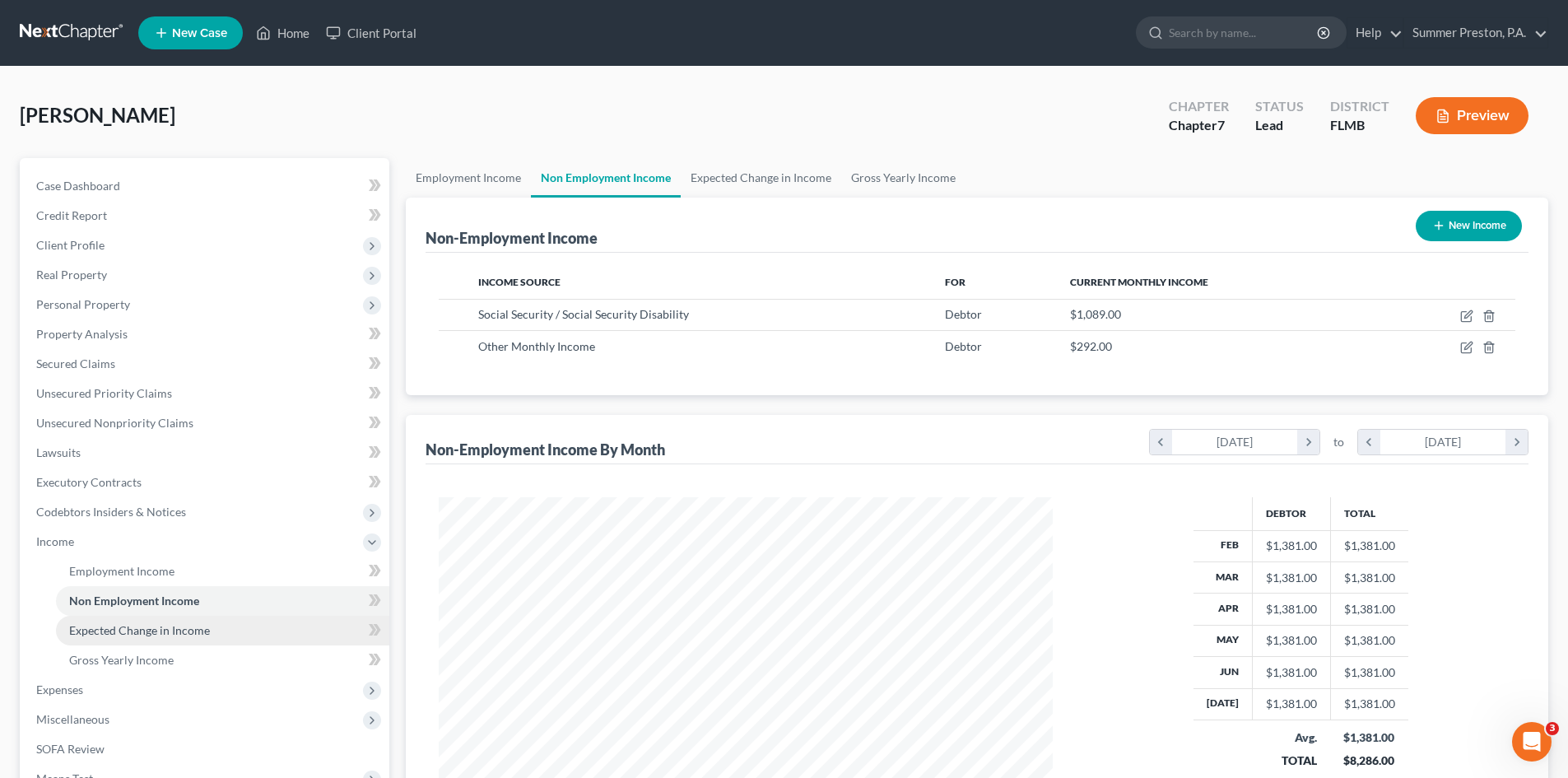
click at [185, 634] on span "Expected Change in Income" at bounding box center [140, 630] width 141 height 14
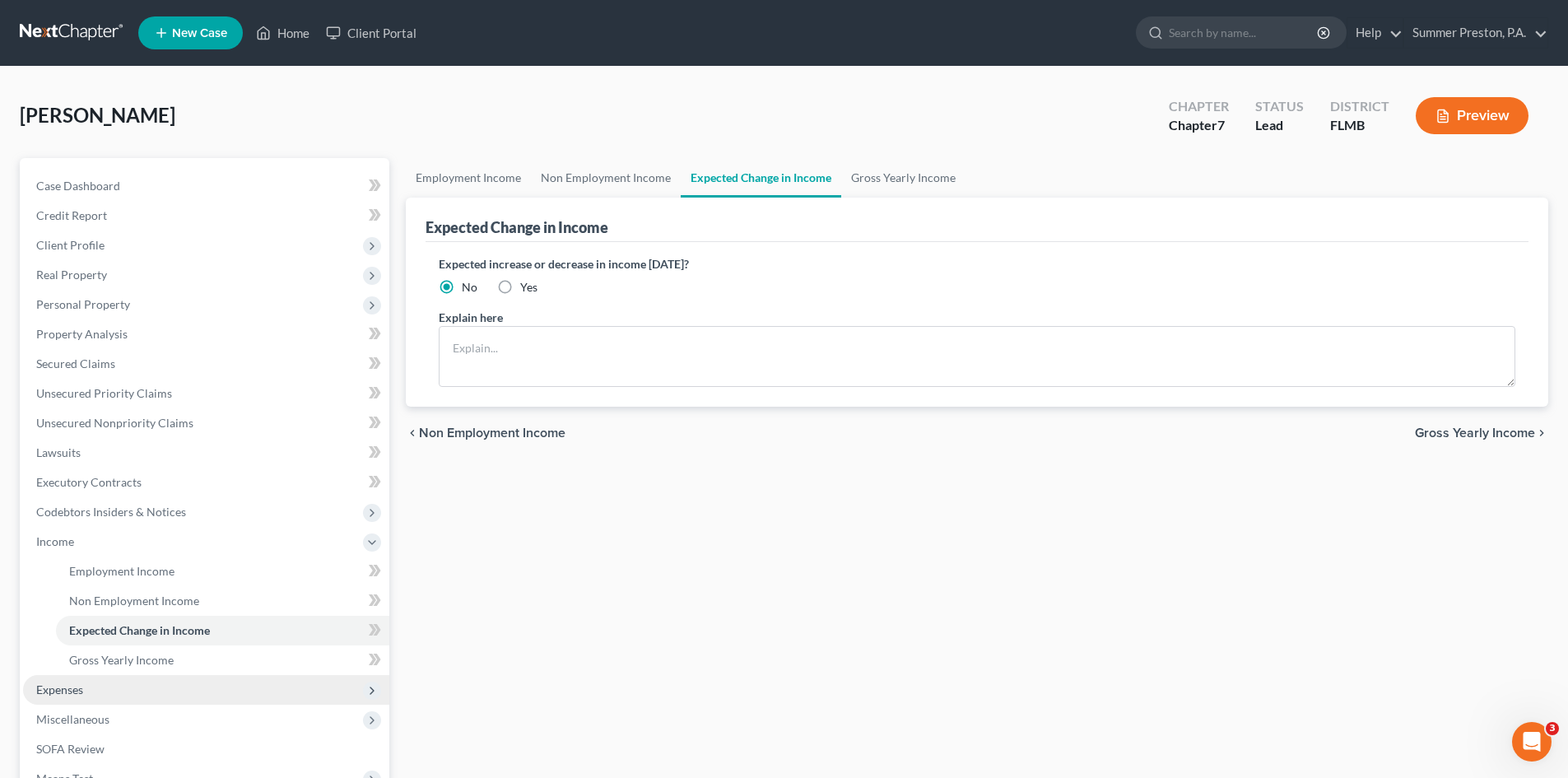
click at [58, 691] on span "Expenses" at bounding box center [59, 689] width 47 height 14
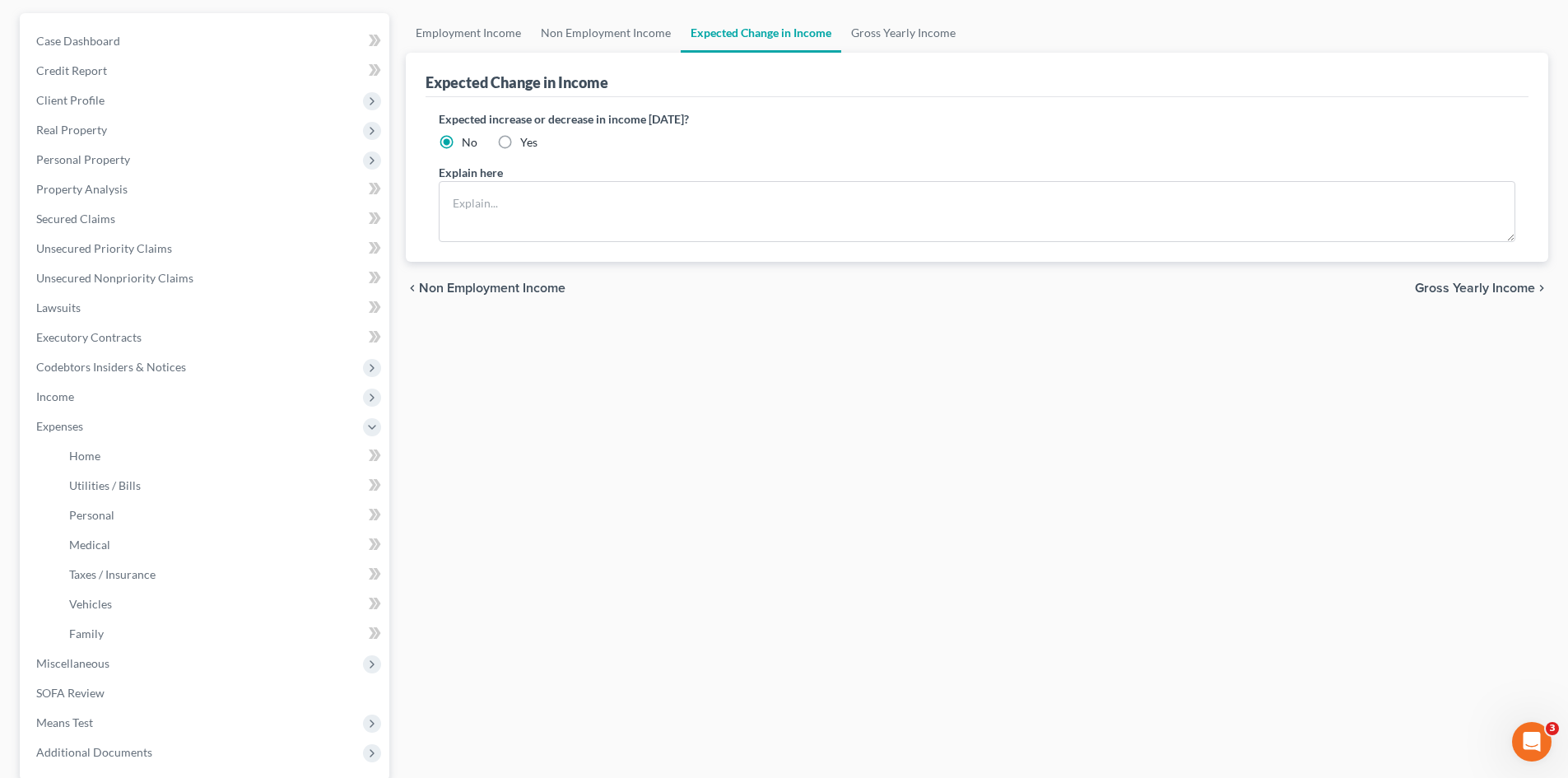
scroll to position [166, 0]
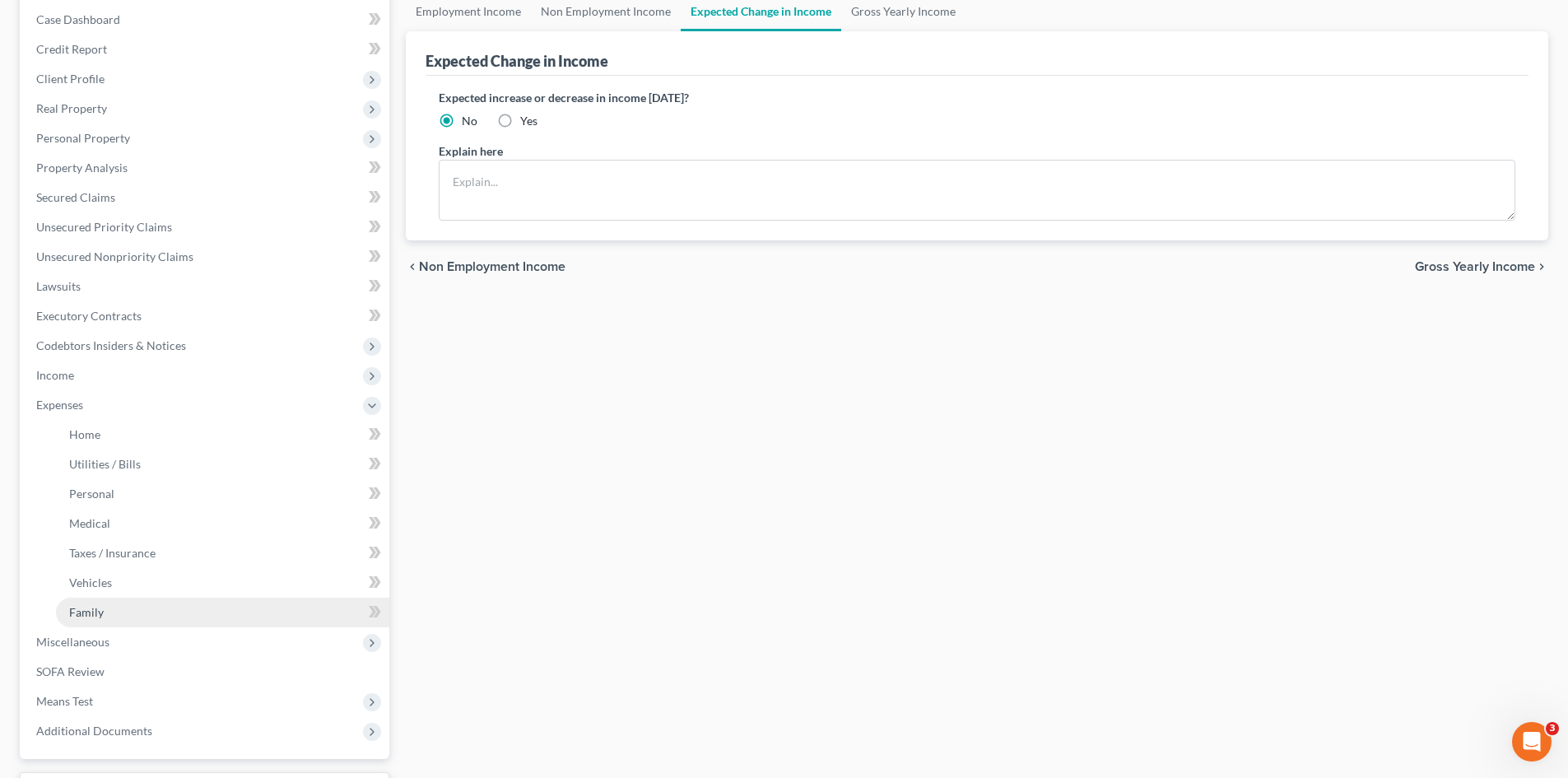
click at [98, 608] on span "Family" at bounding box center [86, 612] width 34 height 14
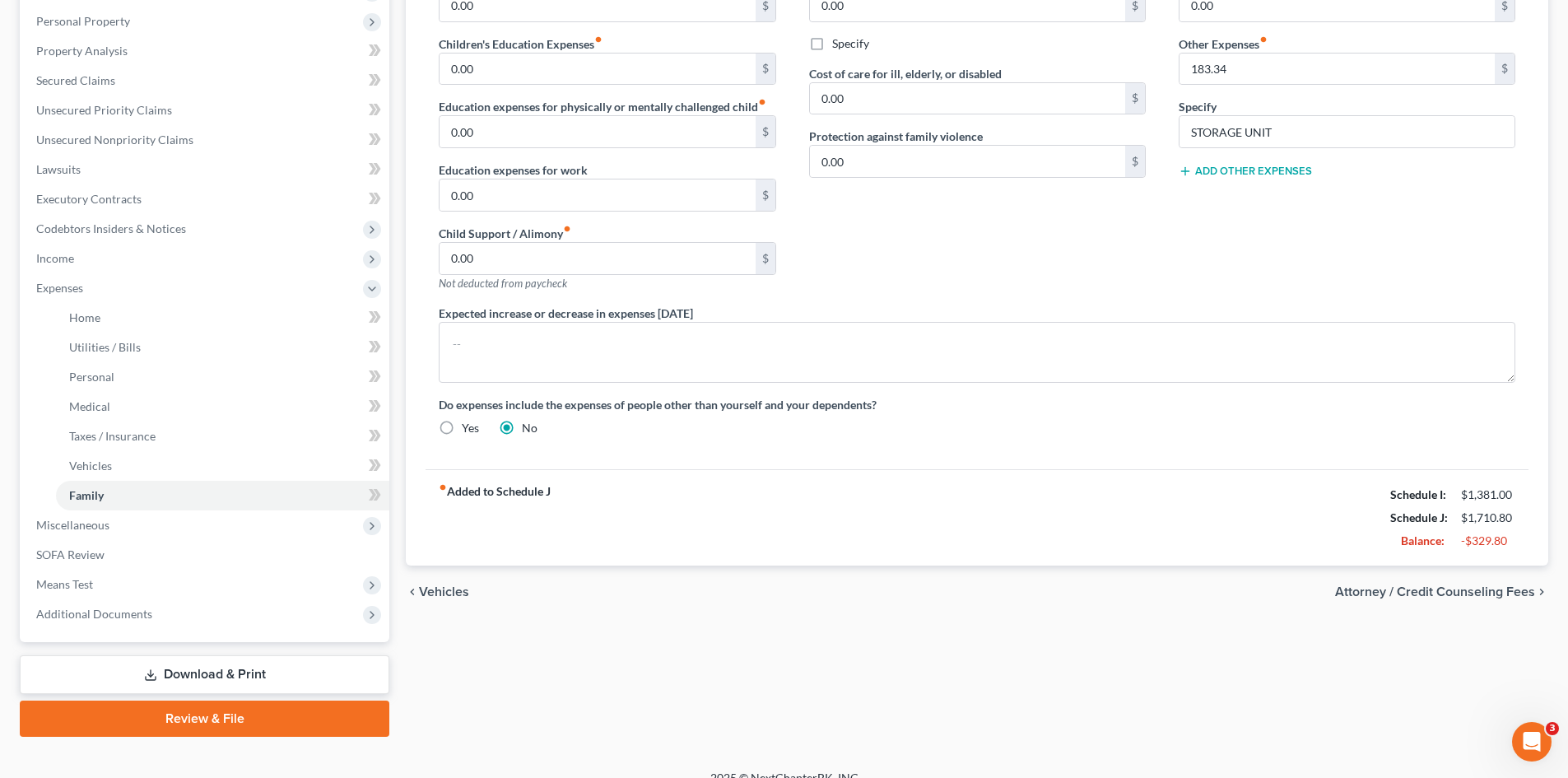
scroll to position [305, 0]
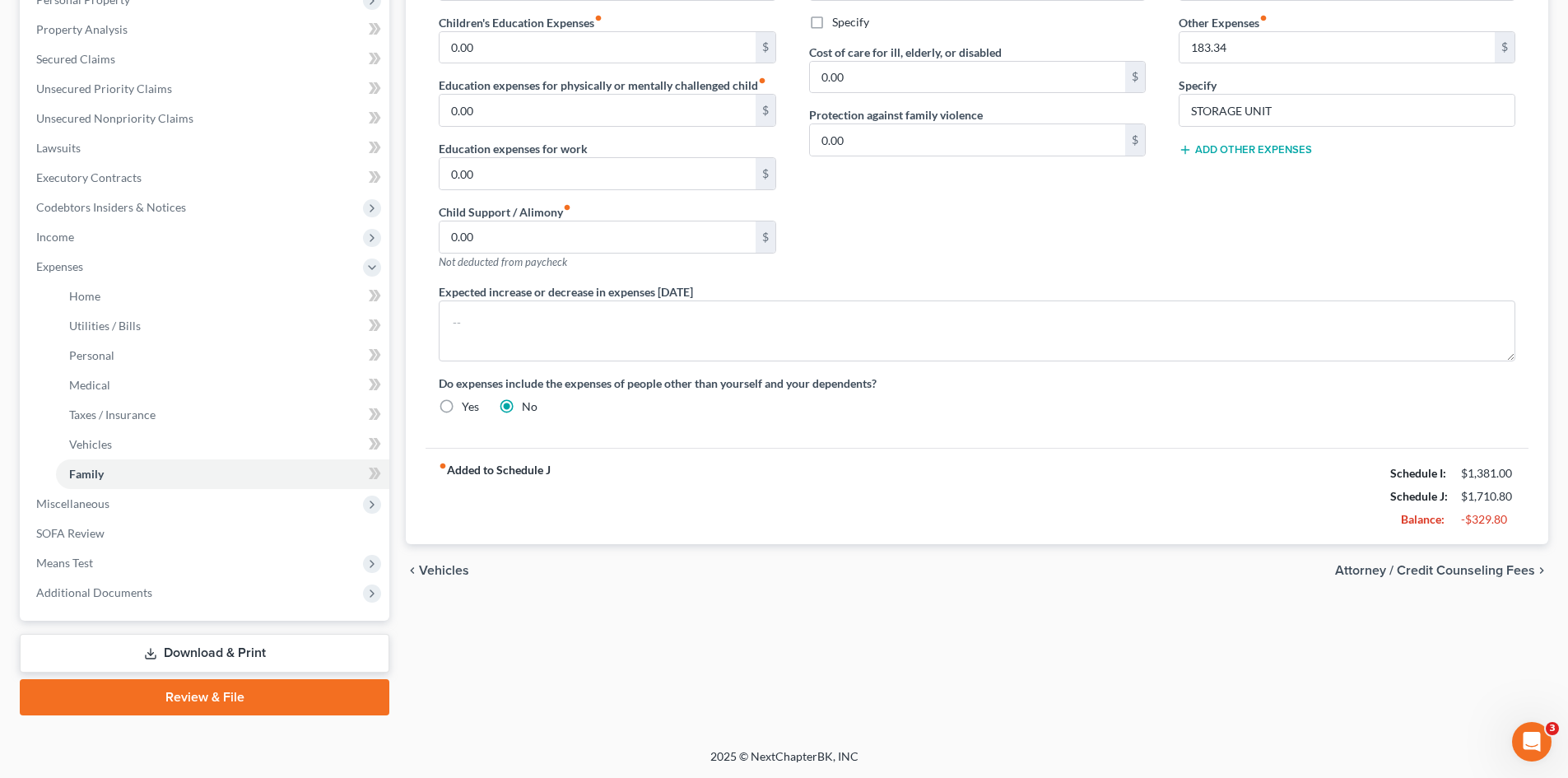
click at [221, 655] on link "Download & Print" at bounding box center [204, 653] width 370 height 39
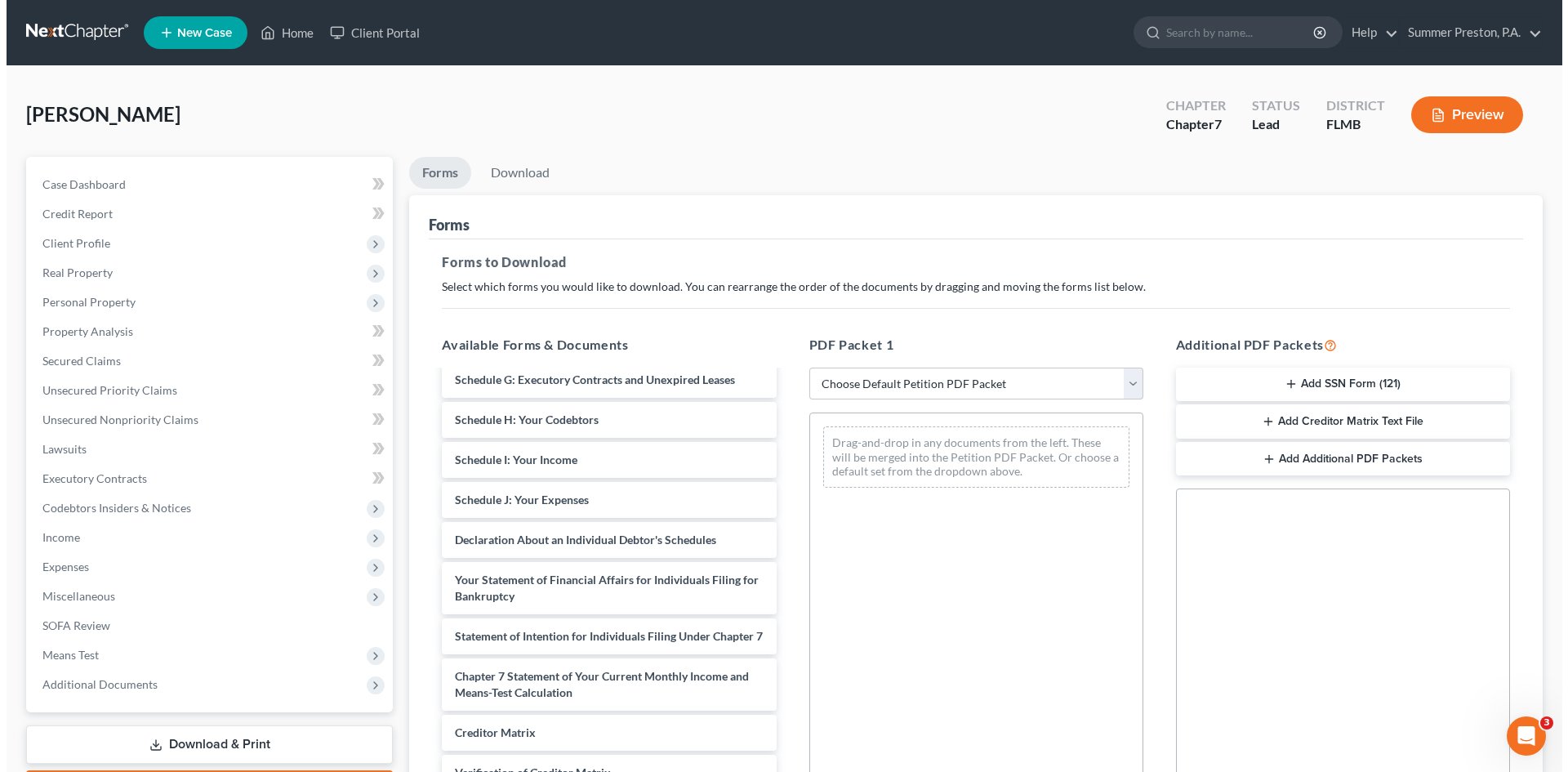
scroll to position [273, 0]
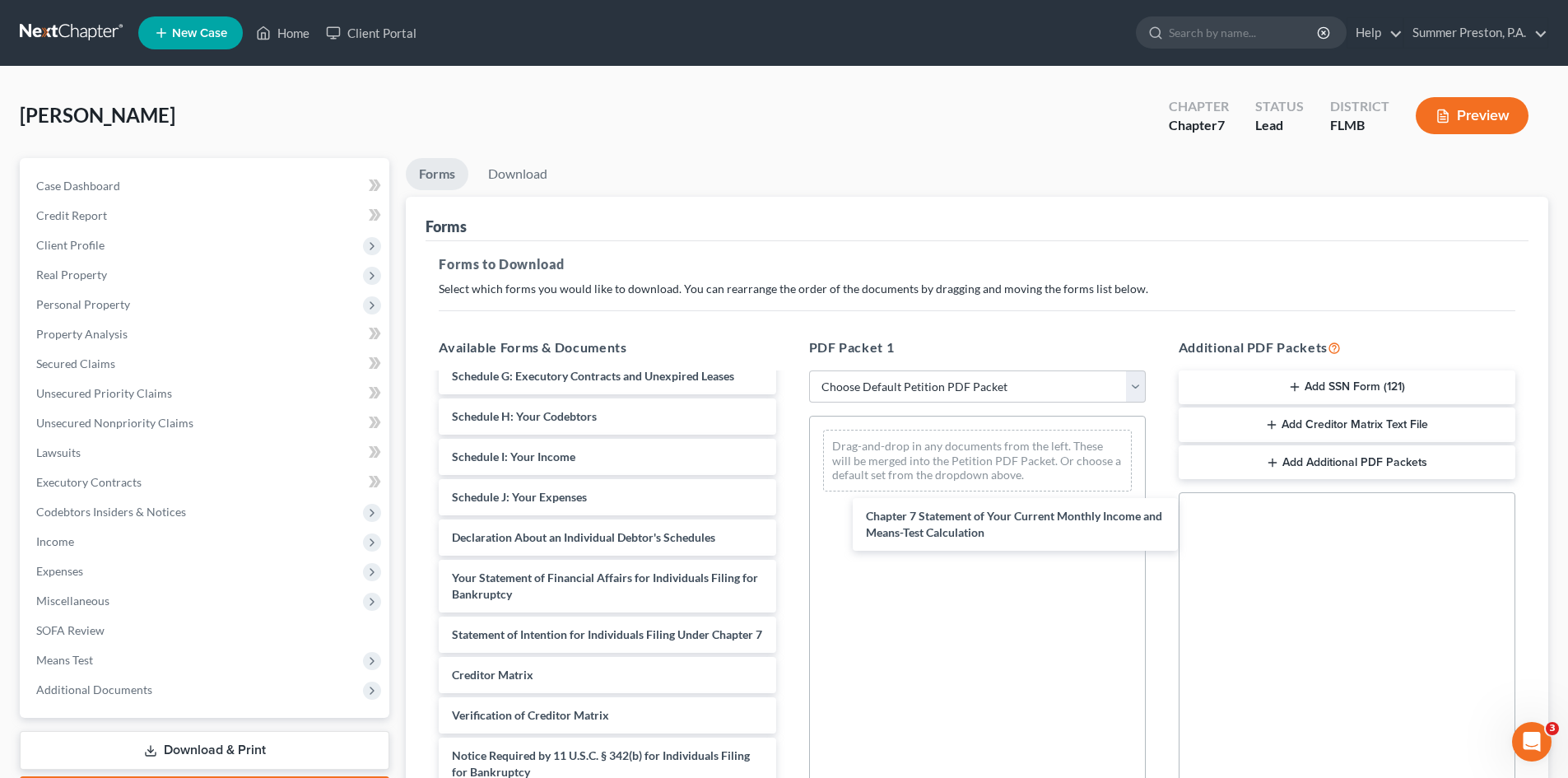
drag, startPoint x: 533, startPoint y: 691, endPoint x: 901, endPoint y: 490, distance: 419.3
click at [788, 513] on div "Chapter 7 Statement of Your Current Monthly Income and Means-Test Calculation V…" at bounding box center [606, 465] width 363 height 731
click at [535, 168] on link "Download" at bounding box center [517, 174] width 85 height 33
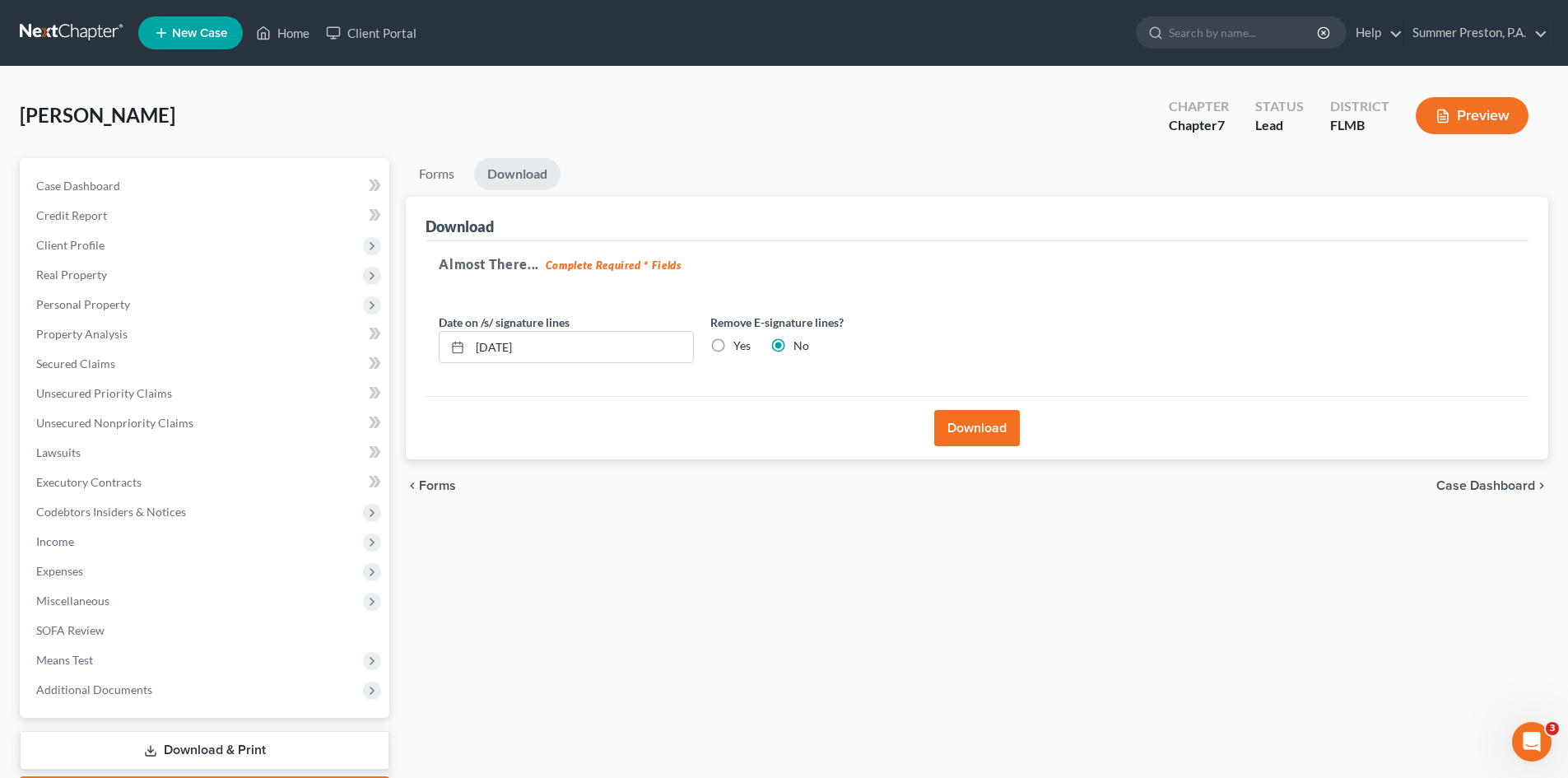
click at [966, 428] on button "Download" at bounding box center [976, 427] width 85 height 36
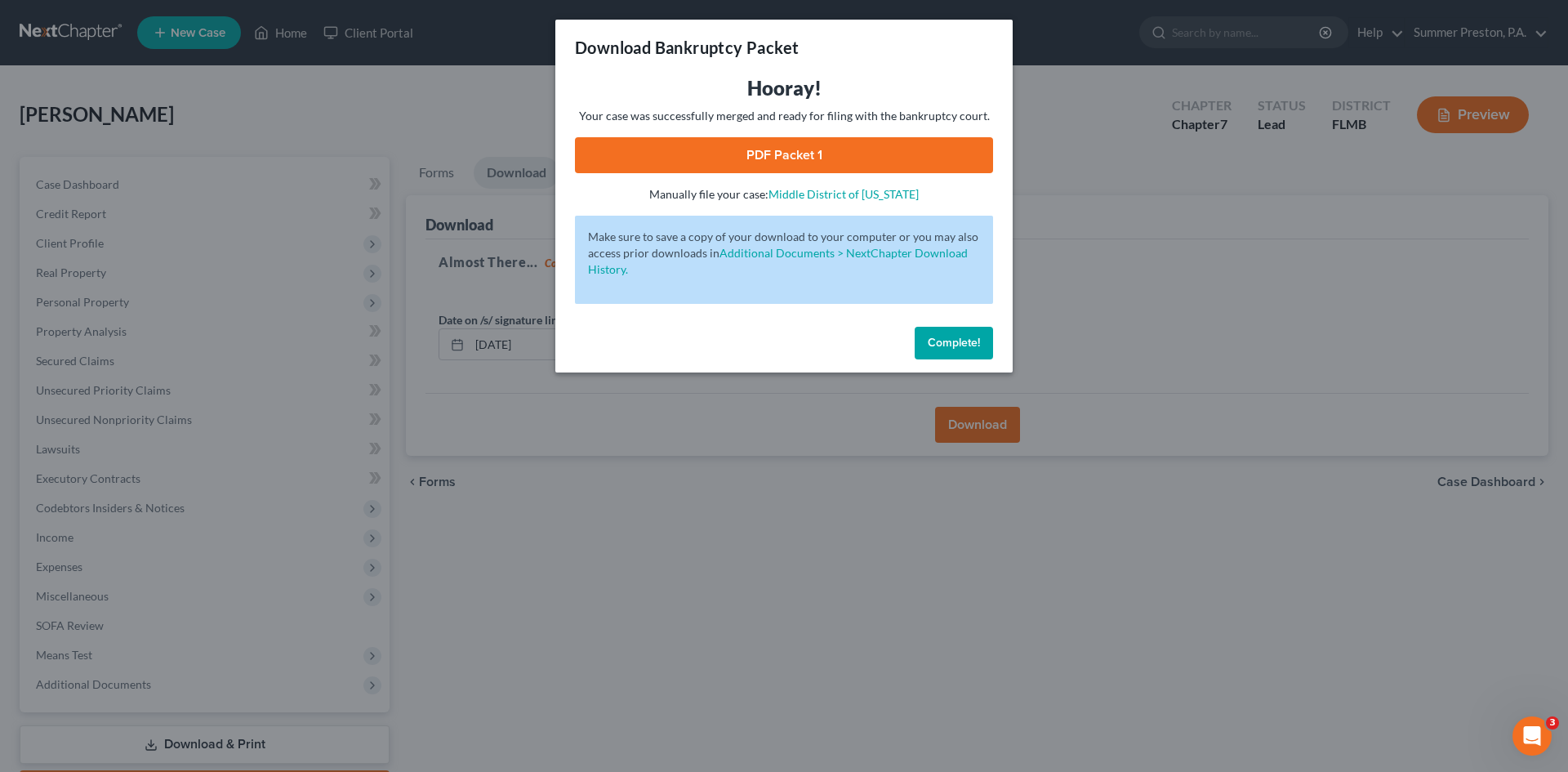
click at [781, 158] on link "PDF Packet 1" at bounding box center [784, 154] width 419 height 36
click at [946, 347] on span "Complete!" at bounding box center [954, 343] width 52 height 14
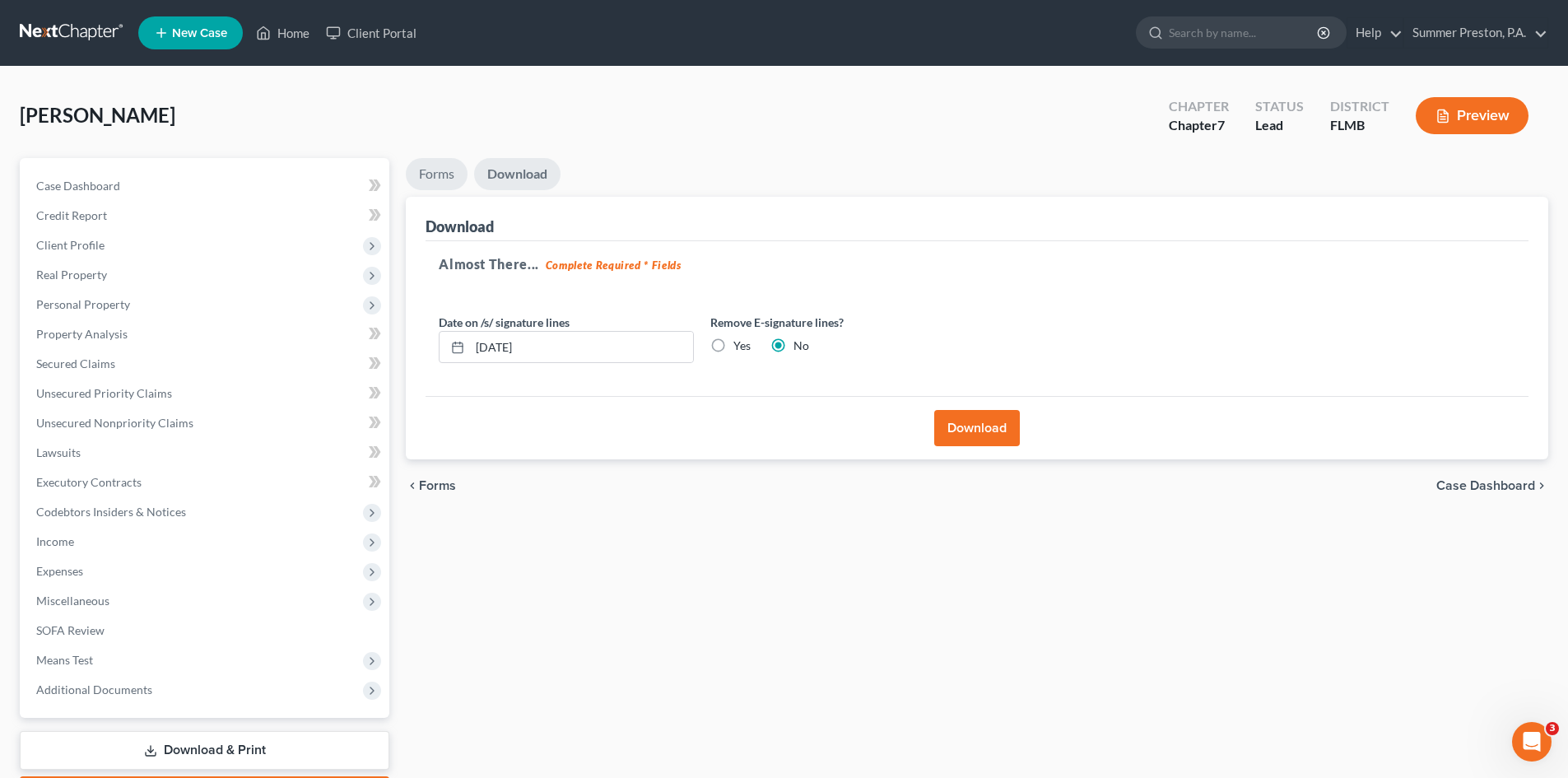
click at [439, 166] on link "Forms" at bounding box center [437, 174] width 62 height 33
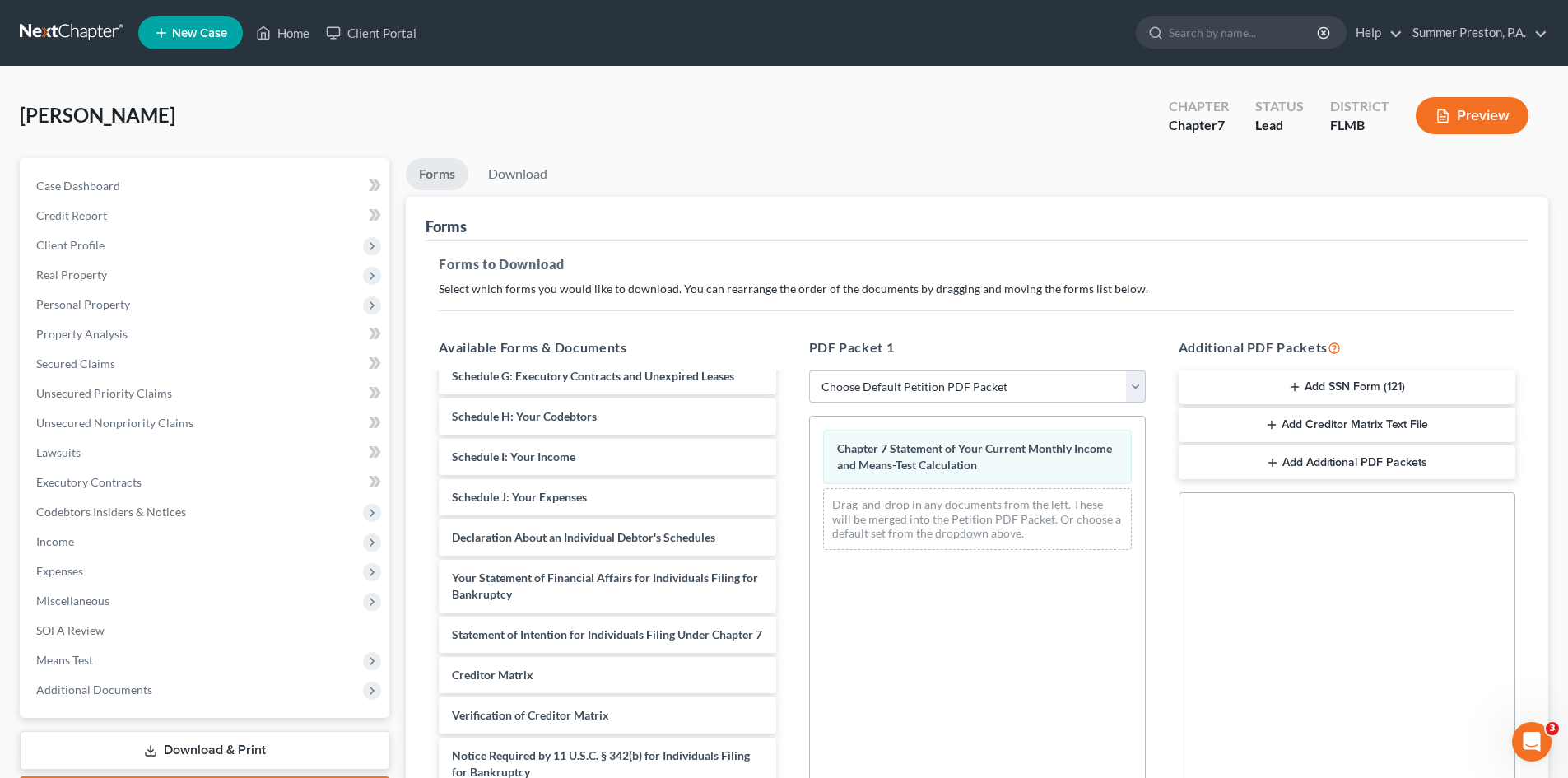
click at [1359, 383] on button "Add SSN Form (121)" at bounding box center [1347, 387] width 337 height 34
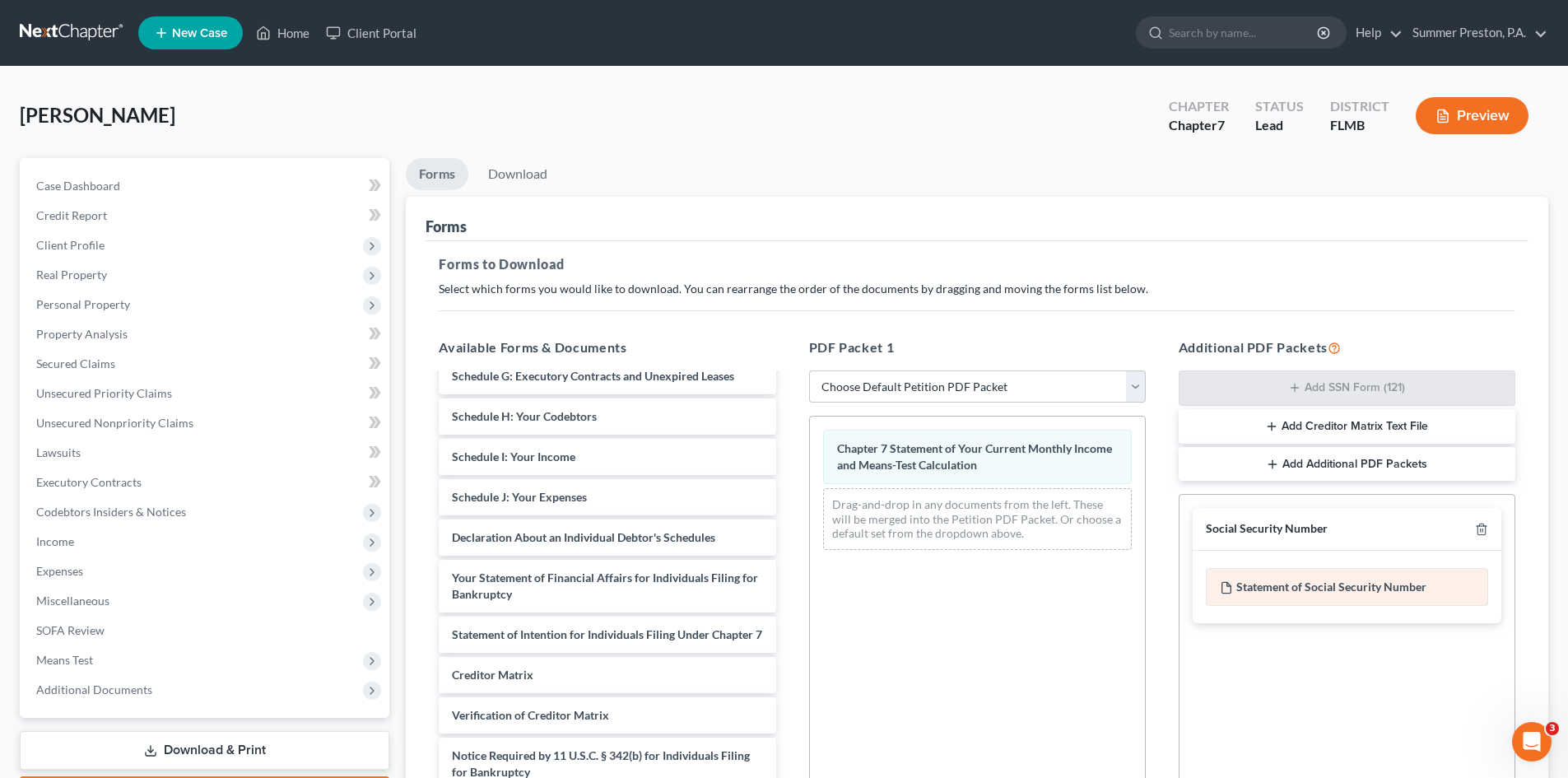
click at [1324, 596] on div "Statement of Social Security Number" at bounding box center [1347, 586] width 282 height 38
click at [514, 167] on link "Download" at bounding box center [517, 174] width 85 height 33
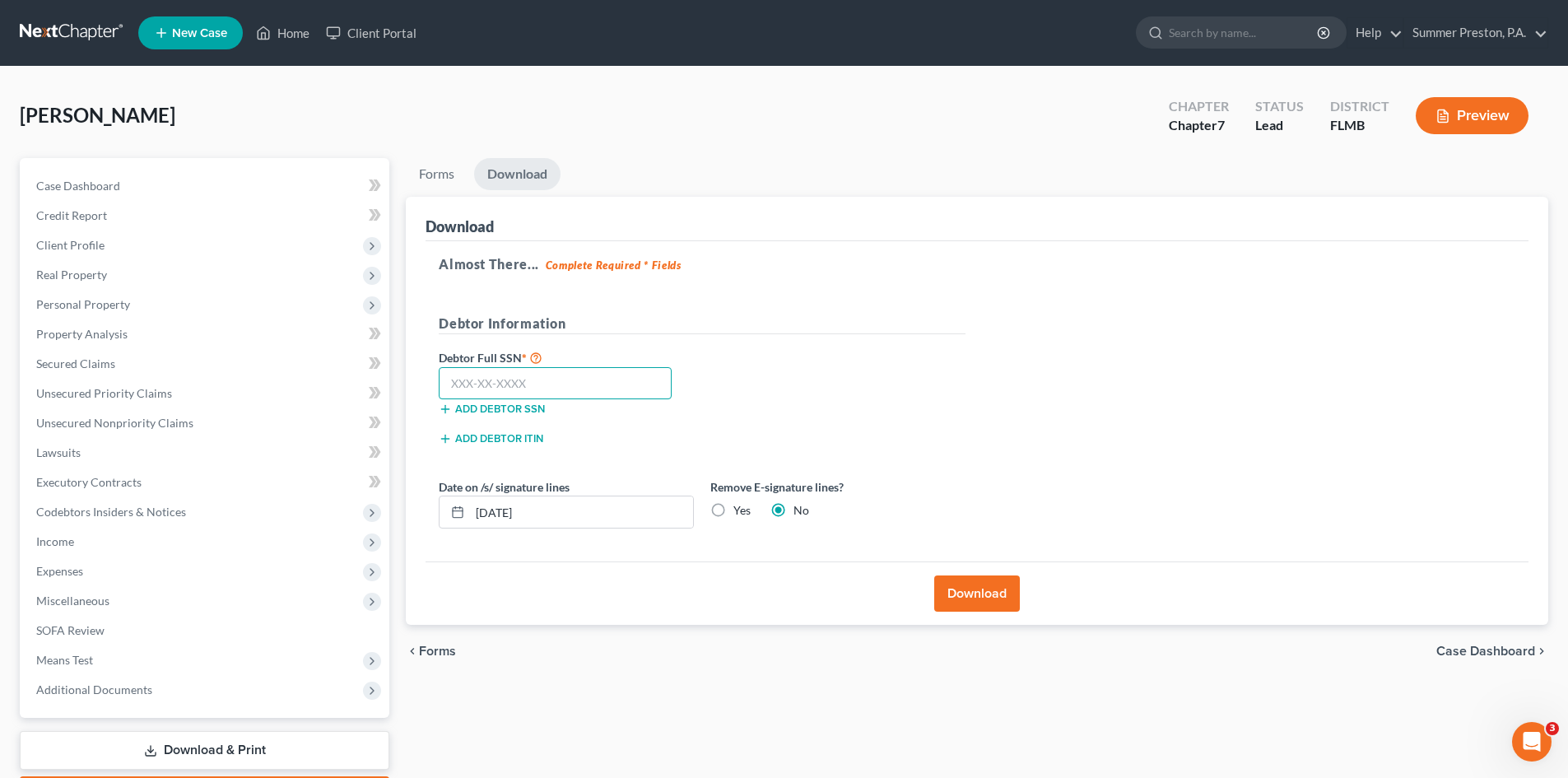
click at [608, 377] on input "text" at bounding box center [555, 383] width 233 height 33
type input "267-82-4940"
click at [987, 591] on button "Download" at bounding box center [976, 593] width 85 height 36
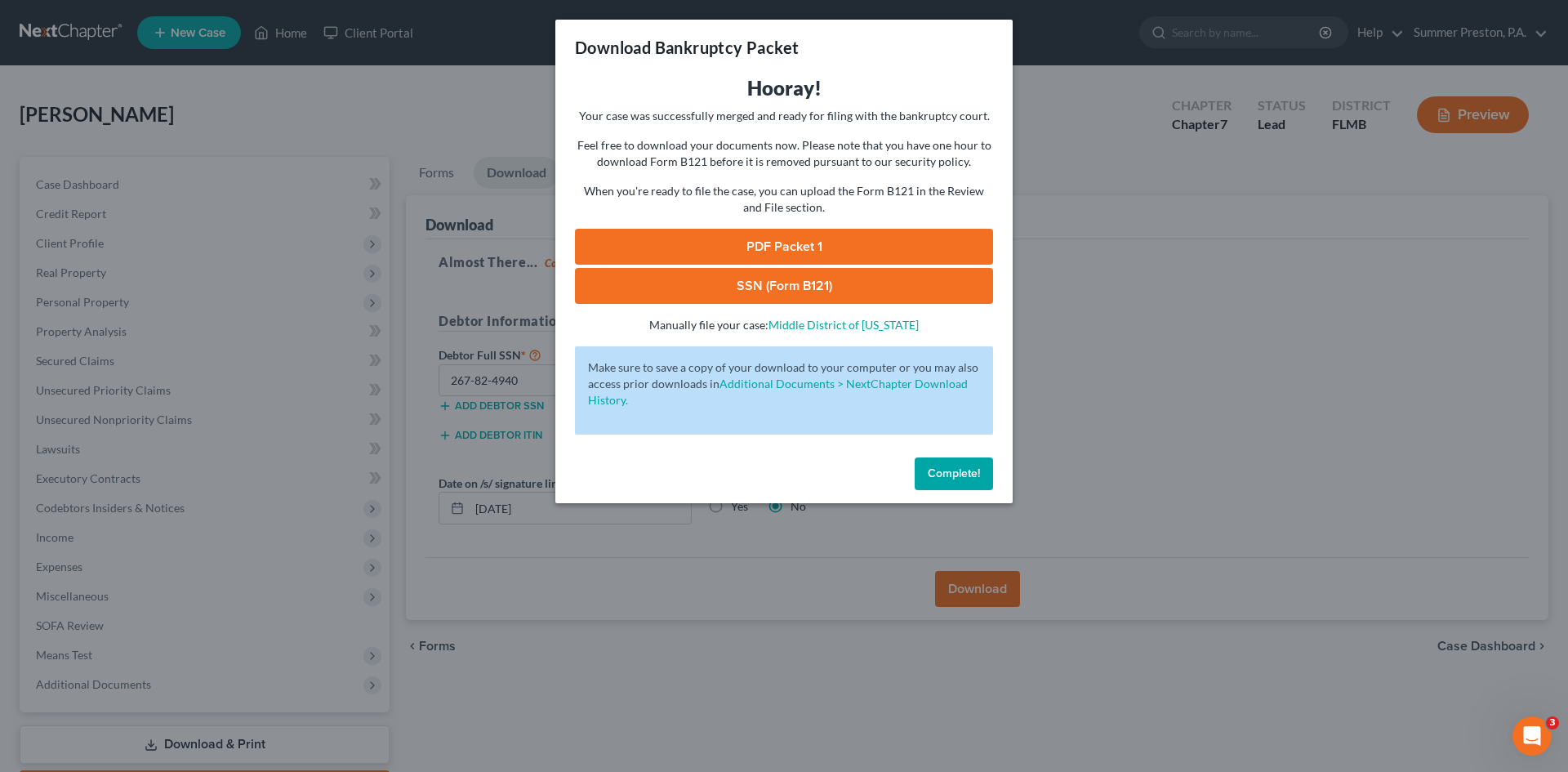
click at [766, 285] on link "SSN (Form B121)" at bounding box center [784, 285] width 419 height 36
